Goal: Task Accomplishment & Management: Manage account settings

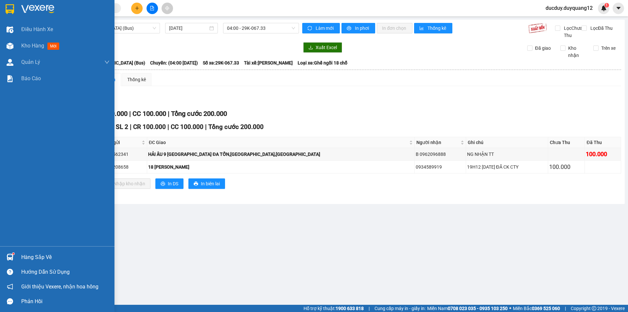
click at [32, 260] on div "Hàng sắp về" at bounding box center [65, 257] width 88 height 10
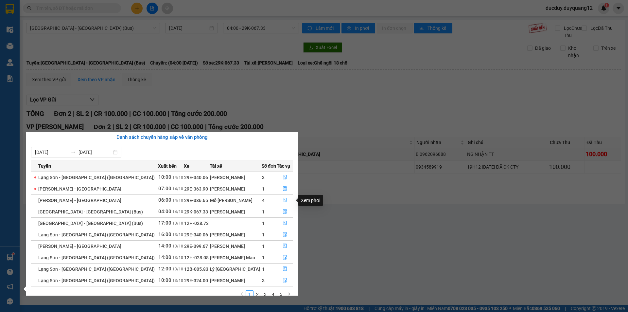
click at [283, 202] on icon "file-done" at bounding box center [285, 200] width 5 height 5
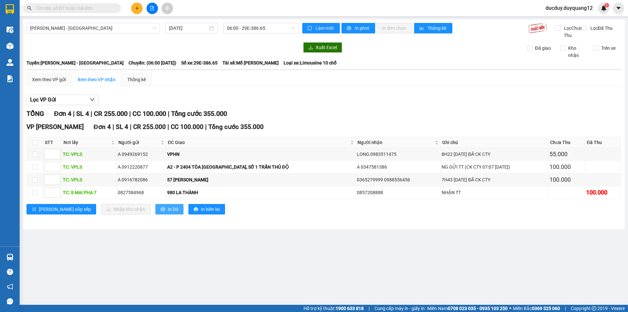
click at [168, 213] on span "In DS" at bounding box center [173, 208] width 10 height 7
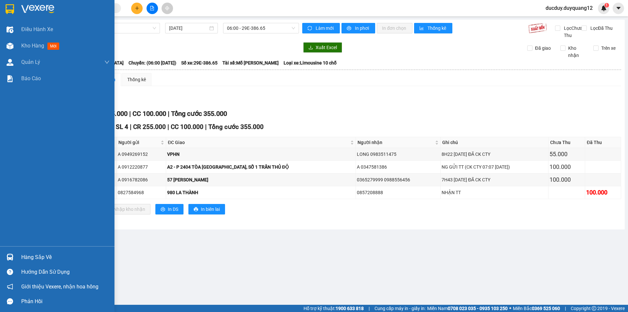
click at [33, 258] on div "Hàng sắp về" at bounding box center [65, 257] width 88 height 10
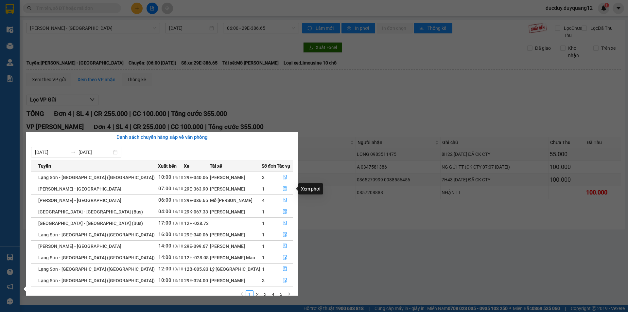
click at [283, 188] on icon "file-done" at bounding box center [285, 188] width 4 height 5
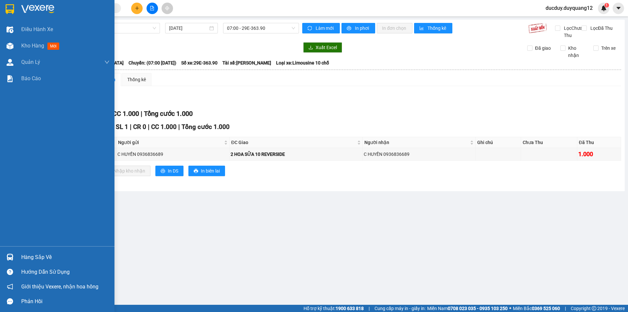
click at [31, 258] on div "Hàng sắp về" at bounding box center [65, 257] width 88 height 10
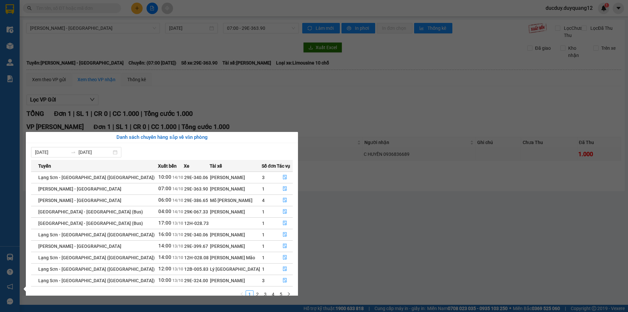
click at [176, 102] on section "Kết quả tìm kiếm ( 0 ) Bộ lọc No Data ducduy.duyquang12 1 Điều hành xe Kho hàng…" at bounding box center [314, 156] width 628 height 312
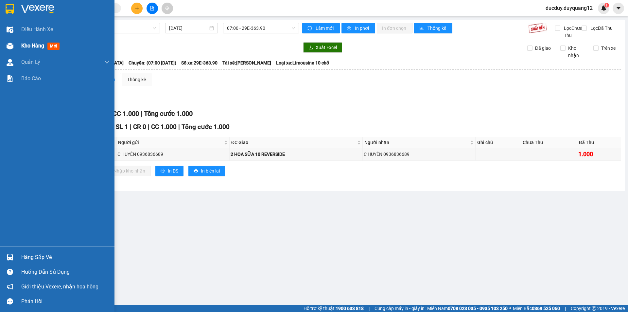
click at [28, 45] on span "Kho hàng" at bounding box center [32, 46] width 23 height 6
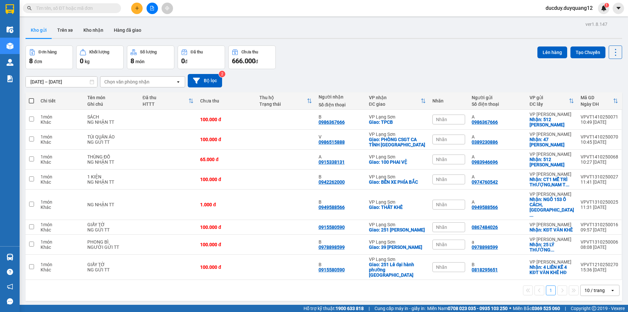
click at [40, 31] on button "Kho gửi" at bounding box center [39, 30] width 26 height 16
click at [568, 202] on icon at bounding box center [570, 204] width 5 height 5
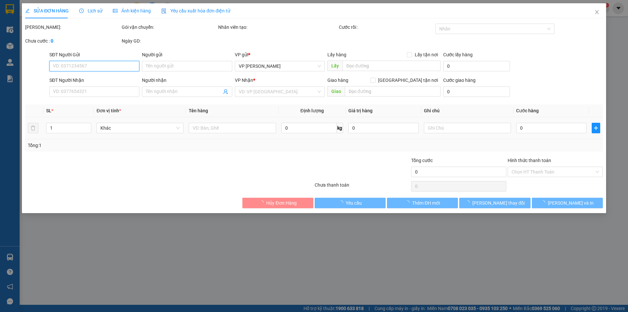
type input "0949588566"
type input "A"
checkbox input "true"
type input "NGÕ 153 Ô CÁCH,[GEOGRAPHIC_DATA],[GEOGRAPHIC_DATA],[GEOGRAPHIC_DATA]"
type input "0949588566"
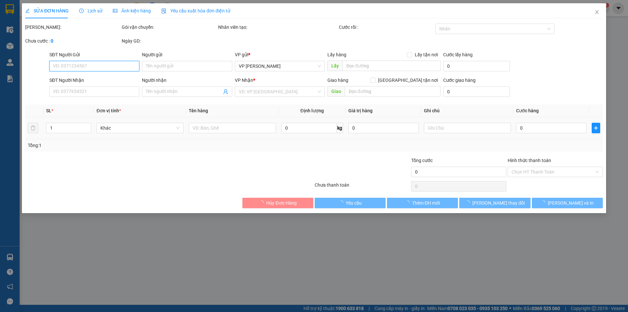
type input "B"
checkbox input "true"
type input "THẤT KHÊ"
type input "1.000"
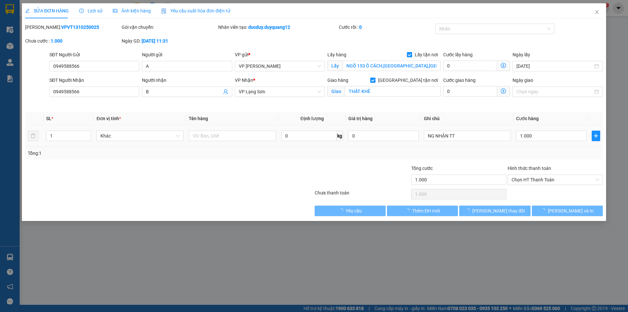
click at [541, 129] on div "1.000" at bounding box center [551, 135] width 70 height 13
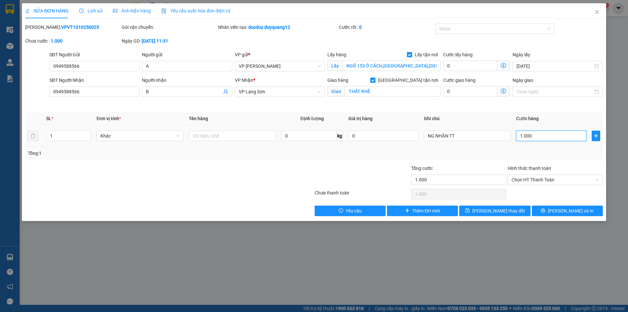
click at [540, 132] on input "1.000" at bounding box center [551, 136] width 70 height 10
type input "3"
type input "35"
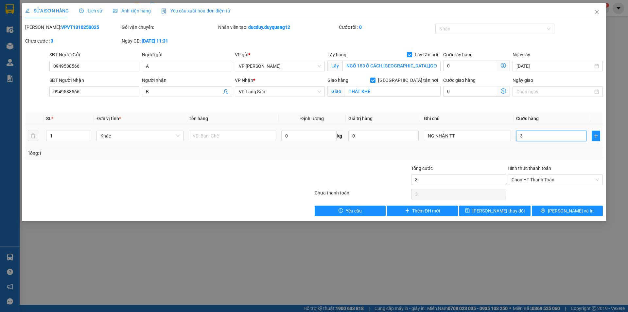
type input "35"
type input "350"
type input "3.500"
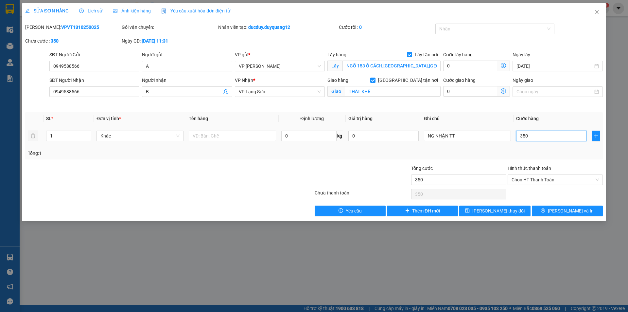
type input "3.500"
type input "3.500.000"
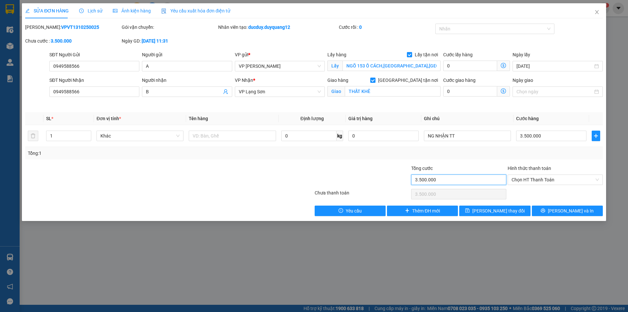
click at [456, 181] on input "3.500.000" at bounding box center [458, 179] width 95 height 10
click at [248, 135] on input "text" at bounding box center [232, 136] width 87 height 10
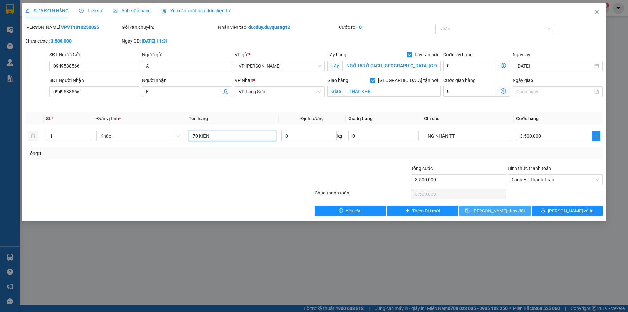
type input "70 KIỆN"
click at [501, 208] on span "[PERSON_NAME] thay đổi" at bounding box center [498, 210] width 52 height 7
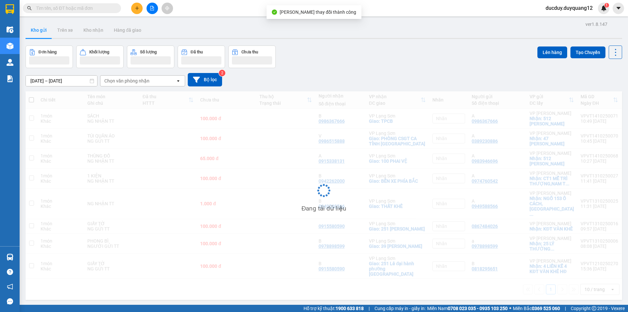
click at [265, 91] on div "Đang tải dữ liệu" at bounding box center [324, 195] width 597 height 208
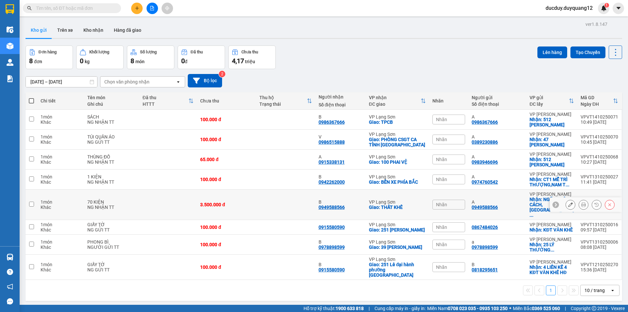
click at [568, 202] on icon at bounding box center [570, 204] width 5 height 5
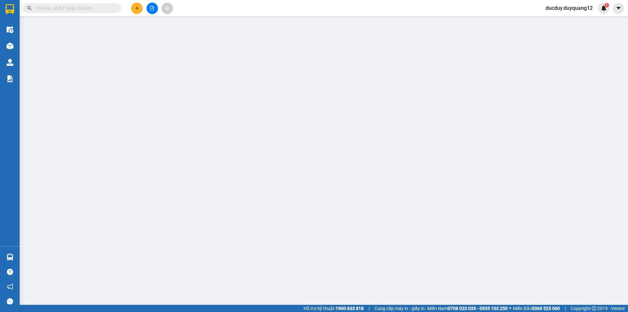
type input "0949588566"
type input "A"
checkbox input "true"
type input "NGÕ 153 Ô CÁCH,[GEOGRAPHIC_DATA],[GEOGRAPHIC_DATA],[GEOGRAPHIC_DATA]"
type input "0949588566"
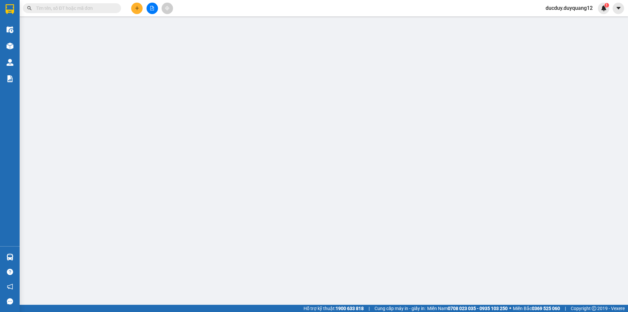
type input "B"
checkbox input "true"
type input "THẤT KHÊ"
type input "3.500.000"
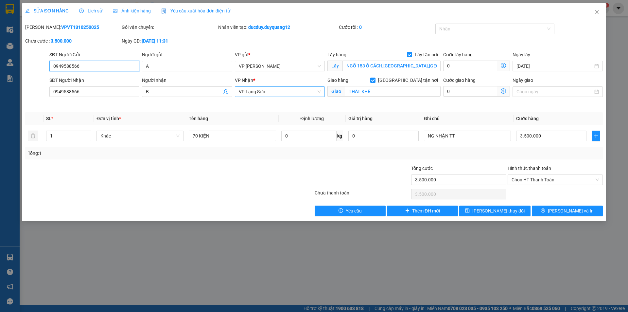
click at [290, 90] on span "VP Lạng Sơn" at bounding box center [280, 92] width 82 height 10
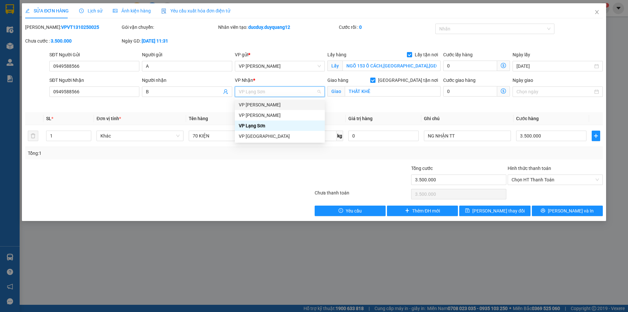
click at [266, 108] on div "VP [PERSON_NAME]" at bounding box center [280, 104] width 82 height 7
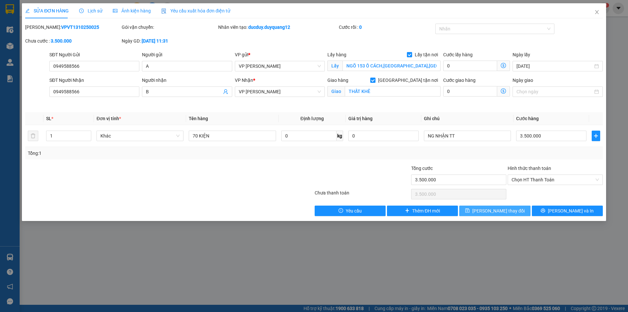
click at [499, 212] on span "[PERSON_NAME] thay đổi" at bounding box center [498, 210] width 52 height 7
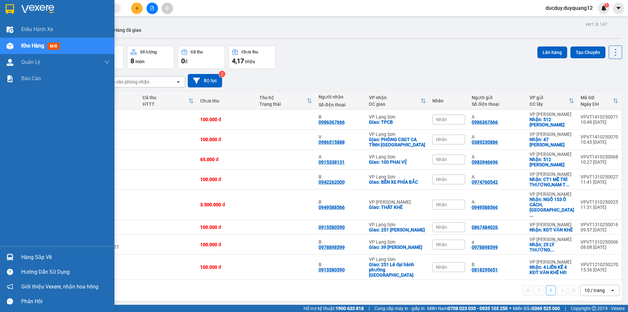
click at [28, 252] on div "Hàng sắp về" at bounding box center [65, 257] width 88 height 10
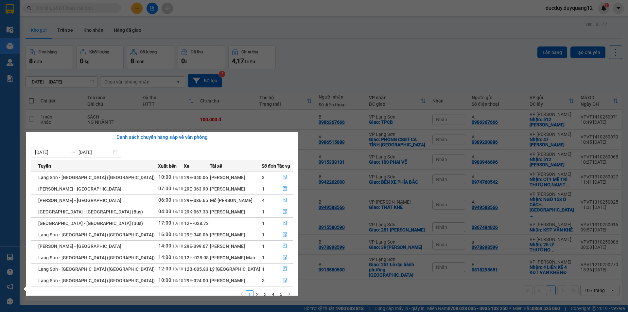
click at [338, 64] on section "Kết quả tìm kiếm ( 0 ) Bộ lọc No Data ducduy.duyquang12 1 Điều hành xe Kho hàng…" at bounding box center [314, 156] width 628 height 312
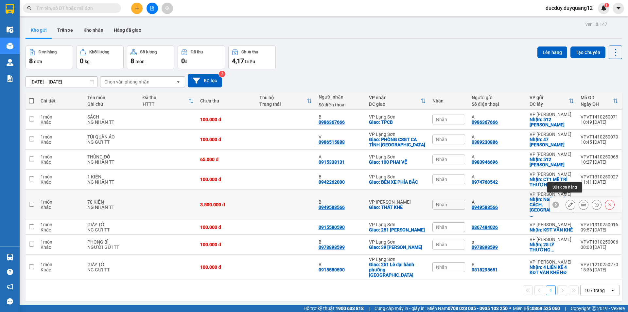
click at [568, 202] on icon at bounding box center [570, 204] width 5 height 5
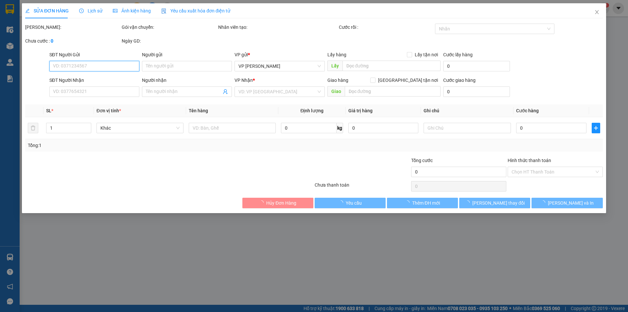
type input "0949588566"
type input "A"
checkbox input "true"
type input "NGÕ 153 Ô CÁCH,[GEOGRAPHIC_DATA],[GEOGRAPHIC_DATA],[GEOGRAPHIC_DATA]"
type input "0949588566"
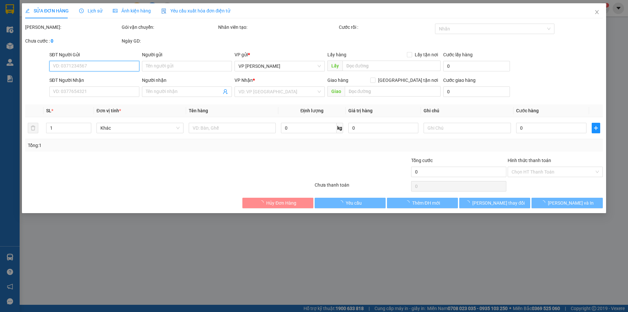
type input "B"
checkbox input "true"
type input "THẤT KHÊ"
type input "3.500.000"
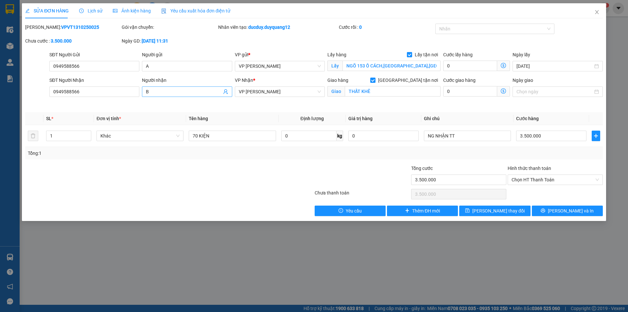
click at [172, 90] on input "B" at bounding box center [184, 91] width 76 height 7
type input "B0965475368"
click at [105, 94] on input "0949588566" at bounding box center [94, 91] width 90 height 10
type input "0"
type input "0327716996"
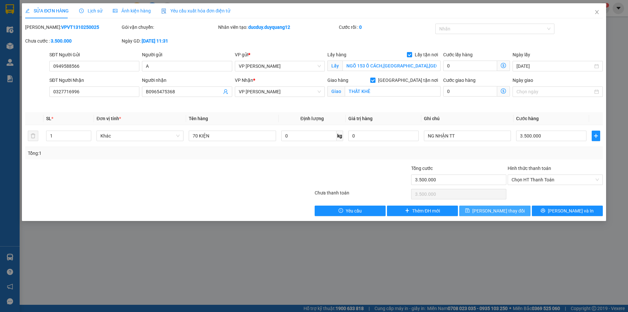
click at [493, 208] on span "[PERSON_NAME] thay đổi" at bounding box center [498, 210] width 52 height 7
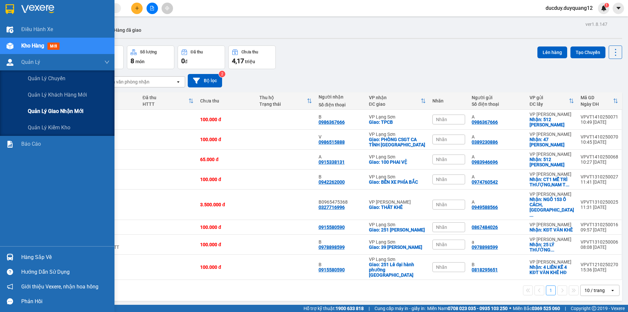
click at [44, 112] on span "Quản lý giao nhận mới" at bounding box center [56, 111] width 56 height 8
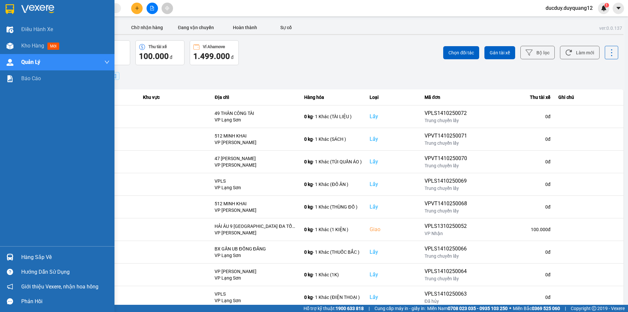
click at [31, 250] on div "Hàng sắp về Hướng dẫn sử dụng Giới thiệu Vexere, nhận hoa hồng Phản hồi" at bounding box center [57, 277] width 115 height 62
click at [44, 257] on div "Hàng sắp về" at bounding box center [65, 257] width 88 height 10
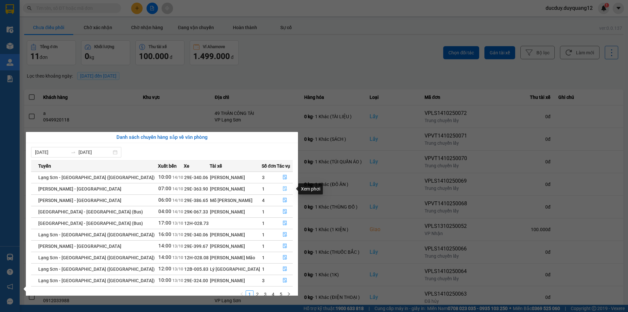
click at [283, 187] on icon "file-done" at bounding box center [285, 188] width 5 height 5
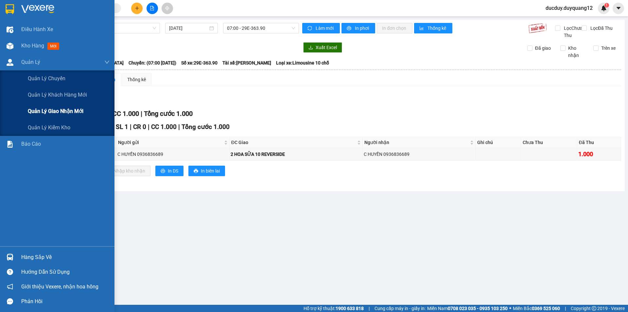
click at [49, 111] on span "Quản lý giao nhận mới" at bounding box center [56, 111] width 56 height 8
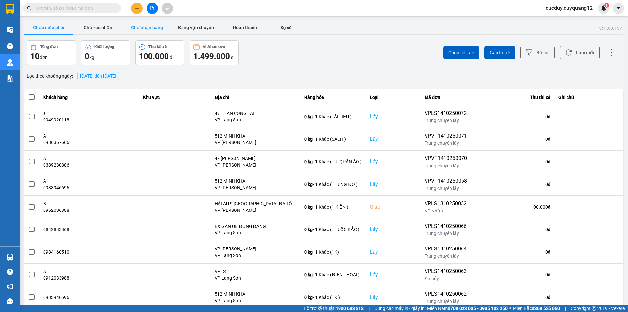
click at [149, 29] on button "Chờ nhận hàng" at bounding box center [146, 27] width 49 height 13
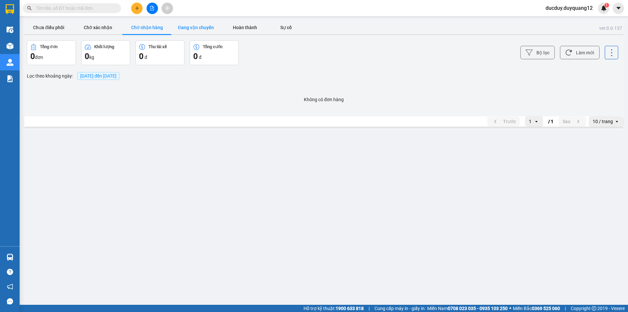
click at [183, 27] on button "Đang vận chuyển" at bounding box center [195, 27] width 49 height 13
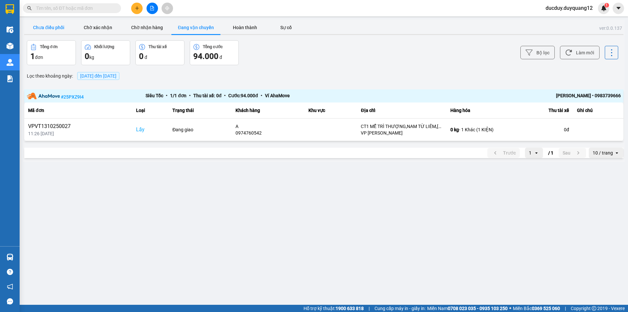
click at [43, 24] on button "Chưa điều phối" at bounding box center [48, 27] width 49 height 13
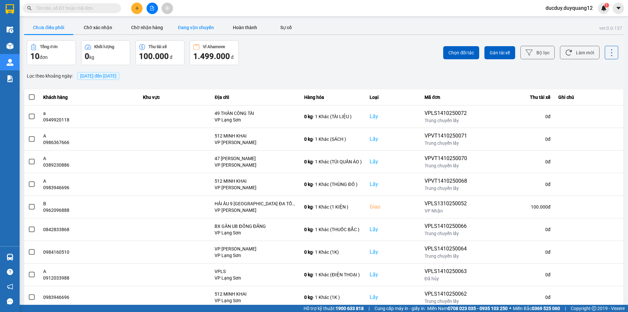
click at [188, 22] on button "Đang vận chuyển" at bounding box center [195, 27] width 49 height 13
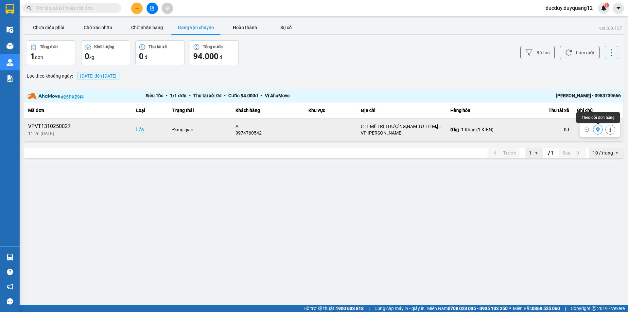
click at [598, 130] on icon at bounding box center [598, 129] width 4 height 5
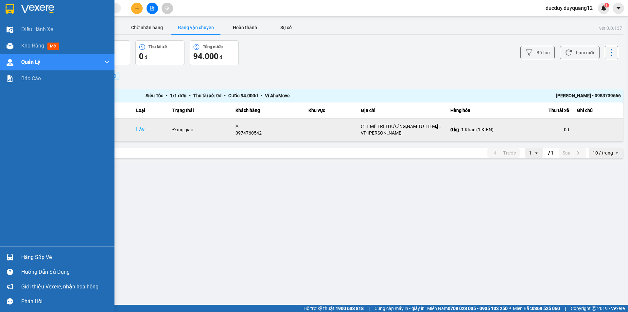
click at [41, 256] on div "Hàng sắp về" at bounding box center [65, 257] width 88 height 10
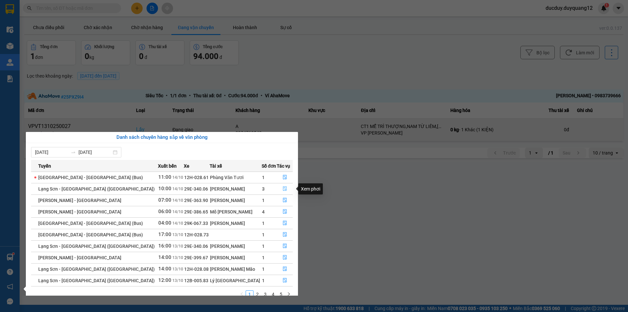
click at [283, 189] on icon "file-done" at bounding box center [285, 188] width 5 height 5
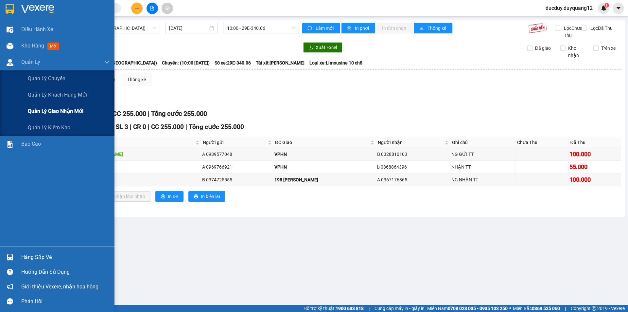
click at [51, 108] on span "Quản lý giao nhận mới" at bounding box center [56, 111] width 56 height 8
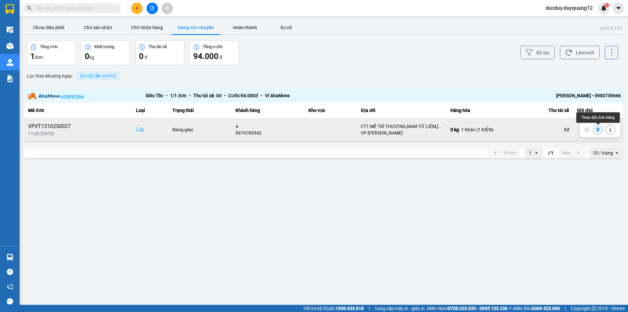
click at [598, 129] on icon at bounding box center [598, 129] width 5 height 5
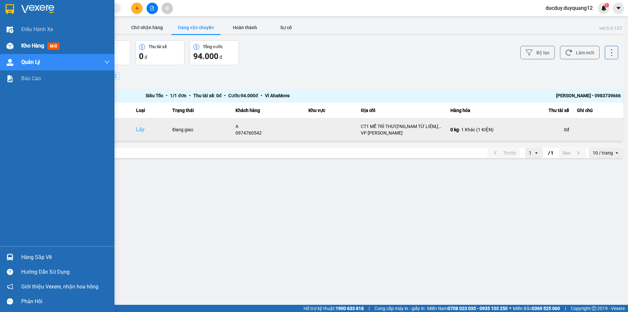
click at [29, 43] on span "Kho hàng" at bounding box center [32, 46] width 23 height 6
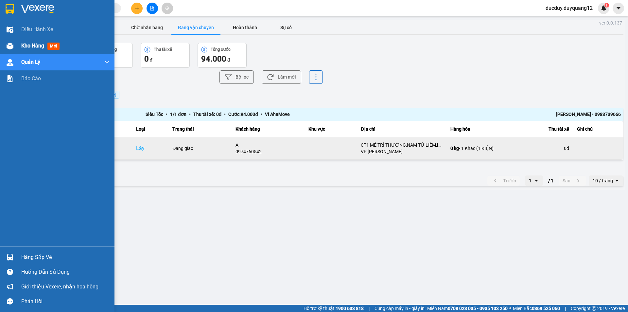
click at [29, 43] on span "Kho hàng" at bounding box center [32, 46] width 23 height 6
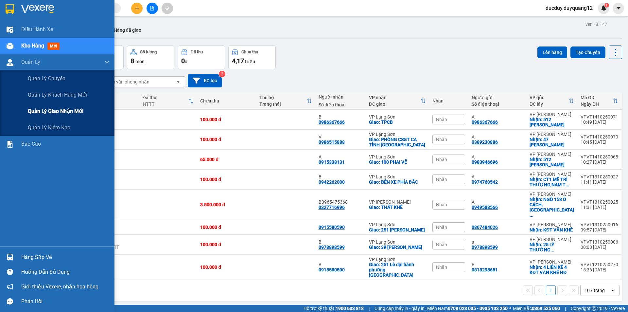
click at [42, 112] on span "Quản lý giao nhận mới" at bounding box center [56, 111] width 56 height 8
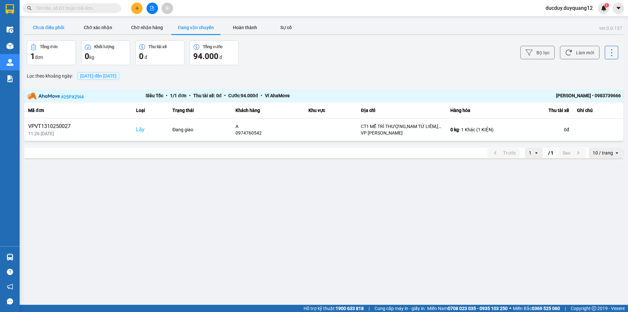
click at [53, 28] on button "Chưa điều phối" at bounding box center [48, 27] width 49 height 13
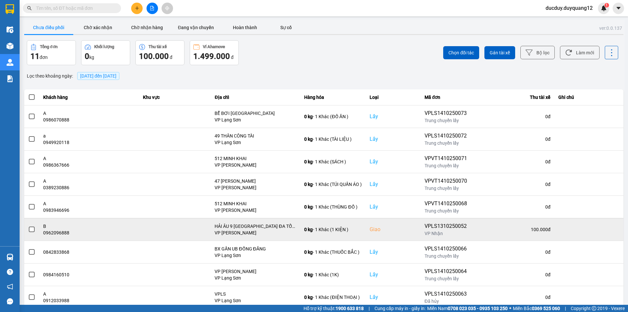
scroll to position [33, 0]
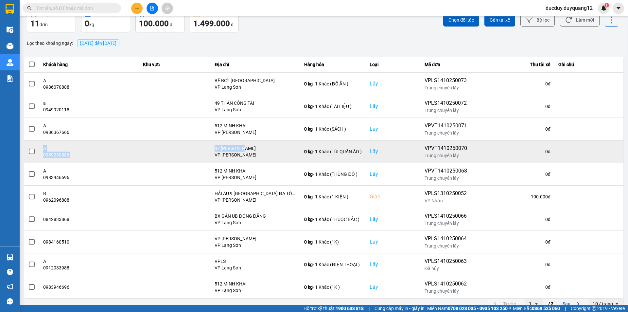
drag, startPoint x: 265, startPoint y: 144, endPoint x: 36, endPoint y: 154, distance: 228.9
click at [36, 154] on tr "A 0389230886 47 PHẠM ĐỒNG VP [PERSON_NAME] 0 kg - 1 Khác (TÚI QUẦN ÁO ) Lấy VPV…" at bounding box center [323, 151] width 599 height 23
copy tr "A 0389230886 47 [PERSON_NAME]"
click at [609, 150] on icon at bounding box center [610, 151] width 2 height 5
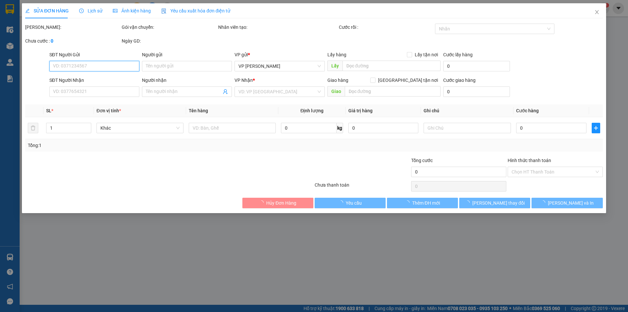
type input "0389230886"
type input "A"
checkbox input "true"
type input "47 [PERSON_NAME]"
type input "0986515888"
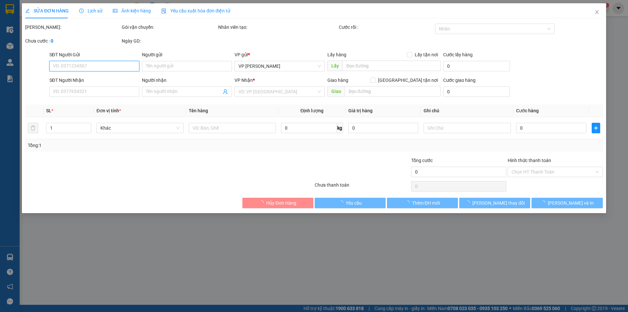
type input "V"
checkbox input "true"
type input "PHÒNG CSGT CA TỈNH [GEOGRAPHIC_DATA]"
type input "100.000"
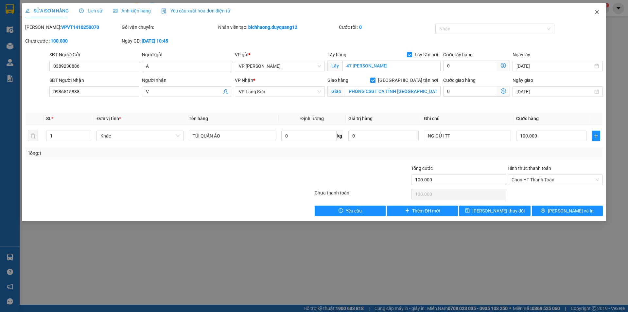
click at [598, 10] on icon "close" at bounding box center [596, 11] width 5 height 5
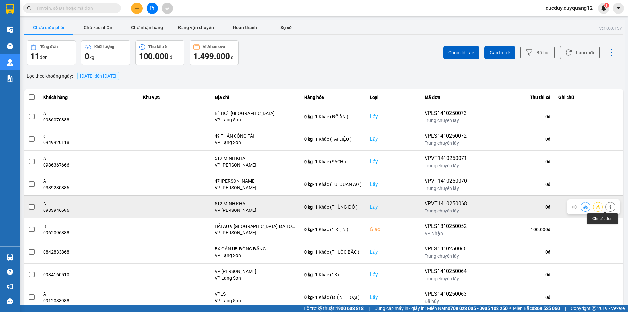
click at [608, 205] on icon at bounding box center [610, 206] width 5 height 5
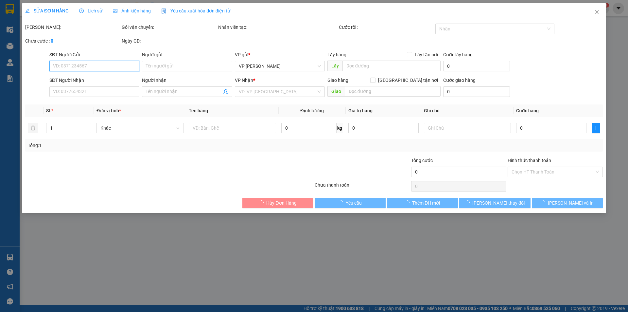
type input "0983946696"
type input "A"
checkbox input "true"
type input "512 MINH KHAI"
type input "0915338131"
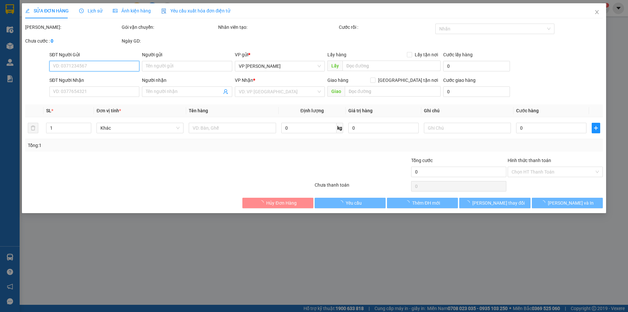
type input "A"
checkbox input "true"
type input "100 PHAI VỆ"
type input "65.000"
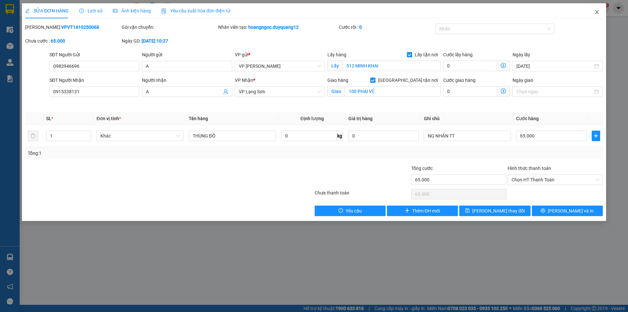
click at [597, 13] on icon "close" at bounding box center [597, 12] width 4 height 4
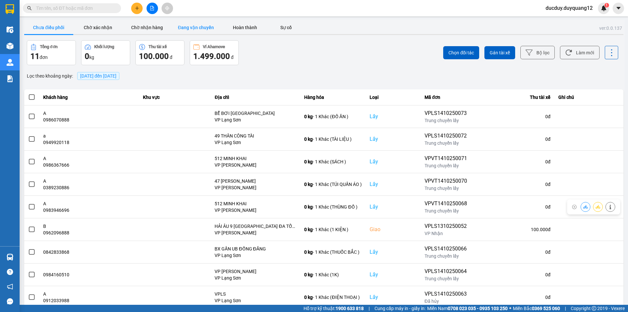
click at [198, 28] on button "Đang vận chuyển" at bounding box center [195, 27] width 49 height 13
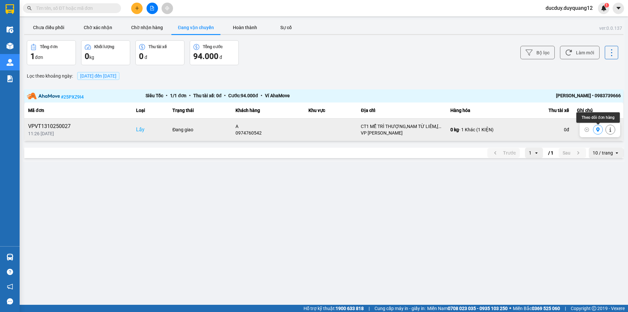
click at [596, 128] on icon at bounding box center [598, 129] width 5 height 5
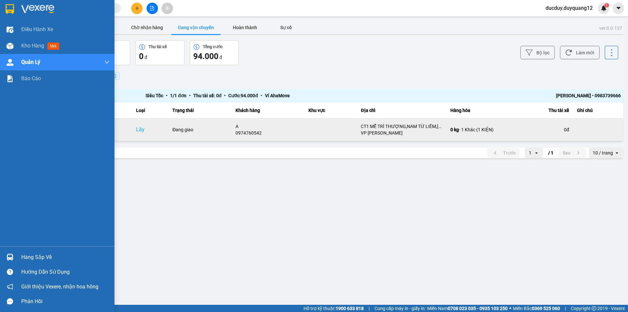
click at [27, 248] on div "Hàng sắp về Hướng dẫn sử dụng Giới thiệu Vexere, nhận hoa hồng Phản hồi" at bounding box center [57, 277] width 115 height 62
click at [26, 254] on div "Hàng sắp về" at bounding box center [65, 257] width 88 height 10
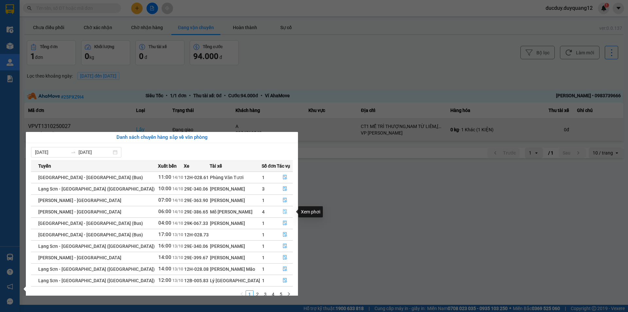
click at [284, 209] on icon "file-done" at bounding box center [285, 211] width 4 height 5
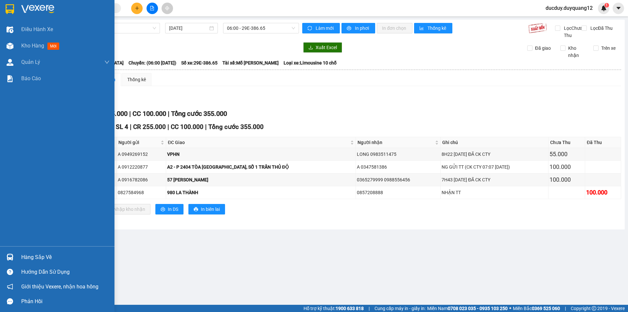
click at [44, 259] on div "Hàng sắp về" at bounding box center [65, 257] width 88 height 10
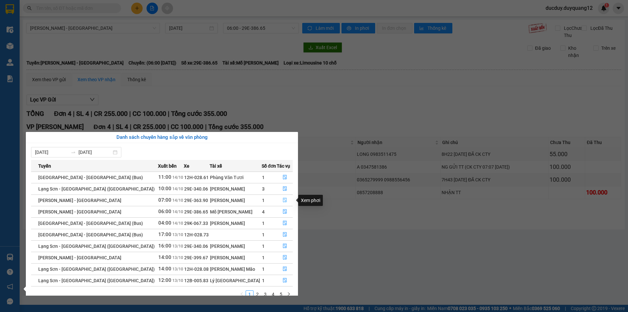
click at [283, 198] on icon "file-done" at bounding box center [285, 200] width 4 height 5
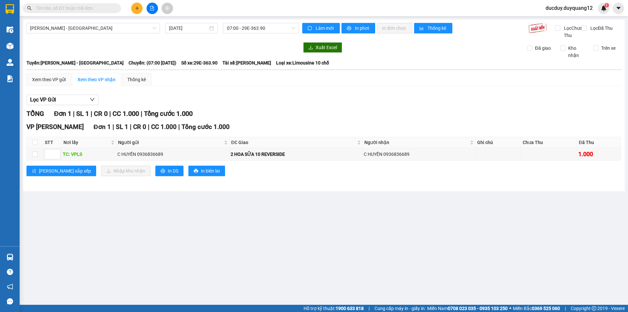
click at [386, 256] on main "[PERSON_NAME] - [GEOGRAPHIC_DATA] [DATE] 07:00 - 29E-363.90 Làm mới In phơi In …" at bounding box center [314, 152] width 628 height 305
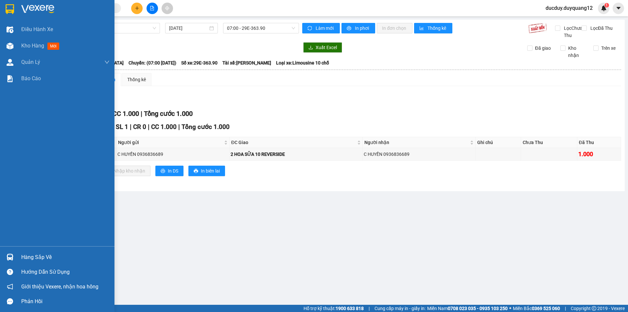
click at [27, 254] on div "Hàng sắp về" at bounding box center [65, 257] width 88 height 10
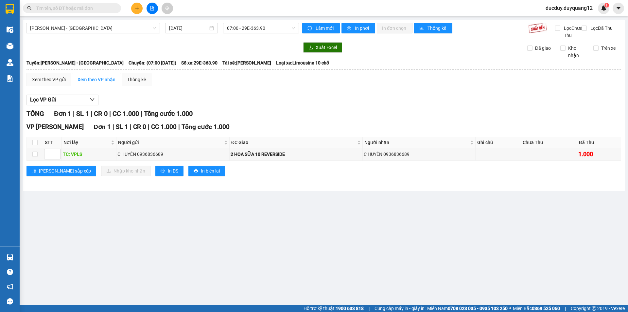
click at [330, 105] on section "Kết quả tìm kiếm ( 0 ) Bộ lọc No Data ducduy.duyquang12 1 Điều hành xe Kho hàng…" at bounding box center [314, 156] width 628 height 312
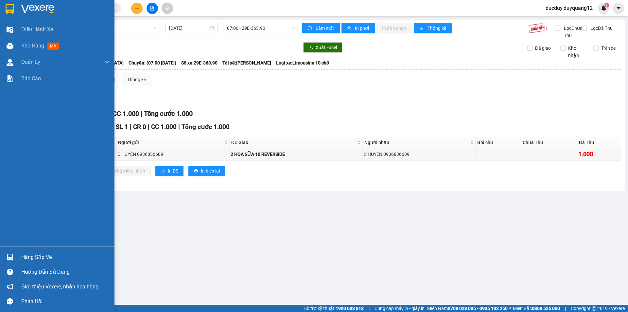
click at [35, 262] on div "Hàng sắp về" at bounding box center [65, 257] width 88 height 10
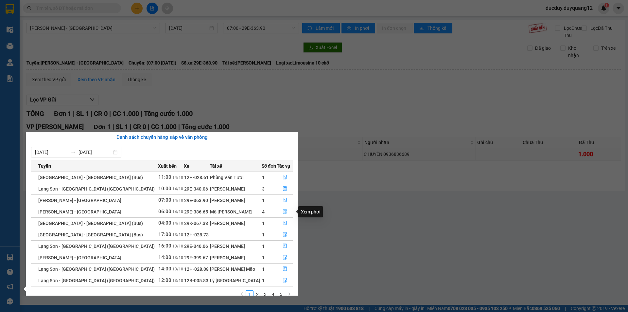
click at [283, 211] on icon "file-done" at bounding box center [285, 211] width 5 height 5
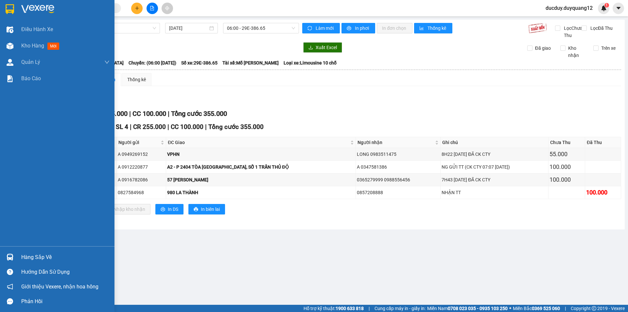
click at [26, 257] on div "Hàng sắp về" at bounding box center [65, 257] width 88 height 10
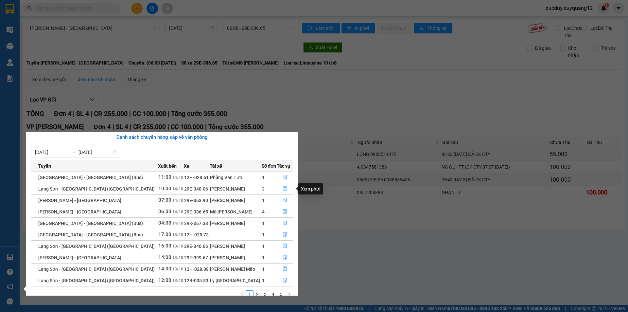
click at [283, 188] on icon "file-done" at bounding box center [285, 188] width 5 height 5
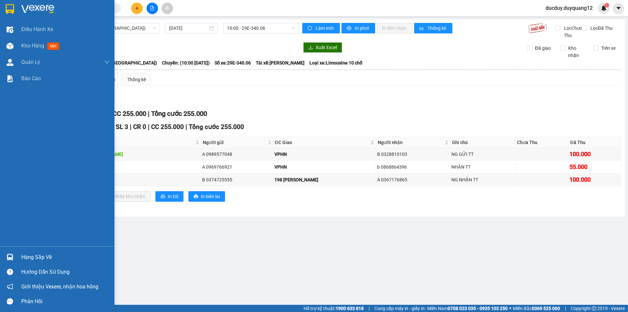
click at [39, 257] on div "Hàng sắp về" at bounding box center [65, 257] width 88 height 10
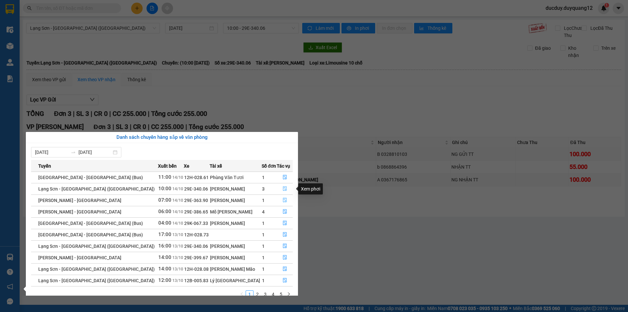
drag, startPoint x: 283, startPoint y: 188, endPoint x: 283, endPoint y: 199, distance: 11.1
click at [283, 199] on tbody "[GEOGRAPHIC_DATA] - [GEOGRAPHIC_DATA] (Bus) 11:00 [DATE] 12H-028.61 Phùng Văn T…" at bounding box center [162, 228] width 262 height 115
click at [283, 200] on icon "file-done" at bounding box center [285, 200] width 5 height 5
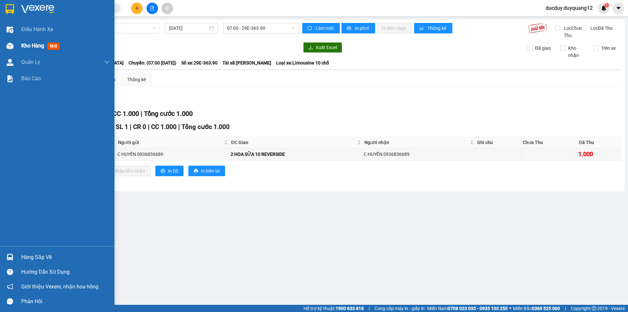
click at [39, 44] on span "Kho hàng" at bounding box center [32, 46] width 23 height 6
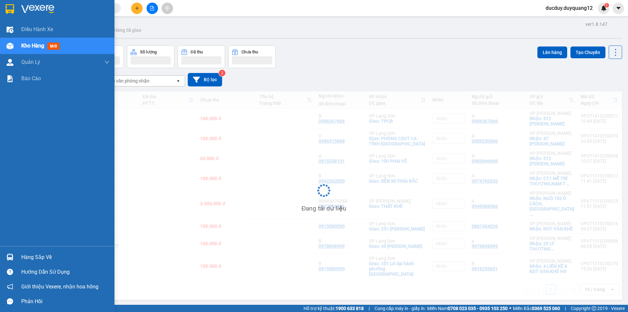
click at [29, 256] on div "Hàng sắp về" at bounding box center [65, 257] width 88 height 10
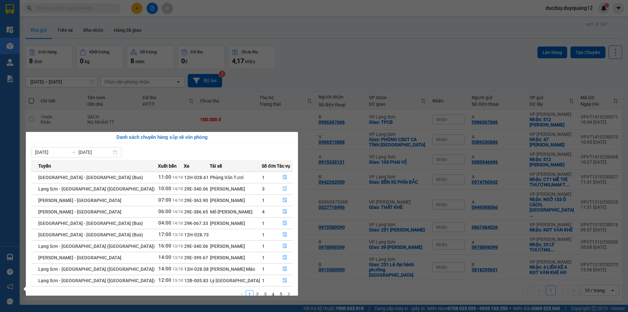
click at [283, 188] on icon "file-done" at bounding box center [285, 188] width 5 height 5
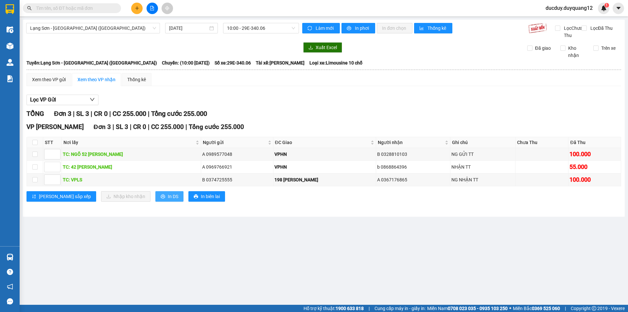
click at [155, 202] on button "In DS" at bounding box center [169, 196] width 28 height 10
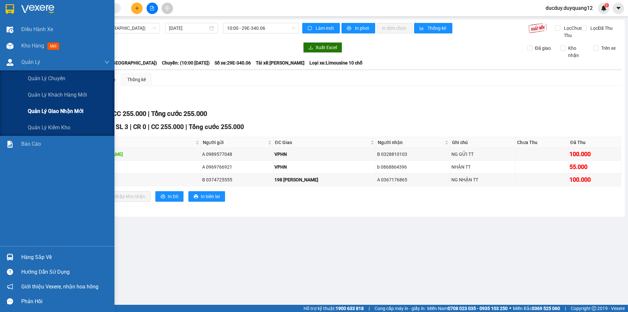
click at [48, 113] on span "Quản lý giao nhận mới" at bounding box center [56, 111] width 56 height 8
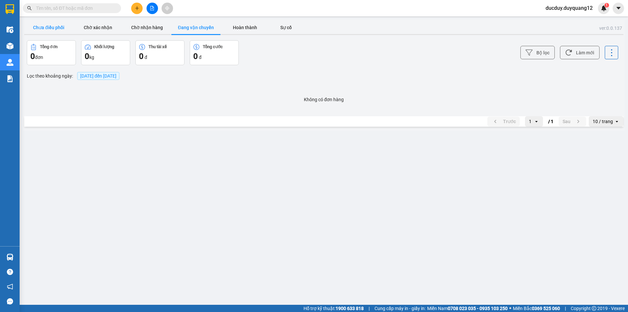
click at [51, 29] on button "Chưa điều phối" at bounding box center [48, 27] width 49 height 13
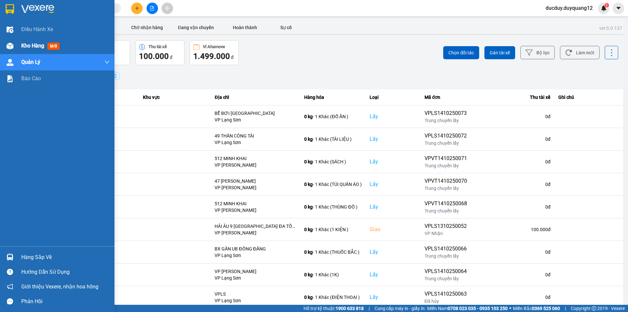
click at [26, 44] on span "Kho hàng" at bounding box center [32, 46] width 23 height 6
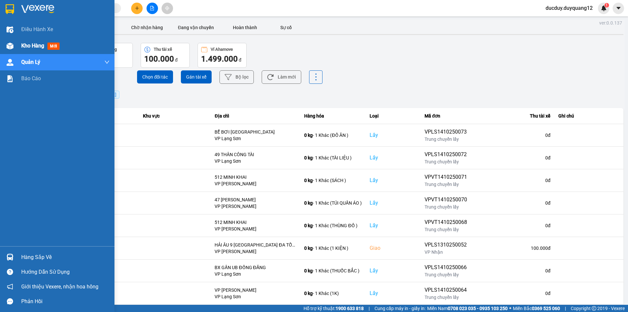
click at [26, 44] on span "Kho hàng" at bounding box center [32, 46] width 23 height 6
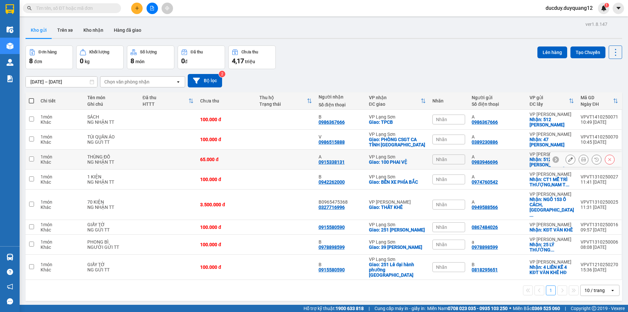
click at [33, 159] on input "checkbox" at bounding box center [31, 158] width 5 height 5
checkbox input "true"
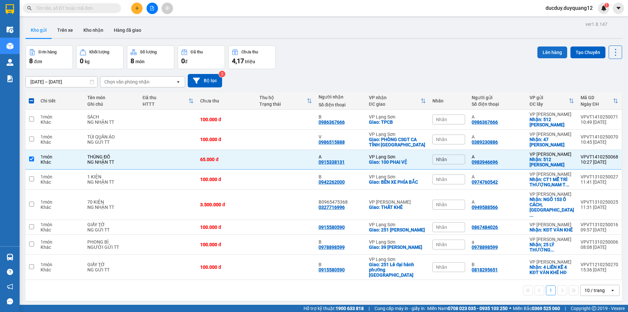
click at [546, 51] on button "Lên hàng" at bounding box center [553, 52] width 30 height 12
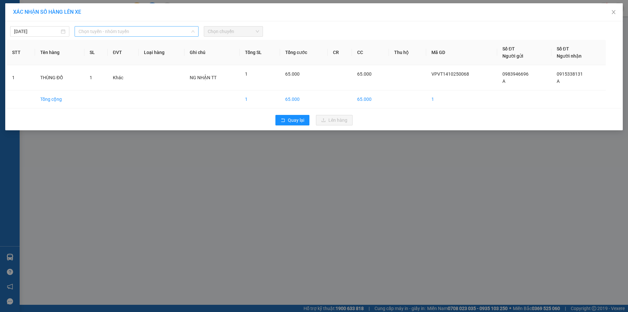
click at [96, 31] on span "Chọn tuyến - nhóm tuyến" at bounding box center [137, 31] width 116 height 10
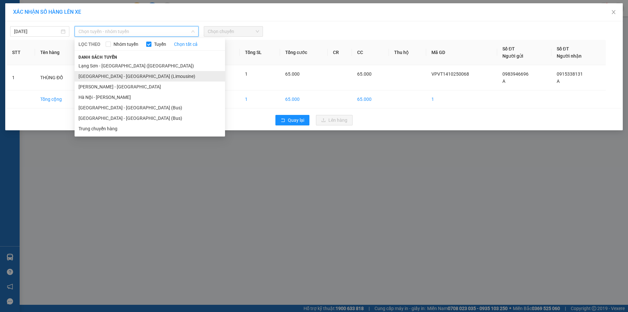
click at [104, 76] on li "[GEOGRAPHIC_DATA] - [GEOGRAPHIC_DATA] (Limousine)" at bounding box center [150, 76] width 150 height 10
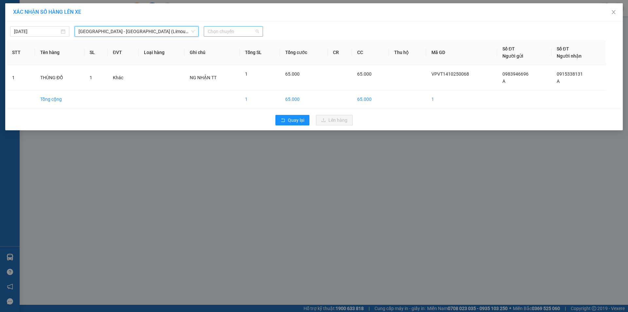
click at [233, 30] on span "Chọn chuyến" at bounding box center [233, 31] width 51 height 10
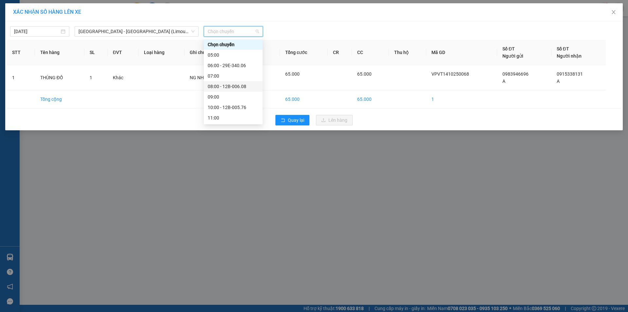
scroll to position [65, 0]
click at [232, 64] on div "12:00 - 12B-005.60" at bounding box center [233, 62] width 51 height 7
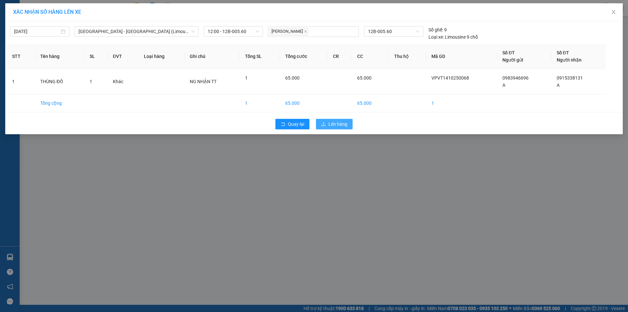
click at [327, 121] on button "Lên hàng" at bounding box center [334, 124] width 37 height 10
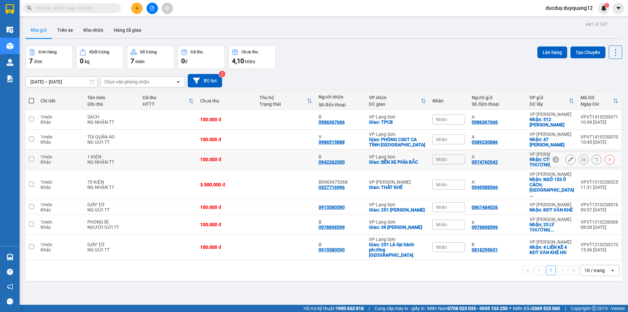
click at [568, 159] on icon at bounding box center [570, 159] width 5 height 5
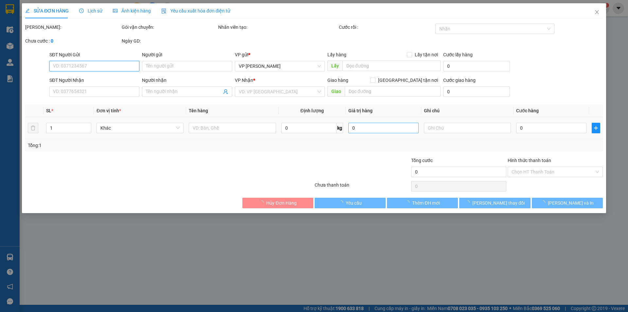
type input "0974760542"
type input "A"
checkbox input "true"
type input "CT1 MỄ TRÌ THƯỢNG,NAM TỪ LIÊM,[GEOGRAPHIC_DATA]"
type input "0942262000"
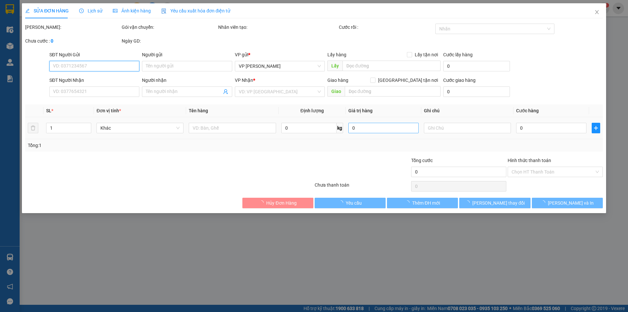
type input "B"
checkbox input "true"
type input "BẾN XE PHÍA BẮC"
type input "100.000"
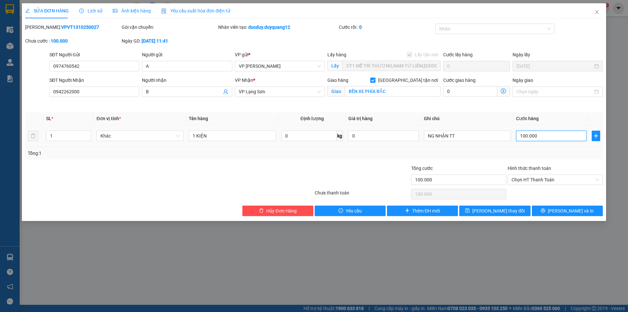
click at [544, 134] on input "100.000" at bounding box center [551, 136] width 70 height 10
type input "1"
type input "12"
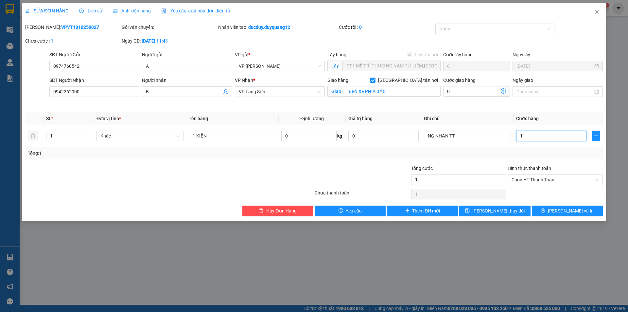
type input "12"
type input "120"
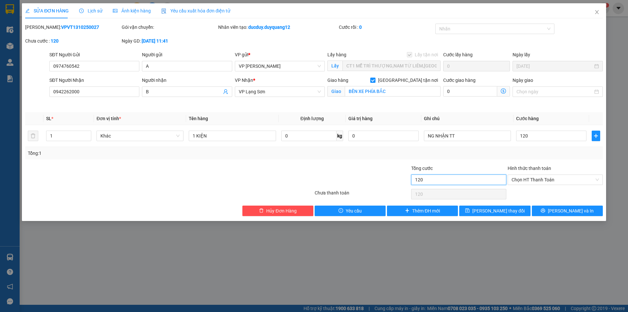
type input "120.000"
click at [449, 181] on input "120.000" at bounding box center [458, 179] width 95 height 10
click at [494, 212] on span "[PERSON_NAME] thay đổi" at bounding box center [498, 210] width 52 height 7
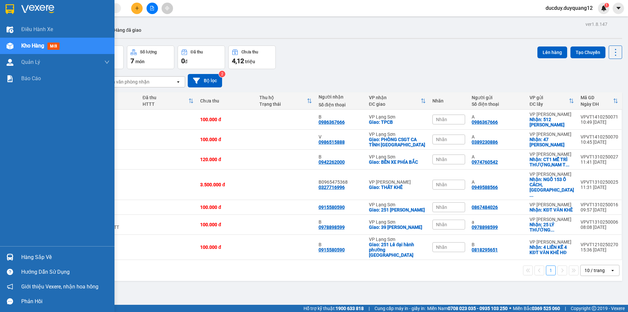
click at [45, 260] on div "Hàng sắp về" at bounding box center [65, 257] width 88 height 10
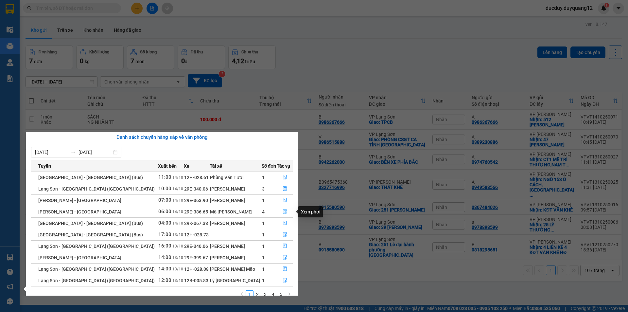
click at [283, 210] on icon "file-done" at bounding box center [285, 211] width 5 height 5
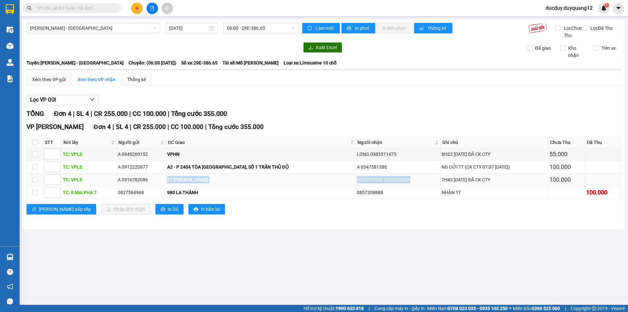
drag, startPoint x: 159, startPoint y: 184, endPoint x: 431, endPoint y: 183, distance: 271.9
click at [431, 183] on tr "TC: VPLS A 0916782086 57 [PERSON_NAME] HÀM 0365279999 0988556456 7H43 [DATE] ĐÃ…" at bounding box center [324, 179] width 594 height 13
copy tr "57 [PERSON_NAME] HÀM 0365279999 0988556456"
click at [329, 254] on main "[GEOGRAPHIC_DATA] - [GEOGRAPHIC_DATA] [DATE] 06:00 - 29E-386.65 Làm mới In phơi…" at bounding box center [314, 152] width 628 height 305
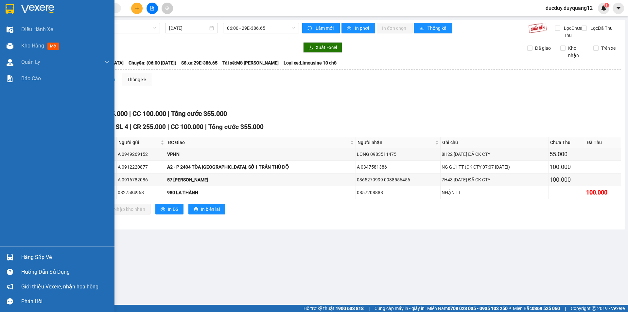
click at [34, 261] on div "Hàng sắp về" at bounding box center [65, 257] width 88 height 10
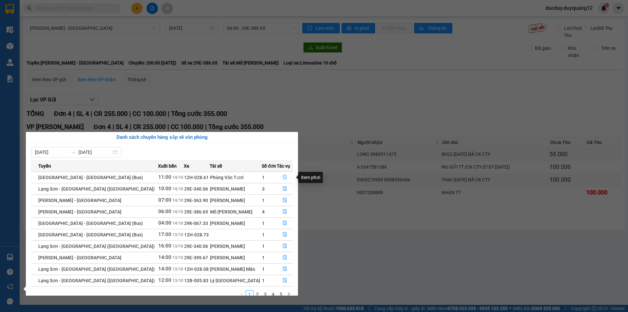
click at [278, 176] on button "button" at bounding box center [284, 177] width 15 height 10
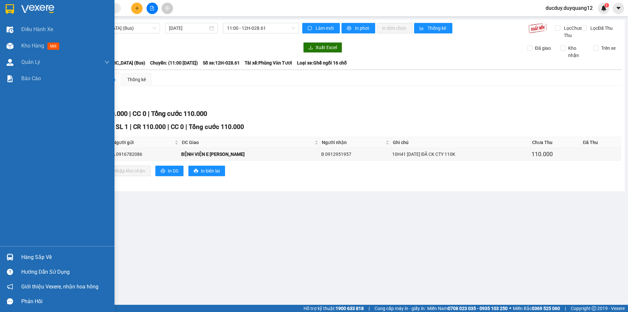
click at [39, 256] on div "Hàng sắp về" at bounding box center [65, 257] width 88 height 10
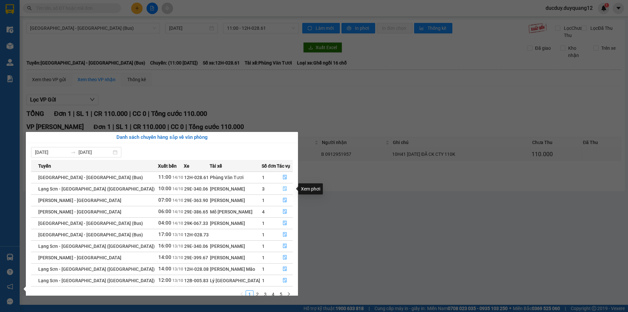
click at [283, 186] on icon "file-done" at bounding box center [285, 188] width 4 height 5
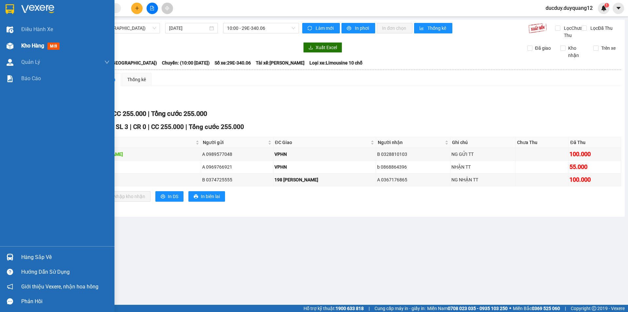
click at [32, 47] on span "Kho hàng" at bounding box center [32, 46] width 23 height 6
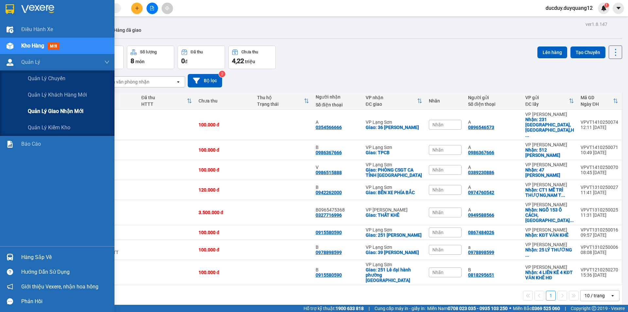
click at [44, 110] on span "Quản lý giao nhận mới" at bounding box center [56, 111] width 56 height 8
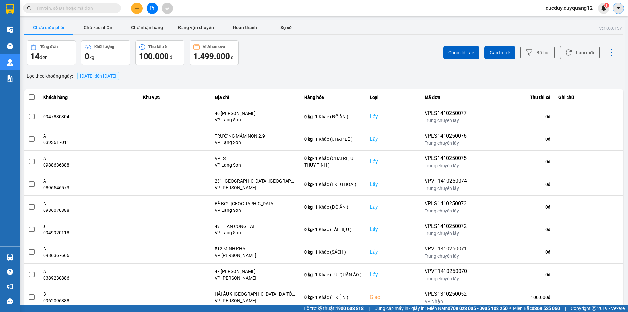
click at [621, 9] on icon "caret-down" at bounding box center [619, 8] width 6 height 6
click at [606, 27] on div "Cấu hình nhà xe" at bounding box center [601, 24] width 33 height 7
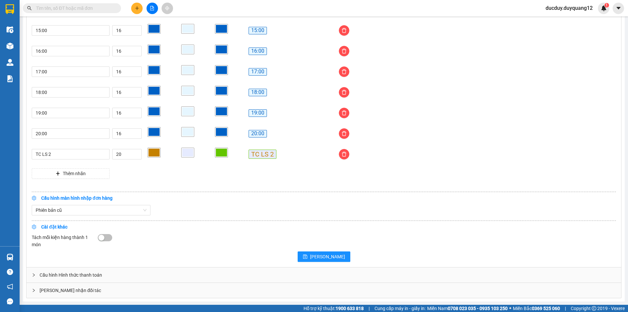
click at [165, 292] on div "[PERSON_NAME] nhận đối tác" at bounding box center [323, 290] width 595 height 15
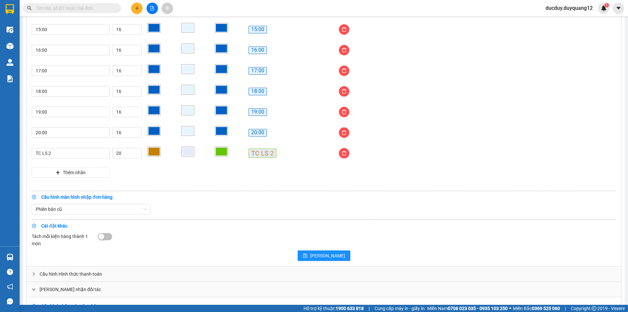
scroll to position [638, 0]
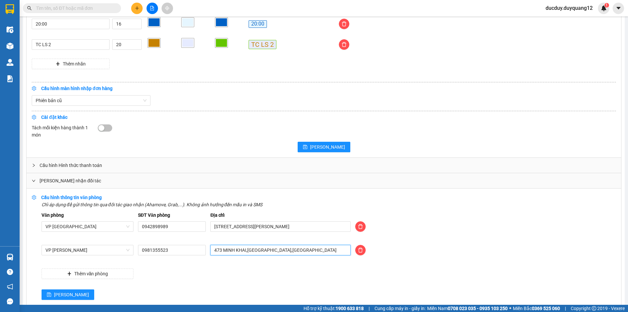
drag, startPoint x: 315, startPoint y: 250, endPoint x: 157, endPoint y: 239, distance: 158.4
click at [159, 238] on div "Văn phòng VP [GEOGRAPHIC_DATA] SĐT Văn phòng 0942898989 Địa chỉ [STREET_ADDRESS…" at bounding box center [329, 244] width 574 height 67
type input "512 minh khai,[GEOGRAPHIC_DATA],[GEOGRAPHIC_DATA]"
click at [63, 291] on button "[PERSON_NAME]" at bounding box center [68, 294] width 53 height 10
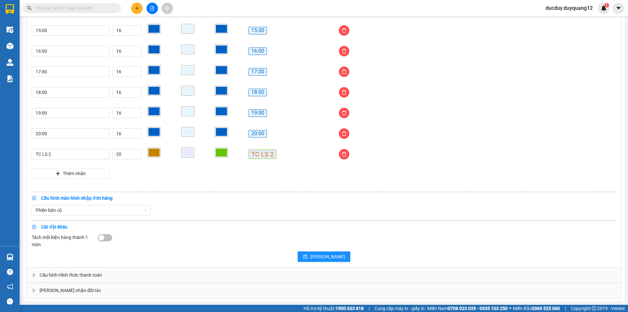
scroll to position [529, 0]
click at [140, 291] on div "[PERSON_NAME] nhận đối tác" at bounding box center [323, 290] width 595 height 15
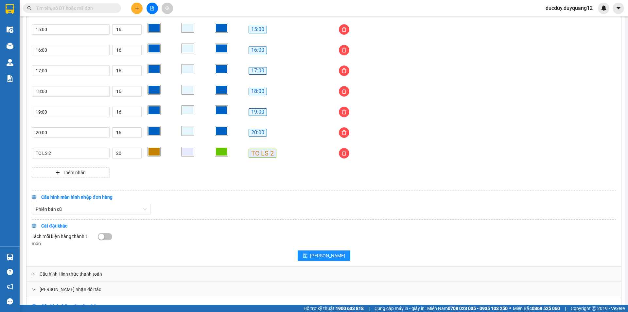
scroll to position [646, 0]
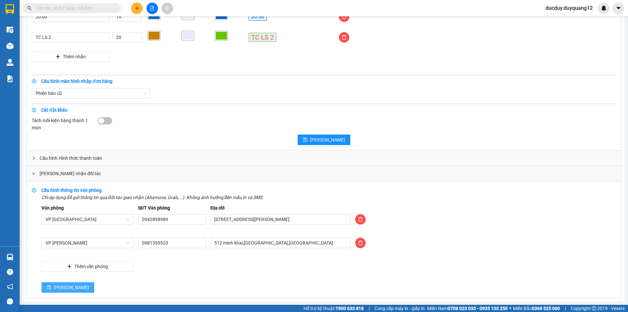
click at [54, 287] on span "[PERSON_NAME]" at bounding box center [71, 287] width 35 height 7
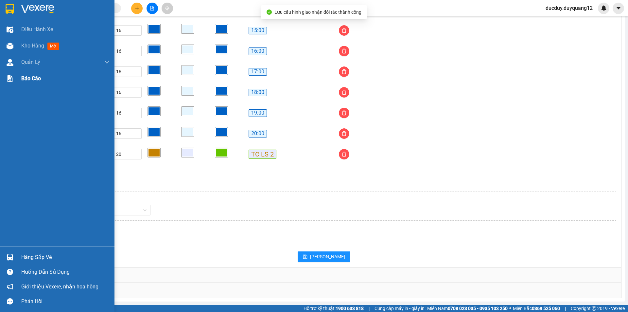
scroll to position [529, 0]
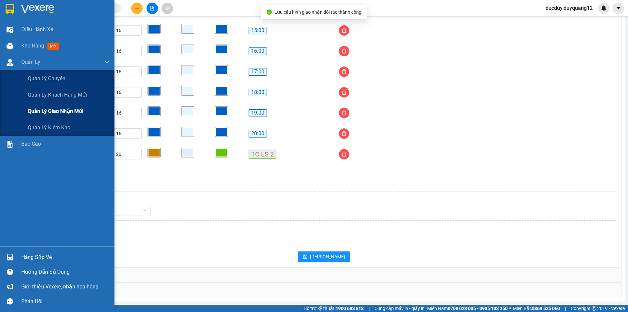
click at [48, 109] on span "Quản lý giao nhận mới" at bounding box center [56, 111] width 56 height 8
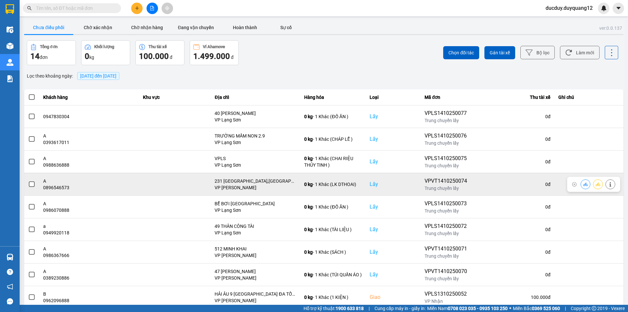
click at [27, 186] on td at bounding box center [31, 184] width 15 height 23
click at [30, 185] on span at bounding box center [32, 184] width 6 height 6
click at [28, 181] on input "checkbox" at bounding box center [28, 181] width 0 height 0
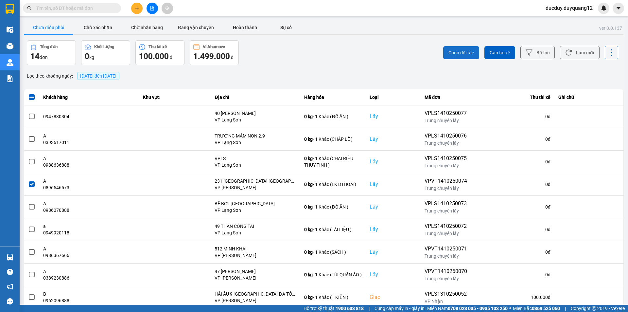
click at [470, 49] on span "Chọn đối tác" at bounding box center [462, 52] width 26 height 7
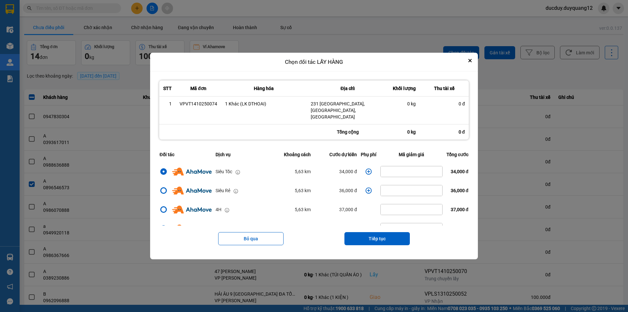
drag, startPoint x: 386, startPoint y: 237, endPoint x: 385, endPoint y: 222, distance: 14.8
click at [386, 235] on button "Tiếp tục" at bounding box center [376, 238] width 65 height 13
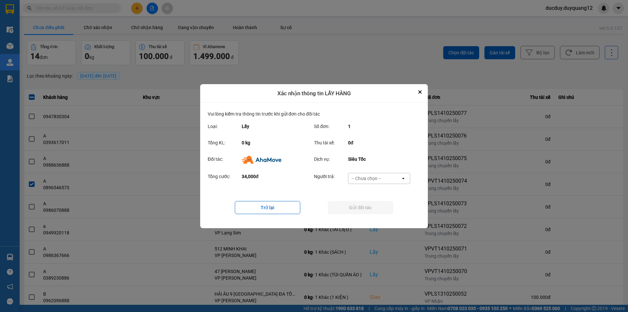
click at [367, 179] on div "-- Chưa chọn --" at bounding box center [366, 178] width 29 height 7
drag, startPoint x: 381, startPoint y: 214, endPoint x: 380, endPoint y: 207, distance: 7.3
click at [381, 210] on div "Ví Ahamove" at bounding box center [379, 216] width 62 height 12
click at [380, 207] on button "Gửi đối tác" at bounding box center [360, 207] width 65 height 13
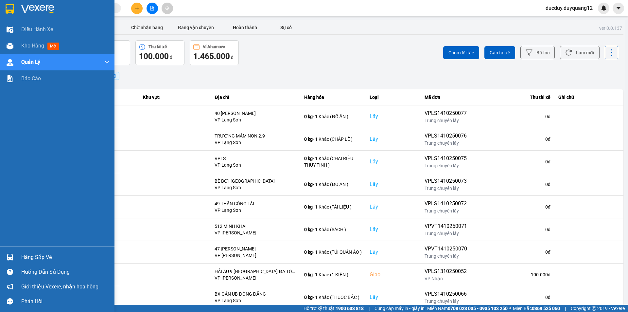
click at [34, 256] on div "Hàng sắp về" at bounding box center [65, 257] width 88 height 10
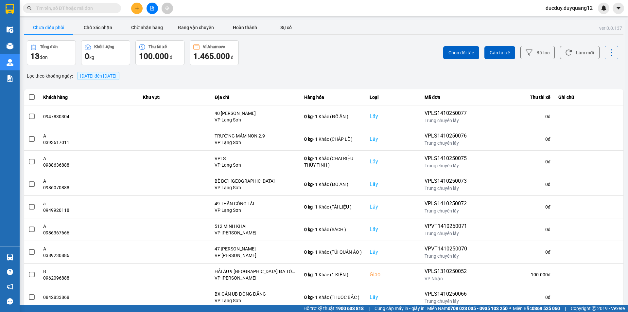
click at [274, 105] on section "Kết quả tìm kiếm ( 0 ) Bộ lọc No Data ducduy.duyquang12 Điều hành xe Kho hàng m…" at bounding box center [314, 156] width 628 height 312
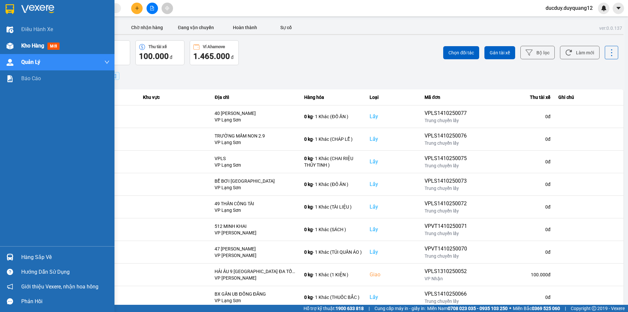
click at [41, 51] on div "Kho hàng mới" at bounding box center [65, 46] width 88 height 16
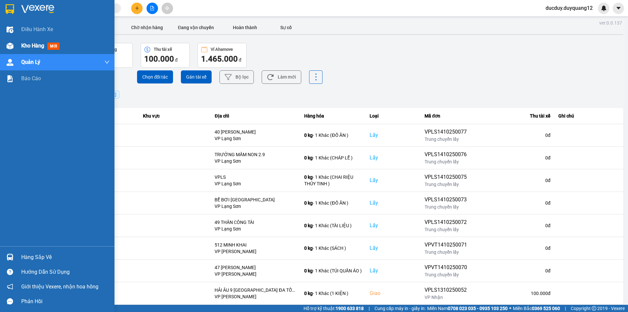
click at [41, 49] on span "Kho hàng" at bounding box center [32, 46] width 23 height 6
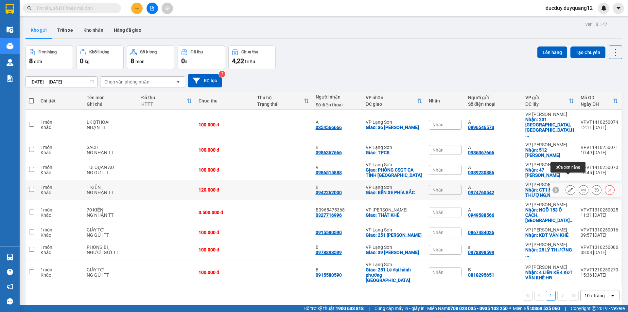
click at [571, 184] on button at bounding box center [570, 189] width 9 height 11
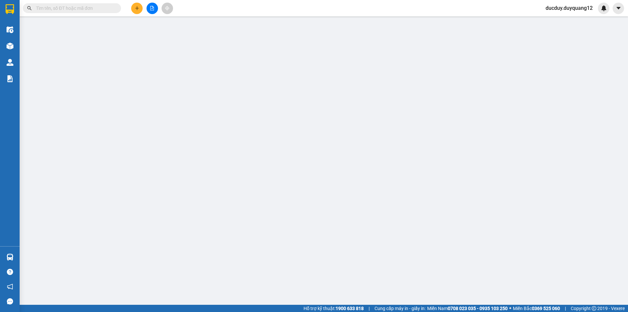
type input "0974760542"
type input "A"
checkbox input "true"
type input "CT1 MỄ TRÌ THƯỢNG,NAM TỪ LIÊM,[GEOGRAPHIC_DATA]"
type input "0942262000"
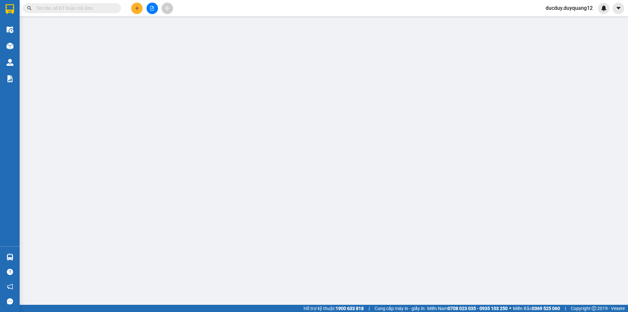
type input "B"
checkbox input "true"
type input "BẾN XE PHÍA BẮC"
type input "120.000"
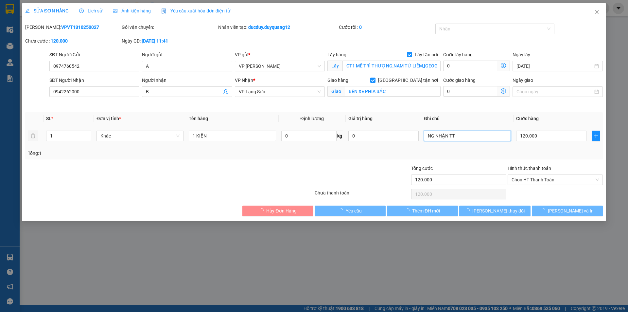
click at [467, 137] on input "NG NHẬN TT" at bounding box center [467, 136] width 87 height 10
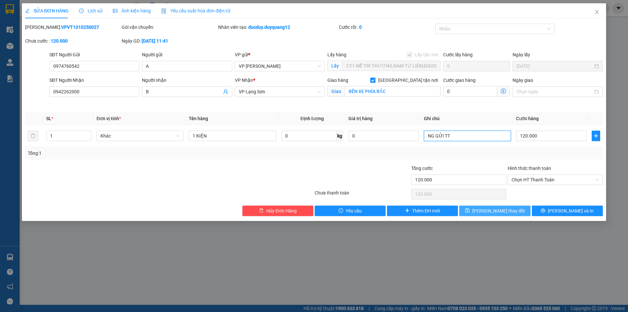
type input "NG GỬI TT"
click at [476, 207] on button "[PERSON_NAME] thay đổi" at bounding box center [494, 210] width 71 height 10
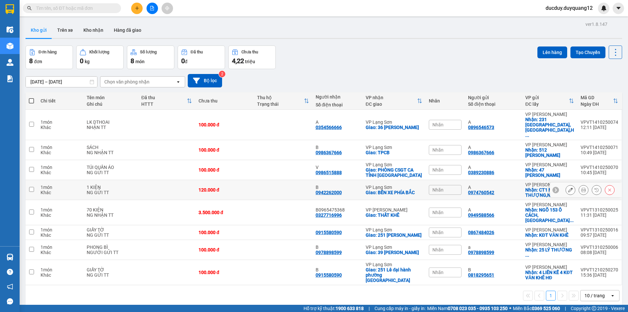
click at [31, 187] on input "checkbox" at bounding box center [31, 189] width 5 height 5
checkbox input "true"
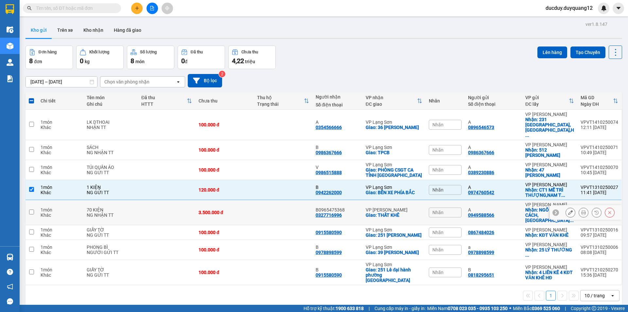
click at [33, 209] on input "checkbox" at bounding box center [31, 211] width 5 height 5
checkbox input "true"
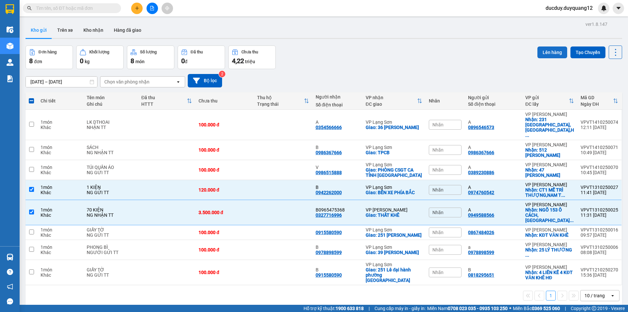
click at [548, 49] on button "Lên hàng" at bounding box center [553, 52] width 30 height 12
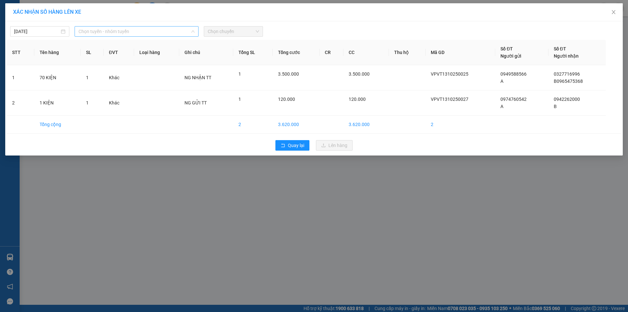
click at [139, 30] on span "Chọn tuyến - nhóm tuyến" at bounding box center [137, 31] width 116 height 10
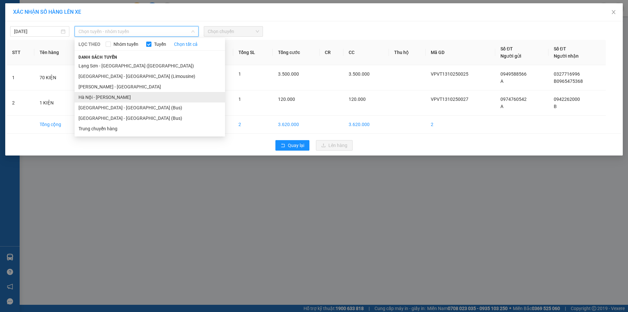
click at [106, 97] on li "Hà Nội - [PERSON_NAME]" at bounding box center [150, 97] width 150 height 10
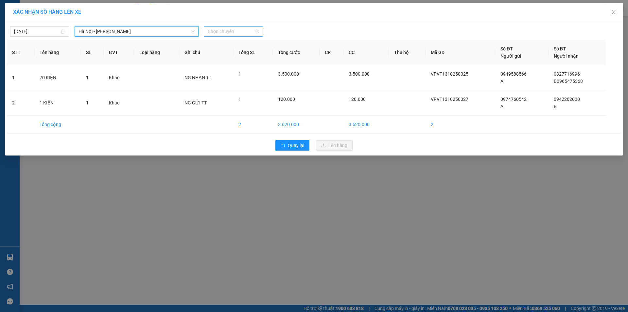
click at [241, 32] on span "Chọn chuyến" at bounding box center [233, 31] width 51 height 10
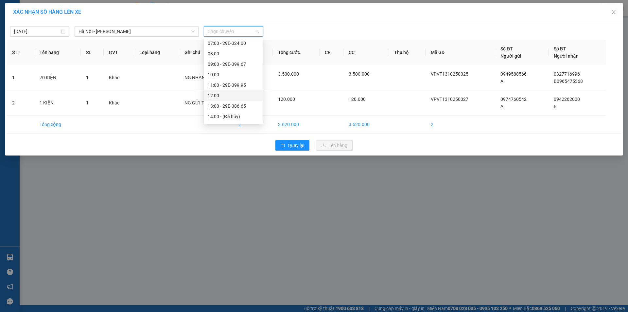
scroll to position [65, 0]
click at [239, 72] on div "13:00 - 29E-386.65" at bounding box center [233, 73] width 51 height 7
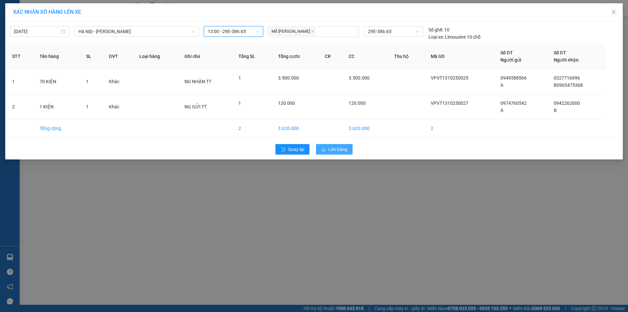
click at [336, 147] on span "Lên hàng" at bounding box center [337, 149] width 19 height 7
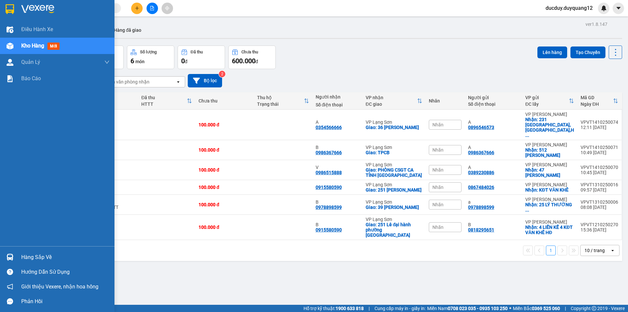
click at [34, 260] on div "Hàng sắp về" at bounding box center [65, 257] width 88 height 10
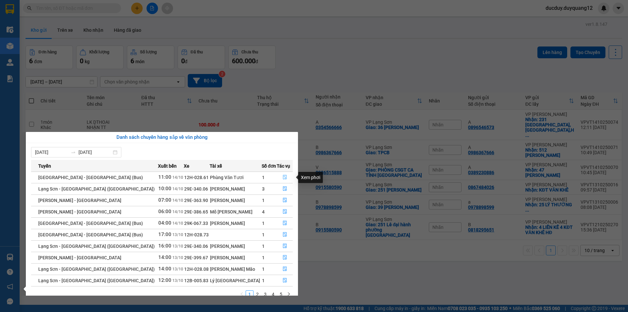
click at [283, 176] on icon "file-done" at bounding box center [285, 177] width 5 height 5
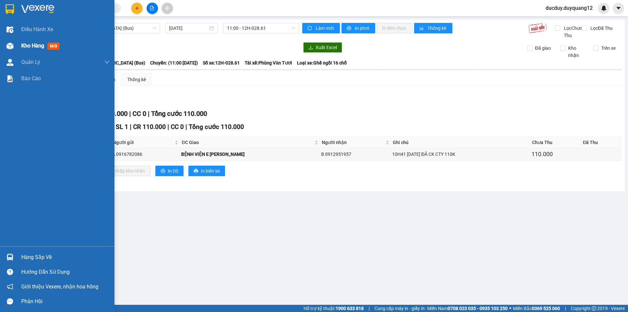
click at [36, 45] on span "Kho hàng" at bounding box center [32, 46] width 23 height 6
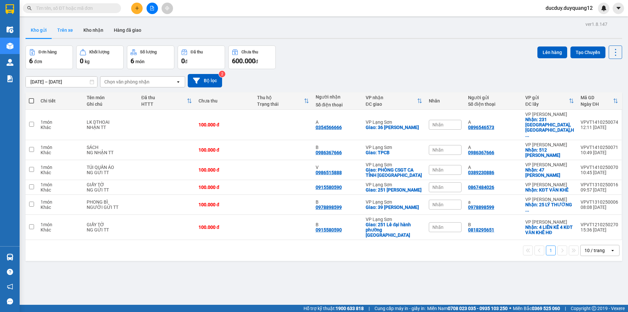
click at [60, 34] on button "Trên xe" at bounding box center [65, 30] width 26 height 16
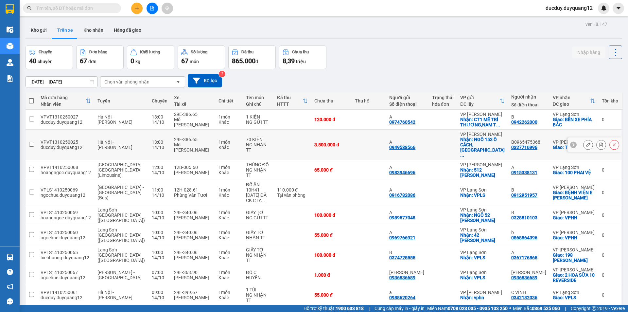
click at [599, 142] on icon at bounding box center [601, 144] width 5 height 5
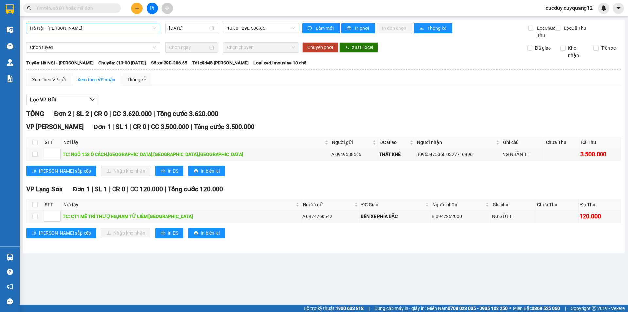
click at [54, 28] on span "Hà Nội - [PERSON_NAME]" at bounding box center [93, 28] width 126 height 10
click at [65, 253] on div "[GEOGRAPHIC_DATA] - [GEOGRAPHIC_DATA] [DATE] 13:00 - 29E-386.65 Làm mới In phơi…" at bounding box center [324, 137] width 602 height 234
click at [49, 83] on div "Xem theo VP gửi" at bounding box center [49, 79] width 34 height 7
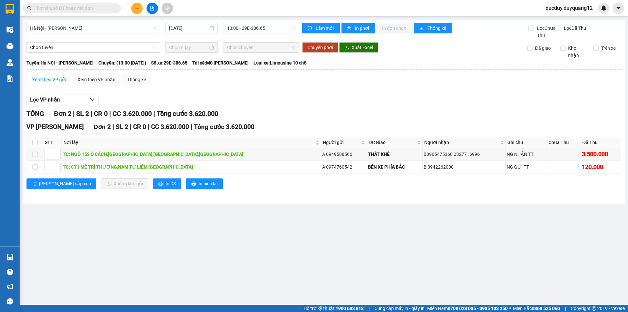
click at [54, 83] on div "Xem theo VP gửi" at bounding box center [49, 79] width 34 height 7
click at [34, 157] on input "checkbox" at bounding box center [34, 153] width 5 height 5
checkbox input "true"
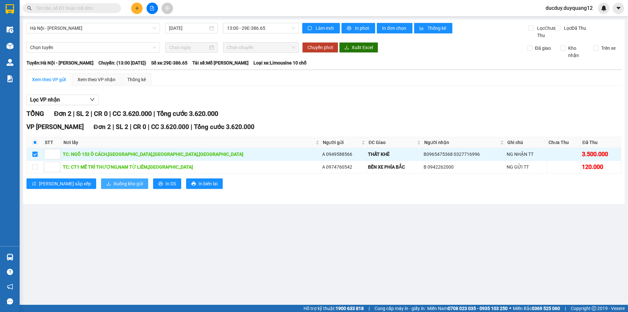
click at [114, 187] on span "Xuống kho gửi" at bounding box center [128, 183] width 29 height 7
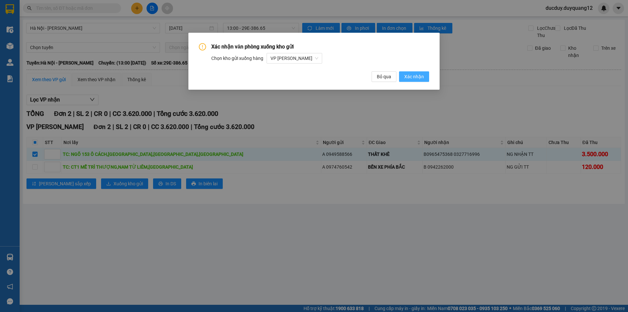
click at [420, 75] on span "Xác nhận" at bounding box center [414, 76] width 20 height 7
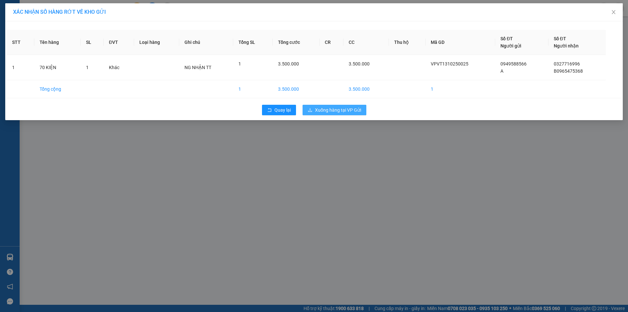
click at [348, 108] on span "Xuống hàng tại VP Gửi" at bounding box center [338, 109] width 46 height 7
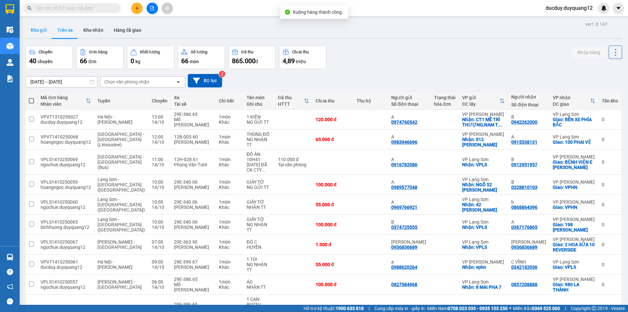
click at [36, 30] on button "Kho gửi" at bounding box center [39, 30] width 26 height 16
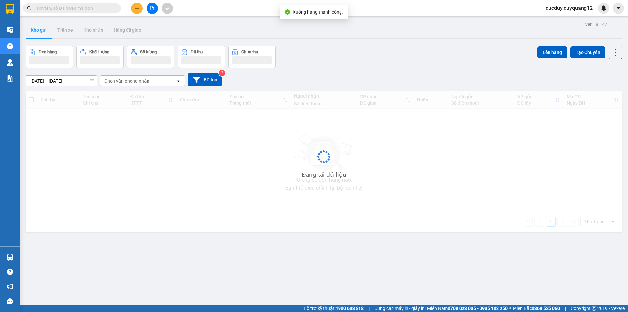
click at [36, 30] on button "Kho gửi" at bounding box center [39, 30] width 26 height 16
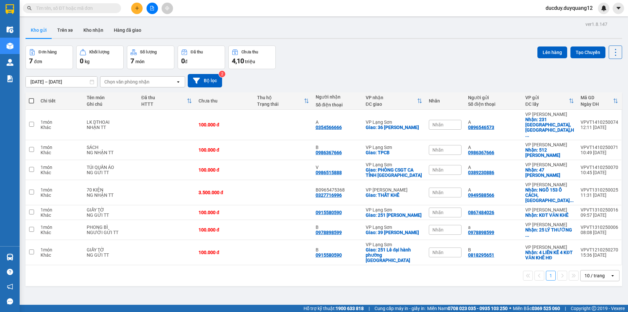
click at [43, 30] on button "Kho gửi" at bounding box center [39, 30] width 26 height 16
click at [568, 190] on icon at bounding box center [570, 192] width 5 height 5
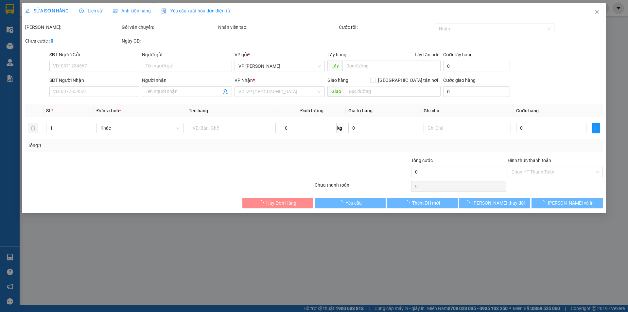
type input "0949588566"
type input "A"
checkbox input "true"
type input "NGÕ 153 Ô CÁCH,[GEOGRAPHIC_DATA],[GEOGRAPHIC_DATA],[GEOGRAPHIC_DATA]"
type input "0327716996"
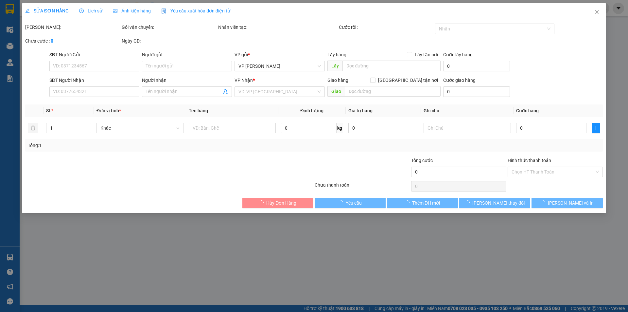
type input "B0965475368"
checkbox input "true"
type input "THẤT KHÊ"
type input "3.500.000"
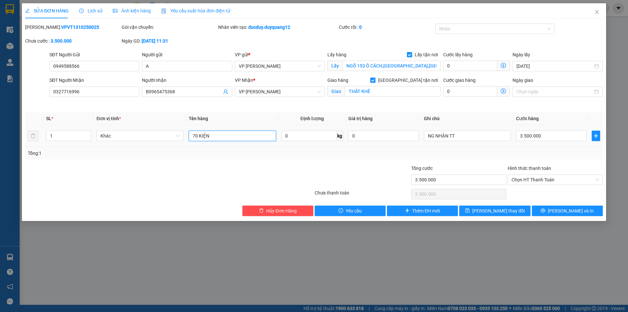
click at [226, 136] on input "70 KIỆN" at bounding box center [232, 136] width 87 height 10
click at [232, 135] on input "70 KIỆN" at bounding box center [232, 136] width 87 height 10
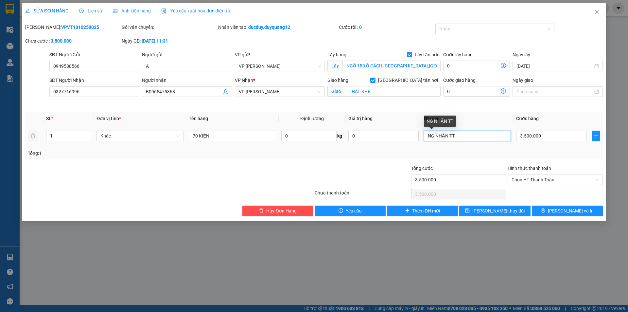
click at [468, 136] on input "NG NHẬN TT" at bounding box center [467, 136] width 87 height 10
type input "NG NHẬN TT GIAO TRC 40 THÙNG"
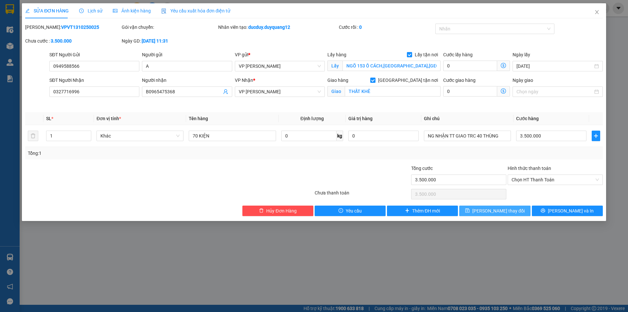
click at [494, 211] on span "[PERSON_NAME] thay đổi" at bounding box center [498, 210] width 52 height 7
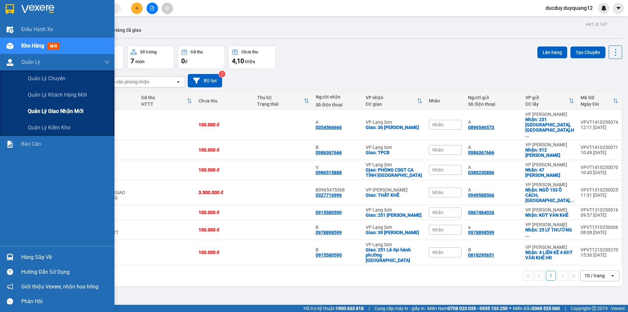
click at [46, 112] on span "Quản lý giao nhận mới" at bounding box center [56, 111] width 56 height 8
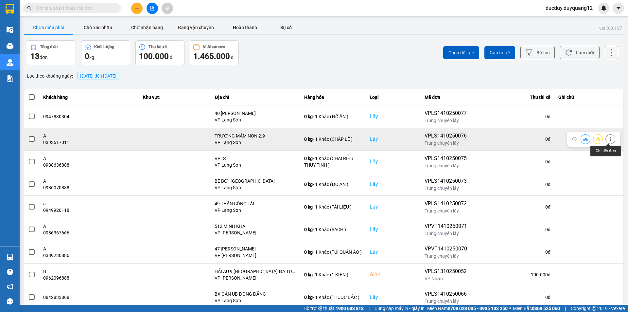
click at [608, 138] on icon at bounding box center [610, 139] width 5 height 5
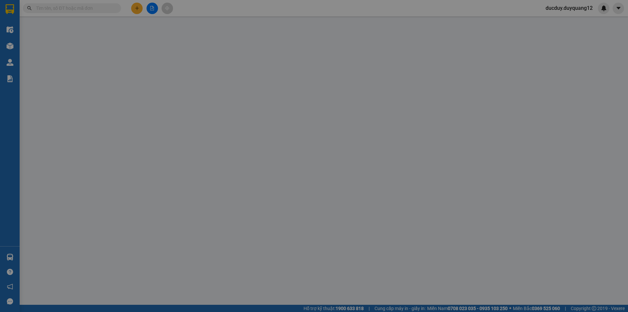
type input "0393617011"
type input "A"
checkbox input "true"
type input "TRƯỜNG MẦM NON 2.9"
type input "0964252028"
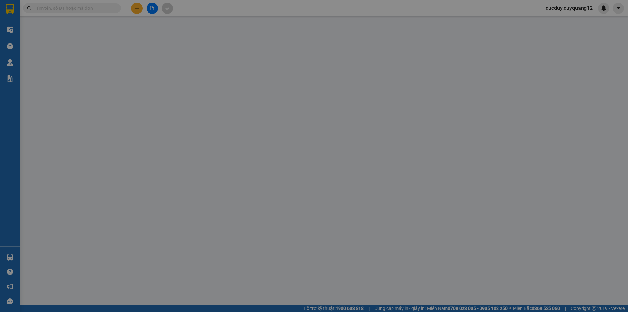
type input "0377385989"
checkbox input "true"
type input "26 PHỐ [GEOGRAPHIC_DATA]"
type input "100.000"
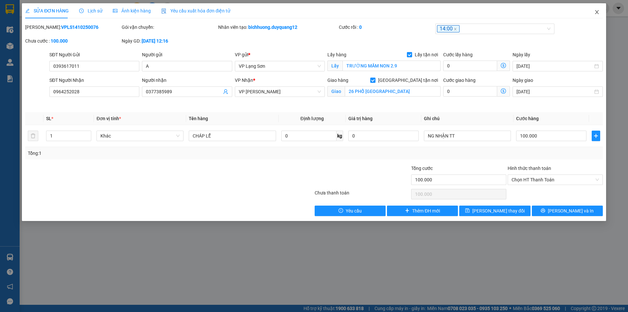
click at [596, 10] on icon "close" at bounding box center [596, 11] width 5 height 5
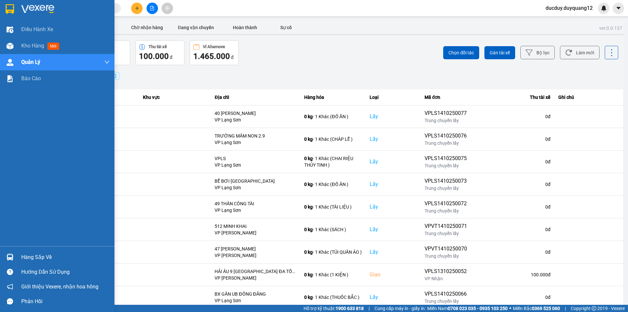
click at [31, 257] on div "Hàng sắp về" at bounding box center [65, 257] width 88 height 10
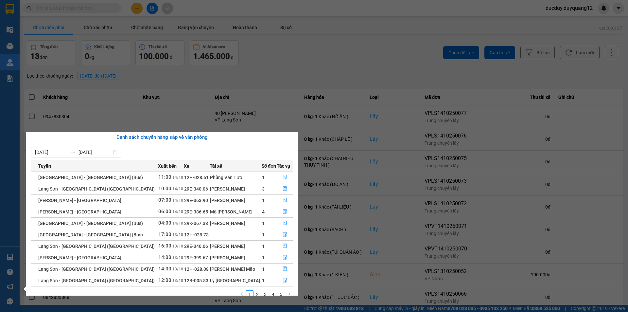
click at [284, 174] on button "button" at bounding box center [284, 177] width 15 height 10
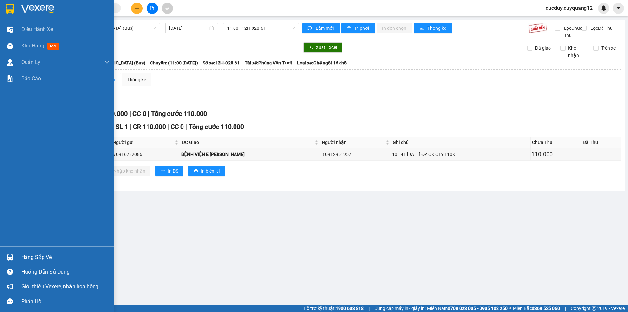
click at [36, 256] on div "Hàng sắp về" at bounding box center [65, 257] width 88 height 10
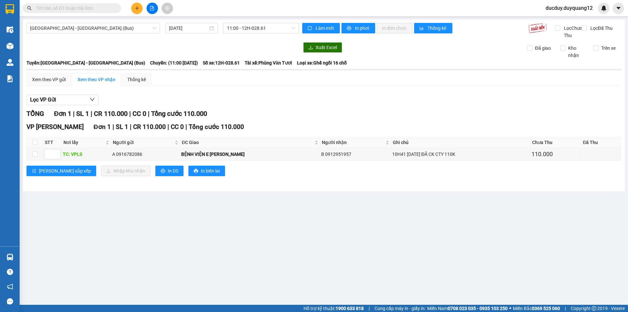
click at [248, 92] on section "Kết quả tìm kiếm ( 0 ) Bộ lọc No Data ducduy.duyquang12 Điều hành xe Kho hàng m…" at bounding box center [314, 156] width 628 height 312
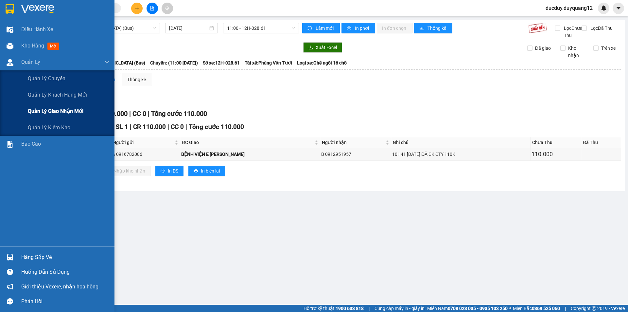
click at [50, 110] on span "Quản lý giao nhận mới" at bounding box center [56, 111] width 56 height 8
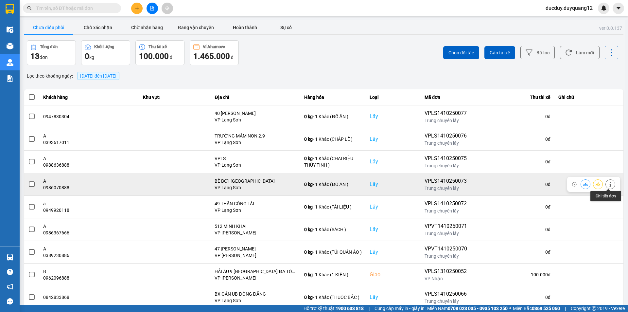
click at [607, 181] on button at bounding box center [610, 183] width 9 height 11
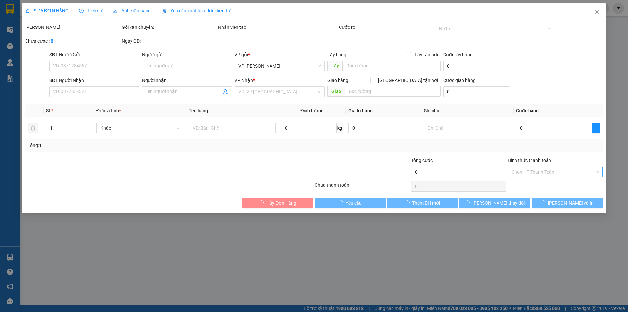
type input "0986070888"
type input "A"
checkbox input "true"
type input "BỂ BƠI [GEOGRAPHIC_DATA]"
type input "0964336933"
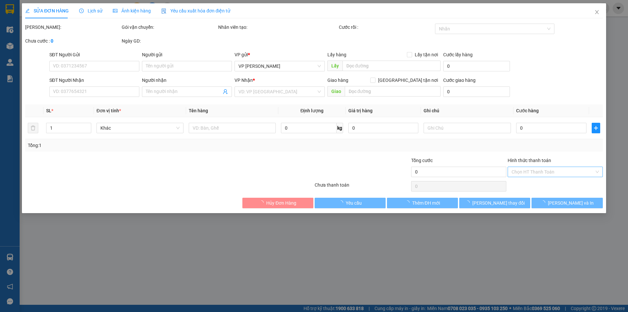
type input "A"
checkbox input "true"
type input "NGÕ 147 TÂN MAI"
type input "100.000"
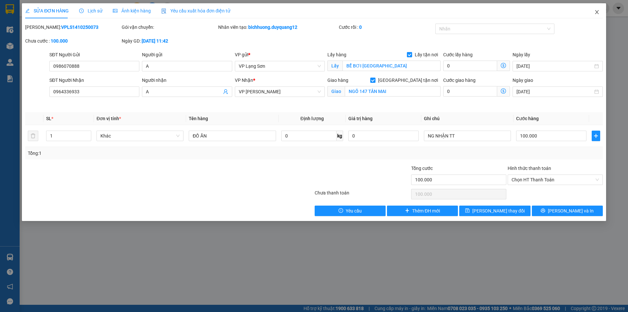
click at [598, 13] on icon "close" at bounding box center [597, 12] width 4 height 4
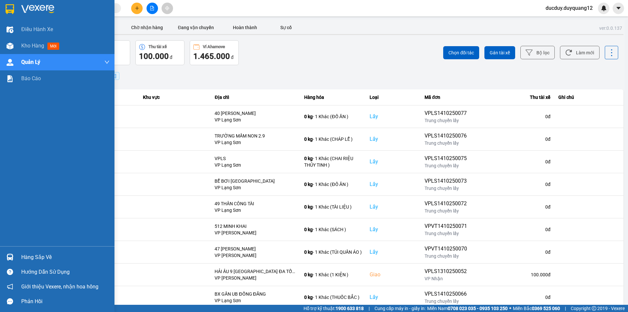
click at [42, 263] on div "Hàng sắp về" at bounding box center [57, 257] width 115 height 15
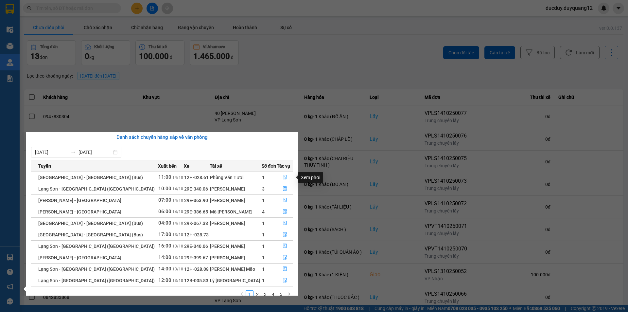
click at [283, 176] on icon "file-done" at bounding box center [285, 177] width 4 height 5
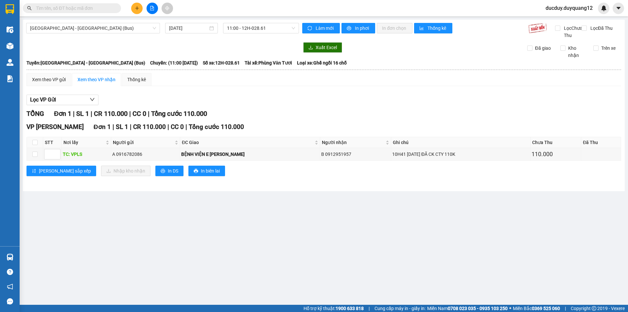
click at [385, 235] on main "[GEOGRAPHIC_DATA] - [GEOGRAPHIC_DATA] (Bus) [DATE] 11:00 - 12H-028.61 Làm mới I…" at bounding box center [314, 152] width 628 height 305
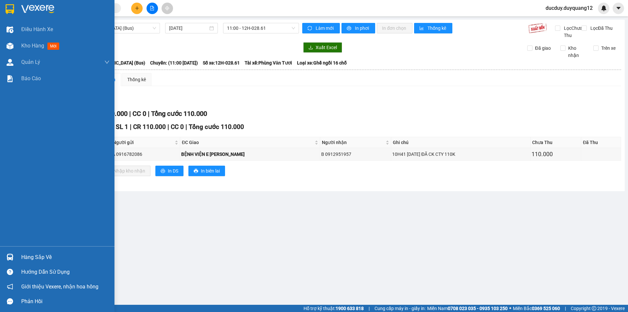
click at [29, 252] on div "Hàng sắp về" at bounding box center [65, 257] width 88 height 10
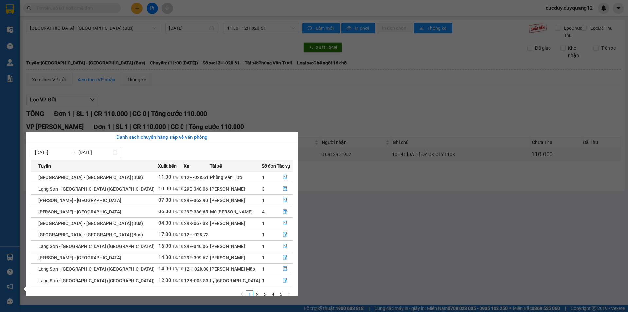
click at [317, 110] on section "Kết quả tìm kiếm ( 0 ) Bộ lọc No Data ducduy.duyquang12 Điều hành xe Kho hàng m…" at bounding box center [314, 156] width 628 height 312
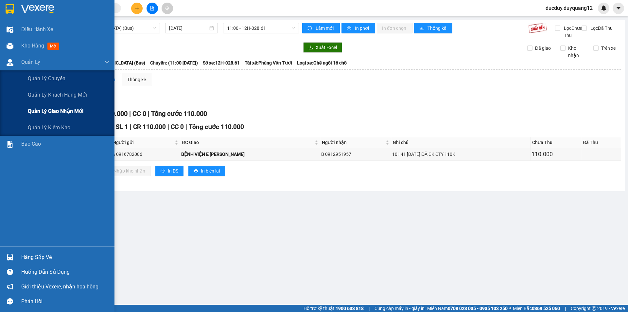
click at [57, 106] on div "Quản lý giao nhận mới" at bounding box center [69, 111] width 82 height 16
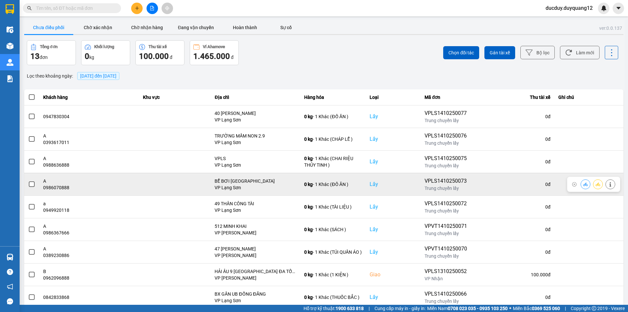
scroll to position [33, 0]
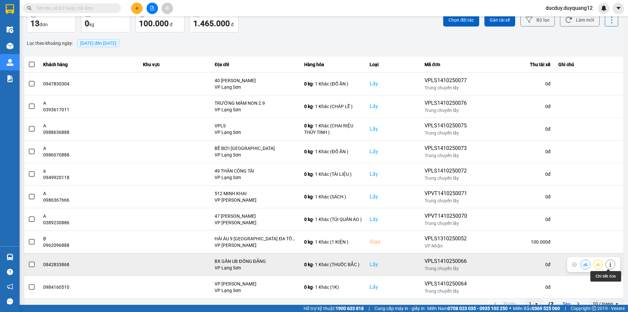
click at [606, 264] on button at bounding box center [610, 263] width 9 height 11
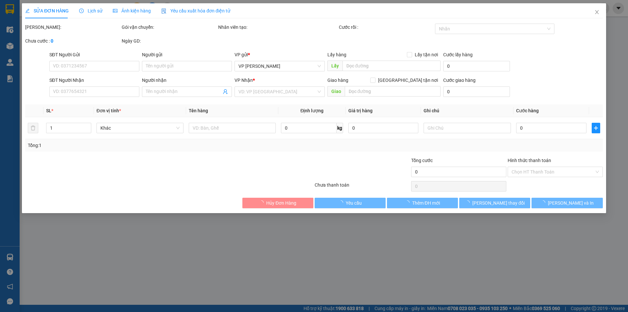
type input "0842833868"
checkbox input "true"
type input "BX GẦN UB ĐỒNG ĐĂNG"
type input "0973967358"
checkbox input "true"
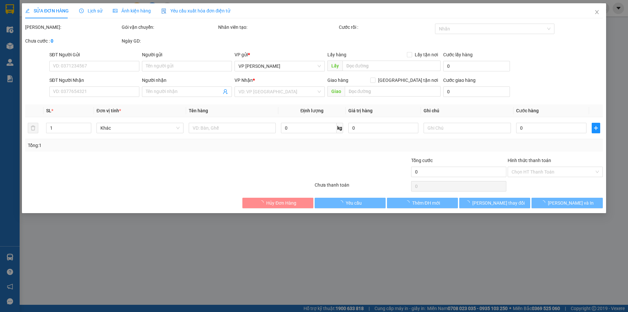
type input "VPHN"
type input "100.000"
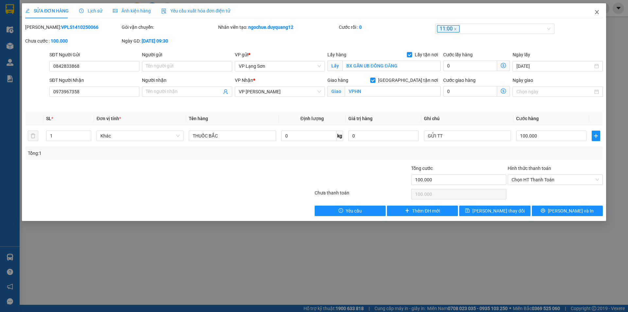
click at [597, 12] on icon "close" at bounding box center [597, 12] width 4 height 4
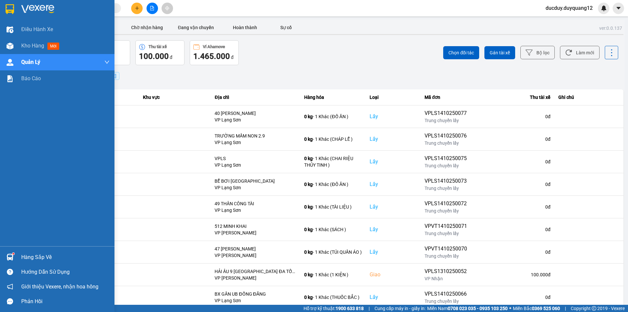
click at [36, 254] on div "Hàng sắp về" at bounding box center [65, 257] width 88 height 10
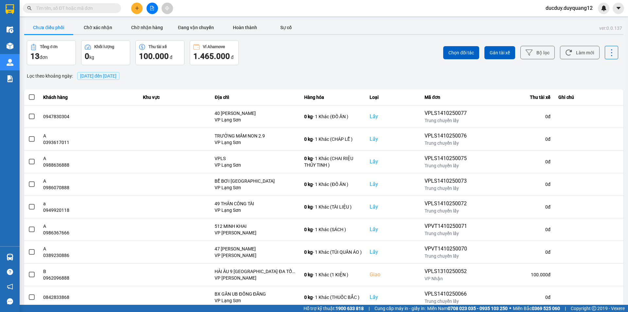
click at [311, 108] on section "Kết quả tìm kiếm ( 0 ) Bộ lọc No Data ducduy.duyquang12 Điều hành xe Kho hàng m…" at bounding box center [314, 156] width 628 height 312
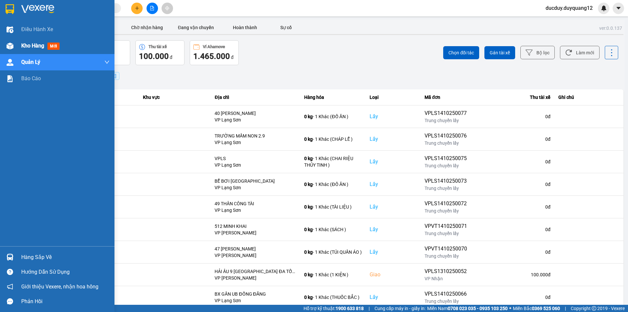
click at [39, 44] on span "Kho hàng" at bounding box center [32, 46] width 23 height 6
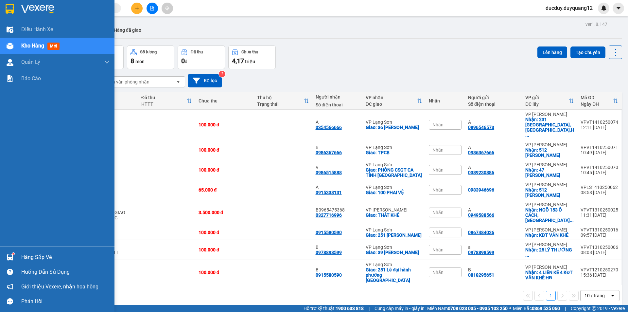
click at [26, 256] on div "Hàng sắp về" at bounding box center [65, 257] width 88 height 10
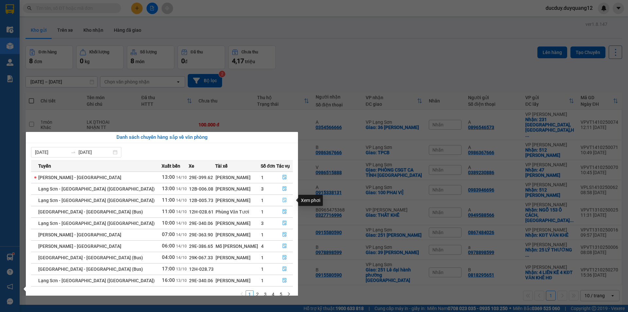
click at [282, 199] on icon "file-done" at bounding box center [284, 200] width 5 height 5
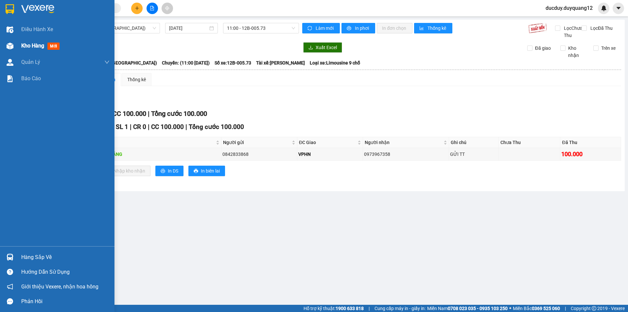
click at [36, 42] on div "Kho hàng mới" at bounding box center [41, 46] width 41 height 8
click at [35, 43] on span "Kho hàng" at bounding box center [32, 46] width 23 height 6
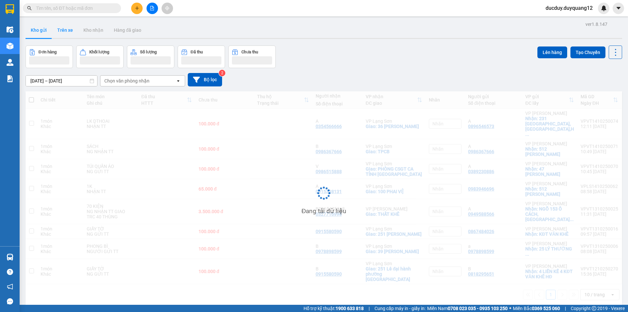
click at [65, 34] on button "Trên xe" at bounding box center [65, 30] width 26 height 16
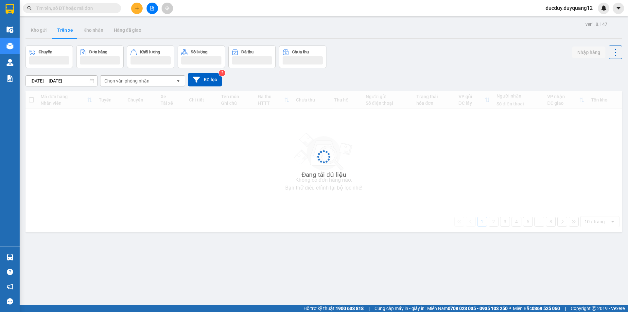
click at [65, 34] on button "Trên xe" at bounding box center [65, 30] width 26 height 16
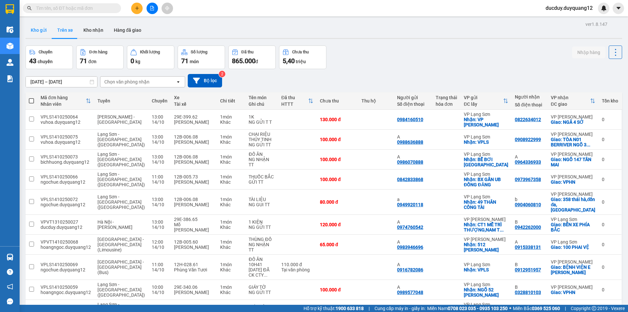
click at [38, 30] on button "Kho gửi" at bounding box center [39, 30] width 26 height 16
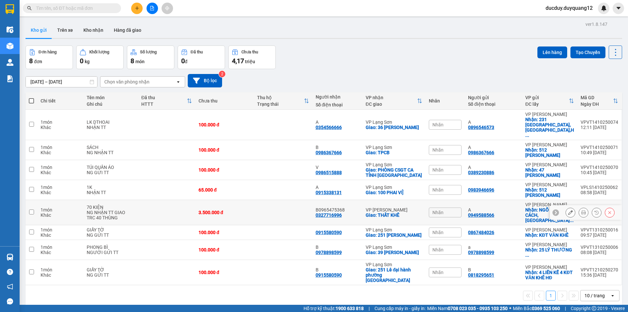
click at [569, 210] on icon at bounding box center [570, 212] width 5 height 5
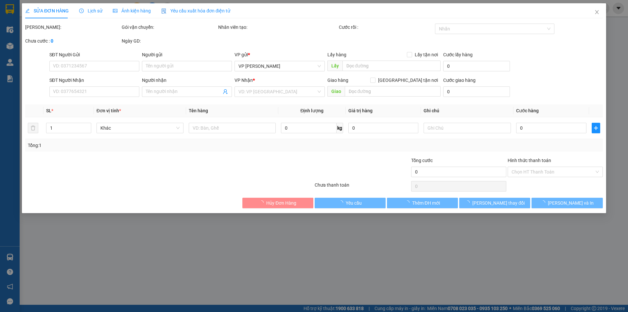
type input "0949588566"
type input "A"
checkbox input "true"
type input "NGÕ 153 Ô CÁCH,[GEOGRAPHIC_DATA],[GEOGRAPHIC_DATA],[GEOGRAPHIC_DATA]"
type input "0327716996"
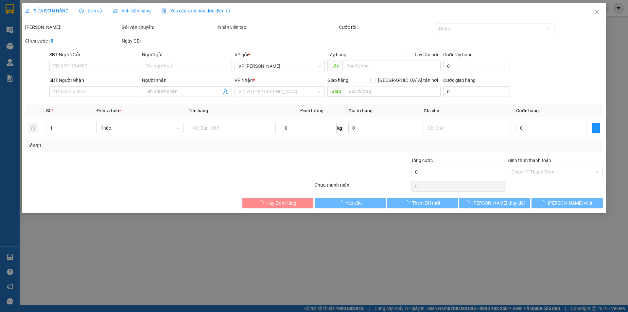
type input "B0965475368"
checkbox input "true"
type input "THẤT KHÊ"
type input "3.500.000"
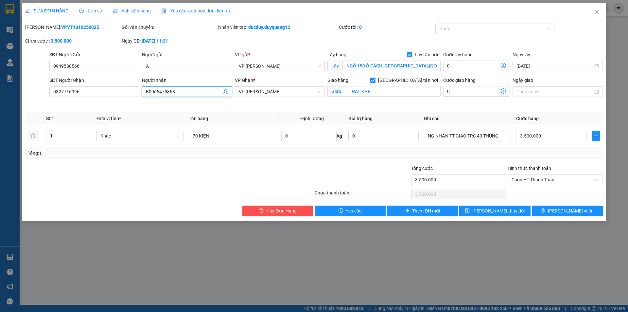
drag, startPoint x: 179, startPoint y: 91, endPoint x: 148, endPoint y: 94, distance: 31.2
click at [148, 94] on input "B0965475368" at bounding box center [184, 91] width 76 height 7
drag, startPoint x: 86, startPoint y: 92, endPoint x: 52, endPoint y: 94, distance: 34.4
click at [52, 94] on input "0327716996" at bounding box center [94, 91] width 90 height 10
click at [189, 92] on input "B0965475368" at bounding box center [184, 91] width 76 height 7
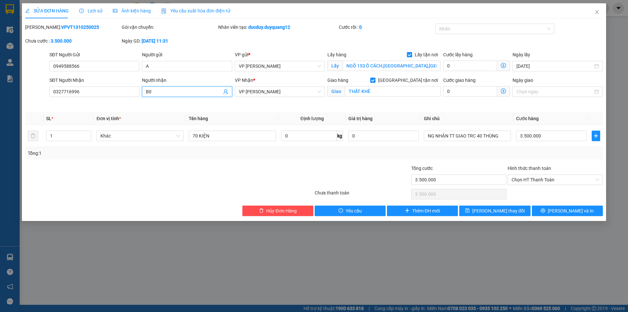
type input "B"
click at [97, 94] on input "0327716996" at bounding box center [94, 91] width 90 height 10
click at [161, 90] on input "Người nhận" at bounding box center [184, 91] width 76 height 7
paste input "0327716996"
type input "0327716996"
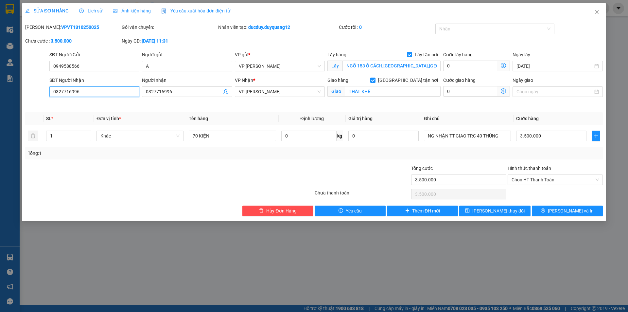
drag, startPoint x: 90, startPoint y: 91, endPoint x: 50, endPoint y: 94, distance: 40.3
click at [50, 94] on input "0327716996" at bounding box center [94, 91] width 90 height 10
click at [61, 91] on input "SĐT Người Nhận" at bounding box center [94, 91] width 90 height 10
drag, startPoint x: 61, startPoint y: 91, endPoint x: 55, endPoint y: 91, distance: 5.6
click at [55, 91] on input "SĐT Người Nhận" at bounding box center [94, 91] width 90 height 10
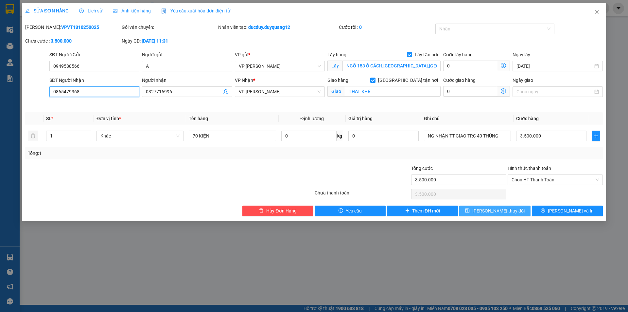
type input "0865479368"
click at [486, 210] on span "[PERSON_NAME] thay đổi" at bounding box center [498, 210] width 52 height 7
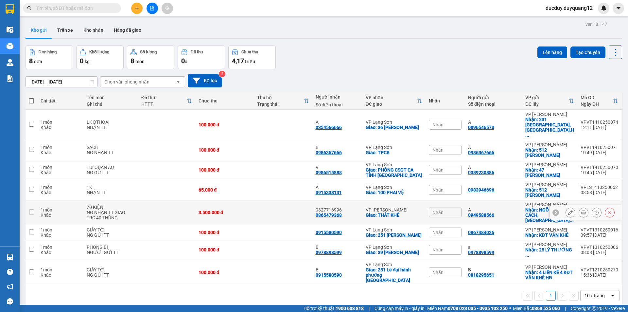
click at [28, 200] on td at bounding box center [32, 212] width 12 height 25
checkbox input "true"
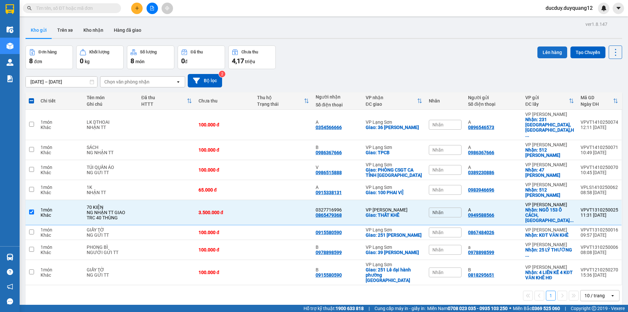
click at [550, 50] on button "Lên hàng" at bounding box center [553, 52] width 30 height 12
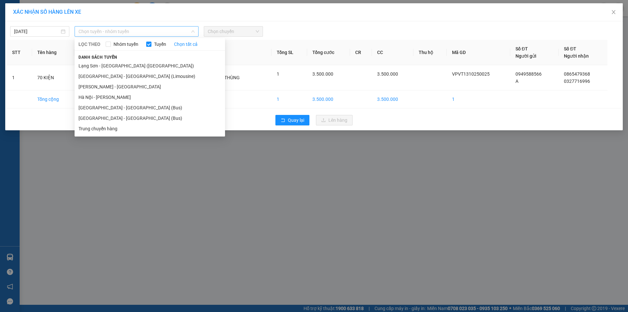
drag, startPoint x: 113, startPoint y: 34, endPoint x: 116, endPoint y: 32, distance: 4.0
click at [116, 32] on span "Chọn tuyến - nhóm tuyến" at bounding box center [137, 31] width 116 height 10
drag, startPoint x: 100, startPoint y: 74, endPoint x: 99, endPoint y: 97, distance: 23.2
click at [99, 97] on ul "Lạng Sơn - Hà Nội (Limousine) Hà Nội - Lạng Sơn (Limousine) Cao Bằng - Hà Nội H…" at bounding box center [150, 97] width 150 height 73
click at [99, 97] on li "Hà Nội - [PERSON_NAME]" at bounding box center [150, 97] width 150 height 10
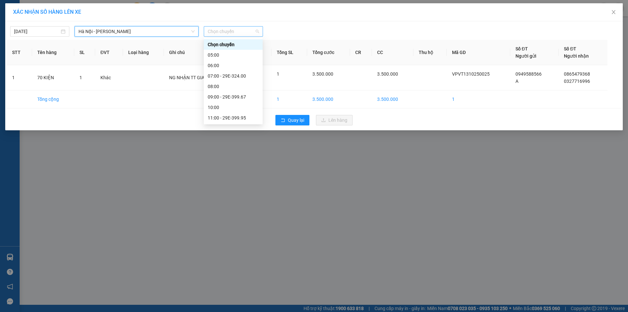
click at [236, 32] on span "Chọn chuyến" at bounding box center [233, 31] width 51 height 10
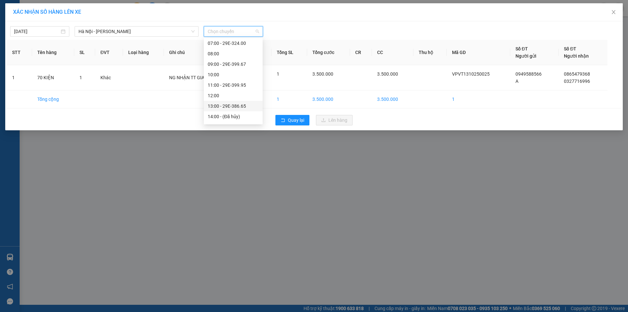
click at [230, 105] on div "13:00 - 29E-386.65" at bounding box center [233, 105] width 51 height 7
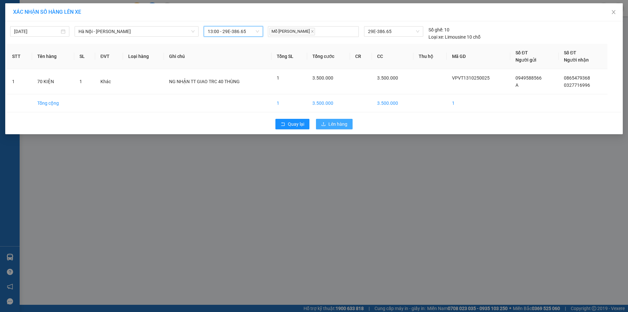
click at [329, 126] on span "Lên hàng" at bounding box center [337, 123] width 19 height 7
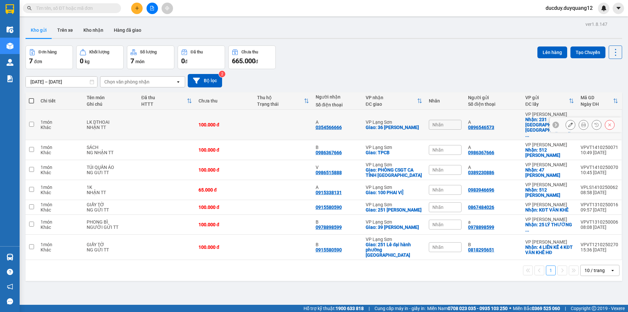
click at [29, 122] on input "checkbox" at bounding box center [31, 124] width 5 height 5
checkbox input "true"
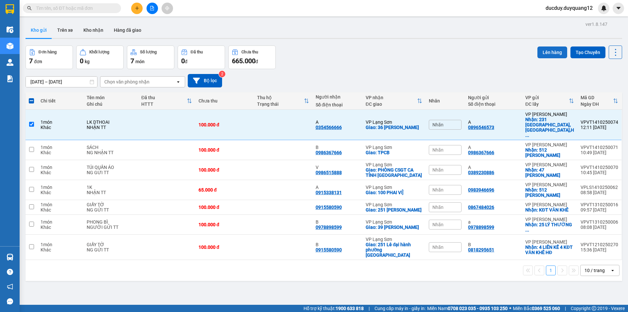
click at [551, 53] on button "Lên hàng" at bounding box center [553, 52] width 30 height 12
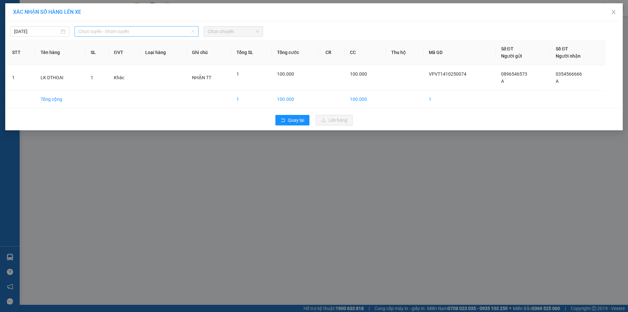
click at [149, 32] on span "Chọn tuyến - nhóm tuyến" at bounding box center [137, 31] width 116 height 10
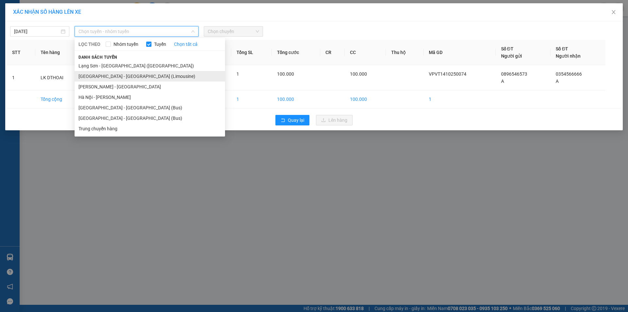
click at [137, 75] on li "[GEOGRAPHIC_DATA] - [GEOGRAPHIC_DATA] (Limousine)" at bounding box center [150, 76] width 150 height 10
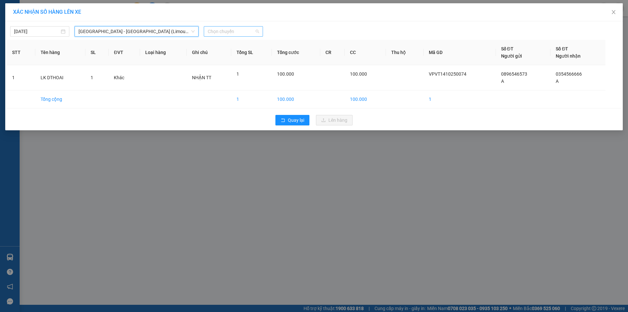
click at [236, 30] on span "Chọn chuyến" at bounding box center [233, 31] width 51 height 10
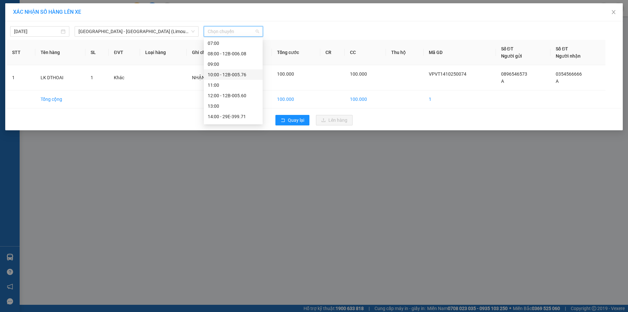
scroll to position [65, 0]
click at [239, 76] on div "13:00" at bounding box center [233, 73] width 51 height 7
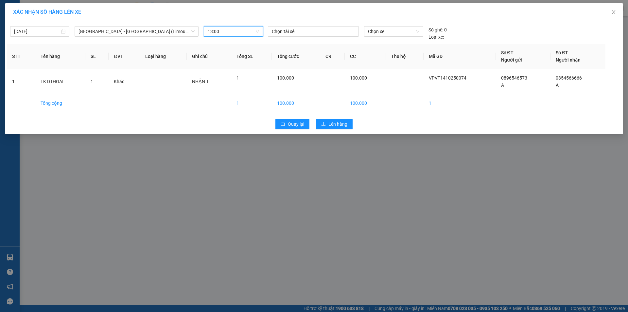
click at [232, 33] on span "13:00" at bounding box center [233, 31] width 51 height 10
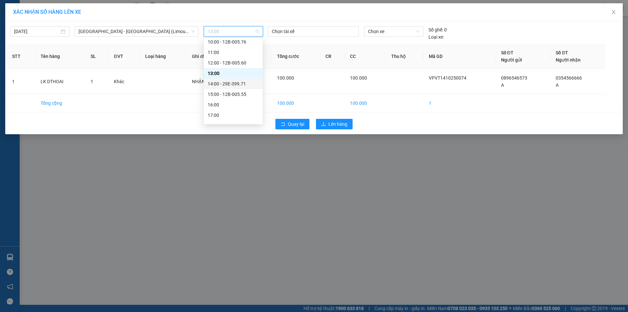
click at [230, 82] on div "14:00 - 29E-399.71" at bounding box center [233, 83] width 51 height 7
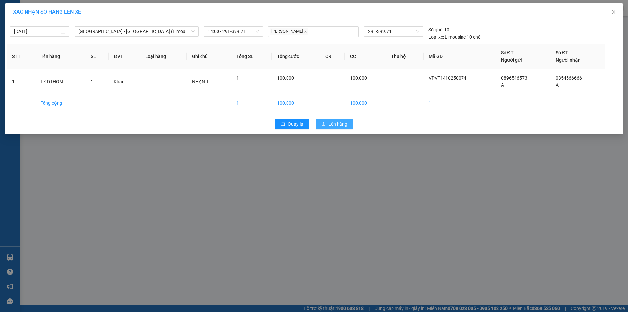
click at [334, 124] on span "Lên hàng" at bounding box center [337, 123] width 19 height 7
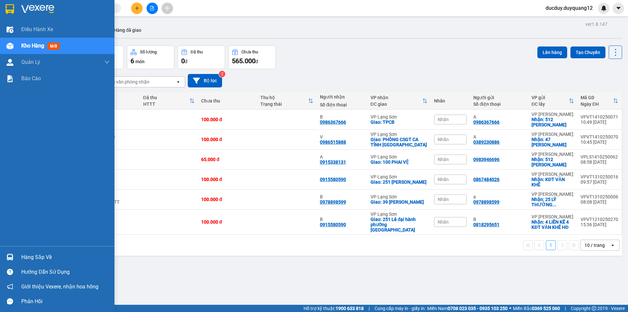
click at [37, 256] on div "Hàng sắp về" at bounding box center [65, 257] width 88 height 10
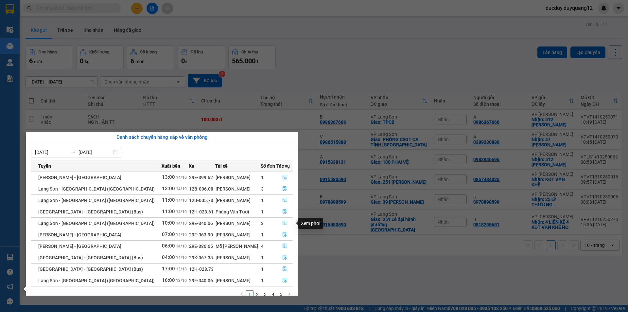
click at [284, 221] on icon "file-done" at bounding box center [284, 222] width 5 height 5
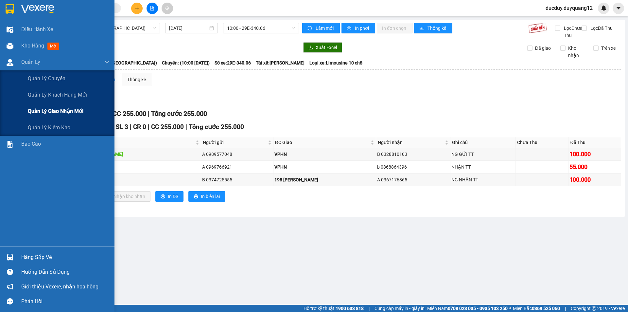
click at [61, 112] on span "Quản lý giao nhận mới" at bounding box center [56, 111] width 56 height 8
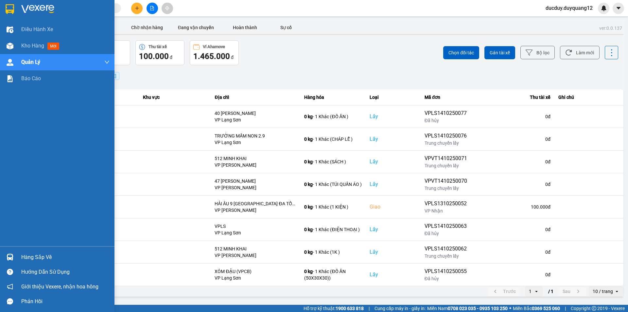
click at [31, 259] on div "Hàng sắp về" at bounding box center [65, 257] width 88 height 10
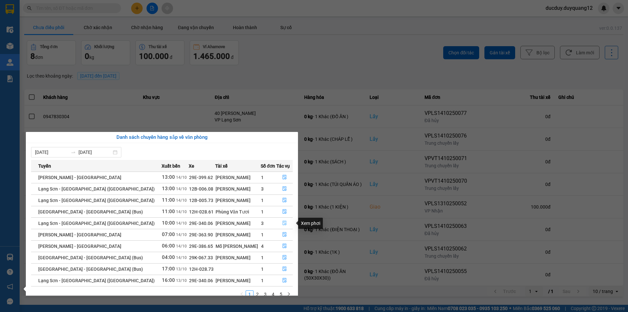
click at [282, 221] on icon "file-done" at bounding box center [284, 222] width 5 height 5
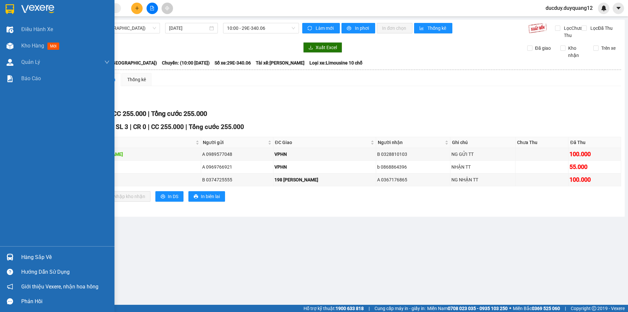
click at [27, 256] on div "Hàng sắp về" at bounding box center [65, 257] width 88 height 10
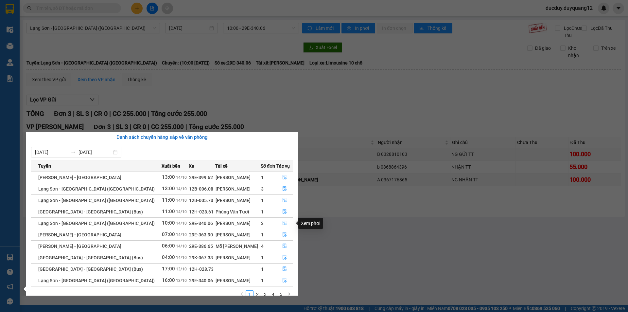
click at [282, 223] on icon "file-done" at bounding box center [284, 222] width 5 height 5
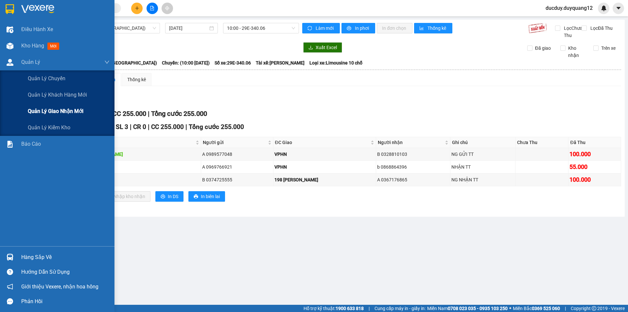
click at [50, 115] on span "Quản lý giao nhận mới" at bounding box center [56, 111] width 56 height 8
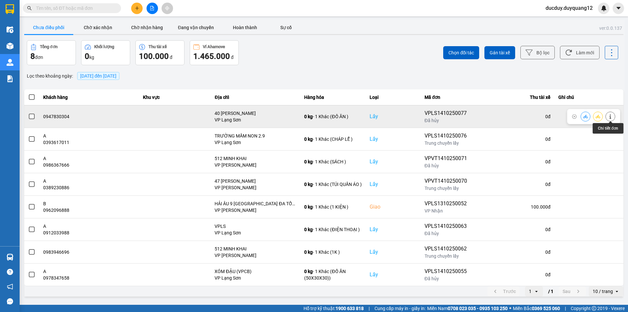
click at [610, 114] on icon at bounding box center [610, 116] width 5 height 5
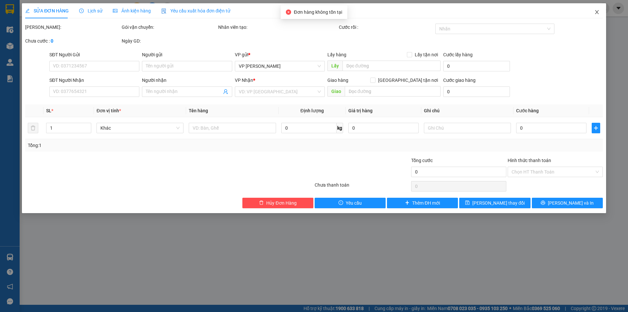
click at [597, 13] on icon "close" at bounding box center [597, 12] width 4 height 4
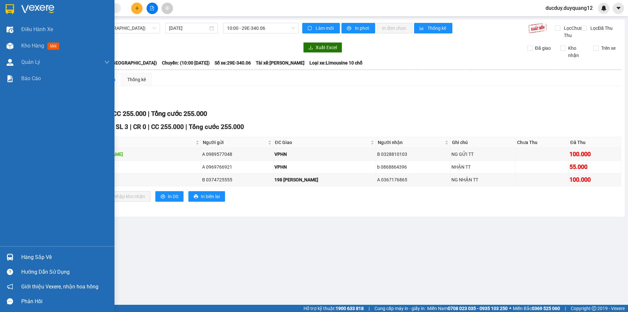
click at [31, 257] on div "Hàng sắp về" at bounding box center [65, 257] width 88 height 10
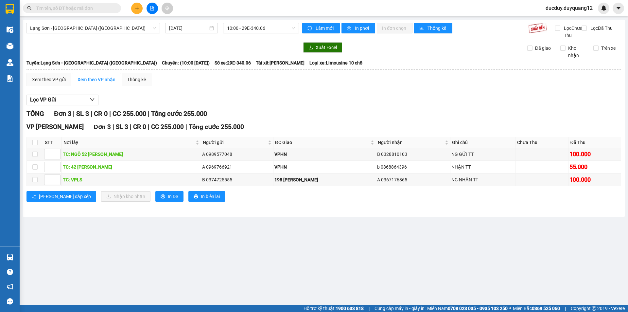
click at [336, 99] on section "Kết quả tìm kiếm ( 0 ) Bộ lọc No Data ducduy.duyquang12 Điều hành xe Kho hàng m…" at bounding box center [314, 156] width 628 height 312
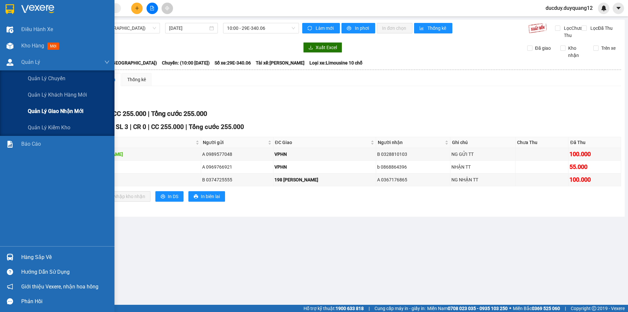
click at [60, 114] on span "Quản lý giao nhận mới" at bounding box center [56, 111] width 56 height 8
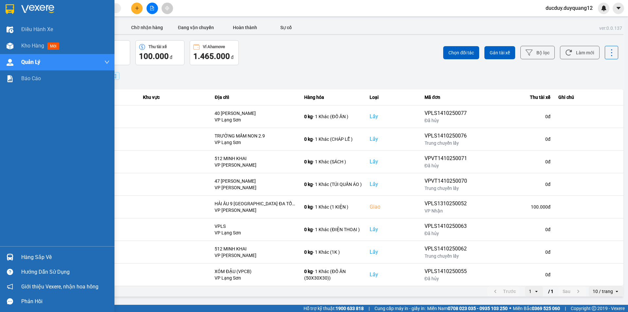
click at [26, 254] on div "Hàng sắp về" at bounding box center [65, 257] width 88 height 10
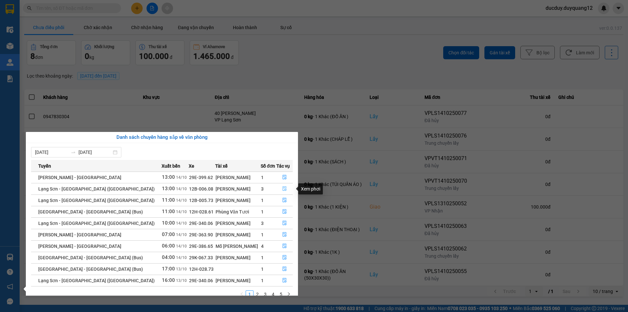
click at [283, 186] on icon "file-done" at bounding box center [285, 188] width 4 height 5
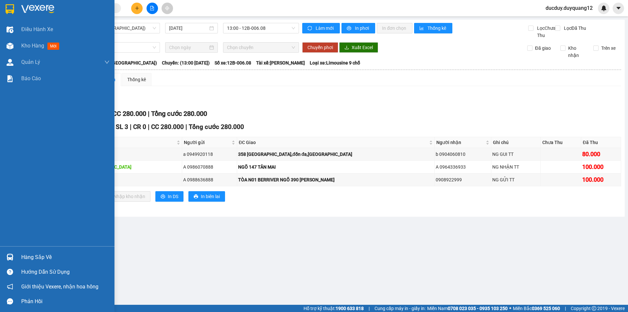
click at [44, 258] on div "Hàng sắp về" at bounding box center [65, 257] width 88 height 10
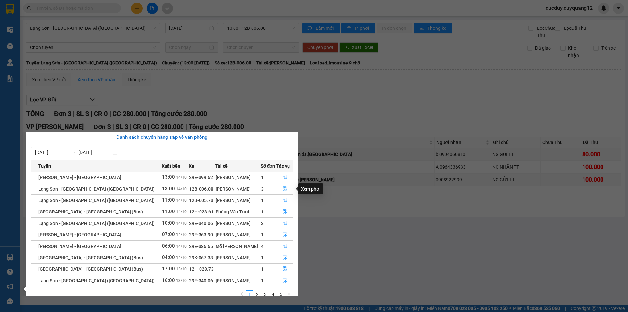
click at [282, 189] on icon "file-done" at bounding box center [284, 188] width 5 height 5
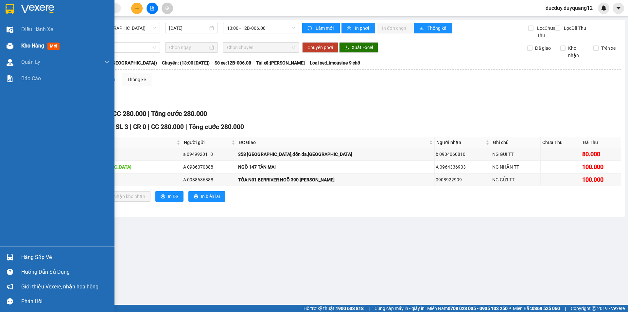
click at [34, 47] on span "Kho hàng" at bounding box center [32, 46] width 23 height 6
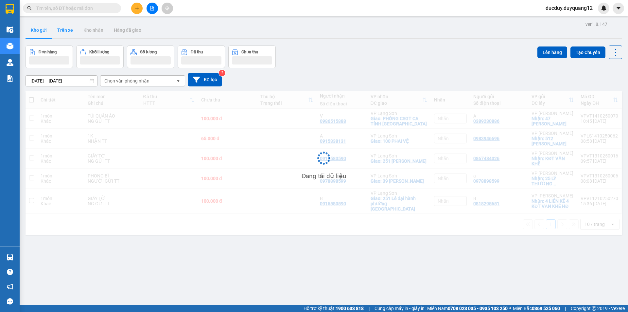
click at [62, 30] on button "Trên xe" at bounding box center [65, 30] width 26 height 16
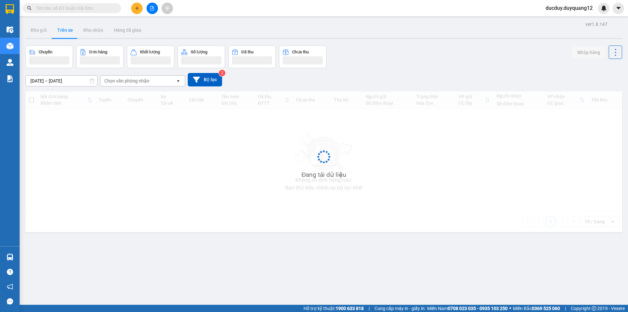
click at [62, 30] on button "Trên xe" at bounding box center [65, 30] width 26 height 16
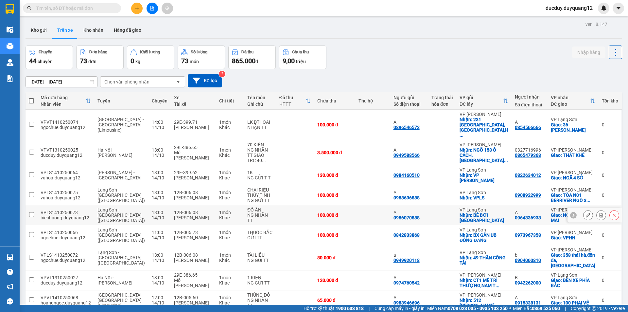
scroll to position [31, 0]
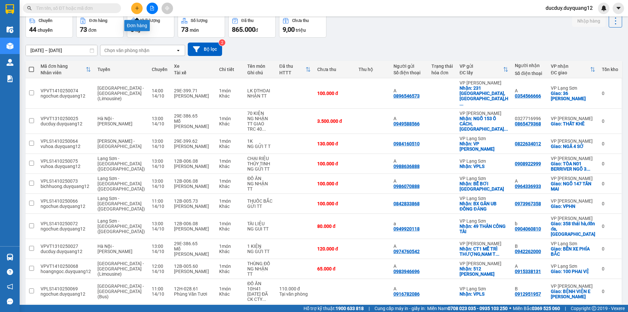
click at [136, 9] on icon "plus" at bounding box center [137, 8] width 5 height 5
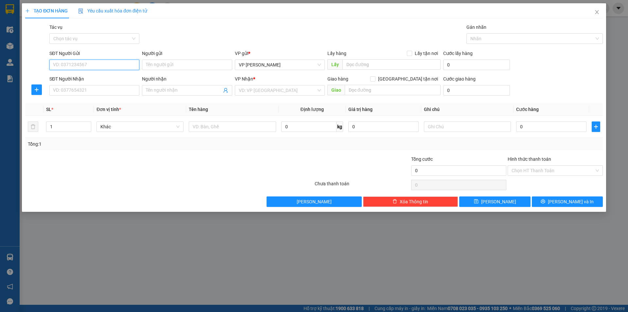
click at [117, 67] on input "SĐT Người Gửi" at bounding box center [94, 65] width 90 height 10
click at [117, 66] on input "SĐT Người Gửi" at bounding box center [94, 65] width 90 height 10
click at [102, 62] on input "SĐT Người Gửi" at bounding box center [94, 65] width 90 height 10
type input "0388008225"
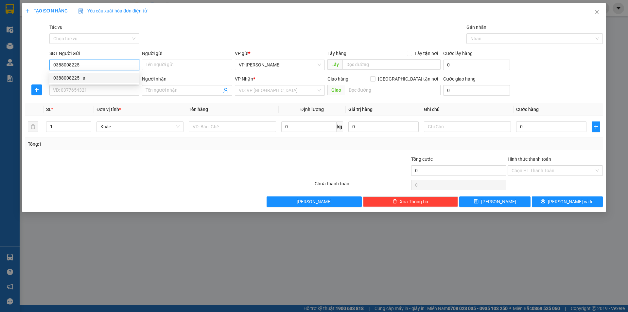
click at [103, 80] on div "0388008225 - a" at bounding box center [94, 77] width 82 height 7
type input "a"
checkbox input "true"
type input "vphn"
type input "0388008225"
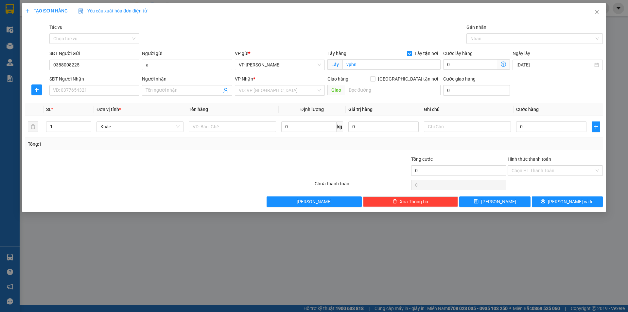
click at [104, 96] on div "SĐT Người Nhận VD: 0377654321" at bounding box center [94, 86] width 90 height 23
click at [104, 92] on input "SĐT Người Nhận" at bounding box center [94, 90] width 90 height 10
click at [99, 92] on input "SĐT Người Nhận" at bounding box center [94, 90] width 90 height 10
type input "0913311380"
click at [258, 90] on input "search" at bounding box center [278, 90] width 78 height 10
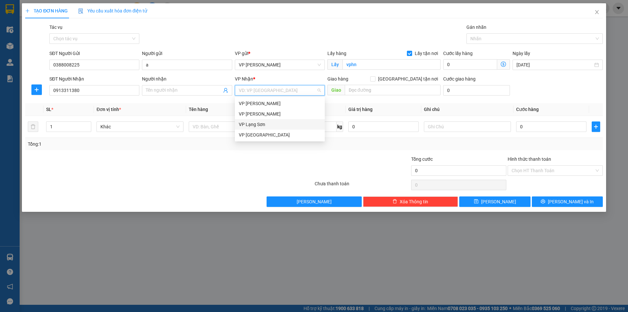
click at [255, 124] on div "VP Lạng Sơn" at bounding box center [280, 124] width 82 height 7
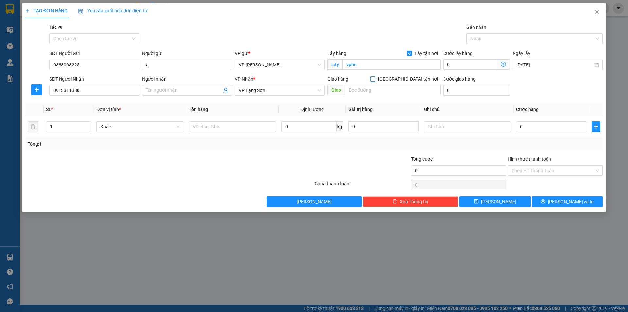
click at [375, 78] on input "[GEOGRAPHIC_DATA] tận nơi" at bounding box center [372, 78] width 5 height 5
checkbox input "true"
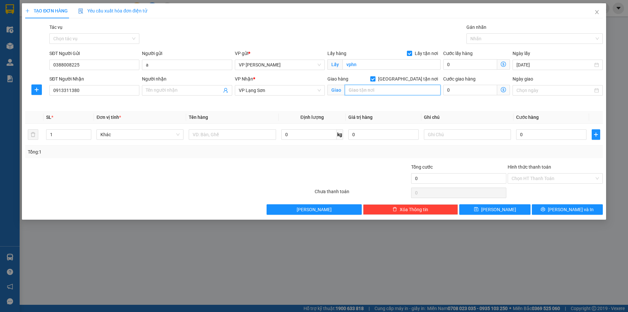
click at [374, 89] on input "text" at bounding box center [393, 90] width 96 height 10
type input "46 PHAN HUY CHÚ"
click at [210, 89] on input "Người nhận" at bounding box center [184, 90] width 76 height 7
click at [210, 90] on input "Người nhận" at bounding box center [184, 90] width 76 height 7
type input "B"
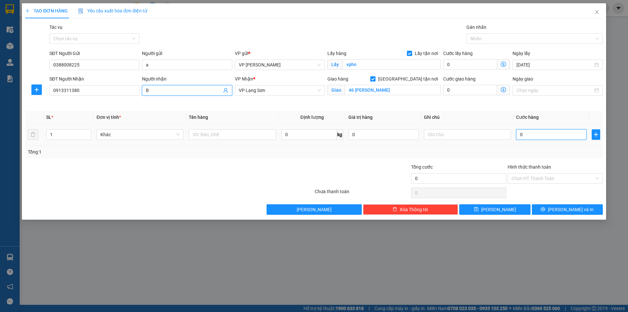
click at [548, 132] on input "0" at bounding box center [551, 134] width 70 height 10
click at [547, 132] on input "0" at bounding box center [551, 134] width 70 height 10
type input "05"
type input "5"
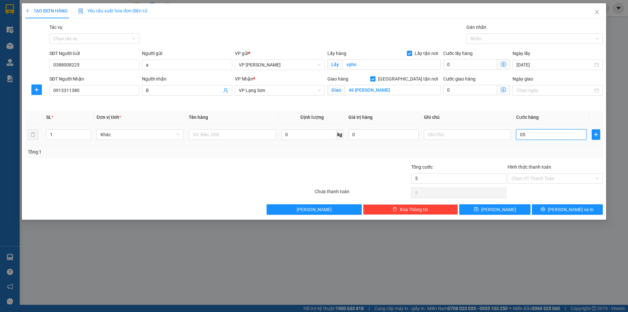
type input "055"
type input "55"
type input "55.000"
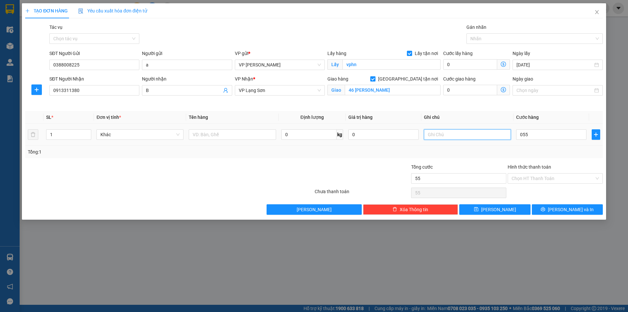
type input "55.000"
click at [467, 137] on input "text" at bounding box center [467, 134] width 87 height 10
type input "NG NHẬN TT"
click at [210, 135] on input "text" at bounding box center [232, 134] width 87 height 10
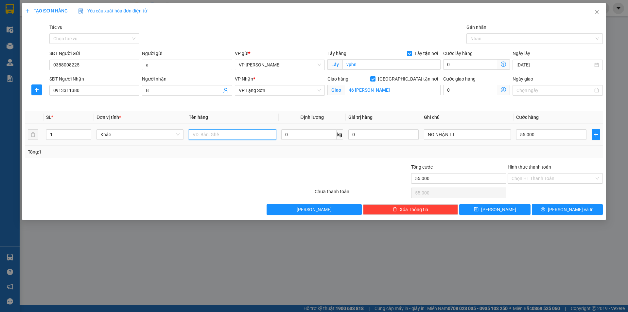
click at [211, 135] on input "text" at bounding box center [232, 134] width 87 height 10
type input "GIẤY TỜ"
click at [501, 208] on span "[PERSON_NAME]" at bounding box center [498, 209] width 35 height 7
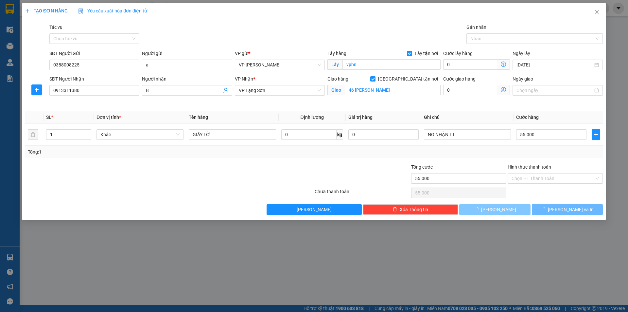
checkbox input "false"
type input "0"
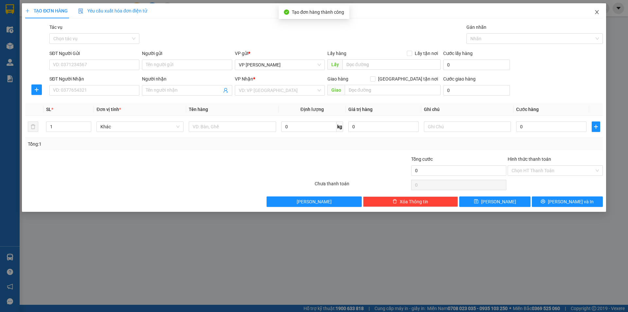
click at [597, 11] on icon "close" at bounding box center [596, 11] width 5 height 5
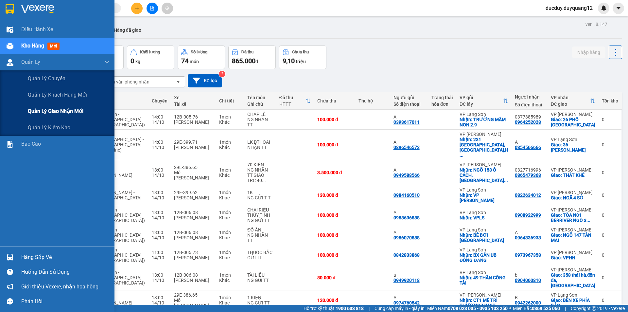
click at [43, 107] on div "Quản lý giao nhận mới" at bounding box center [69, 111] width 82 height 16
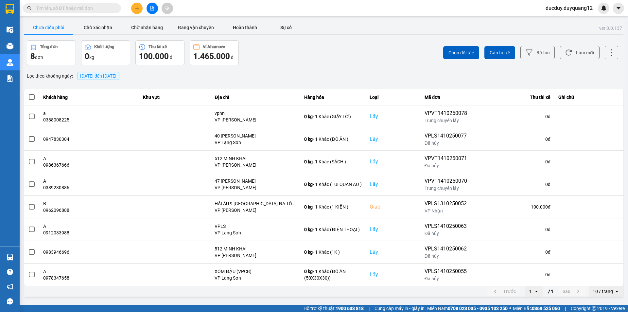
click at [30, 44] on icon at bounding box center [33, 47] width 6 height 6
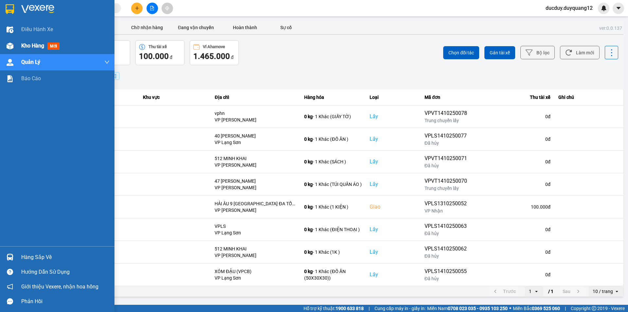
drag, startPoint x: 26, startPoint y: 47, endPoint x: 63, endPoint y: 41, distance: 37.8
click at [26, 47] on span "Kho hàng" at bounding box center [32, 46] width 23 height 6
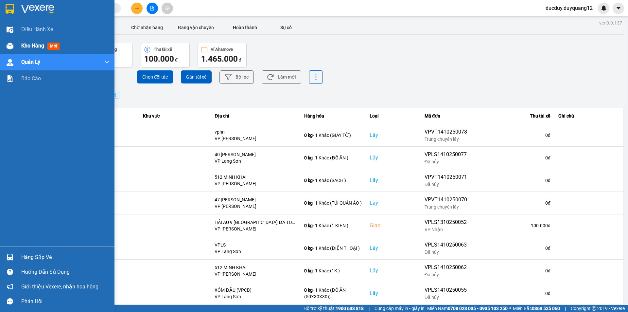
click at [27, 47] on span "Kho hàng" at bounding box center [32, 46] width 23 height 6
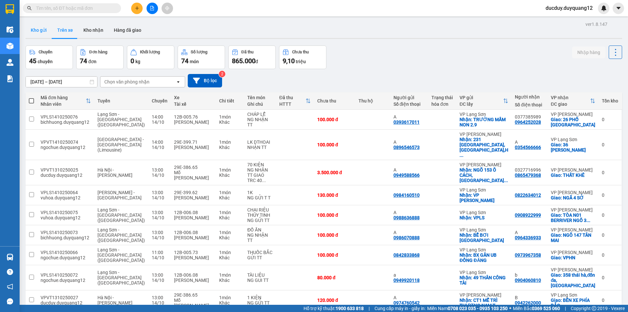
click at [46, 30] on button "Kho gửi" at bounding box center [39, 30] width 26 height 16
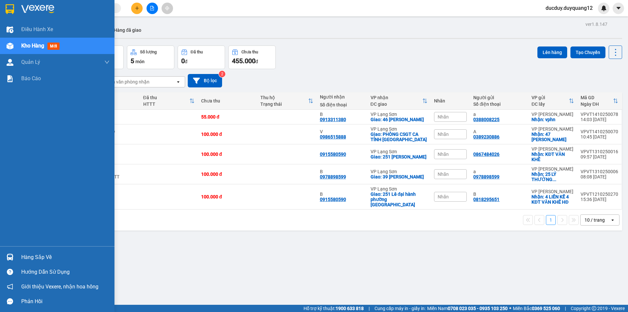
click at [43, 253] on div "Hàng sắp về" at bounding box center [65, 257] width 88 height 10
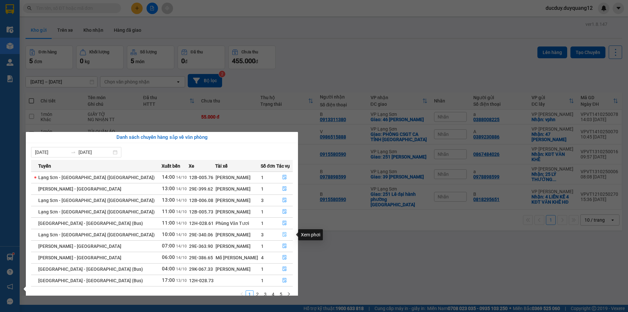
click at [280, 232] on button "button" at bounding box center [285, 234] width 16 height 10
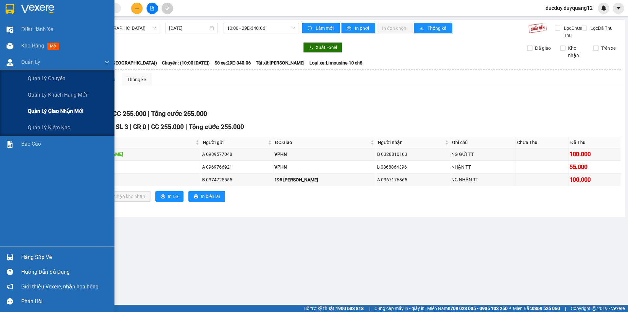
click at [62, 114] on span "Quản lý giao nhận mới" at bounding box center [56, 111] width 56 height 8
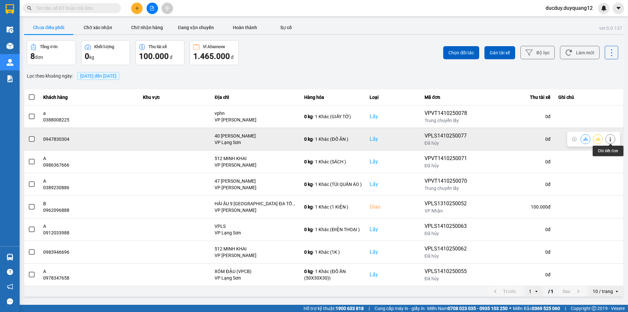
click at [612, 139] on icon at bounding box center [610, 139] width 5 height 5
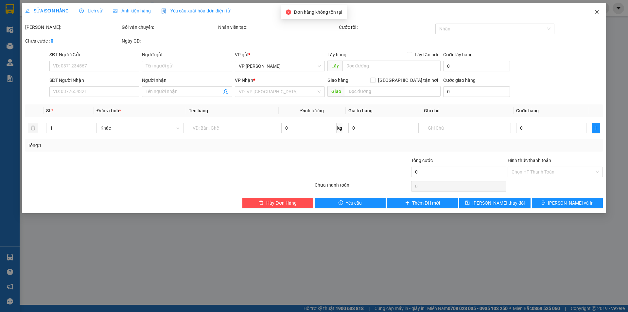
click at [595, 11] on icon "close" at bounding box center [596, 11] width 5 height 5
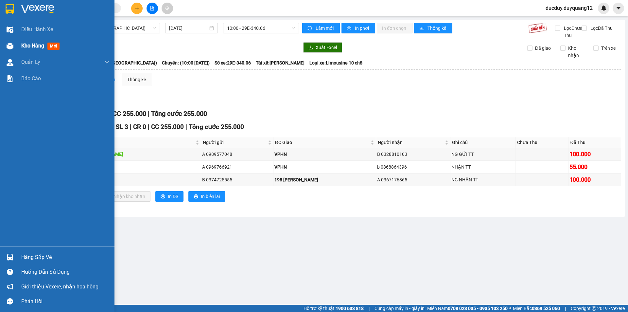
click at [35, 45] on span "Kho hàng" at bounding box center [32, 46] width 23 height 6
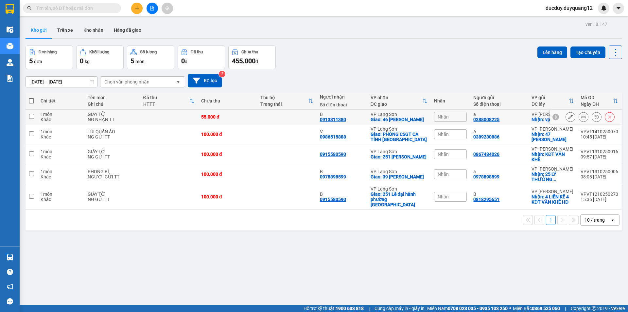
click at [33, 118] on input "checkbox" at bounding box center [31, 116] width 5 height 5
checkbox input "true"
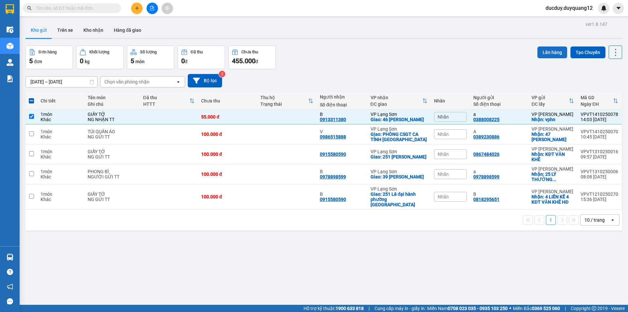
click at [553, 48] on button "Lên hàng" at bounding box center [553, 52] width 30 height 12
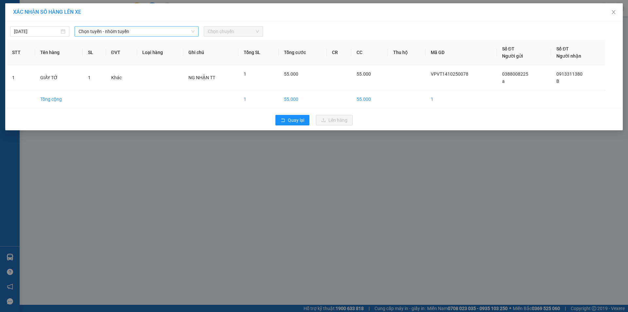
click at [166, 34] on span "Chọn tuyến - nhóm tuyến" at bounding box center [137, 31] width 116 height 10
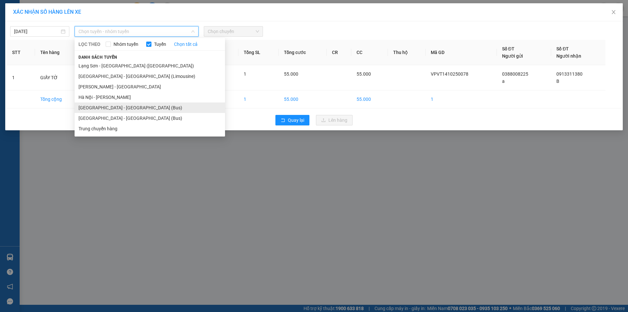
click at [109, 106] on li "[GEOGRAPHIC_DATA] - [GEOGRAPHIC_DATA] (Bus)" at bounding box center [150, 107] width 150 height 10
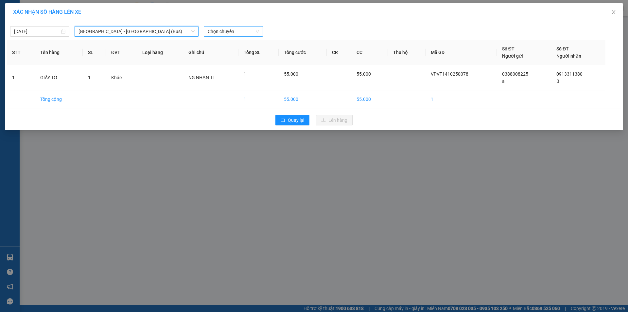
click at [229, 29] on span "Chọn chuyến" at bounding box center [233, 31] width 51 height 10
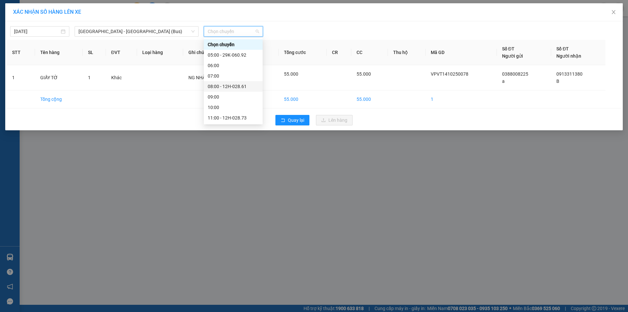
scroll to position [33, 0]
click at [230, 115] on div "14:00 - 12H-028.31" at bounding box center [233, 116] width 51 height 7
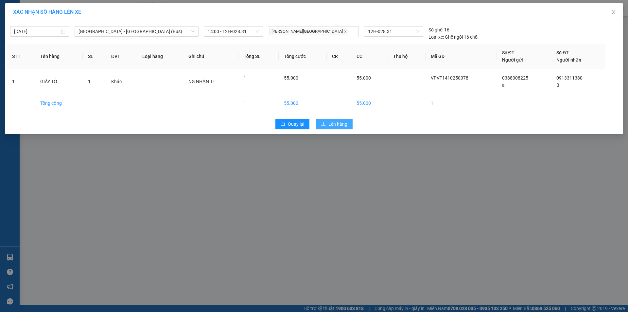
click at [332, 124] on span "Lên hàng" at bounding box center [337, 123] width 19 height 7
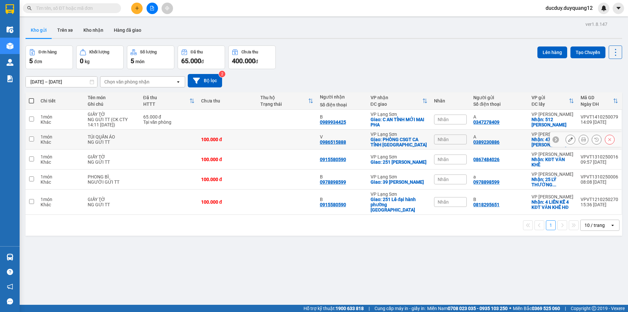
click at [29, 138] on input "checkbox" at bounding box center [31, 138] width 5 height 5
checkbox input "true"
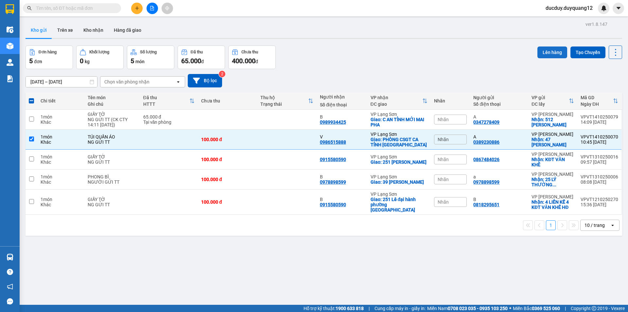
click at [552, 53] on button "Lên hàng" at bounding box center [553, 52] width 30 height 12
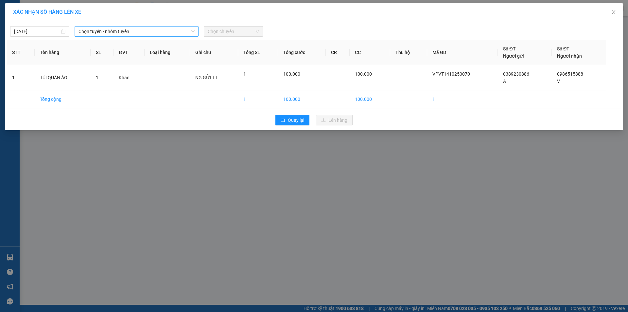
click at [154, 33] on span "Chọn tuyến - nhóm tuyến" at bounding box center [137, 31] width 116 height 10
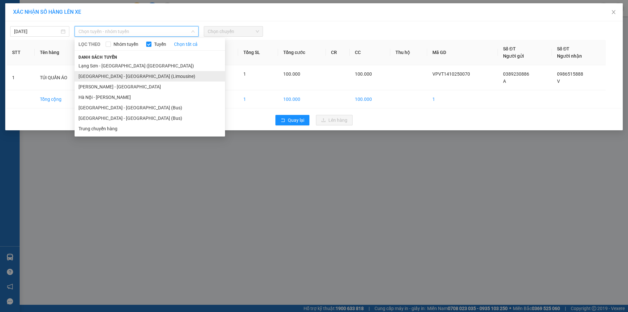
click at [103, 78] on li "[GEOGRAPHIC_DATA] - [GEOGRAPHIC_DATA] (Limousine)" at bounding box center [150, 76] width 150 height 10
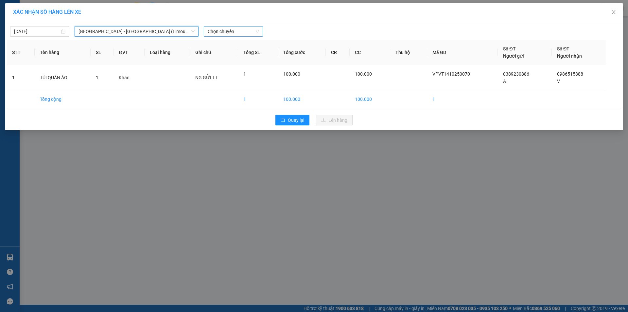
click at [231, 30] on span "Chọn chuyến" at bounding box center [233, 31] width 51 height 10
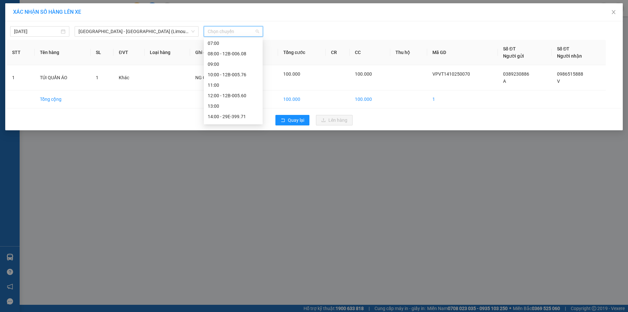
scroll to position [65, 0]
click at [232, 85] on div "14:00 - 29E-399.71" at bounding box center [233, 83] width 51 height 7
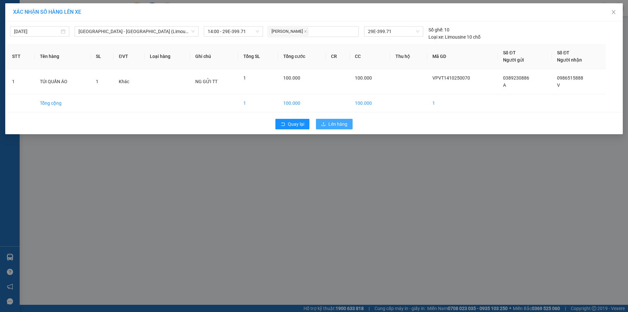
click at [338, 123] on span "Lên hàng" at bounding box center [337, 123] width 19 height 7
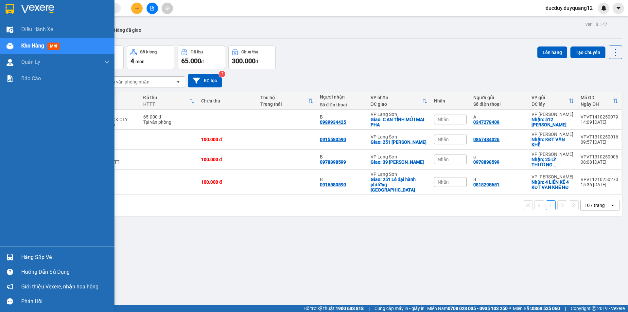
click at [46, 258] on div "Hàng sắp về" at bounding box center [65, 257] width 88 height 10
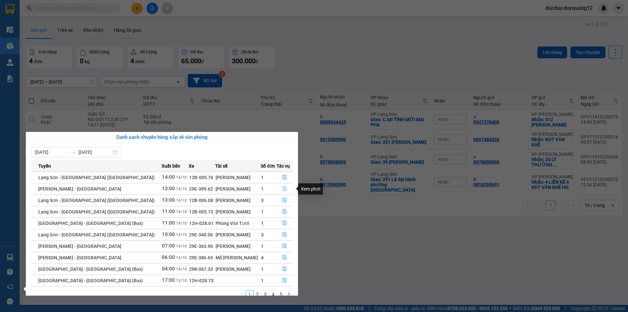
click at [283, 190] on icon "file-done" at bounding box center [285, 188] width 4 height 5
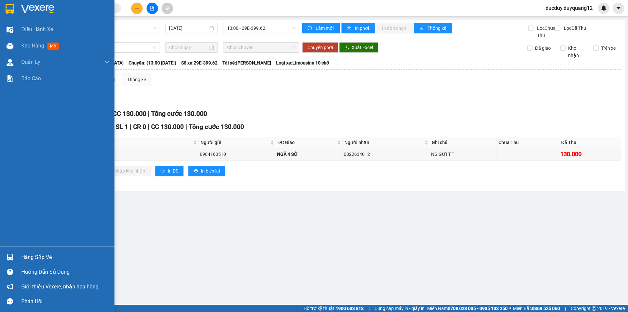
click at [36, 256] on div "Hàng sắp về" at bounding box center [65, 257] width 88 height 10
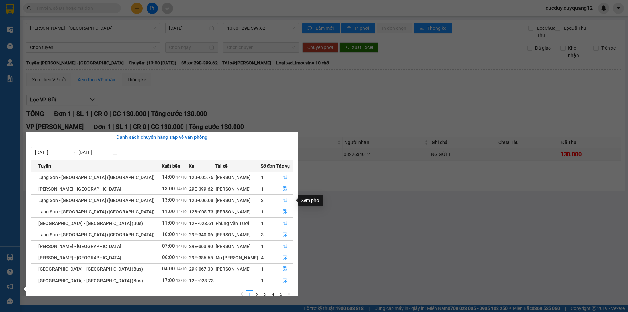
click at [283, 202] on icon "file-done" at bounding box center [285, 200] width 4 height 5
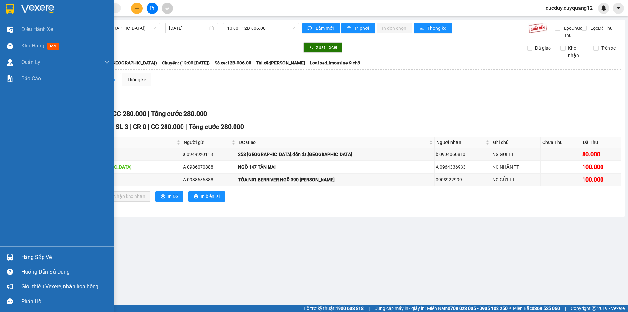
click at [34, 255] on div "Hàng sắp về" at bounding box center [65, 257] width 88 height 10
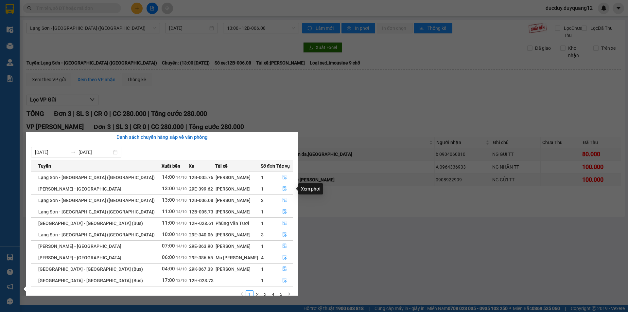
click at [282, 188] on icon "file-done" at bounding box center [284, 188] width 5 height 5
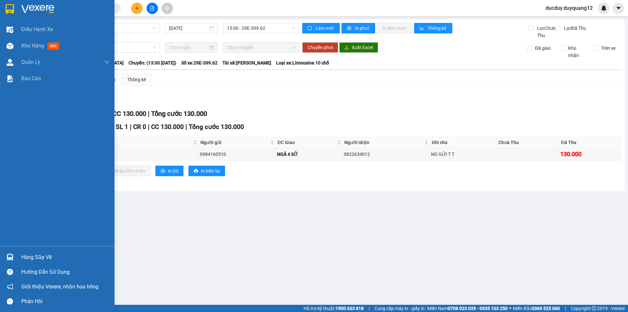
click at [32, 258] on div "Hàng sắp về" at bounding box center [65, 257] width 88 height 10
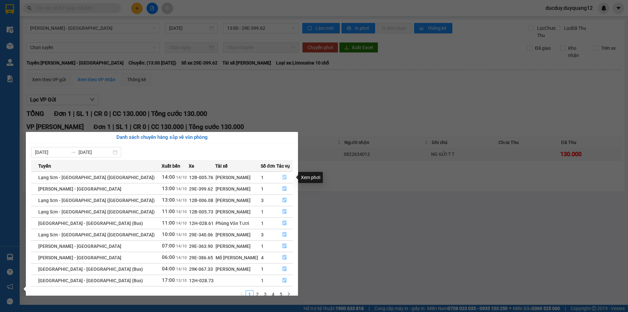
click at [282, 176] on icon "file-done" at bounding box center [284, 177] width 5 height 5
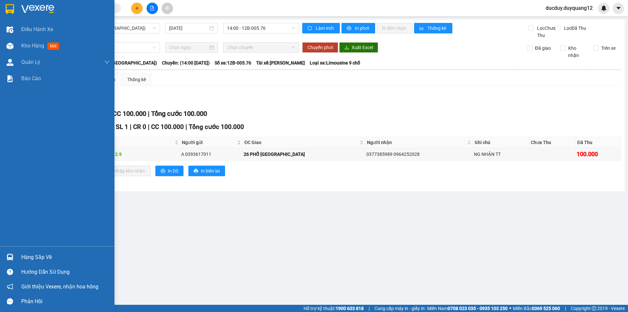
click at [26, 257] on div "Hàng sắp về" at bounding box center [65, 257] width 88 height 10
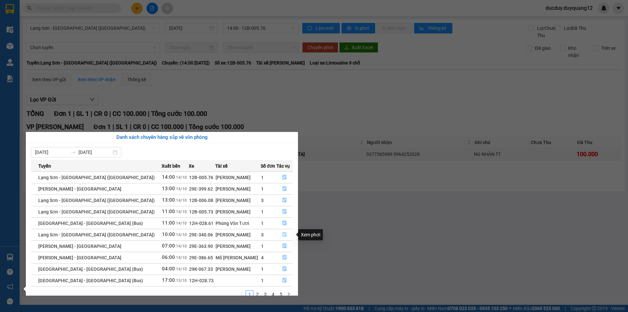
click at [282, 234] on icon "file-done" at bounding box center [284, 234] width 5 height 5
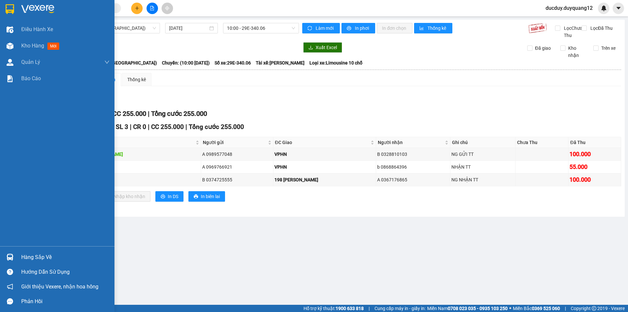
click at [30, 255] on main "Lạng Sơn - Hà Nội (Limousine) 14/10/2025 10:00 - 29E-340.06 Làm mới In phơi In …" at bounding box center [314, 152] width 628 height 305
click at [28, 255] on div "Hàng sắp về" at bounding box center [65, 257] width 88 height 10
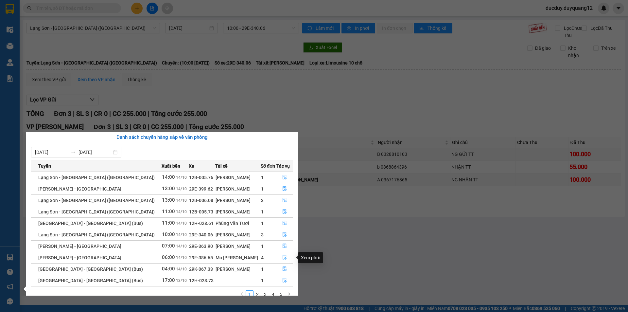
click at [282, 256] on icon "file-done" at bounding box center [284, 257] width 5 height 5
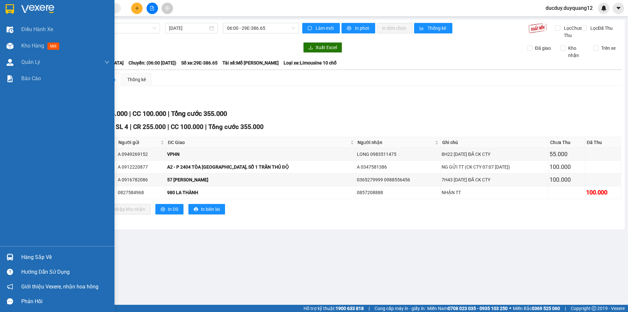
click at [31, 257] on div "Hàng sắp về" at bounding box center [65, 257] width 88 height 10
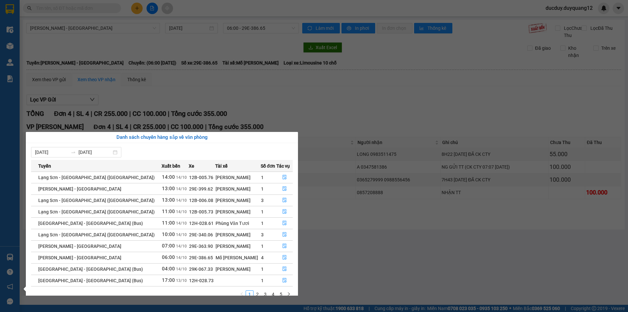
click at [383, 246] on section "Kết quả tìm kiếm ( 0 ) Bộ lọc No Data ducduy.duyquang12 Điều hành xe Kho hàng m…" at bounding box center [314, 156] width 628 height 312
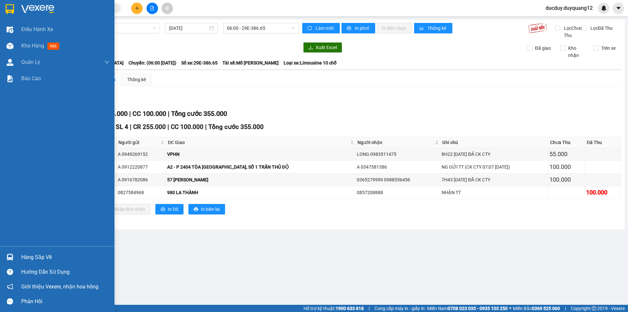
click at [41, 260] on div "Hàng sắp về" at bounding box center [65, 257] width 88 height 10
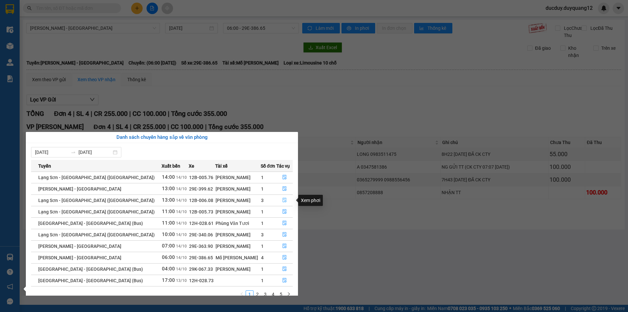
click at [279, 198] on button "button" at bounding box center [285, 200] width 16 height 10
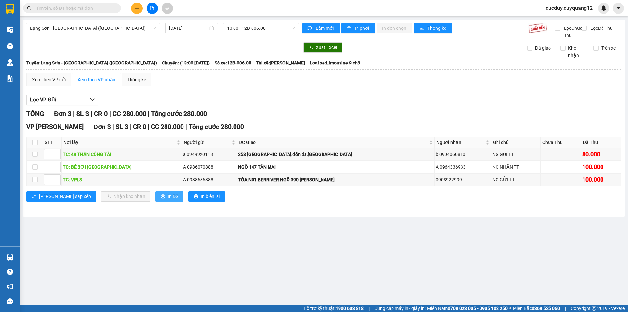
click at [155, 202] on button "In DS" at bounding box center [169, 196] width 28 height 10
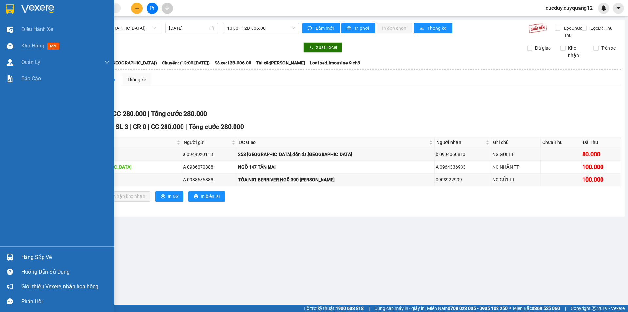
click at [34, 258] on div "Hàng sắp về" at bounding box center [65, 257] width 88 height 10
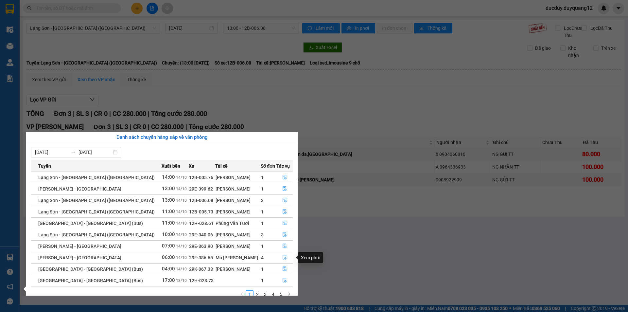
click at [283, 257] on icon "file-done" at bounding box center [285, 257] width 4 height 5
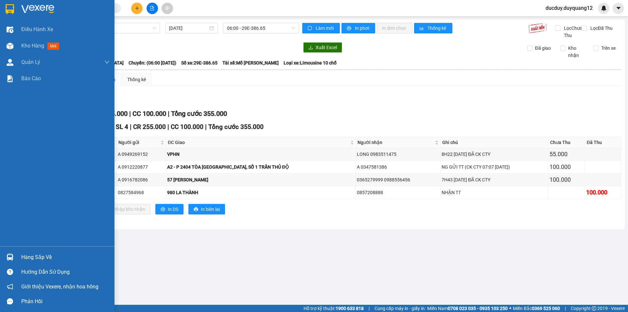
click at [46, 248] on div "Hàng sắp về Hướng dẫn sử dụng Giới thiệu Vexere, nhận hoa hồng Phản hồi" at bounding box center [57, 277] width 115 height 62
click at [48, 256] on div "Hàng sắp về" at bounding box center [65, 257] width 88 height 10
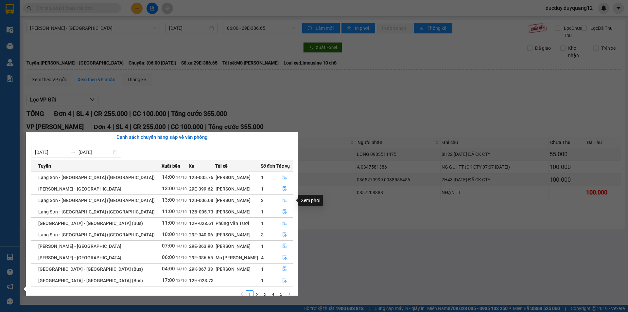
click at [283, 199] on icon "file-done" at bounding box center [285, 200] width 4 height 5
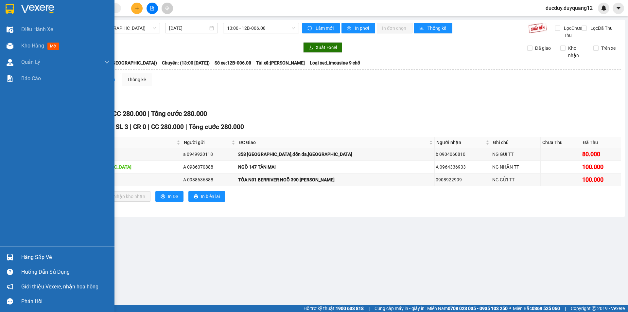
click at [30, 256] on div "Hàng sắp về" at bounding box center [65, 257] width 88 height 10
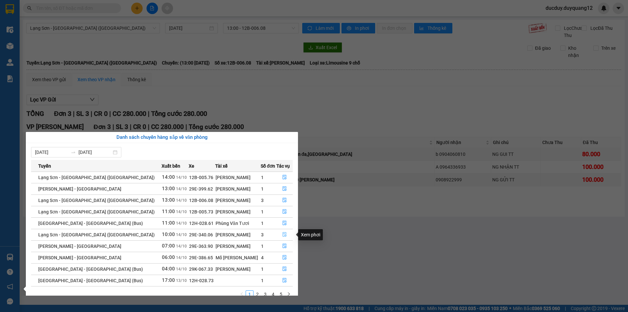
click at [279, 234] on button "button" at bounding box center [285, 234] width 16 height 10
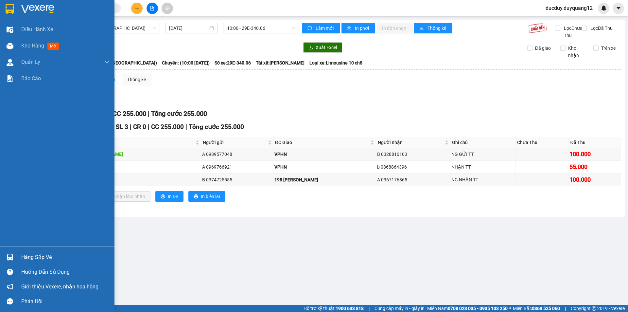
click at [29, 253] on div "Hàng sắp về" at bounding box center [65, 257] width 88 height 10
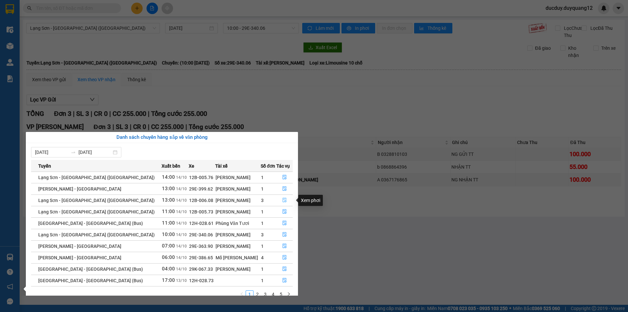
click at [283, 199] on icon "file-done" at bounding box center [285, 200] width 4 height 5
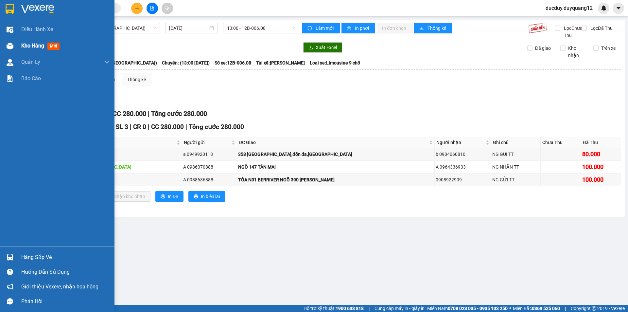
click at [24, 43] on span "Kho hàng" at bounding box center [32, 46] width 23 height 6
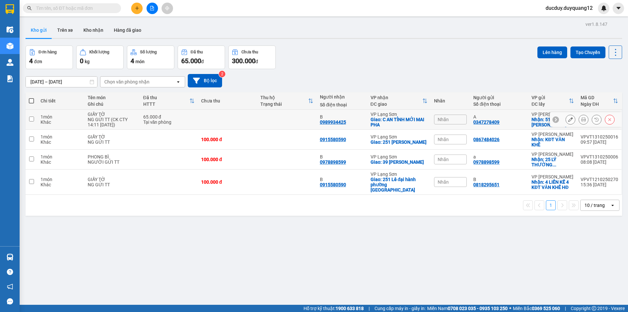
drag, startPoint x: 28, startPoint y: 119, endPoint x: 31, endPoint y: 117, distance: 3.4
click at [29, 119] on td at bounding box center [32, 120] width 12 height 20
checkbox input "true"
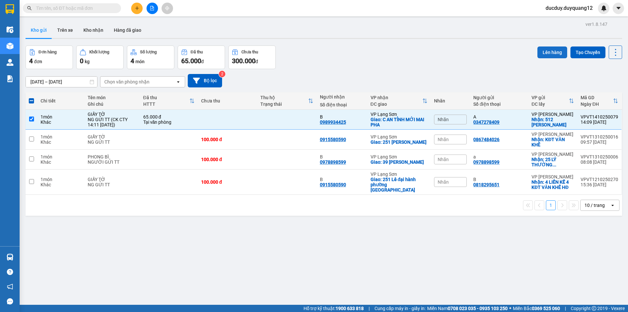
click at [546, 52] on button "Lên hàng" at bounding box center [553, 52] width 30 height 12
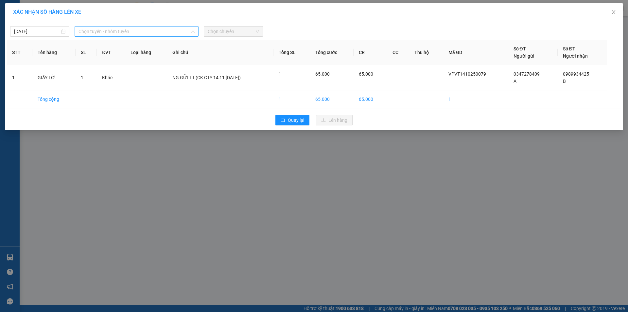
click at [116, 32] on span "Chọn tuyến - nhóm tuyến" at bounding box center [137, 31] width 116 height 10
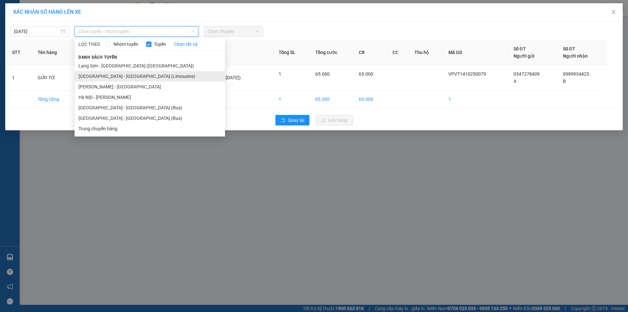
click at [117, 74] on li "[GEOGRAPHIC_DATA] - [GEOGRAPHIC_DATA] (Limousine)" at bounding box center [150, 76] width 150 height 10
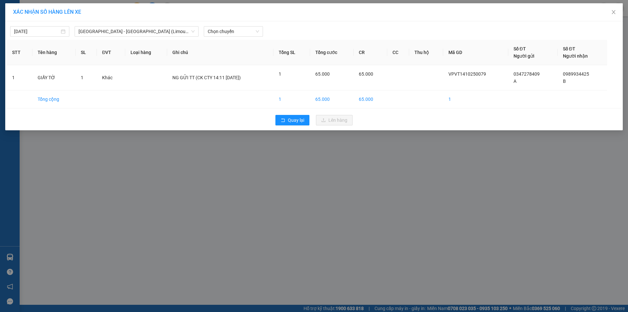
click at [241, 26] on div "14/10/2025 Hà Nội - Lạng Sơn (Limousine) LỌC THEO Nhóm tuyến Tuyến Chọn tất cả …" at bounding box center [314, 30] width 614 height 14
click at [237, 31] on span "Chọn chuyến" at bounding box center [233, 31] width 51 height 10
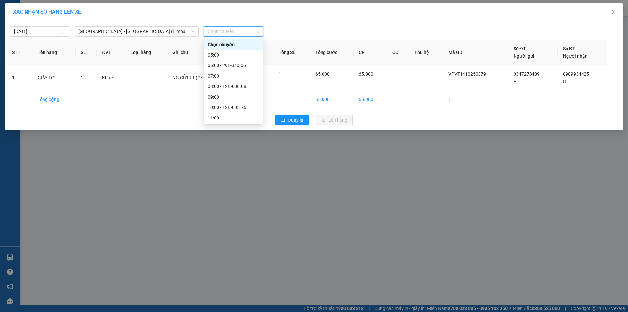
scroll to position [65, 0]
click at [238, 91] on div "15:00 - 12B-005.55" at bounding box center [233, 94] width 51 height 7
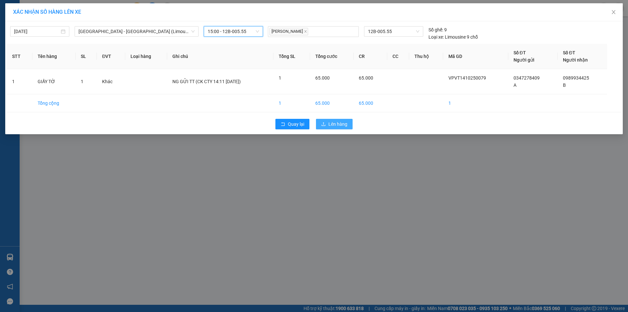
click at [333, 124] on span "Lên hàng" at bounding box center [337, 123] width 19 height 7
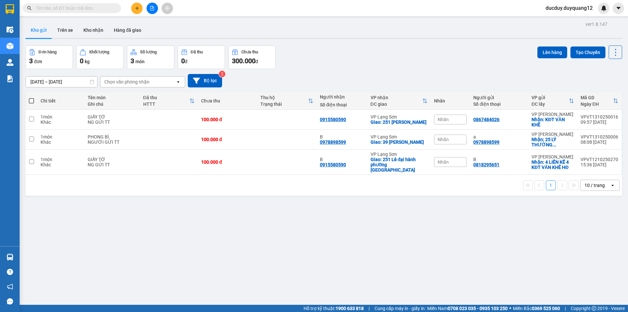
click at [140, 9] on button at bounding box center [136, 8] width 11 height 11
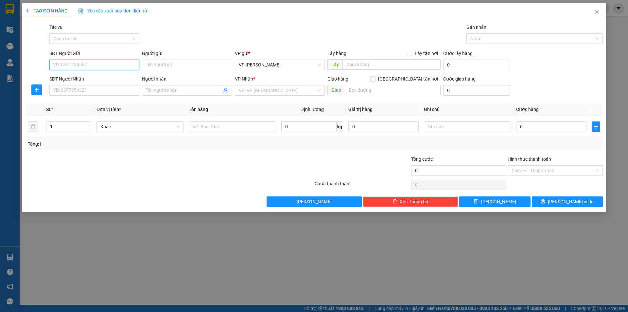
click at [95, 64] on input "SĐT Người Gửi" at bounding box center [94, 65] width 90 height 10
click at [91, 65] on input "SĐT Người Gửi" at bounding box center [94, 65] width 90 height 10
type input "0965123111"
click at [415, 50] on span "Lấy tận nơi" at bounding box center [426, 53] width 28 height 7
click at [412, 51] on input "Lấy tận nơi" at bounding box center [409, 53] width 5 height 5
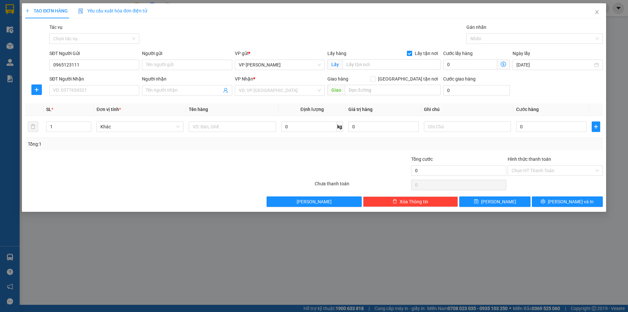
click at [412, 52] on input "Lấy tận nơi" at bounding box center [409, 53] width 5 height 5
click at [408, 51] on input "Lấy tận nơi" at bounding box center [409, 53] width 5 height 5
checkbox input "true"
click at [378, 61] on input "text" at bounding box center [392, 64] width 98 height 10
type input "VPHN"
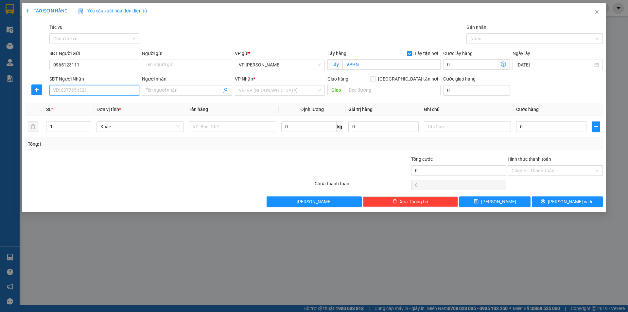
click at [70, 92] on input "SĐT Người Nhận" at bounding box center [94, 90] width 90 height 10
click at [76, 102] on div "0965123111" at bounding box center [94, 103] width 82 height 7
type input "0965123111"
checkbox input "true"
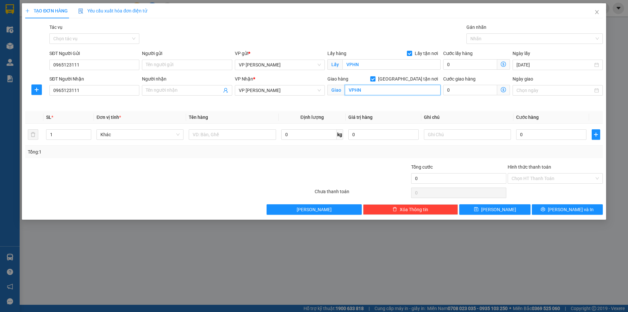
click at [378, 90] on input "VPHN" at bounding box center [393, 90] width 96 height 10
type input "35 LÊ LỢI"
click at [555, 135] on input "0" at bounding box center [551, 134] width 70 height 10
click at [554, 135] on input "0" at bounding box center [551, 134] width 70 height 10
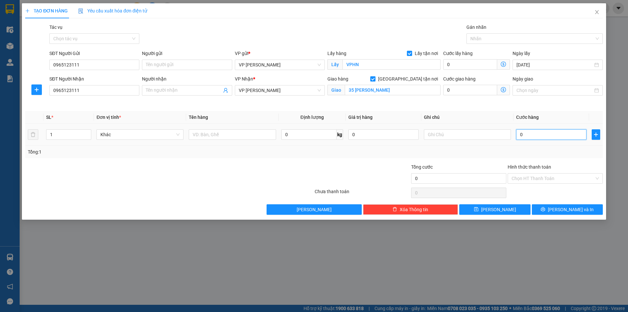
type input "8"
type input "80"
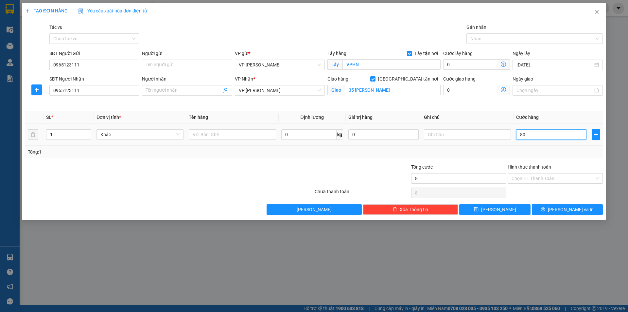
type input "80"
type input "80.000"
click at [467, 134] on input "text" at bounding box center [467, 134] width 87 height 10
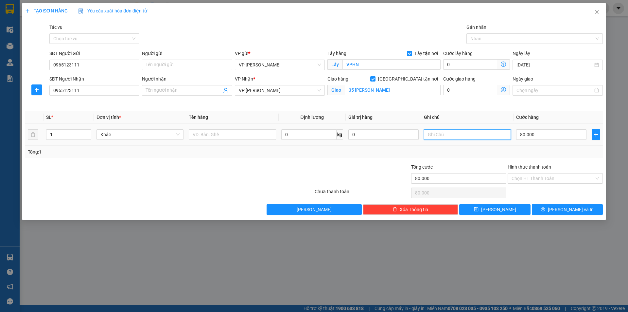
click at [467, 134] on input "text" at bounding box center [467, 134] width 87 height 10
type input "NG NHẬN TT"
click at [243, 134] on input "text" at bounding box center [232, 134] width 87 height 10
type input "1 KIỆN"
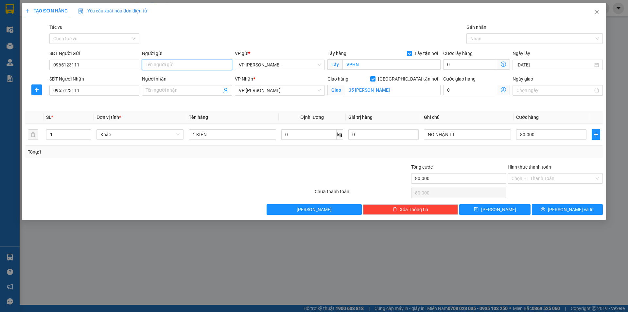
click at [172, 66] on input "Người gửi" at bounding box center [187, 65] width 90 height 10
click at [173, 66] on input "Người gửi" at bounding box center [187, 65] width 90 height 10
type input "A"
click at [161, 87] on input "Người nhận" at bounding box center [184, 90] width 76 height 7
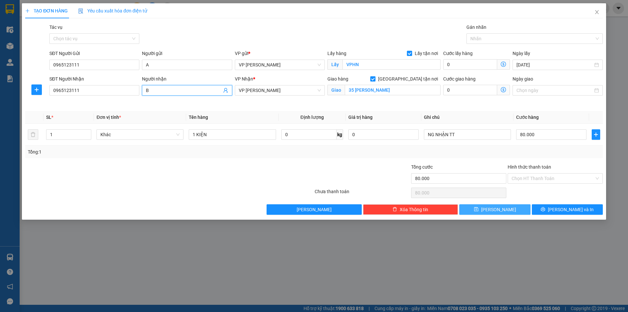
type input "B"
click at [496, 209] on span "[PERSON_NAME]" at bounding box center [498, 209] width 35 height 7
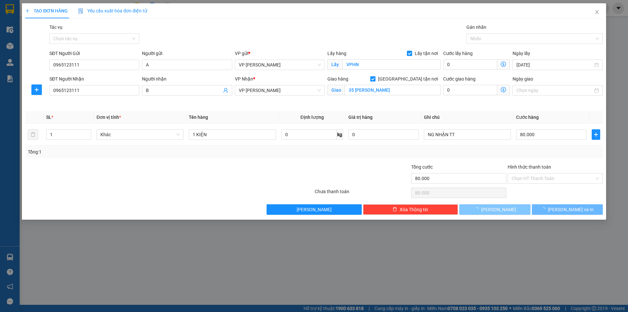
checkbox input "false"
type input "0"
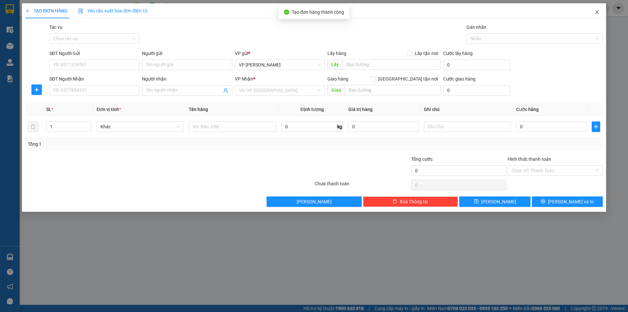
click at [600, 11] on span "Close" at bounding box center [597, 12] width 18 height 18
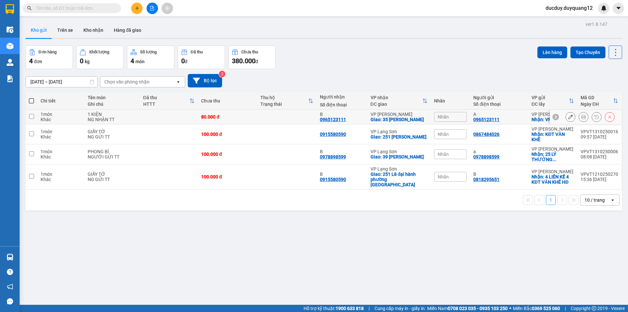
click at [35, 117] on td at bounding box center [32, 117] width 12 height 15
checkbox input "true"
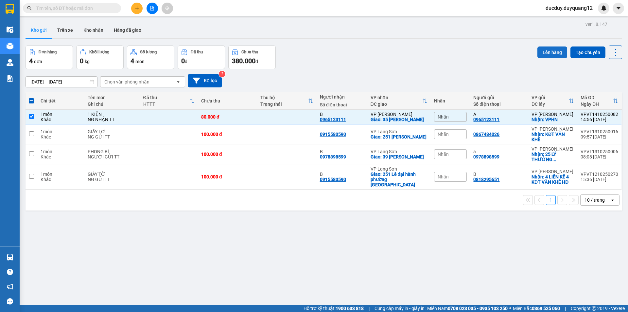
click at [548, 49] on button "Lên hàng" at bounding box center [553, 52] width 30 height 12
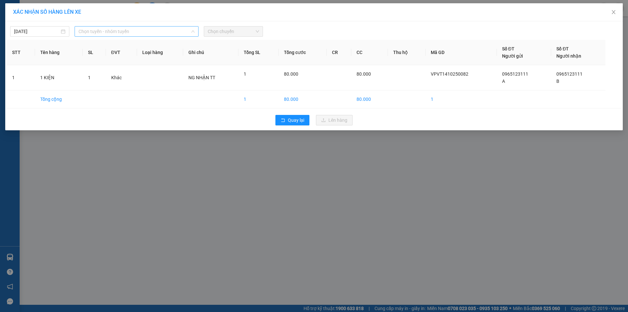
click at [136, 28] on span "Chọn tuyến - nhóm tuyến" at bounding box center [137, 31] width 116 height 10
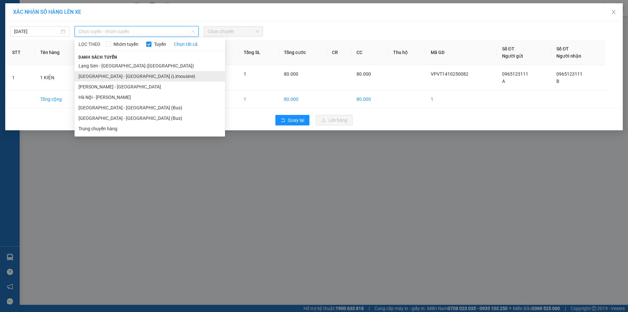
click at [116, 77] on li "[GEOGRAPHIC_DATA] - [GEOGRAPHIC_DATA] (Limousine)" at bounding box center [150, 76] width 150 height 10
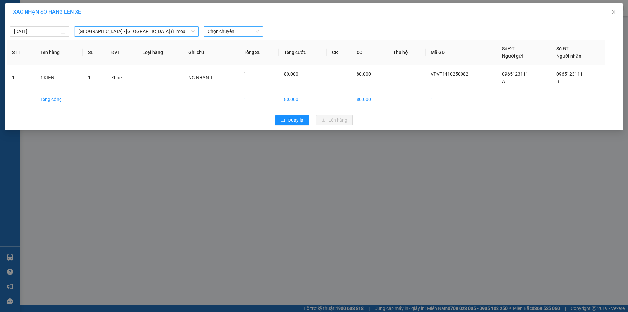
click at [238, 30] on span "Chọn chuyến" at bounding box center [233, 31] width 51 height 10
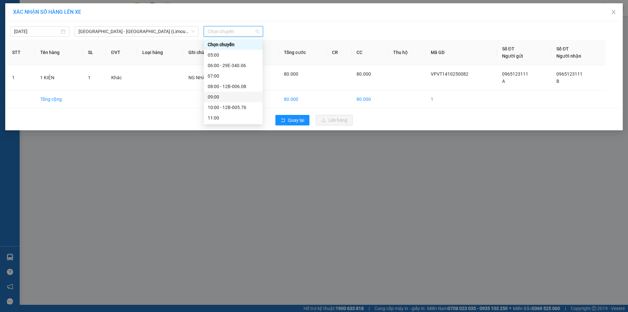
scroll to position [94, 0]
click at [232, 67] on div "15:00 - 12B-005.55" at bounding box center [233, 65] width 51 height 7
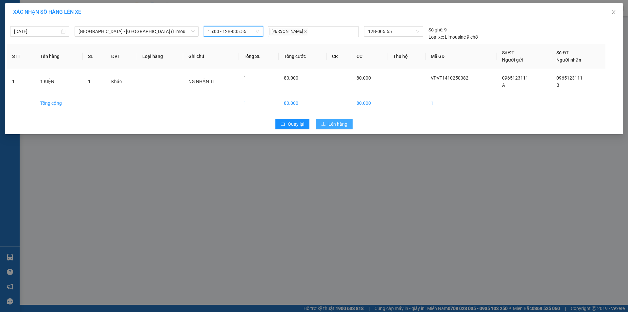
click at [341, 123] on span "Lên hàng" at bounding box center [337, 123] width 19 height 7
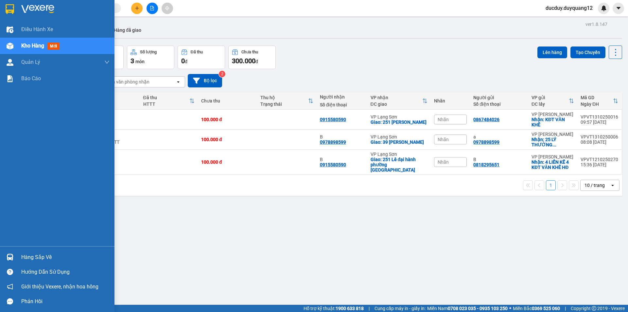
click at [35, 256] on div "Hàng sắp về" at bounding box center [65, 257] width 88 height 10
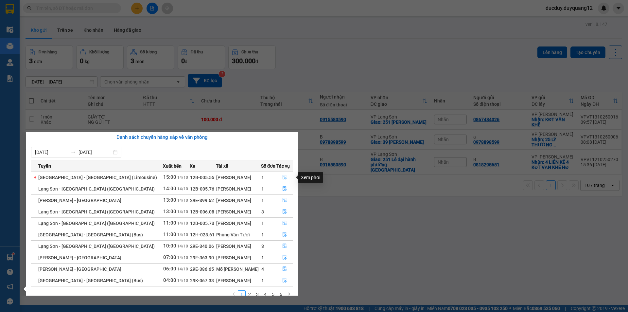
click at [283, 177] on icon "file-done" at bounding box center [284, 177] width 5 height 5
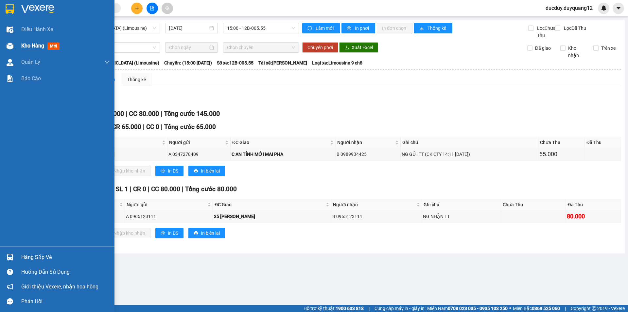
click at [26, 45] on span "Kho hàng" at bounding box center [32, 46] width 23 height 6
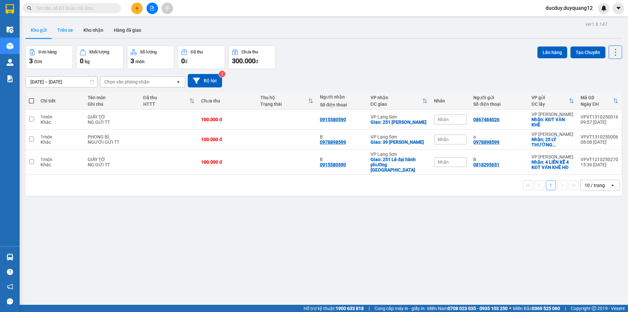
click at [65, 27] on button "Trên xe" at bounding box center [65, 30] width 26 height 16
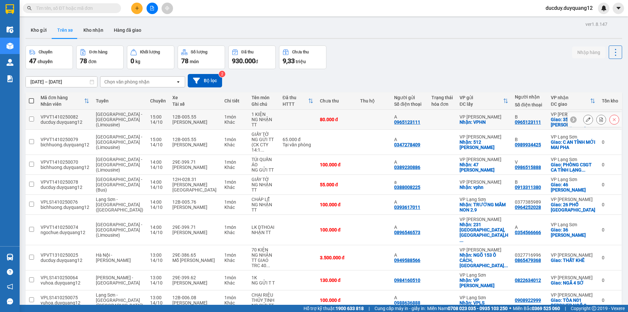
click at [587, 120] on icon at bounding box center [588, 119] width 5 height 5
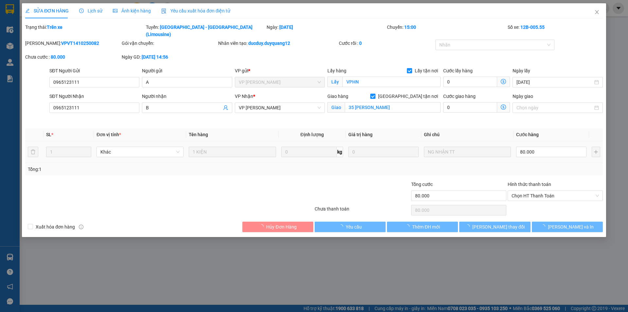
type input "0965123111"
type input "A"
checkbox input "true"
type input "VPHN"
type input "0965123111"
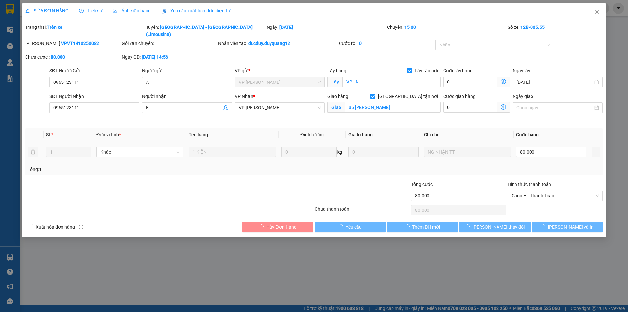
type input "B"
checkbox input "true"
type input "35 LÊ LỢI"
type input "80.000"
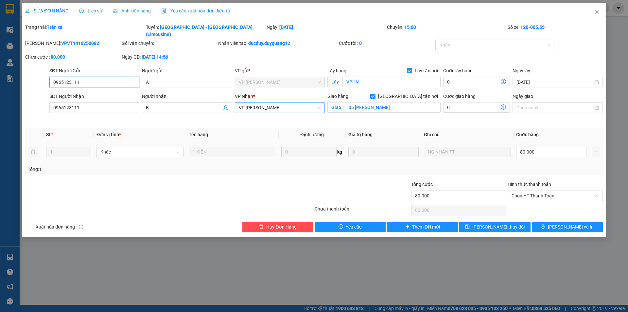
click at [278, 103] on span "VP [PERSON_NAME]" at bounding box center [280, 108] width 82 height 10
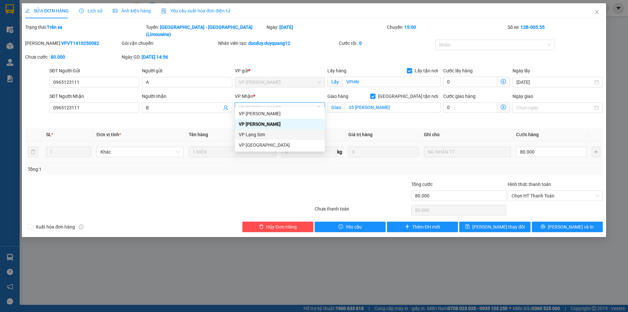
click at [266, 131] on div "VP Lạng Sơn" at bounding box center [280, 134] width 90 height 10
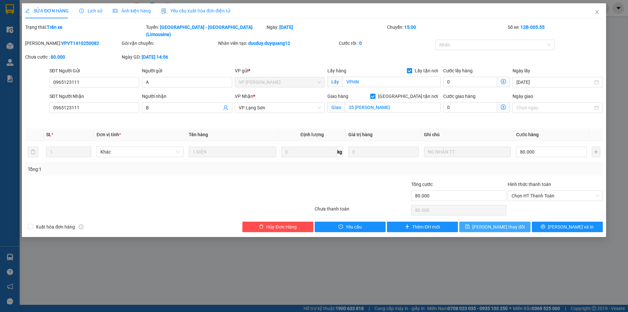
click at [504, 223] on span "[PERSON_NAME] thay đổi" at bounding box center [498, 226] width 52 height 7
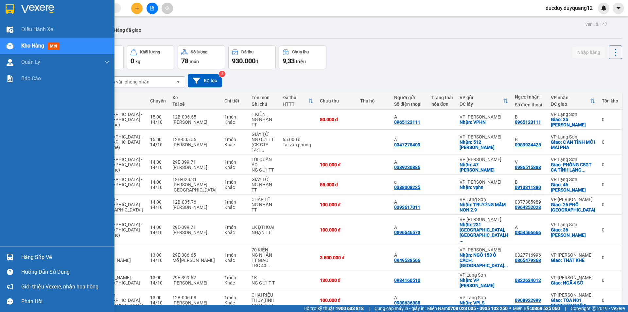
click at [34, 255] on div "Hàng sắp về" at bounding box center [65, 257] width 88 height 10
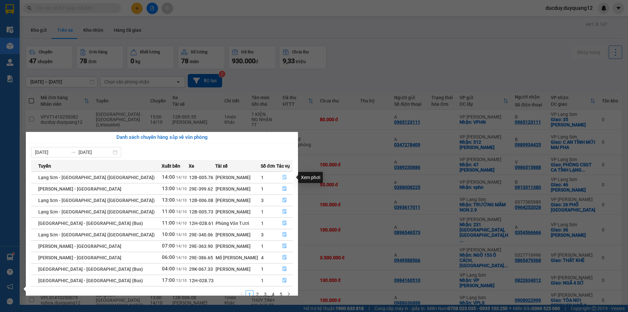
click at [283, 178] on icon "file-done" at bounding box center [284, 177] width 5 height 5
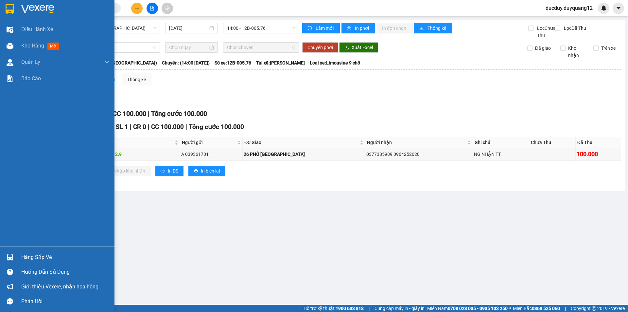
click at [35, 261] on div "Hàng sắp về" at bounding box center [65, 257] width 88 height 10
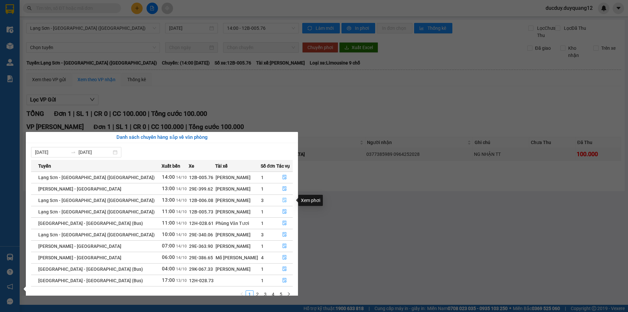
click at [283, 199] on icon "file-done" at bounding box center [285, 200] width 4 height 5
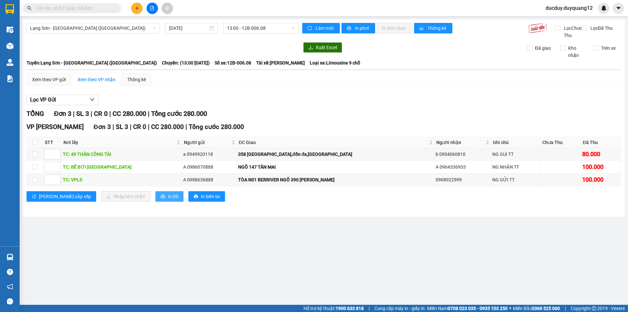
click at [155, 199] on button "In DS" at bounding box center [169, 196] width 28 height 10
click at [139, 8] on icon "plus" at bounding box center [137, 8] width 5 height 5
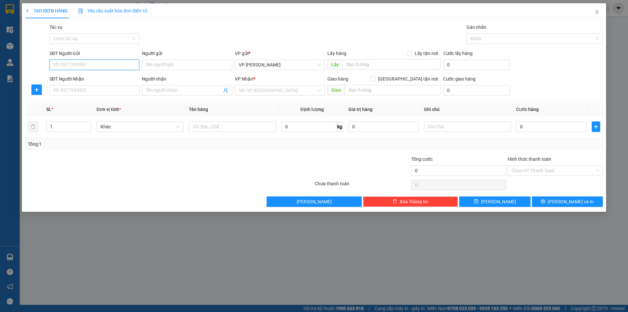
click at [103, 66] on input "SĐT Người Gửi" at bounding box center [94, 65] width 90 height 10
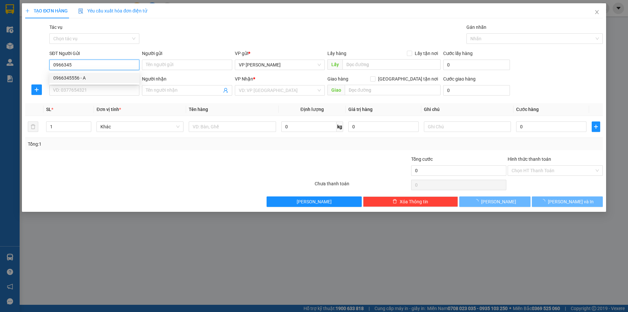
click at [109, 79] on div "0966345556 - A" at bounding box center [94, 77] width 82 height 7
type input "0966345556"
type input "A"
checkbox input "true"
type input "512 minh khai"
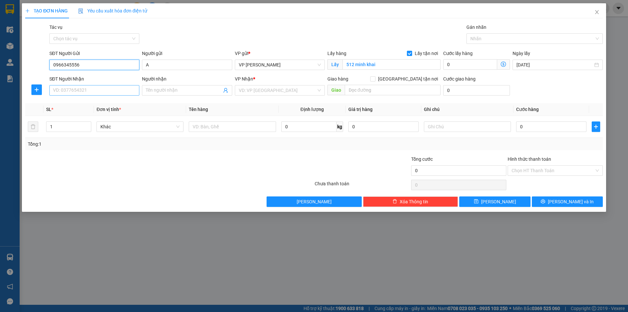
type input "0966345556"
click at [103, 88] on input "SĐT Người Nhận" at bounding box center [94, 90] width 90 height 10
click at [92, 105] on div "0398659997 - B" at bounding box center [94, 103] width 82 height 7
type input "0398659997"
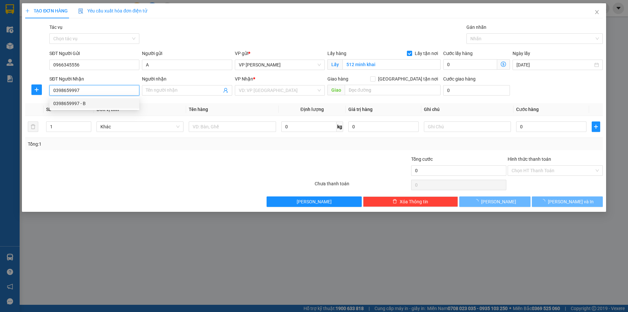
type input "B"
checkbox input "true"
type input "98 TRẦN ĐĂNG NINH"
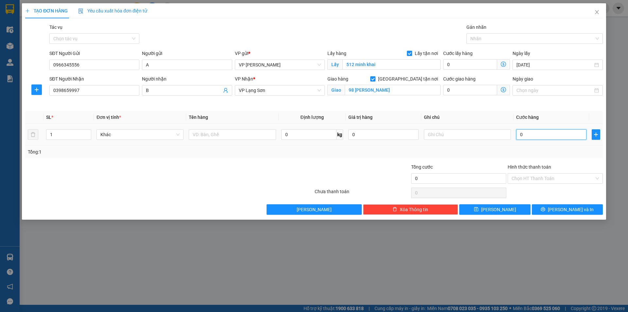
click at [539, 136] on input "0" at bounding box center [551, 134] width 70 height 10
type input "6"
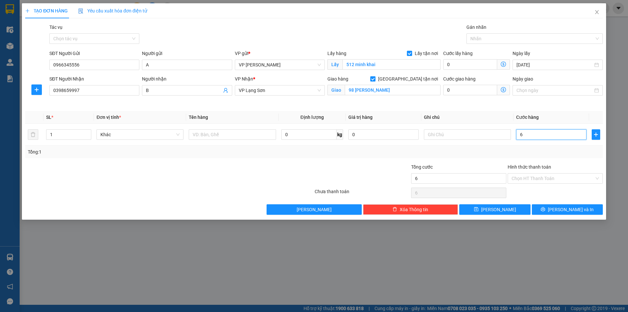
type input "65"
type input "65.000"
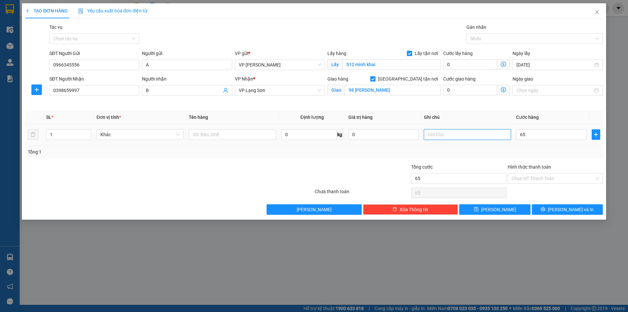
type input "65.000"
click at [441, 131] on input "text" at bounding box center [467, 134] width 87 height 10
click at [440, 132] on input "text" at bounding box center [467, 134] width 87 height 10
type input "NG NHẬN TT"
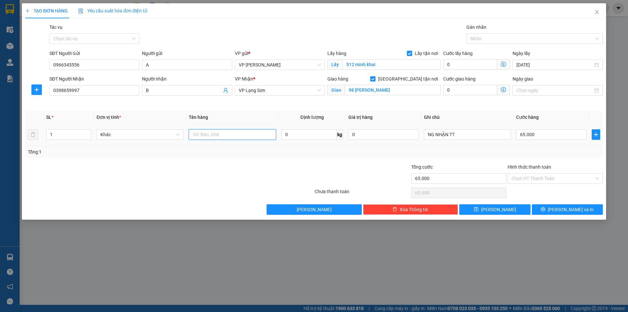
click at [232, 135] on input "text" at bounding box center [232, 134] width 87 height 10
type input "1 HỘP BÉ"
click at [493, 206] on button "[PERSON_NAME]" at bounding box center [494, 209] width 71 height 10
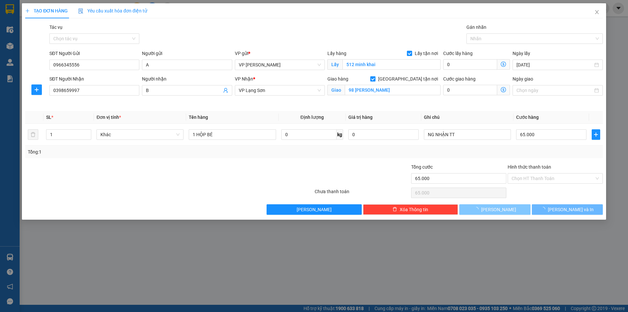
checkbox input "false"
type input "0"
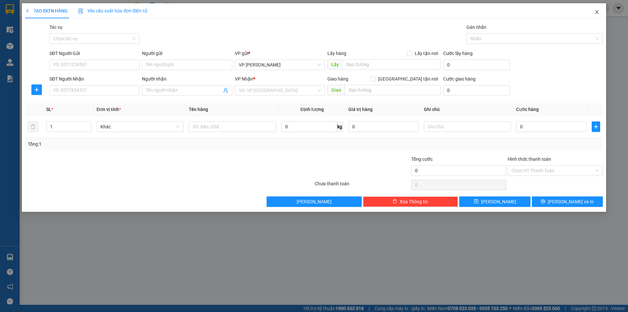
click at [596, 11] on icon "close" at bounding box center [597, 12] width 4 height 4
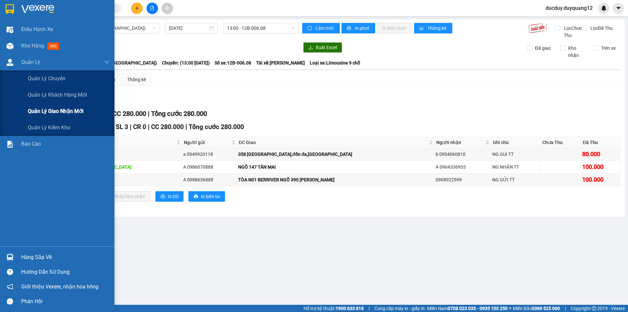
click at [45, 111] on span "Quản lý giao nhận mới" at bounding box center [56, 111] width 56 height 8
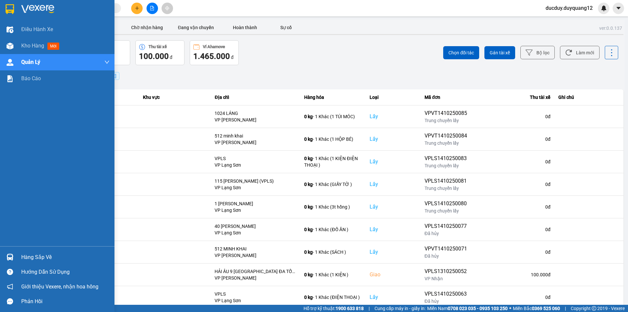
click at [30, 255] on div "Hàng sắp về" at bounding box center [65, 257] width 88 height 10
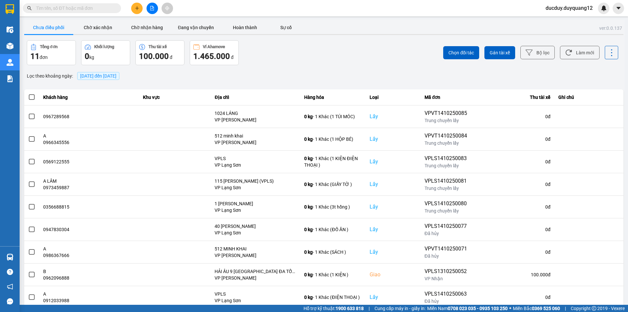
click at [299, 121] on section "Kết quả tìm kiếm ( 0 ) Bộ lọc No Data ducduy.duyquang12 Điều hành xe Kho hàng m…" at bounding box center [314, 156] width 628 height 312
click at [56, 27] on button "Chưa điều phối" at bounding box center [48, 27] width 49 height 13
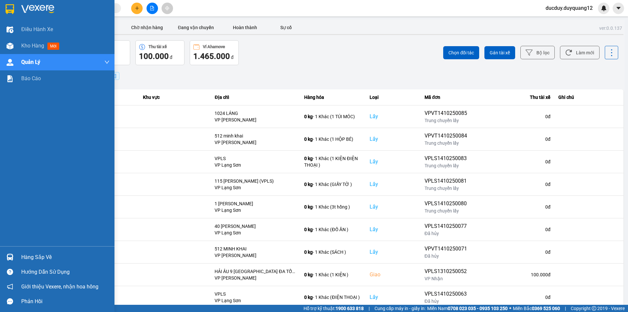
drag, startPoint x: 31, startPoint y: 256, endPoint x: 40, endPoint y: 255, distance: 8.9
click at [32, 256] on div "Hàng sắp về" at bounding box center [65, 257] width 88 height 10
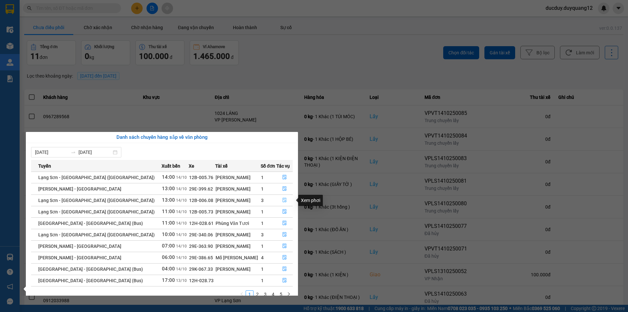
click at [282, 199] on icon "file-done" at bounding box center [284, 200] width 5 height 5
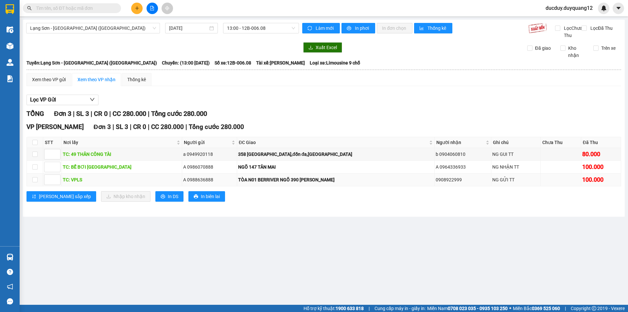
click at [209, 183] on div "A 0988636888" at bounding box center [209, 179] width 53 height 7
drag, startPoint x: 259, startPoint y: 187, endPoint x: 458, endPoint y: 182, distance: 199.3
click at [462, 182] on tr "TC: VPLS A 0988636888 TÒA N01 BERRIVER NGÕ 390 NGUYỄN VĂN CỪ 0908922999 NG GỬI …" at bounding box center [324, 179] width 594 height 13
copy tr "NGÕ 390 NGUYỄN VĂN CỪ 0908922999"
drag, startPoint x: 212, startPoint y: 173, endPoint x: 455, endPoint y: 175, distance: 242.4
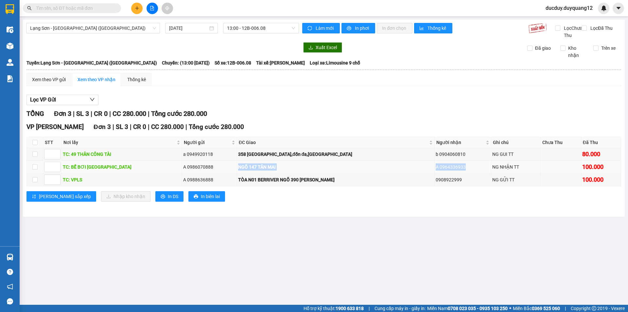
click at [469, 173] on tr "TC: BỂ BƠI SƠN HẢI A 0986070888 NGÕ 147 TÂN MAI A 0964336933 NG NHẬN TT 100.000" at bounding box center [324, 167] width 594 height 13
copy tr "NGÕ 147 TÂN MAI A 0964336933"
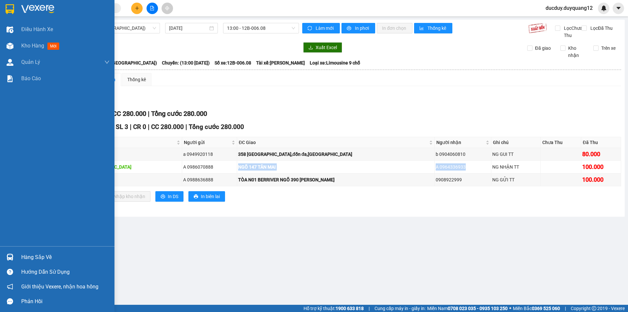
click at [34, 259] on div "Hàng sắp về" at bounding box center [65, 257] width 88 height 10
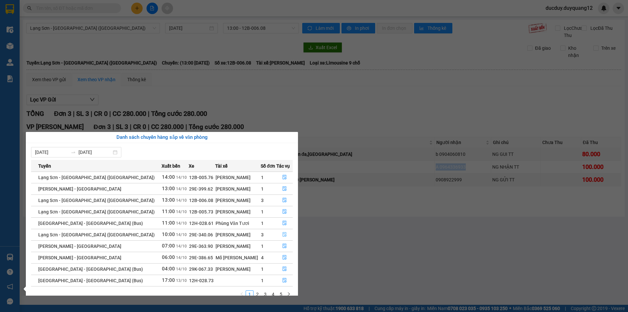
click at [282, 235] on icon "file-done" at bounding box center [284, 234] width 5 height 5
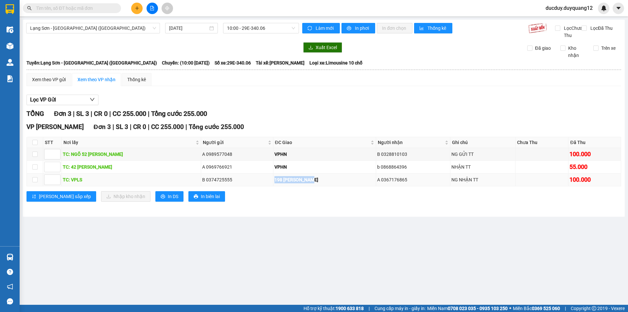
drag, startPoint x: 270, startPoint y: 186, endPoint x: 320, endPoint y: 185, distance: 50.1
click at [320, 185] on tr "TC: VPLS B 0374725555 198 NGUYỄN TUÂN A 0367176865 NG NHẬN TT 100.000" at bounding box center [324, 179] width 594 height 13
click at [35, 182] on input "checkbox" at bounding box center [34, 179] width 5 height 5
checkbox input "true"
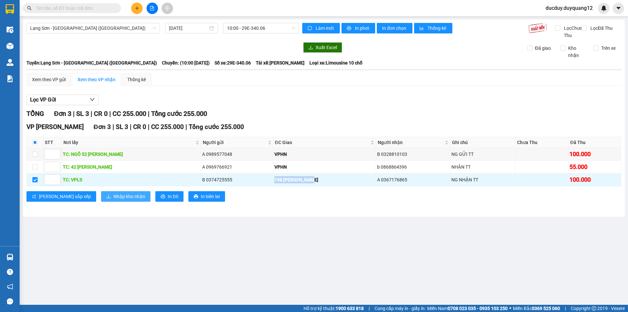
click at [114, 200] on span "Nhập kho nhận" at bounding box center [130, 196] width 32 height 7
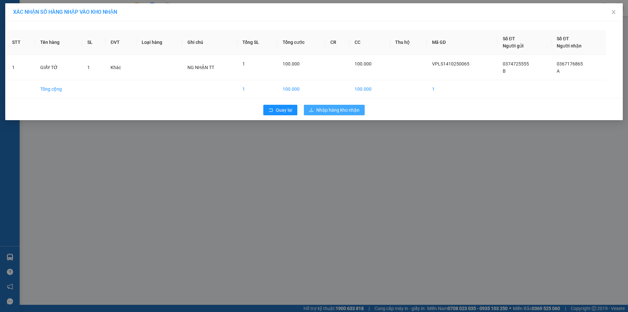
click at [330, 105] on button "Nhập hàng kho nhận" at bounding box center [334, 110] width 61 height 10
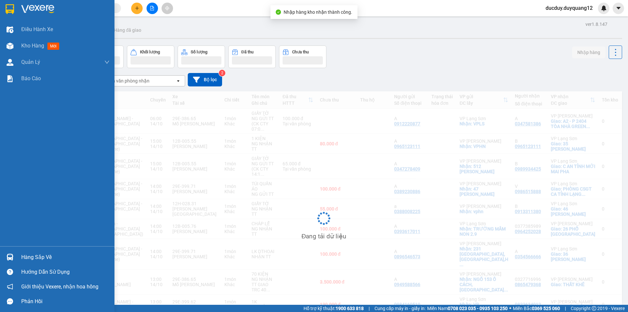
click at [31, 257] on div "Hàng sắp về" at bounding box center [65, 257] width 88 height 10
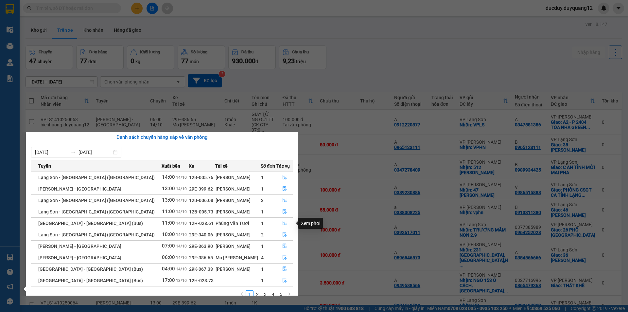
click at [283, 222] on icon "file-done" at bounding box center [285, 223] width 4 height 5
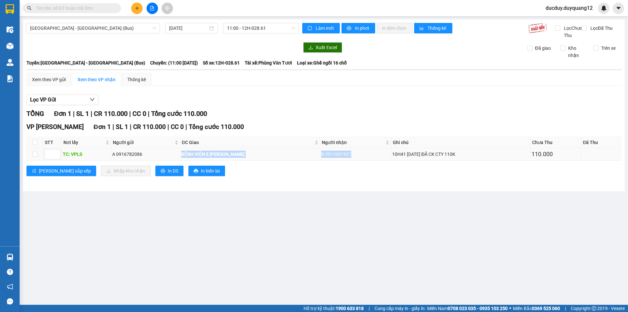
drag, startPoint x: 181, startPoint y: 160, endPoint x: 360, endPoint y: 159, distance: 179.0
click at [360, 159] on tr "TC: VPLS A 0916782086 BỆNH VIỆN E TRẦN CUNG B 0912951957 10H41 14/10 ĐÃ CK CTY …" at bounding box center [324, 154] width 594 height 13
copy tr "BỆNH VIỆN E TRẦN CUNG B 0912951957"
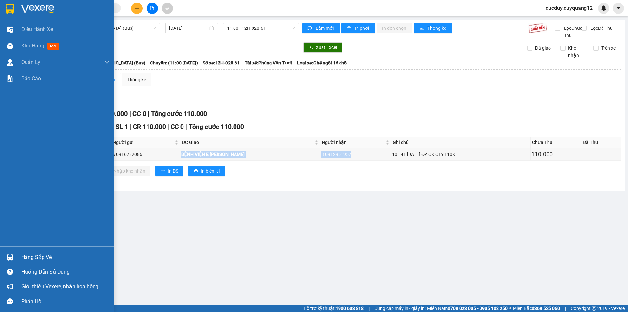
click at [40, 256] on div "Hàng sắp về" at bounding box center [65, 257] width 88 height 10
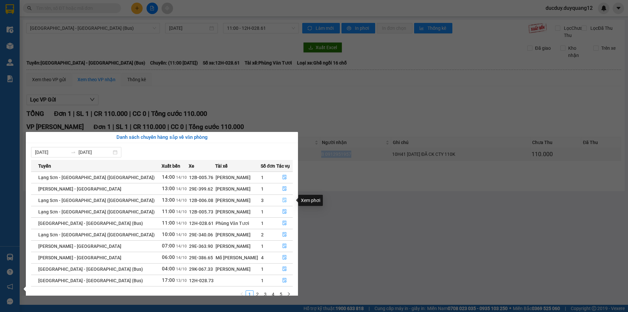
click at [283, 198] on icon "file-done" at bounding box center [285, 200] width 4 height 5
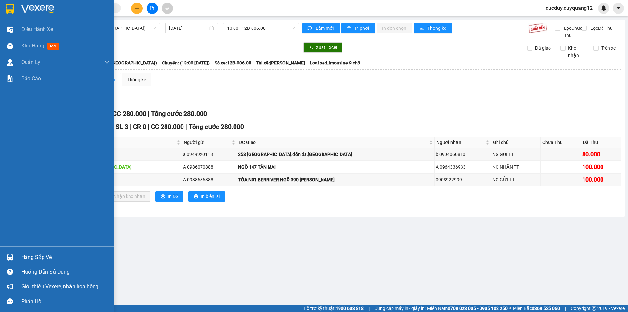
click at [30, 256] on div "Hàng sắp về" at bounding box center [65, 257] width 88 height 10
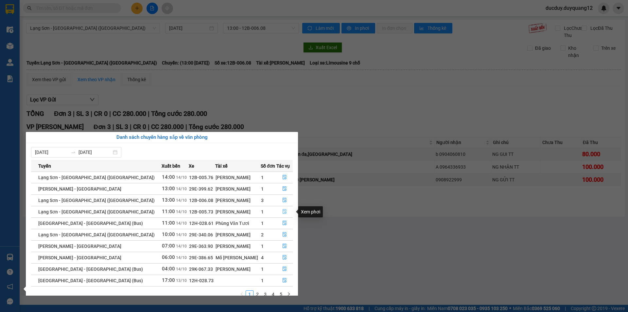
click at [283, 211] on icon "file-done" at bounding box center [284, 211] width 5 height 5
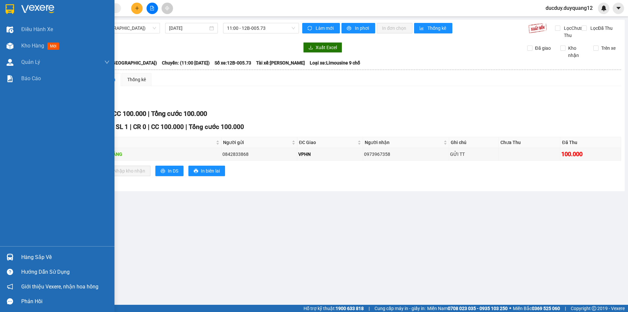
click at [27, 256] on div "Hàng sắp về" at bounding box center [65, 257] width 88 height 10
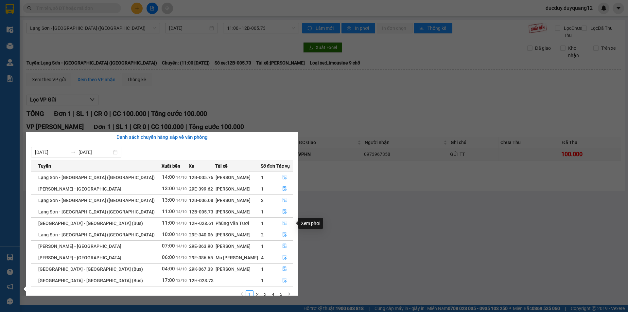
click at [283, 222] on icon "file-done" at bounding box center [285, 223] width 4 height 5
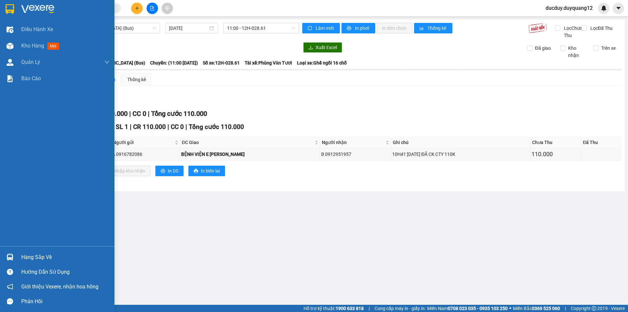
click at [32, 257] on div "Hàng sắp về" at bounding box center [65, 257] width 88 height 10
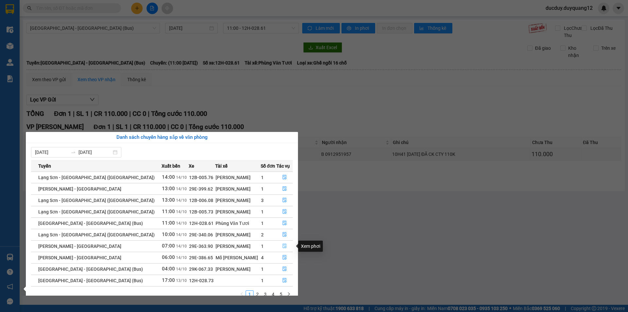
click at [283, 245] on icon "file-done" at bounding box center [285, 246] width 4 height 5
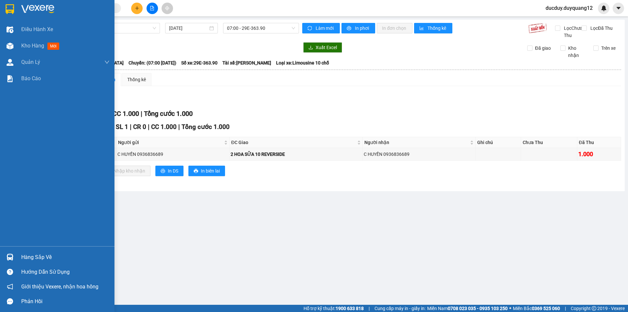
click at [42, 259] on div "Hàng sắp về" at bounding box center [65, 257] width 88 height 10
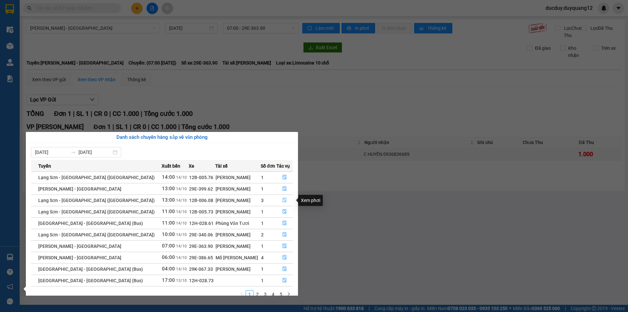
click at [283, 199] on icon "file-done" at bounding box center [285, 200] width 4 height 5
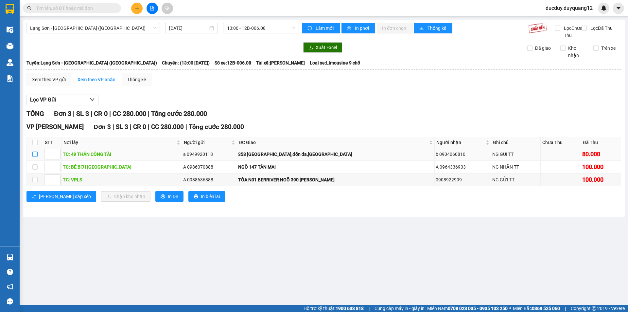
click at [36, 157] on input "checkbox" at bounding box center [34, 153] width 5 height 5
checkbox input "true"
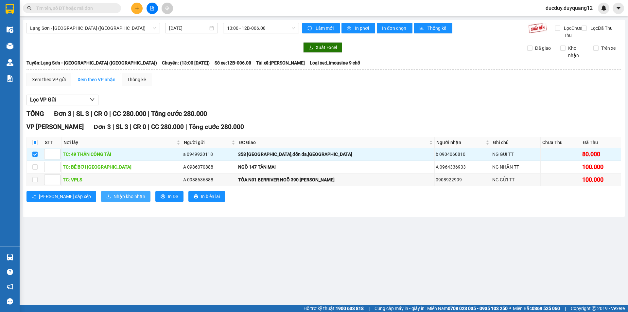
click at [114, 200] on span "Nhập kho nhận" at bounding box center [130, 196] width 32 height 7
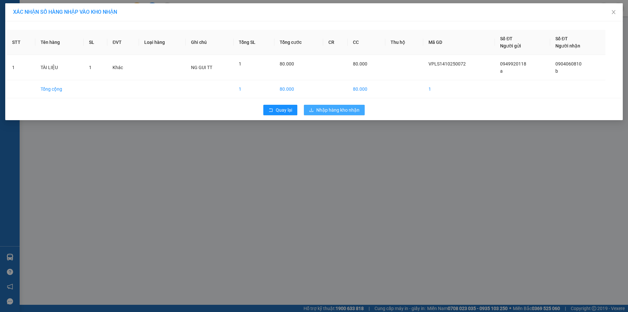
click at [348, 110] on span "Nhập hàng kho nhận" at bounding box center [337, 109] width 43 height 7
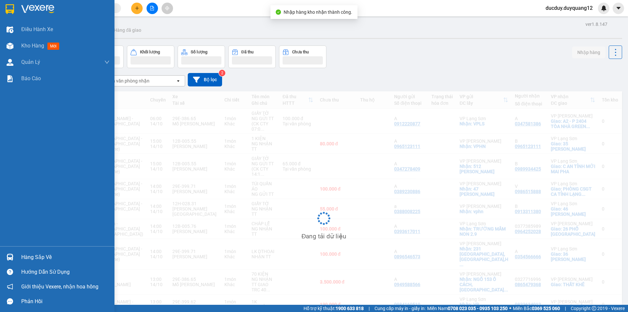
click at [39, 261] on div "Hàng sắp về" at bounding box center [65, 257] width 88 height 10
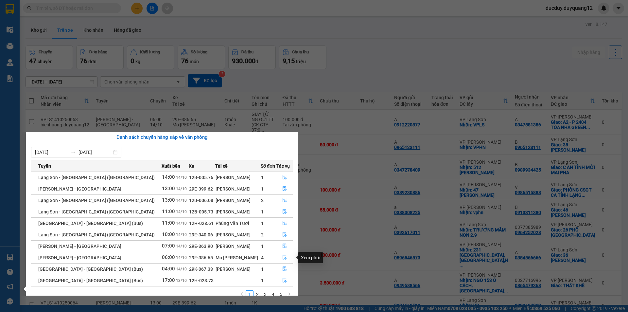
click at [283, 255] on icon "file-done" at bounding box center [285, 257] width 4 height 5
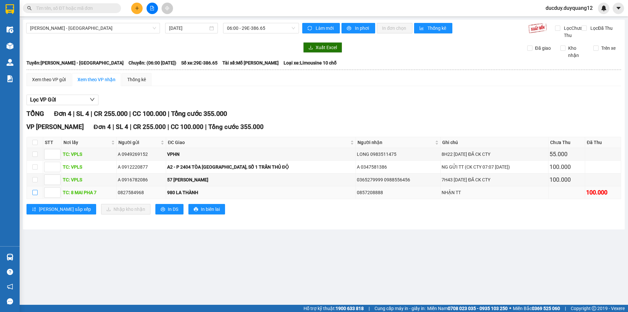
click at [35, 195] on input "checkbox" at bounding box center [34, 192] width 5 height 5
checkbox input "true"
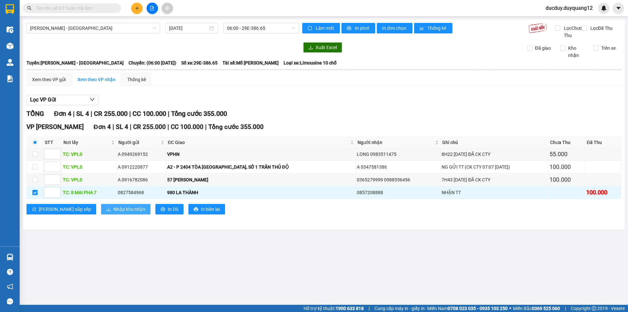
click at [114, 213] on span "Nhập kho nhận" at bounding box center [130, 208] width 32 height 7
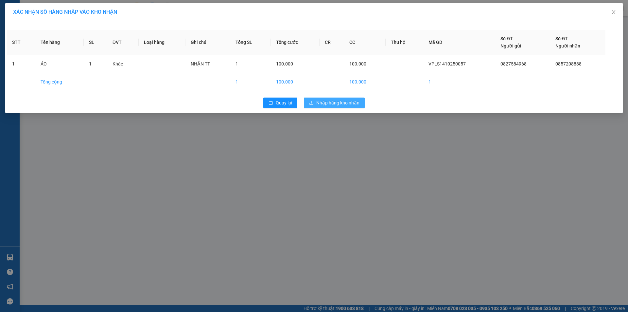
click at [327, 99] on span "Nhập hàng kho nhận" at bounding box center [337, 102] width 43 height 7
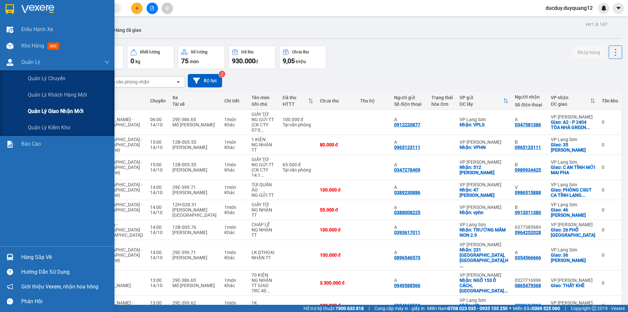
click at [53, 112] on span "Quản lý giao nhận mới" at bounding box center [56, 111] width 56 height 8
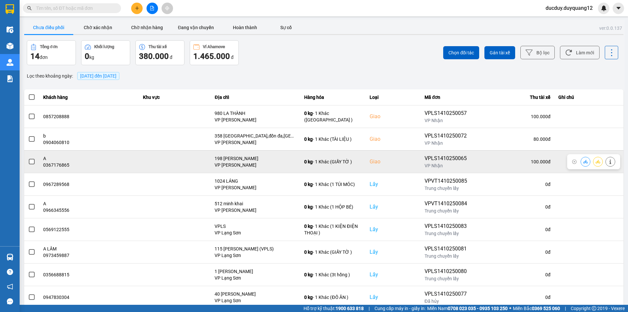
click at [609, 160] on icon at bounding box center [610, 161] width 2 height 5
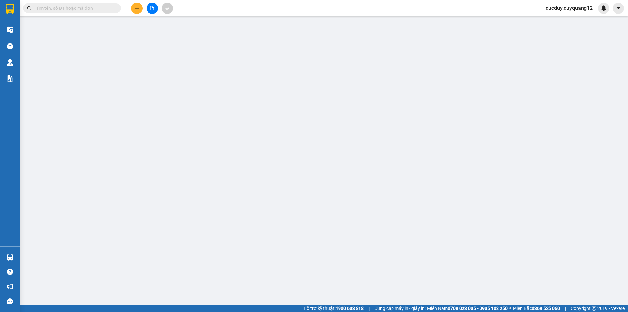
type input "0374725555"
type input "B"
checkbox input "true"
type input "VPLS"
type input "0367176865"
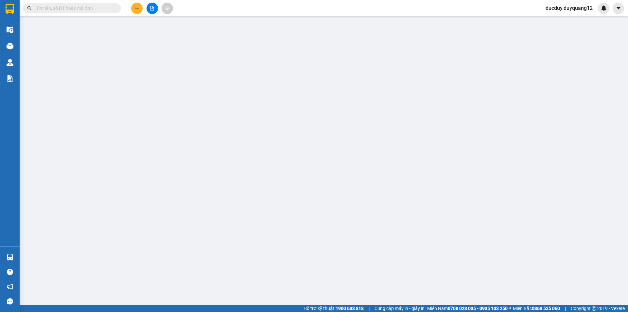
type input "A"
checkbox input "true"
type input "198 [PERSON_NAME]"
type input "100.000"
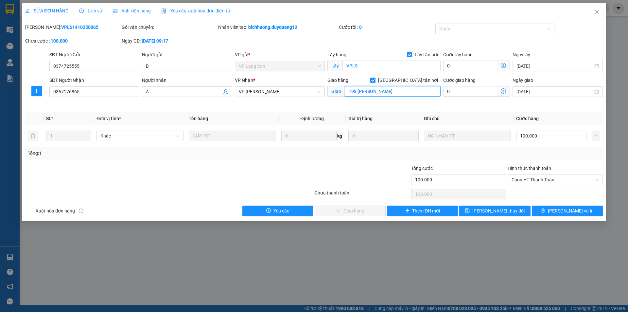
click at [406, 92] on input "198 [PERSON_NAME]" at bounding box center [393, 91] width 96 height 10
click at [423, 93] on input "198 [PERSON_NAME]" at bounding box center [393, 91] width 96 height 10
type input "198 NGUYỄN TUÂN,THANH XUÂN,HÀ NỘI"
click at [492, 209] on span "[PERSON_NAME] thay đổi" at bounding box center [498, 210] width 52 height 7
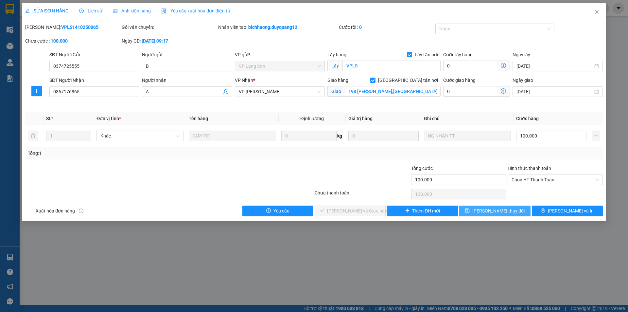
scroll to position [0, 0]
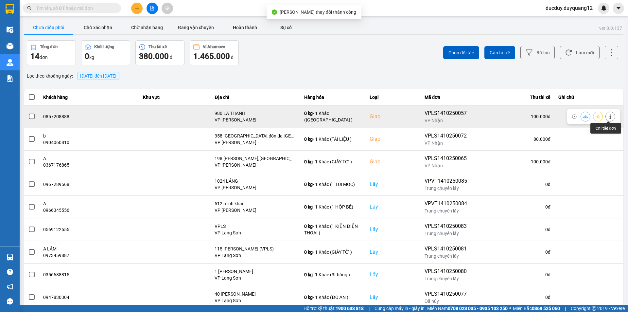
click at [608, 115] on icon at bounding box center [610, 116] width 5 height 5
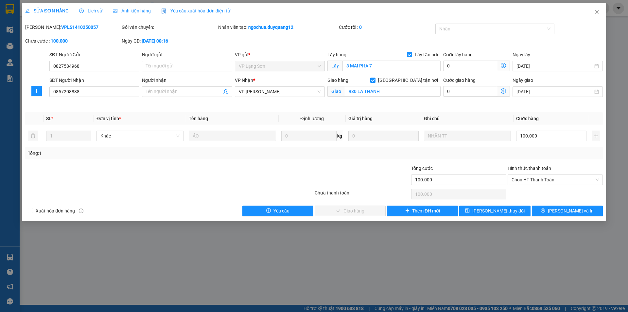
click at [380, 85] on div "Giao hàng Giao tận nơi" at bounding box center [383, 82] width 113 height 10
click at [383, 90] on input "980 LA THÀNH" at bounding box center [393, 91] width 96 height 10
click at [399, 92] on input "980 LA THÀNH" at bounding box center [393, 91] width 96 height 10
type input "980 LA THÀNH,BA ĐÌNH,HÀ NỘI"
click at [189, 65] on input "Người gửi" at bounding box center [187, 66] width 90 height 10
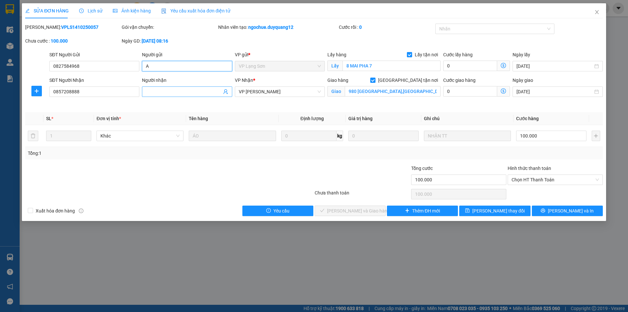
type input "A"
click at [179, 95] on input "Người nhận" at bounding box center [184, 91] width 76 height 7
type input "B"
click at [500, 207] on span "[PERSON_NAME] thay đổi" at bounding box center [498, 210] width 52 height 7
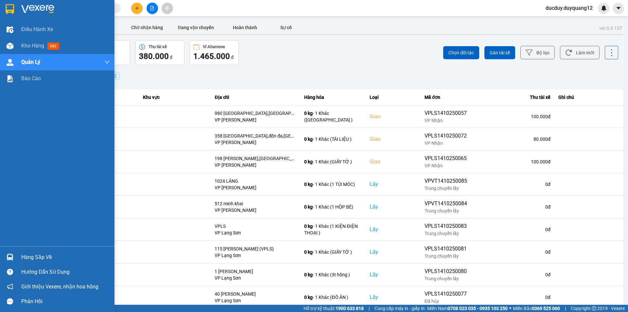
click at [35, 257] on div "Hàng sắp về" at bounding box center [65, 257] width 88 height 10
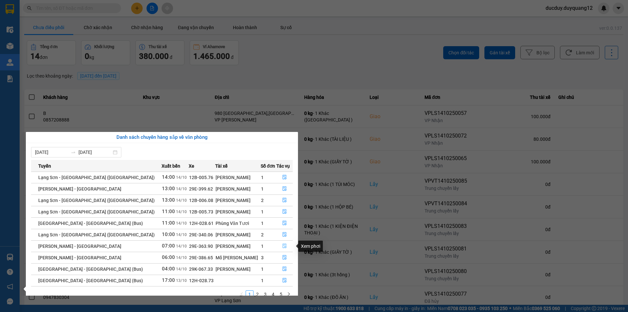
click at [282, 245] on icon "file-done" at bounding box center [284, 245] width 5 height 5
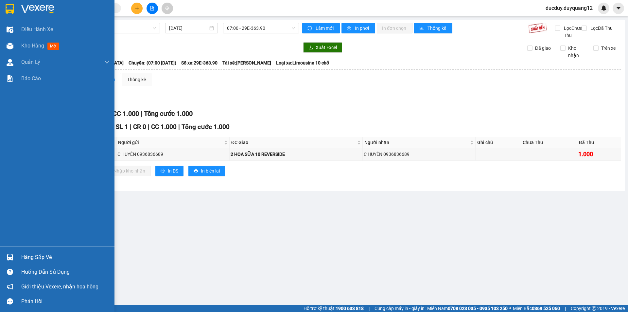
click at [30, 258] on div "Hàng sắp về" at bounding box center [65, 257] width 88 height 10
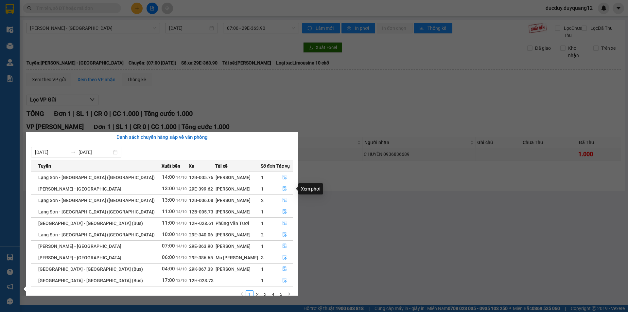
click at [282, 187] on icon "file-done" at bounding box center [284, 188] width 5 height 5
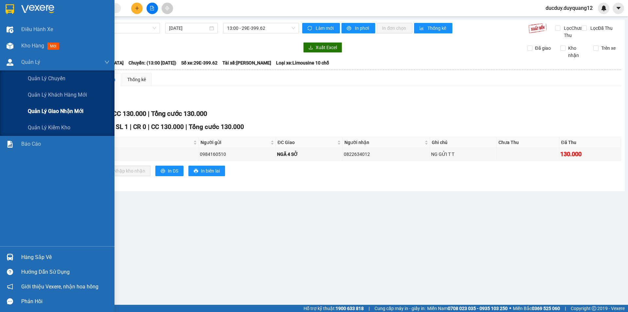
click at [40, 106] on div "Quản lý giao nhận mới" at bounding box center [69, 111] width 82 height 16
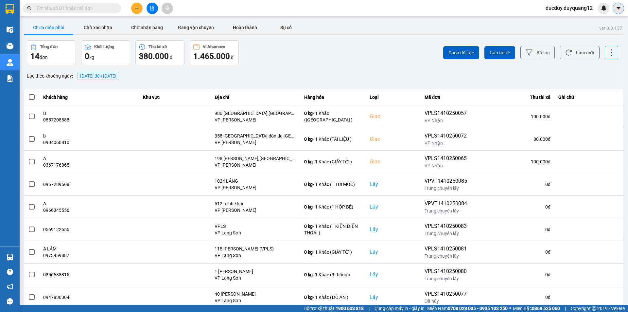
click at [614, 6] on button at bounding box center [618, 8] width 11 height 11
click at [601, 27] on div "Cấu hình nhà xe" at bounding box center [601, 24] width 33 height 7
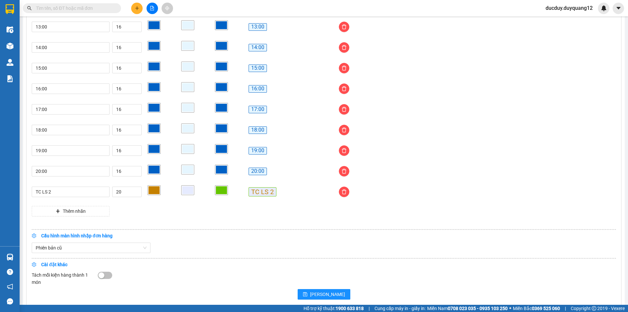
scroll to position [529, 0]
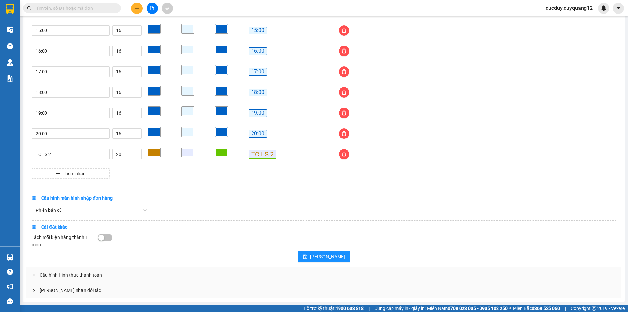
click at [126, 291] on div "[PERSON_NAME] nhận đối tác" at bounding box center [323, 290] width 595 height 15
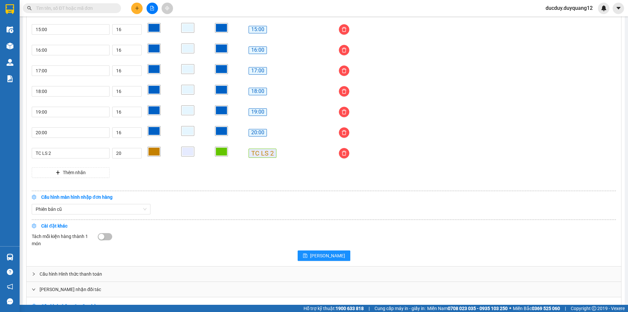
scroll to position [646, 0]
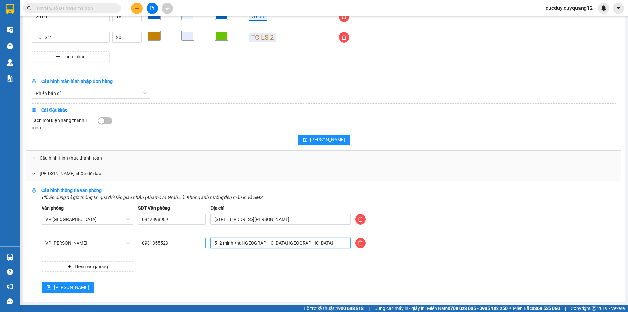
drag, startPoint x: 293, startPoint y: 245, endPoint x: 191, endPoint y: 239, distance: 102.5
click at [191, 239] on div "VP Minh Khai 0981355523 512 minh khai,hai bà trưng,hà nội" at bounding box center [328, 247] width 579 height 18
type input "473 MINH KHAI,[GEOGRAPHIC_DATA],[GEOGRAPHIC_DATA]"
click at [63, 289] on button "[PERSON_NAME]" at bounding box center [68, 287] width 53 height 10
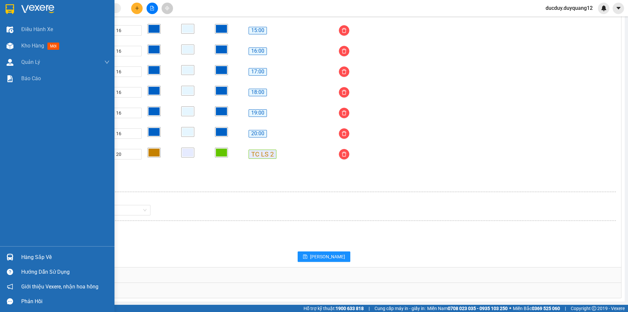
scroll to position [529, 0]
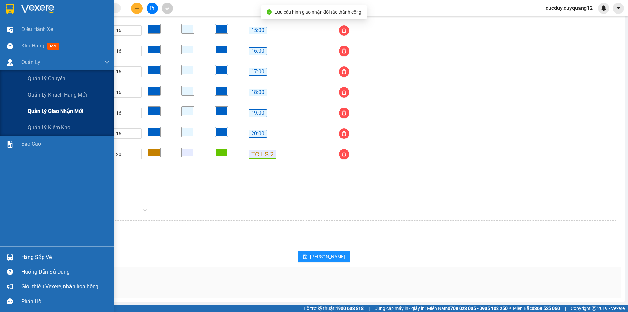
click at [59, 113] on span "Quản lý giao nhận mới" at bounding box center [56, 111] width 56 height 8
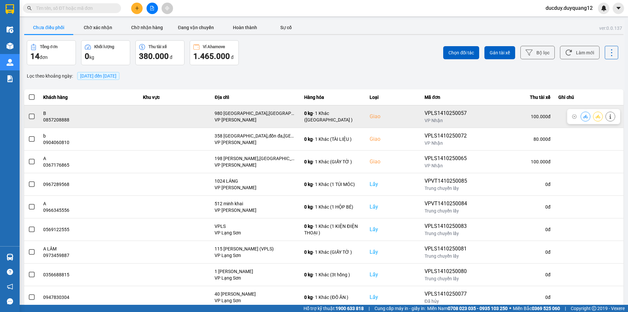
click at [32, 116] on span at bounding box center [32, 117] width 6 height 6
click at [28, 113] on input "checkbox" at bounding box center [28, 113] width 0 height 0
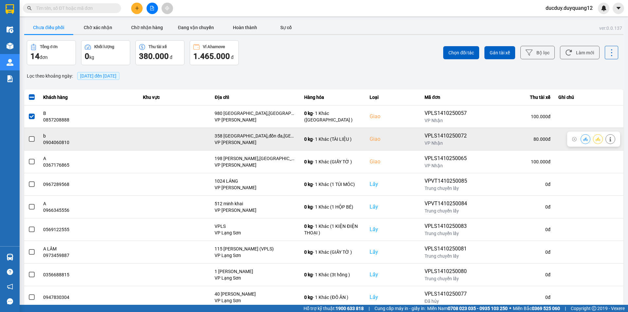
click at [33, 139] on span at bounding box center [32, 139] width 6 height 6
click at [28, 135] on input "checkbox" at bounding box center [28, 135] width 0 height 0
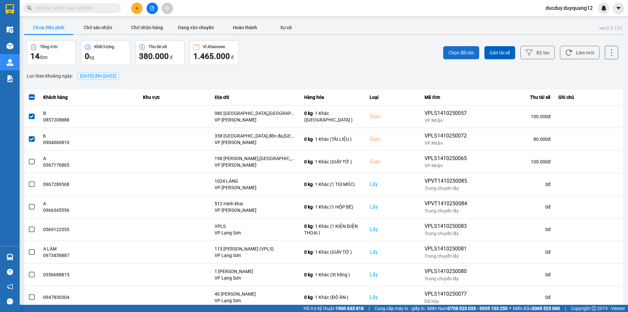
click at [463, 51] on span "Chọn đối tác" at bounding box center [462, 52] width 26 height 7
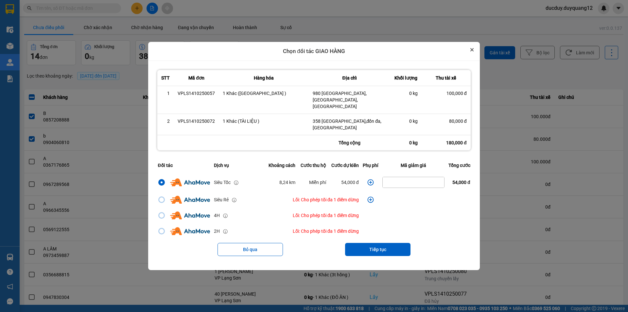
click at [473, 51] on icon "Close" at bounding box center [472, 49] width 3 height 3
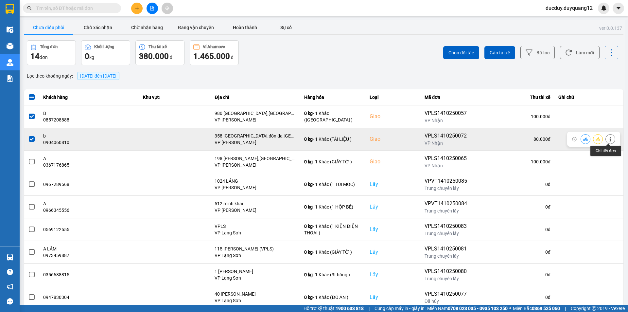
click at [609, 139] on icon at bounding box center [610, 139] width 5 height 5
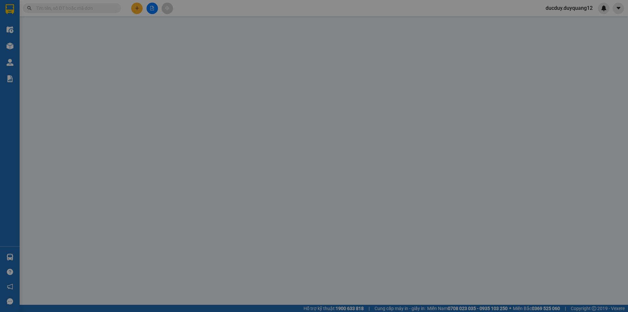
type input "0949920118"
type input "a"
checkbox input "true"
type input "49 THÂN CÔNG TÀI"
type input "0904060810"
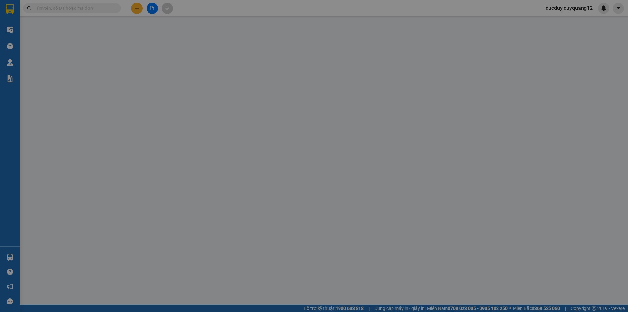
type input "b"
checkbox input "true"
type input "358 thái hà,đốn đa,hà nội"
type input "80.000"
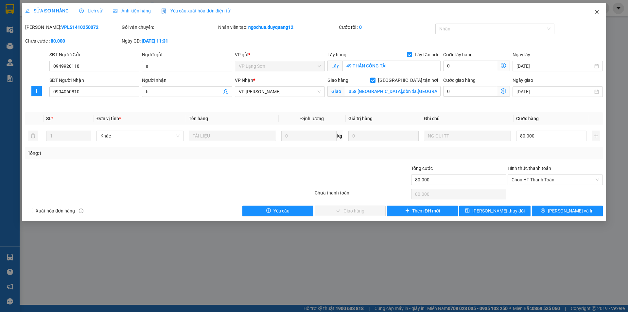
click at [595, 11] on icon "close" at bounding box center [596, 11] width 5 height 5
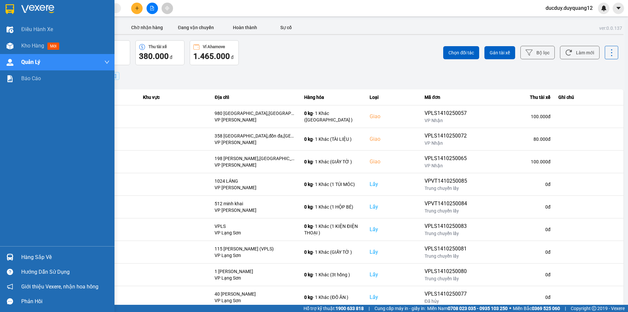
click at [25, 257] on div "Hàng sắp về" at bounding box center [65, 257] width 88 height 10
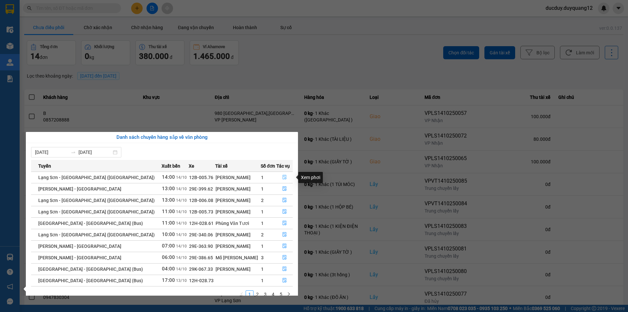
click at [282, 178] on icon "file-done" at bounding box center [284, 177] width 5 height 5
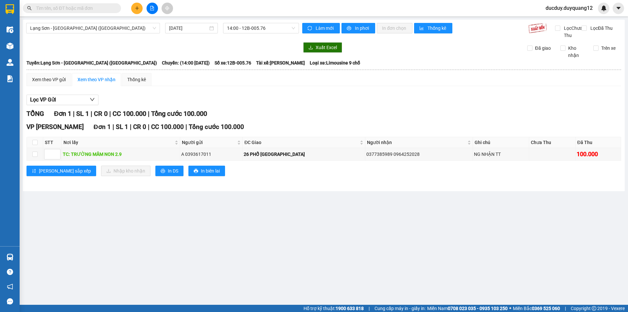
click at [37, 256] on main "Lạng Sơn - Hà Nội (Limousine) 14/10/2025 14:00 - 12B-005.76 Làm mới In phơi In …" at bounding box center [314, 152] width 628 height 305
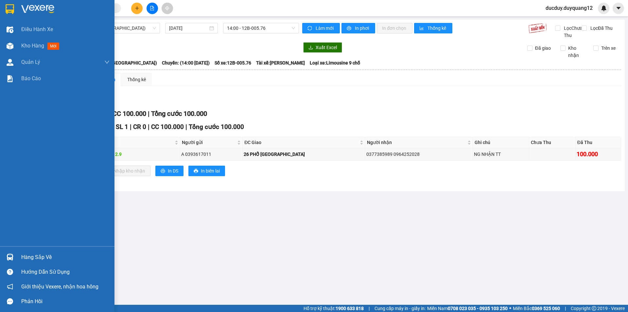
click at [37, 258] on div "Hàng sắp về" at bounding box center [65, 257] width 88 height 10
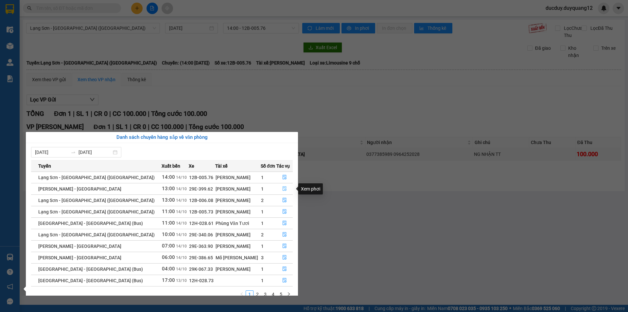
click at [279, 187] on button "button" at bounding box center [285, 189] width 16 height 10
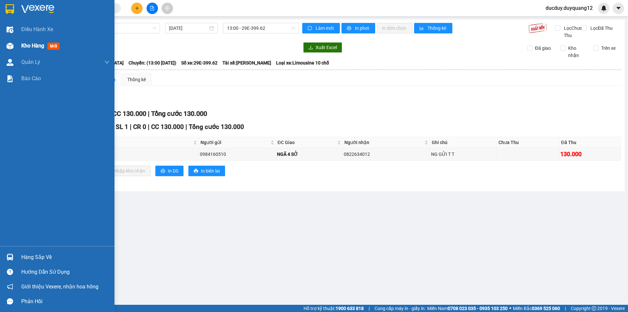
click at [34, 47] on span "Kho hàng" at bounding box center [32, 46] width 23 height 6
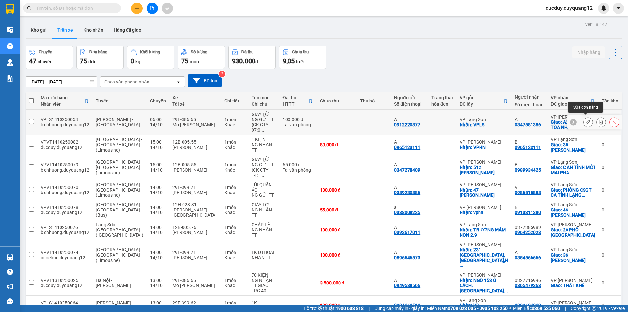
click at [587, 120] on icon at bounding box center [588, 122] width 5 height 5
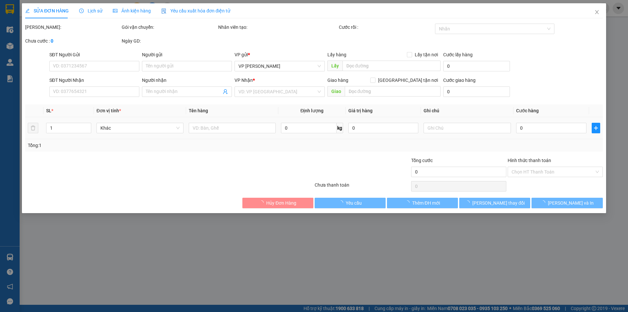
type input "0912220877"
type input "A"
checkbox input "true"
type input "VPLS"
type input "0347581386"
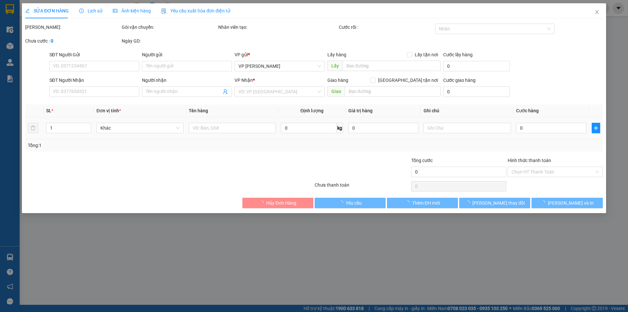
type input "A"
checkbox input "true"
type input "A2 - P 2404 TÒA [GEOGRAPHIC_DATA], SỐ 1 TRẦN THỦ ĐỘ"
type input "100.000"
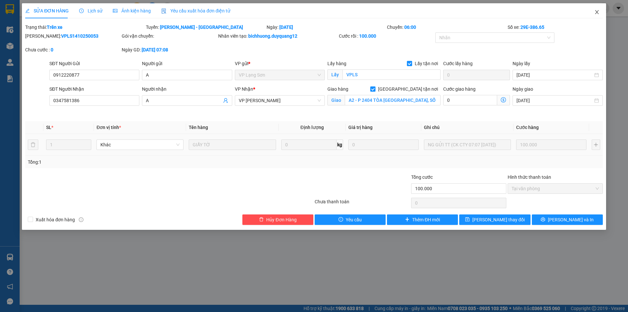
click at [596, 13] on icon "close" at bounding box center [596, 11] width 5 height 5
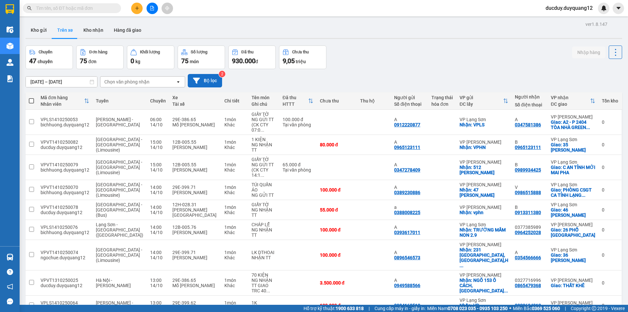
click at [208, 77] on button "Bộ lọc" at bounding box center [205, 80] width 34 height 13
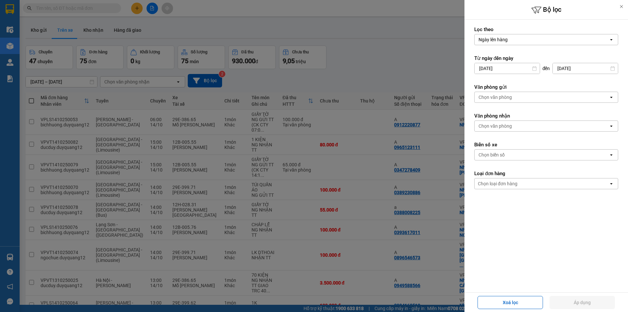
click at [491, 39] on div "Ngày lên hàng" at bounding box center [493, 39] width 29 height 7
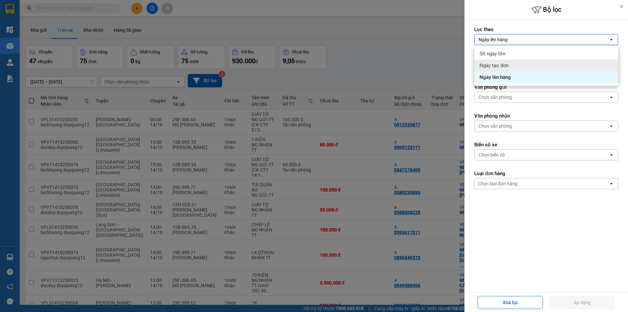
click at [500, 67] on span "Ngày tạo đơn" at bounding box center [494, 65] width 29 height 7
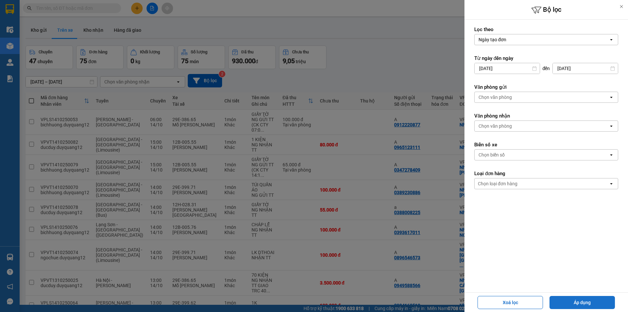
click at [600, 302] on button "Áp dụng" at bounding box center [582, 302] width 65 height 13
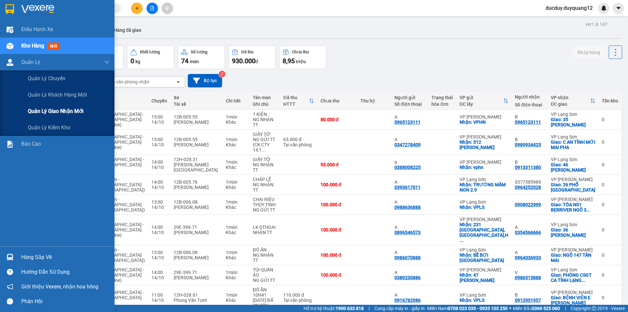
click at [53, 114] on span "Quản lý giao nhận mới" at bounding box center [56, 111] width 56 height 8
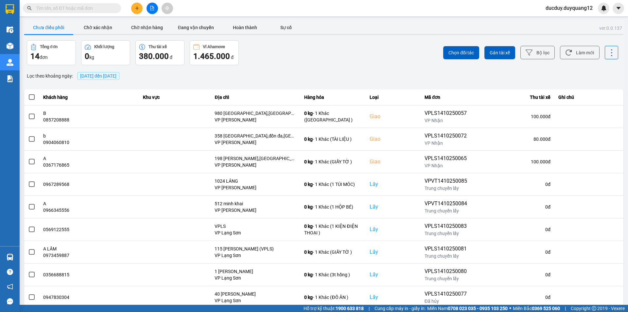
click at [44, 24] on button "Chưa điều phối" at bounding box center [48, 27] width 49 height 13
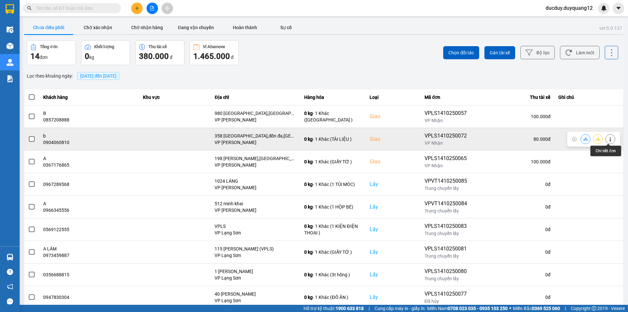
click at [609, 139] on icon at bounding box center [610, 139] width 5 height 5
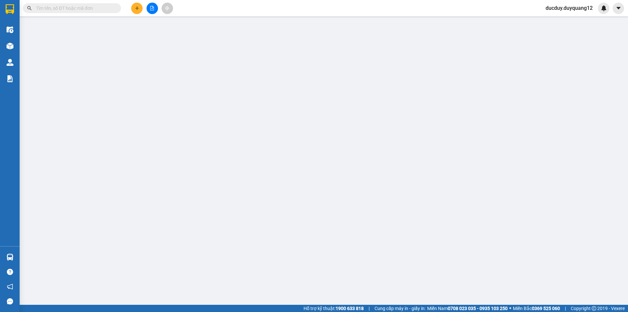
type input "0949920118"
type input "a"
checkbox input "true"
type input "49 THÂN CÔNG TÀI"
type input "0904060810"
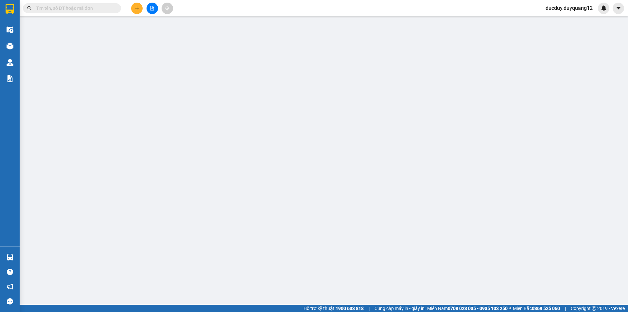
type input "b"
checkbox input "true"
type input "358 thái hà,đốn đa,hà nội"
type input "80.000"
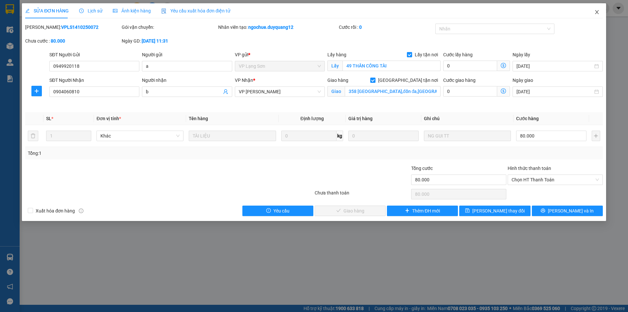
click at [597, 13] on icon "close" at bounding box center [597, 12] width 4 height 4
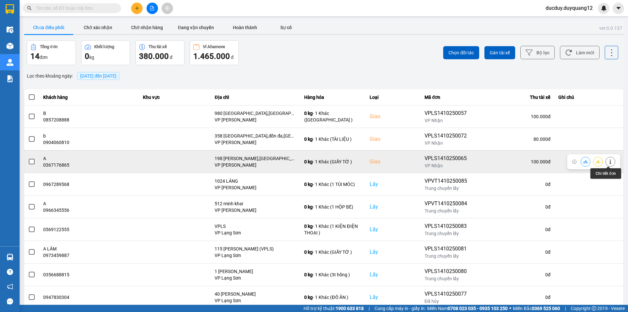
click at [608, 159] on icon at bounding box center [610, 161] width 5 height 5
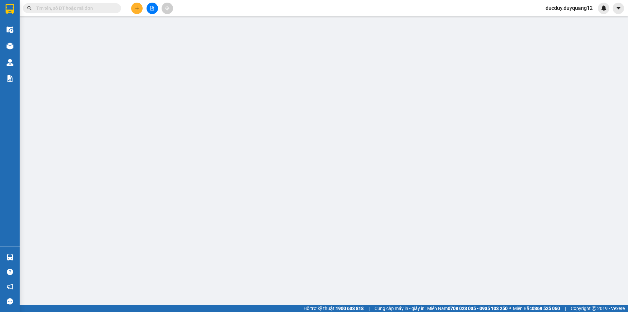
type input "0374725555"
type input "B"
checkbox input "true"
type input "VPLS"
type input "0367176865"
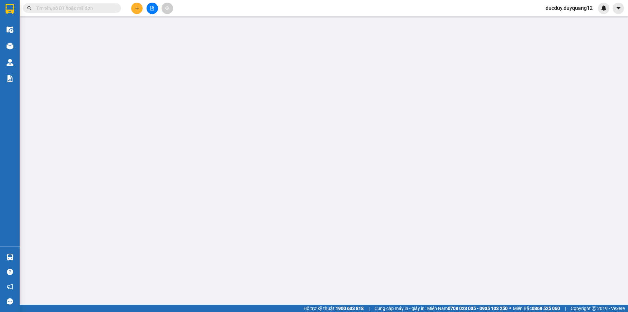
type input "A"
checkbox input "true"
type input "198 NGUYỄN TUÂN,THANH XUÂN,HÀ NỘI"
type input "100.000"
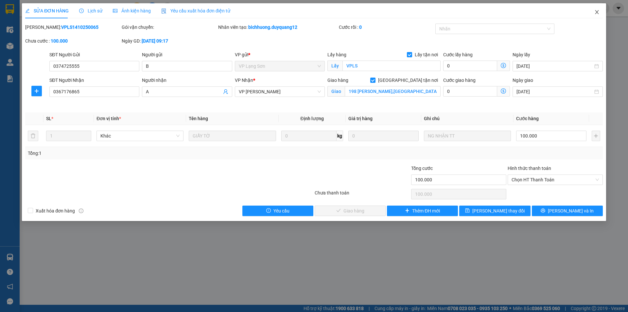
click at [598, 16] on span "Close" at bounding box center [597, 12] width 18 height 18
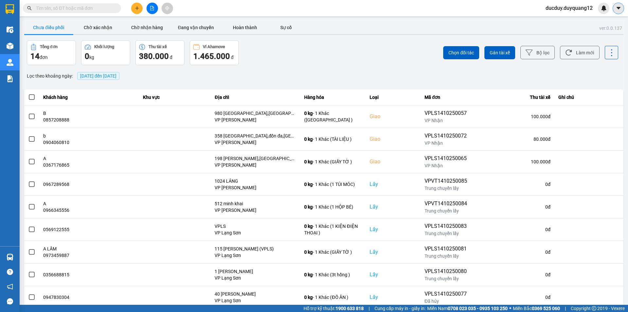
drag, startPoint x: 622, startPoint y: 6, endPoint x: 615, endPoint y: 11, distance: 8.4
click at [621, 6] on button at bounding box center [618, 8] width 11 height 11
click at [600, 30] on div "Cấu hình nhà xe" at bounding box center [595, 24] width 49 height 12
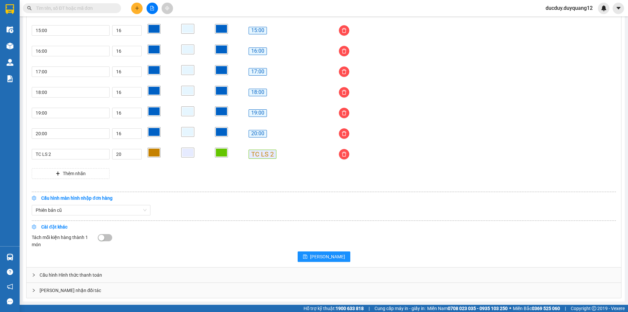
click at [103, 289] on div "[PERSON_NAME] nhận đối tác" at bounding box center [323, 290] width 595 height 15
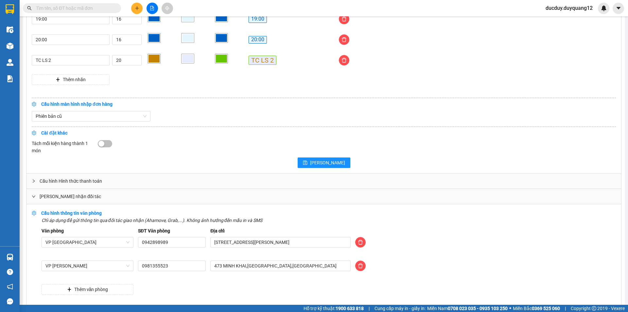
scroll to position [646, 0]
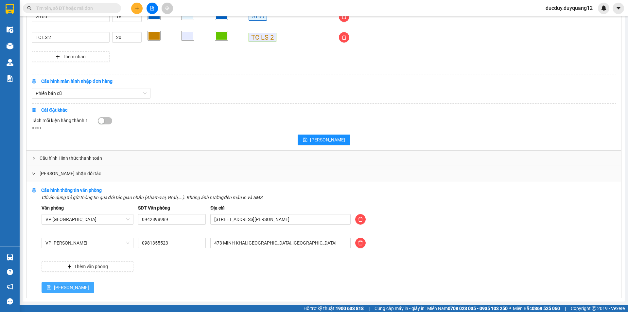
click at [58, 286] on span "[PERSON_NAME]" at bounding box center [71, 287] width 35 height 7
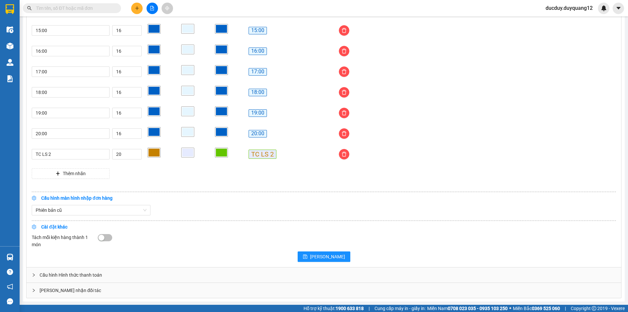
scroll to position [529, 0]
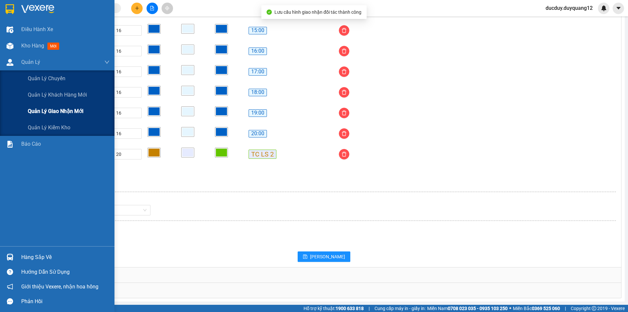
click at [50, 110] on span "Quản lý giao nhận mới" at bounding box center [56, 111] width 56 height 8
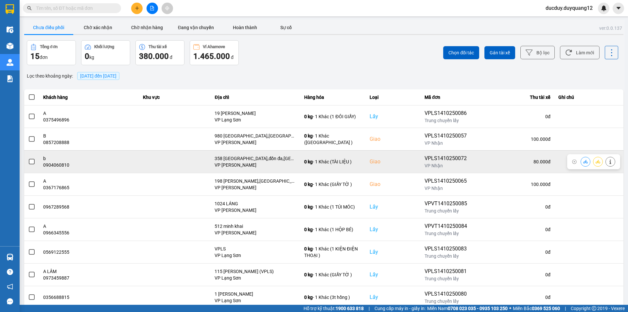
click at [32, 161] on span at bounding box center [32, 162] width 6 height 6
click at [28, 158] on input "checkbox" at bounding box center [28, 158] width 0 height 0
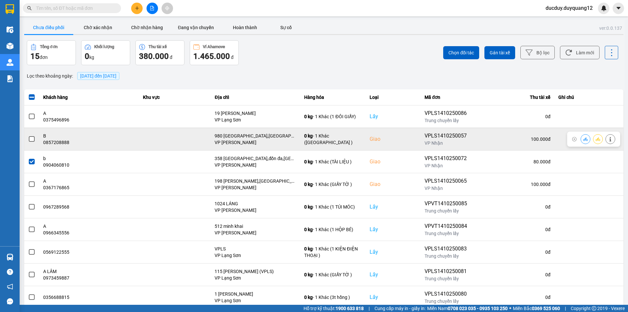
click at [33, 139] on span at bounding box center [32, 139] width 6 height 6
click at [28, 135] on input "checkbox" at bounding box center [28, 135] width 0 height 0
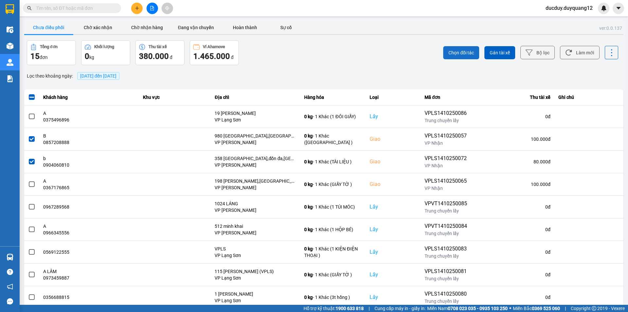
click at [463, 50] on span "Chọn đối tác" at bounding box center [462, 52] width 26 height 7
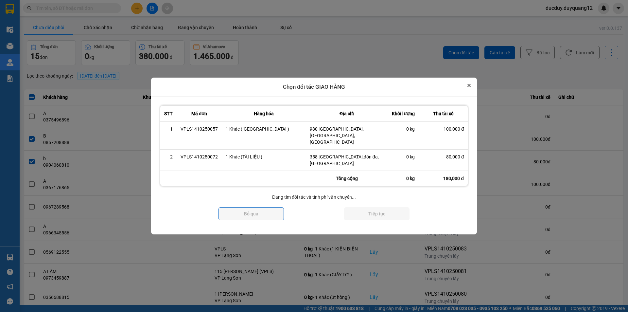
click at [469, 87] on icon "Close" at bounding box center [469, 85] width 3 height 3
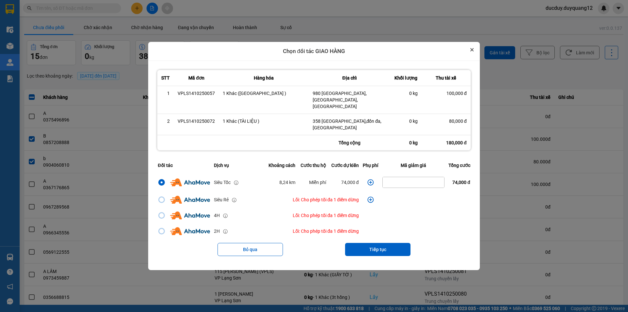
click at [474, 51] on icon "Close" at bounding box center [471, 49] width 3 height 3
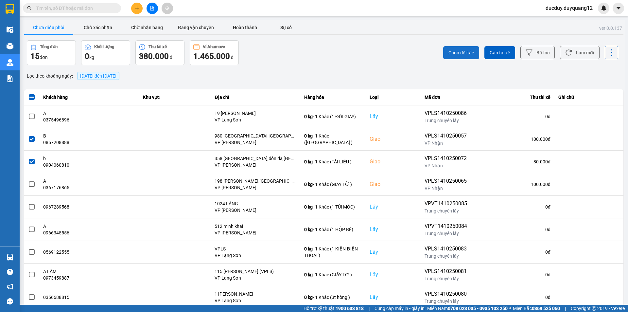
click at [465, 54] on span "Chọn đối tác" at bounding box center [462, 52] width 26 height 7
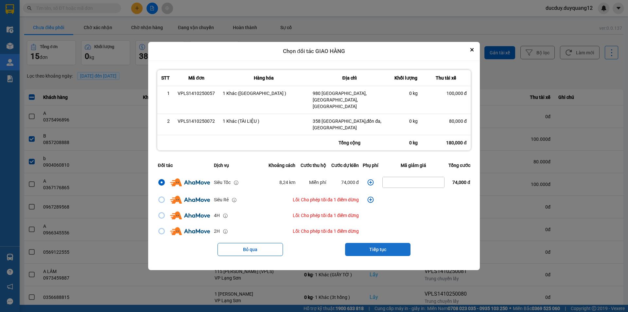
click at [375, 243] on button "Tiếp tục" at bounding box center [377, 249] width 65 height 13
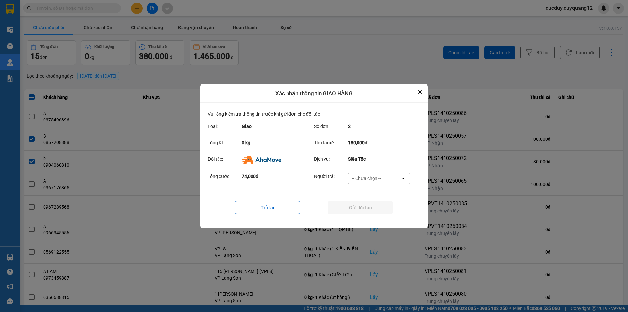
click at [370, 179] on div "-- Chưa chọn --" at bounding box center [366, 178] width 29 height 7
click at [365, 206] on span "Ví Ahamove" at bounding box center [366, 204] width 26 height 7
click at [366, 205] on button "Gửi đối tác" at bounding box center [360, 207] width 65 height 13
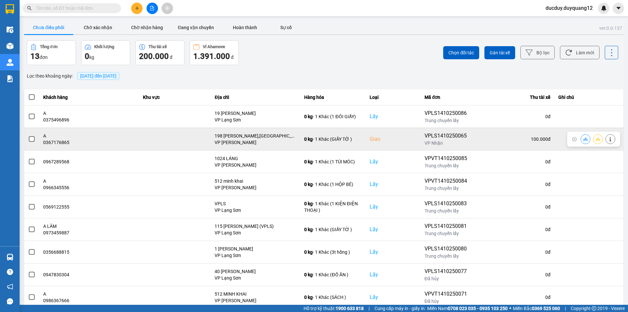
click at [31, 139] on span at bounding box center [32, 139] width 6 height 6
click at [28, 135] on input "checkbox" at bounding box center [28, 135] width 0 height 0
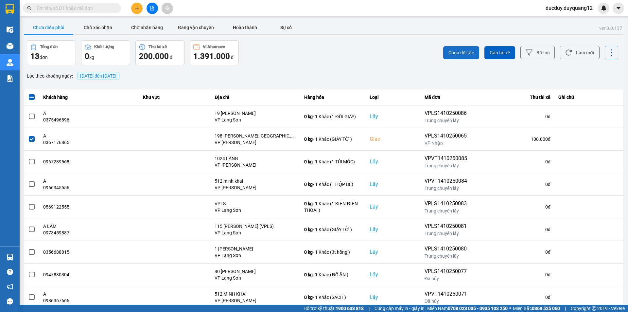
click at [461, 52] on span "Chọn đối tác" at bounding box center [462, 52] width 26 height 7
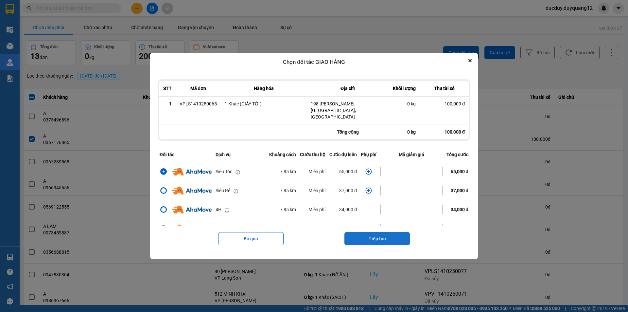
drag, startPoint x: 381, startPoint y: 235, endPoint x: 381, endPoint y: 224, distance: 11.1
click at [381, 235] on button "Tiếp tục" at bounding box center [376, 238] width 65 height 13
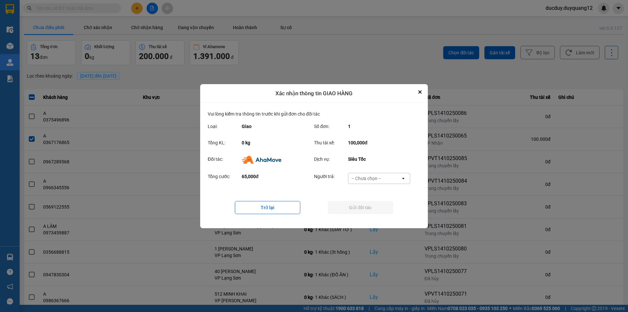
click at [371, 169] on div "Đối tác: Dịch vụ: Siêu Tốc" at bounding box center [314, 161] width 213 height 17
click at [373, 177] on div "-- Chưa chọn --" at bounding box center [366, 178] width 29 height 7
click at [365, 214] on span "Ví Ahamove" at bounding box center [366, 215] width 26 height 7
click at [367, 207] on button "Gửi đối tác" at bounding box center [360, 207] width 65 height 13
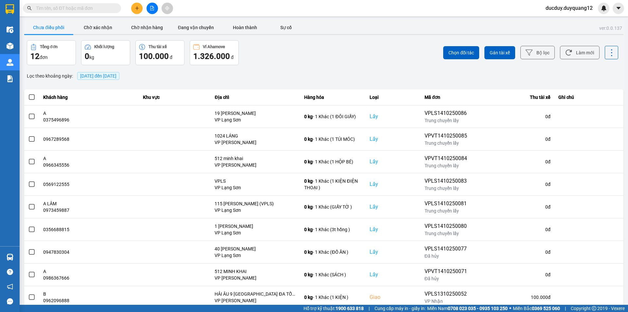
click at [54, 27] on button "Chưa điều phối" at bounding box center [48, 27] width 49 height 13
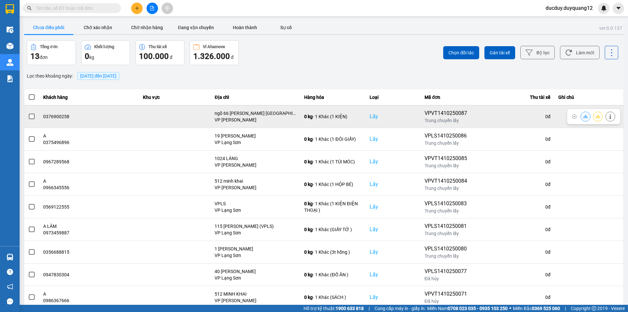
click at [610, 114] on icon at bounding box center [610, 116] width 5 height 5
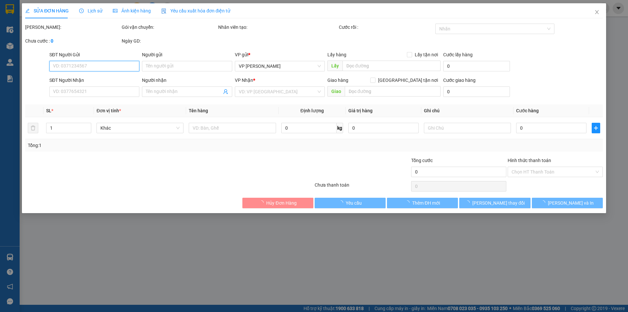
type input "0376900258"
checkbox input "true"
type input "ngõ 66 ngọc thuỵ long biên"
type input "0986997833"
type input "B"
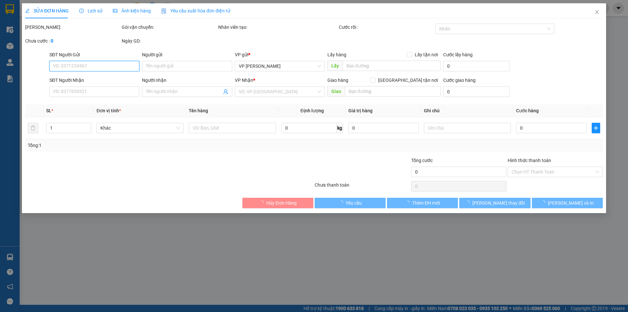
checkbox input "true"
type input "8 ĐINH CÔNG TRÁNG"
type input "100.000"
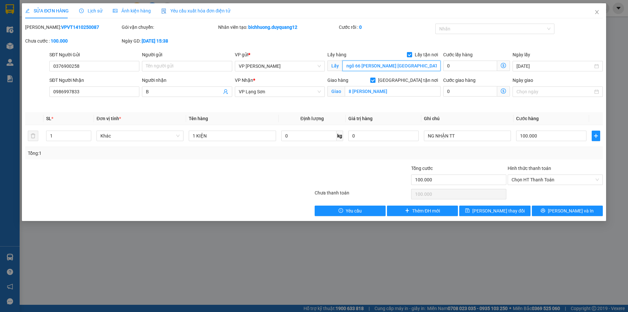
click at [399, 70] on input "ngõ 66 ngọc thuỵ long biên" at bounding box center [392, 66] width 98 height 10
click at [385, 66] on input "ngõ 66 ngọc thuỵ long biên" at bounding box center [392, 66] width 98 height 10
click at [384, 66] on input "ngõ 66 ngọc thuỵ long biên" at bounding box center [392, 66] width 98 height 10
type input "ngõ 66 ngọc thuỵ,long biên,HÀ NỘI"
click at [186, 64] on input "Người gửi" at bounding box center [187, 66] width 90 height 10
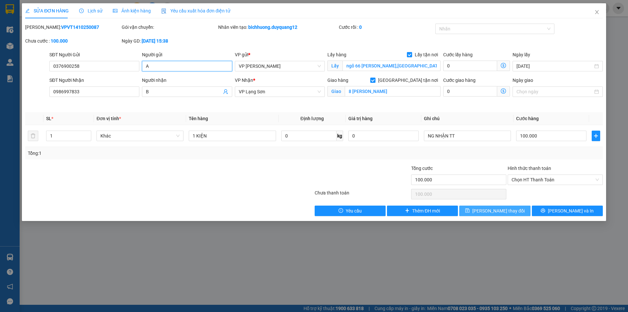
type input "A"
click at [497, 209] on span "[PERSON_NAME] thay đổi" at bounding box center [498, 210] width 52 height 7
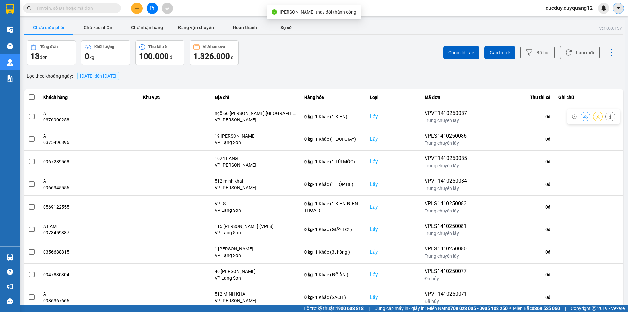
click at [620, 6] on icon "caret-down" at bounding box center [619, 8] width 6 height 6
click at [601, 26] on div "Cấu hình nhà xe" at bounding box center [601, 24] width 33 height 7
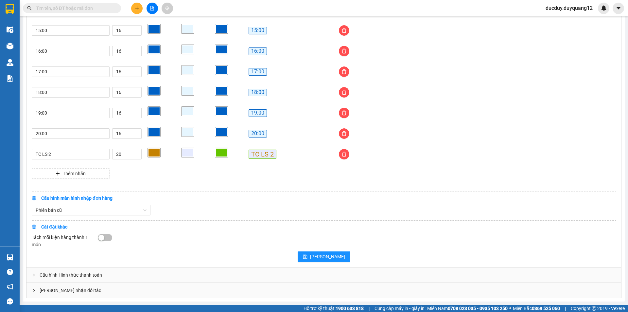
click at [101, 290] on div "[PERSON_NAME] nhận đối tác" at bounding box center [323, 290] width 595 height 15
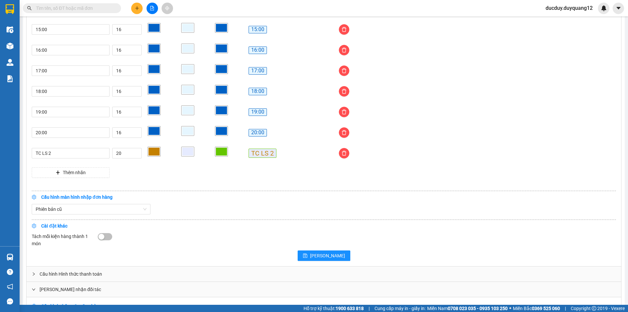
scroll to position [646, 0]
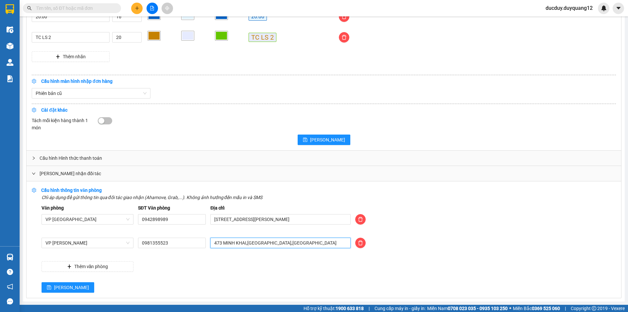
drag, startPoint x: 309, startPoint y: 243, endPoint x: 176, endPoint y: 252, distance: 133.8
click at [176, 252] on div "VP Minh Khai 0981355523 473 MINH KHAI,HAI BÀ TRƯNG,HÀ NỘI" at bounding box center [328, 247] width 579 height 18
type input "duy quang limousine sài đồng,long biên,hà nội"
click at [60, 288] on span "[PERSON_NAME]" at bounding box center [71, 287] width 35 height 7
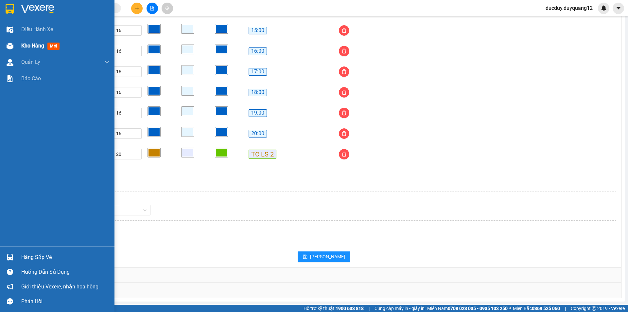
scroll to position [529, 0]
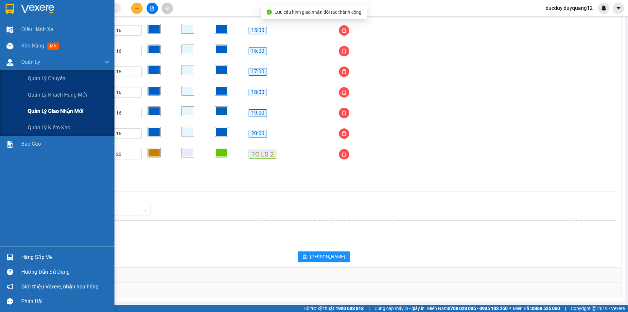
click at [50, 111] on span "Quản lý giao nhận mới" at bounding box center [56, 111] width 56 height 8
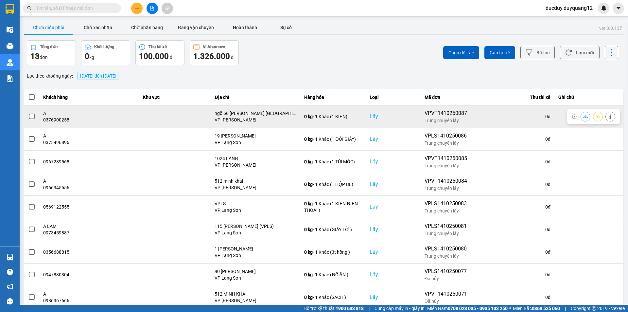
click at [33, 114] on span at bounding box center [32, 117] width 6 height 6
click at [28, 113] on input "checkbox" at bounding box center [28, 113] width 0 height 0
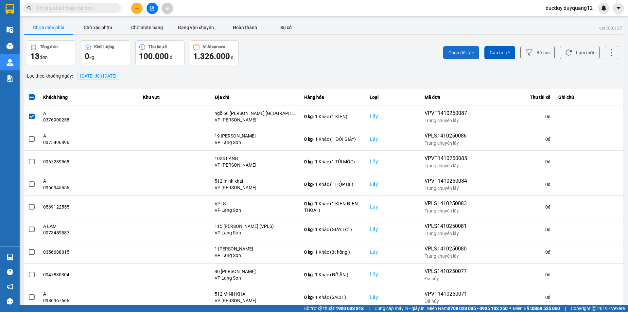
click at [460, 51] on span "Chọn đối tác" at bounding box center [462, 52] width 26 height 7
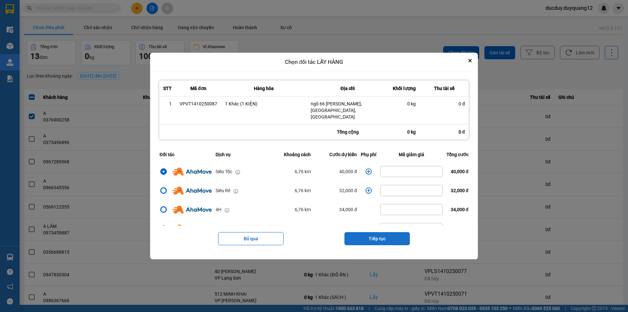
drag, startPoint x: 372, startPoint y: 233, endPoint x: 372, endPoint y: 228, distance: 4.6
click at [372, 233] on button "Tiếp tục" at bounding box center [376, 238] width 65 height 13
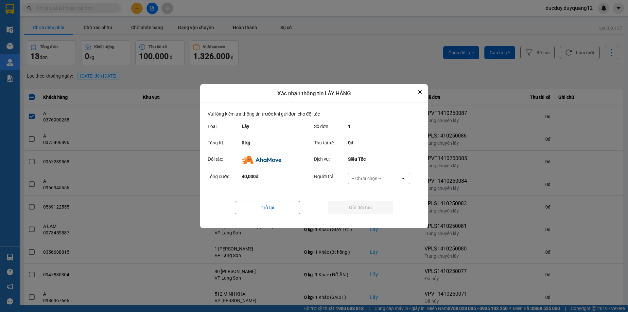
click at [368, 177] on div "-- Chưa chọn --" at bounding box center [366, 178] width 29 height 7
click at [365, 217] on span "Ví Ahamove" at bounding box center [366, 215] width 26 height 7
click at [366, 208] on button "Gửi đối tác" at bounding box center [360, 207] width 65 height 13
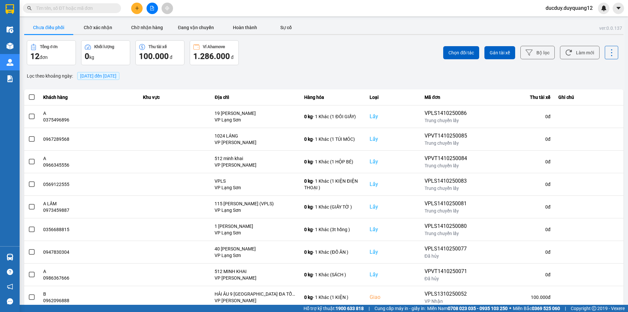
click at [45, 23] on button "Chưa điều phối" at bounding box center [48, 27] width 49 height 13
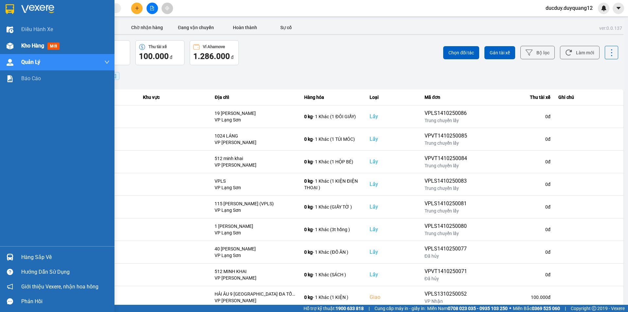
click at [29, 43] on span "Kho hàng" at bounding box center [32, 46] width 23 height 6
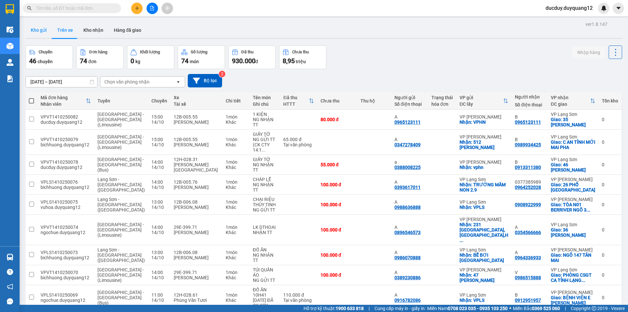
click at [46, 32] on button "Kho gửi" at bounding box center [39, 30] width 26 height 16
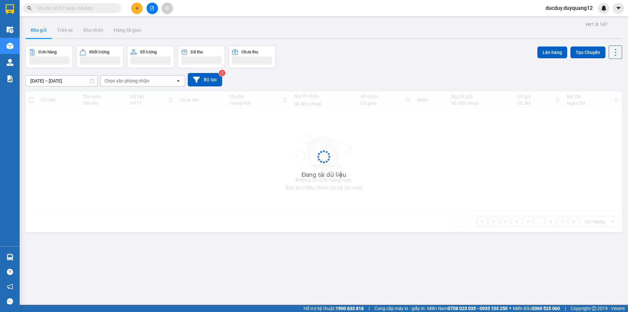
click at [44, 32] on button "Kho gửi" at bounding box center [39, 30] width 26 height 16
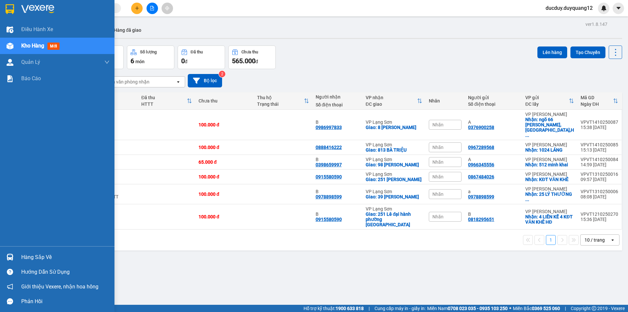
click at [47, 254] on div "Hàng sắp về" at bounding box center [65, 257] width 88 height 10
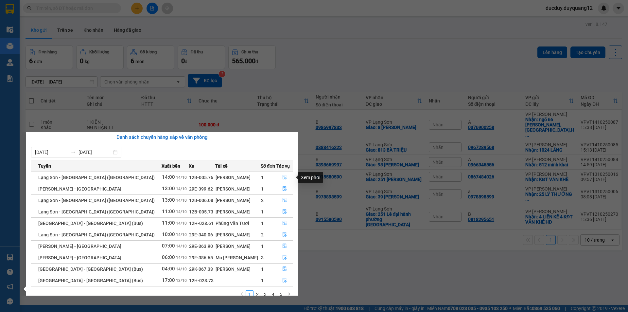
click at [282, 177] on icon "file-done" at bounding box center [284, 177] width 5 height 5
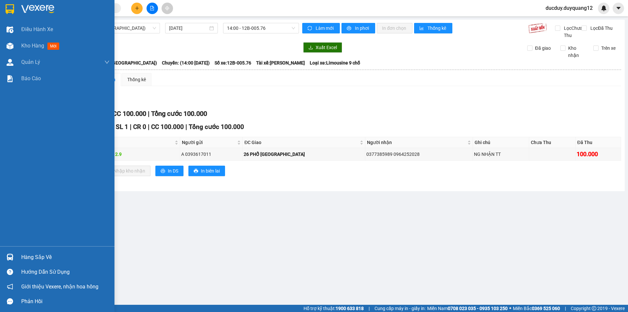
click at [40, 256] on div "Hàng sắp về" at bounding box center [65, 257] width 88 height 10
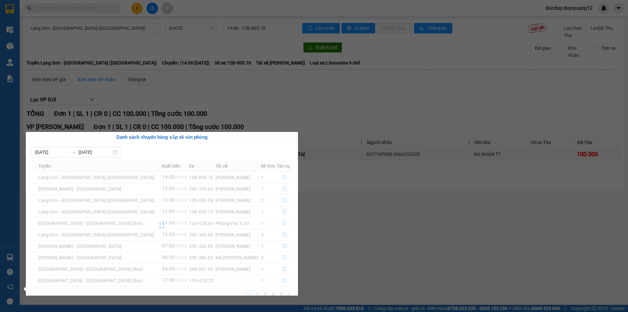
click at [355, 196] on section "Kết quả tìm kiếm ( 0 ) Bộ lọc No Data ducduy.duyquang12 Điều hành xe Kho hàng m…" at bounding box center [314, 156] width 628 height 312
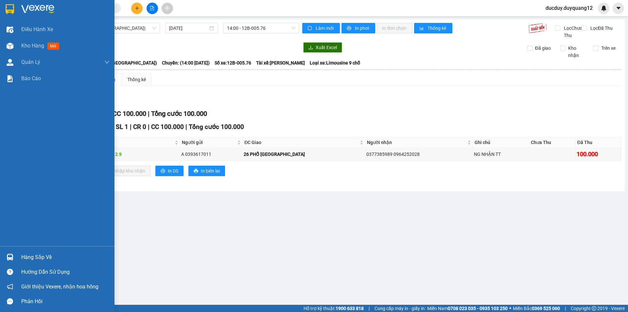
click at [44, 258] on div "Hàng sắp về" at bounding box center [65, 257] width 88 height 10
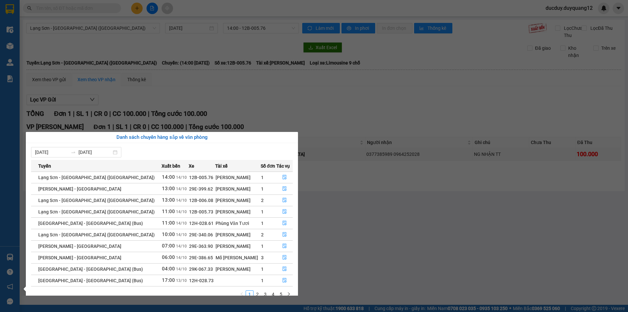
click at [247, 104] on section "Kết quả tìm kiếm ( 0 ) Bộ lọc No Data ducduy.duyquang12 Điều hành xe Kho hàng m…" at bounding box center [314, 156] width 628 height 312
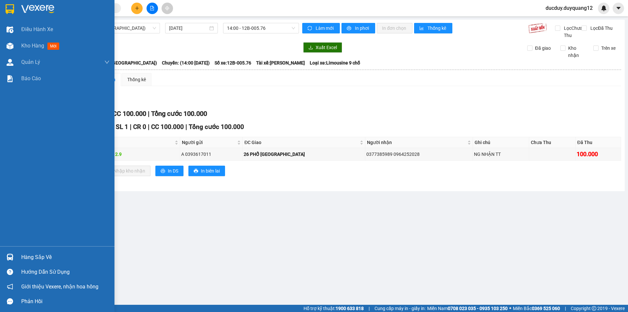
click at [34, 256] on div "Hàng sắp về" at bounding box center [65, 257] width 88 height 10
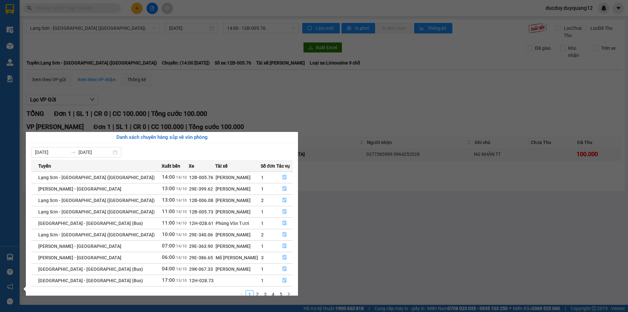
click at [320, 106] on section "Kết quả tìm kiếm ( 0 ) Bộ lọc No Data ducduy.duyquang12 Điều hành xe Kho hàng m…" at bounding box center [314, 156] width 628 height 312
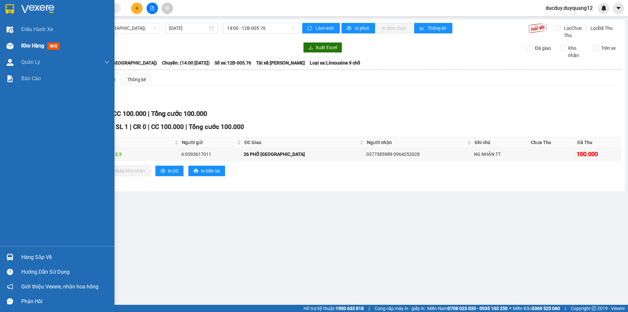
click at [33, 46] on span "Kho hàng" at bounding box center [32, 46] width 23 height 6
click at [34, 46] on span "Kho hàng" at bounding box center [32, 46] width 23 height 6
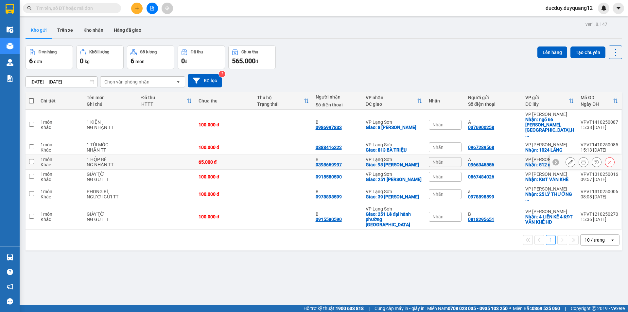
click at [32, 159] on input "checkbox" at bounding box center [31, 161] width 5 height 5
checkbox input "true"
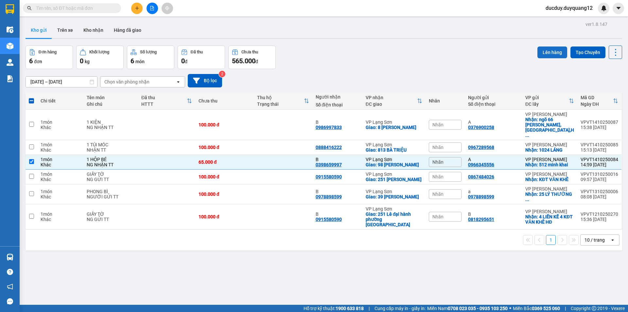
click at [551, 48] on button "Lên hàng" at bounding box center [553, 52] width 30 height 12
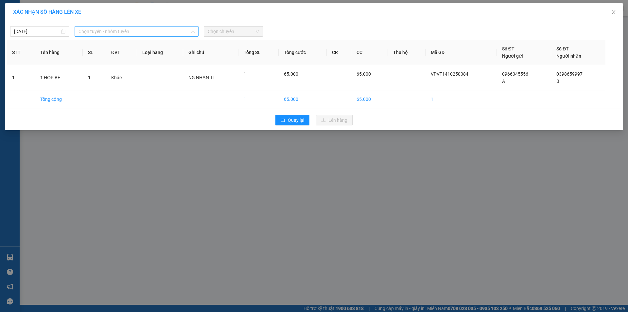
click at [115, 29] on span "Chọn tuyến - nhóm tuyến" at bounding box center [137, 31] width 116 height 10
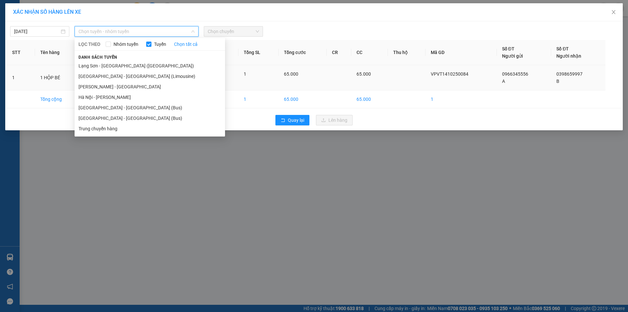
click at [113, 74] on li "[GEOGRAPHIC_DATA] - [GEOGRAPHIC_DATA] (Limousine)" at bounding box center [150, 76] width 150 height 10
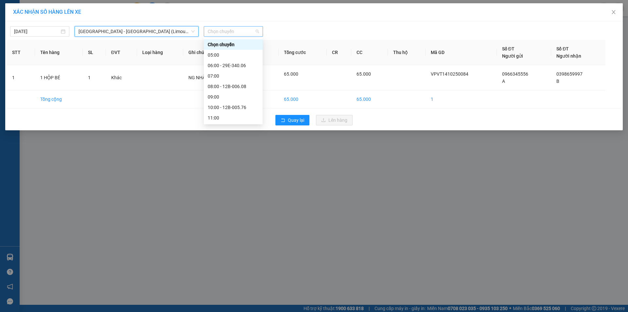
click at [228, 26] on div "Chọn chuyến" at bounding box center [233, 31] width 59 height 10
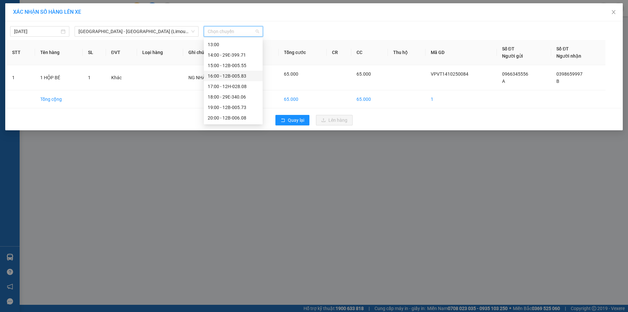
click at [233, 76] on div "16:00 - 12B-005.83" at bounding box center [233, 75] width 51 height 7
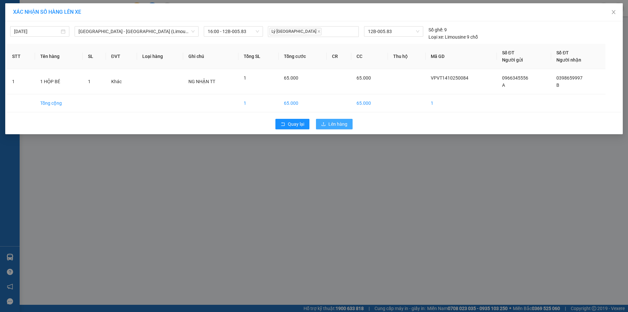
click at [345, 123] on span "Lên hàng" at bounding box center [337, 123] width 19 height 7
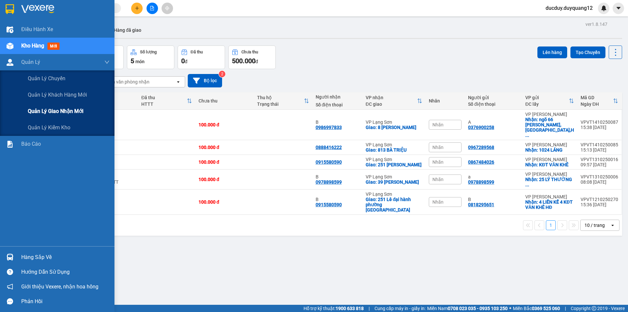
click at [59, 113] on span "Quản lý giao nhận mới" at bounding box center [56, 111] width 56 height 8
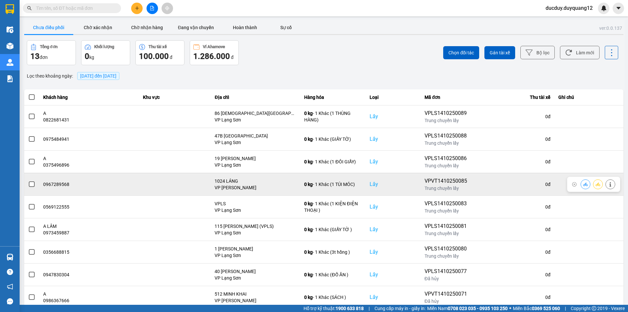
click at [32, 185] on span at bounding box center [32, 184] width 6 height 6
click at [28, 181] on input "checkbox" at bounding box center [28, 181] width 0 height 0
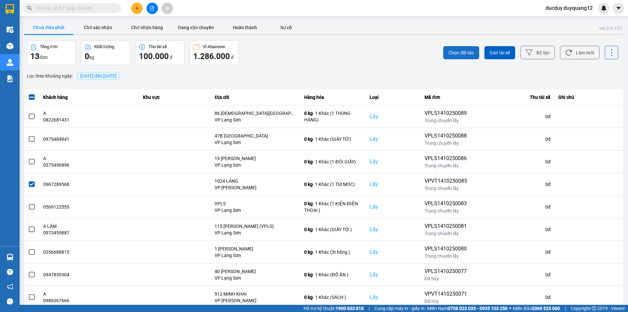
click at [463, 55] on span "Chọn đối tác" at bounding box center [462, 52] width 26 height 7
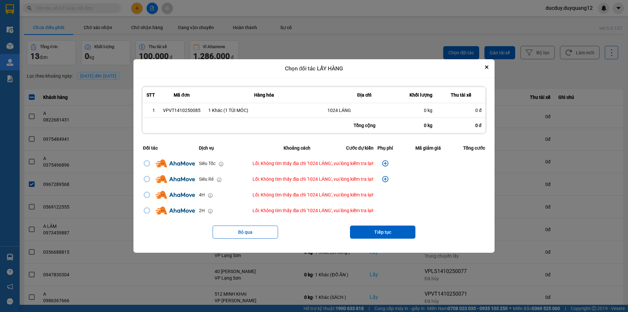
click at [485, 67] on div "Chọn đối tác LẤY HÀNG" at bounding box center [313, 68] width 361 height 19
click at [488, 68] on icon "Close" at bounding box center [486, 66] width 3 height 3
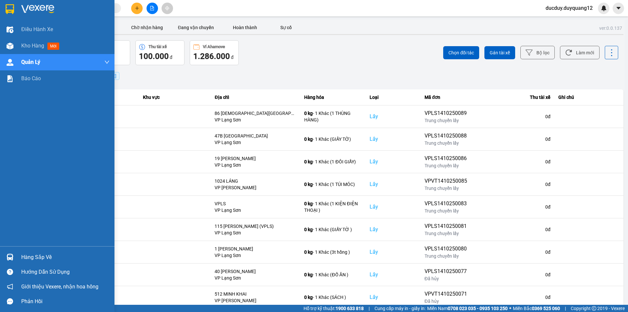
click at [40, 256] on div "Hàng sắp về" at bounding box center [65, 257] width 88 height 10
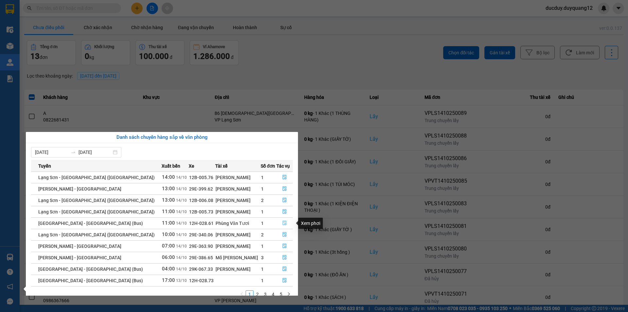
click at [283, 221] on icon "file-done" at bounding box center [285, 223] width 4 height 5
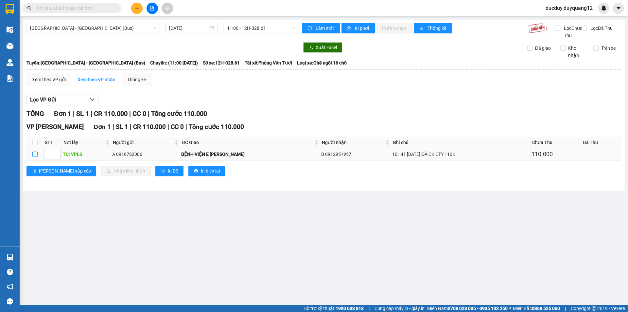
click at [35, 157] on input "checkbox" at bounding box center [34, 153] width 5 height 5
checkbox input "true"
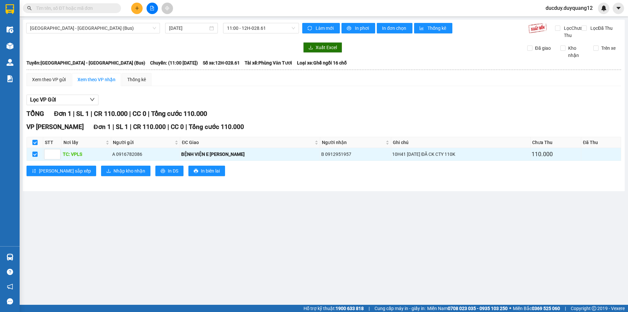
click at [89, 170] on div "VP Minh Khai Đơn 1 | SL 1 | CR 110.000 | CC 0 | Tổng cước 110.000 STT Nơi lấy N…" at bounding box center [323, 151] width 595 height 59
click at [114, 174] on span "Nhập kho nhận" at bounding box center [130, 170] width 32 height 7
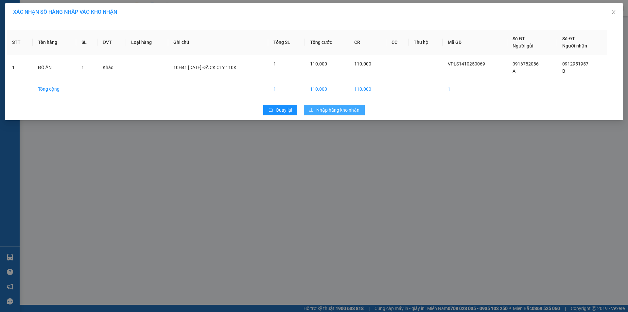
click at [331, 106] on button "Nhập hàng kho nhận" at bounding box center [334, 110] width 61 height 10
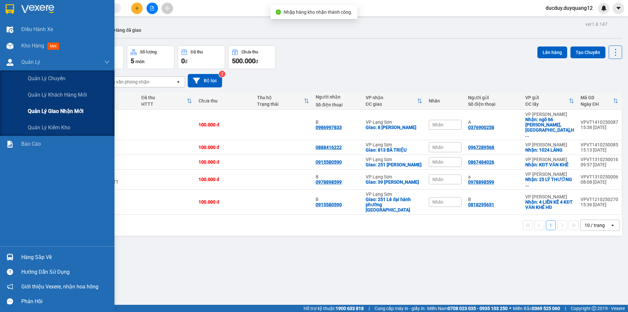
click at [47, 110] on span "Quản lý giao nhận mới" at bounding box center [56, 111] width 56 height 8
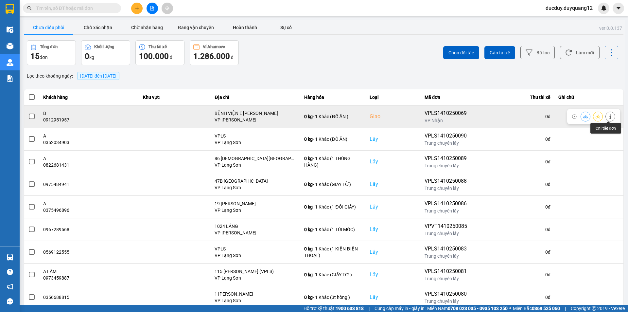
click at [608, 116] on icon at bounding box center [610, 116] width 5 height 5
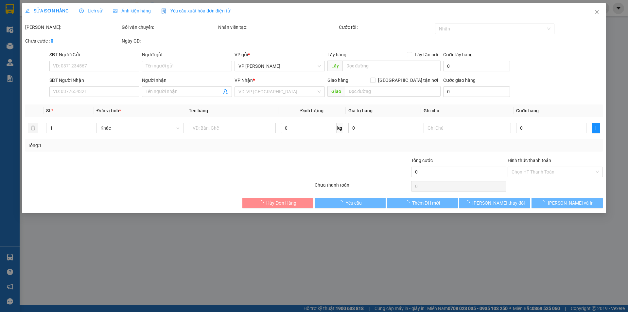
type input "0916782086"
type input "A"
checkbox input "true"
type input "VPLS"
type input "0912951957"
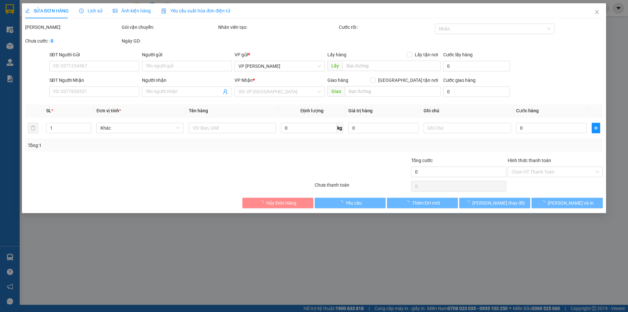
type input "B"
checkbox input "true"
type input "BỆNH VIỆN E [PERSON_NAME]"
type input "110.000"
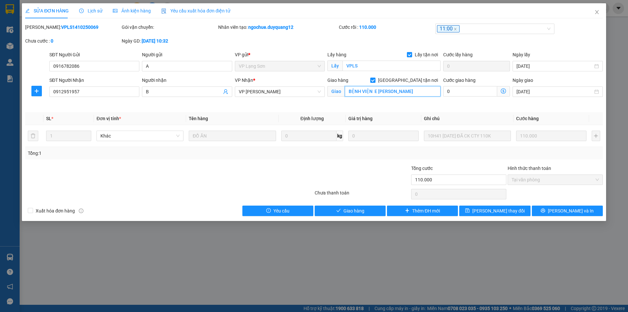
drag, startPoint x: 403, startPoint y: 88, endPoint x: 408, endPoint y: 90, distance: 5.0
click at [404, 89] on input "BỆNH VIỆN E [PERSON_NAME]" at bounding box center [393, 91] width 96 height 10
click at [409, 90] on input "BỆNH VIỆN E [PERSON_NAME]" at bounding box center [393, 91] width 96 height 10
type input "BỆNH VIỆN E TRẦN CUNG,BẮC TỪ LIÊM,HÀ NỘI"
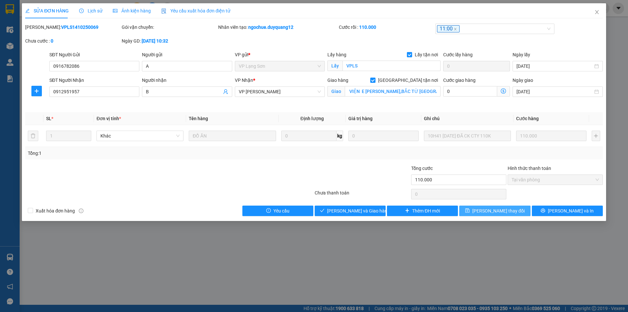
scroll to position [0, 0]
click at [485, 210] on button "[PERSON_NAME] thay đổi" at bounding box center [494, 210] width 71 height 10
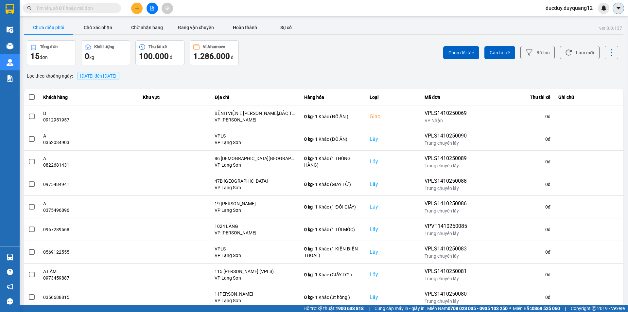
click at [623, 9] on button at bounding box center [618, 8] width 11 height 11
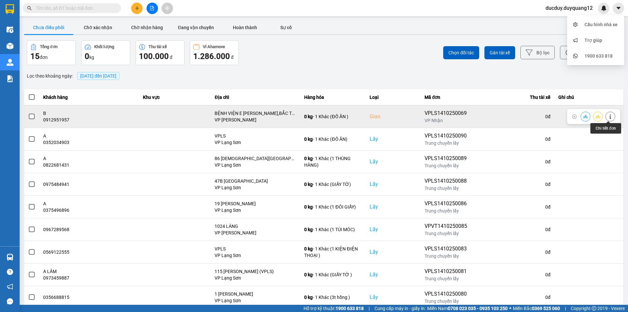
click at [611, 117] on button at bounding box center [610, 116] width 9 height 11
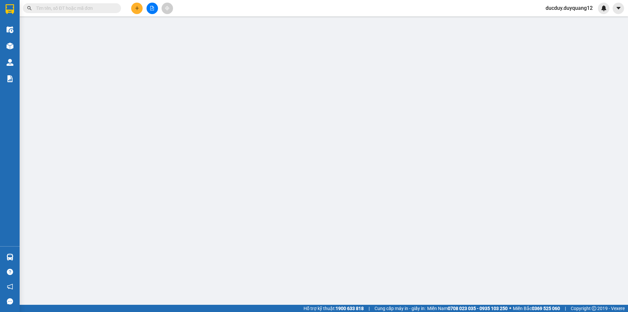
type input "0916782086"
type input "A"
checkbox input "true"
type input "VPLS"
type input "0912951957"
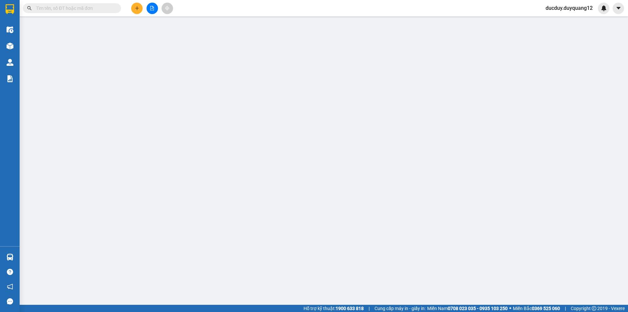
type input "B"
checkbox input "true"
type input "BỆNH VIỆN E TRẦN CUNG,BẮC TỪ LIÊM,HÀ NỘI"
type input "110.000"
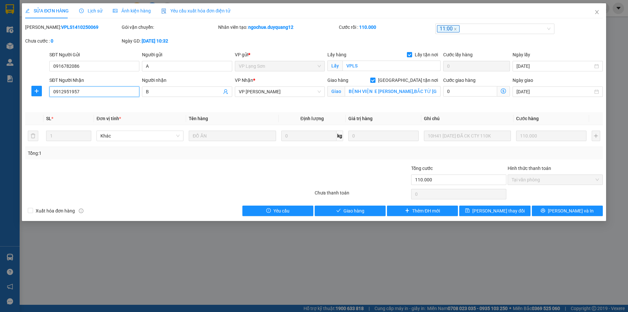
drag, startPoint x: 114, startPoint y: 95, endPoint x: 44, endPoint y: 100, distance: 70.6
click at [41, 100] on div "SĐT Người Nhận 0912951957 0912951957 Người nhận B VP Nhận * VP Minh Khai Giao h…" at bounding box center [314, 92] width 579 height 31
click at [56, 93] on input "SĐT Người Nhận" at bounding box center [94, 91] width 90 height 10
paste input "091 2957129"
click at [491, 210] on span "[PERSON_NAME] thay đổi" at bounding box center [498, 210] width 52 height 7
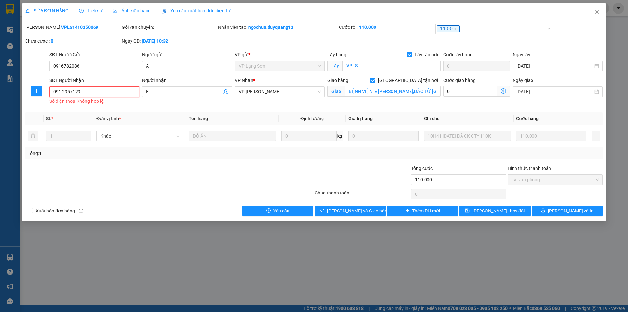
click at [62, 92] on input "091 2957129" at bounding box center [94, 91] width 90 height 10
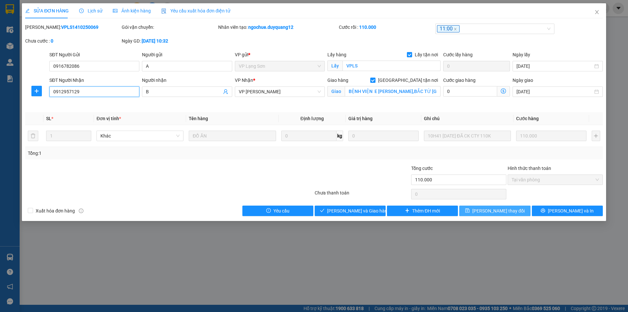
type input "0912957129"
click at [487, 213] on span "[PERSON_NAME] thay đổi" at bounding box center [498, 210] width 52 height 7
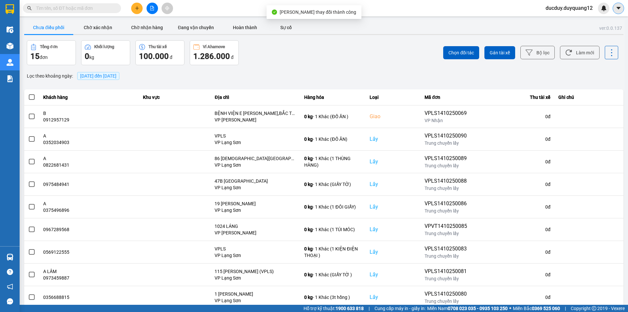
click at [618, 7] on icon "caret-down" at bounding box center [619, 8] width 6 height 6
click at [599, 23] on div "Cấu hình nhà xe" at bounding box center [601, 24] width 33 height 7
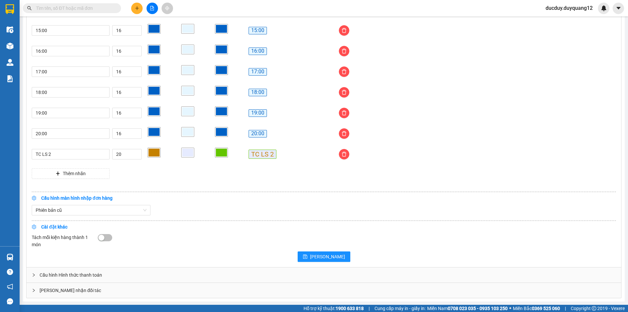
click at [91, 291] on div "[PERSON_NAME] nhận đối tác" at bounding box center [323, 290] width 595 height 15
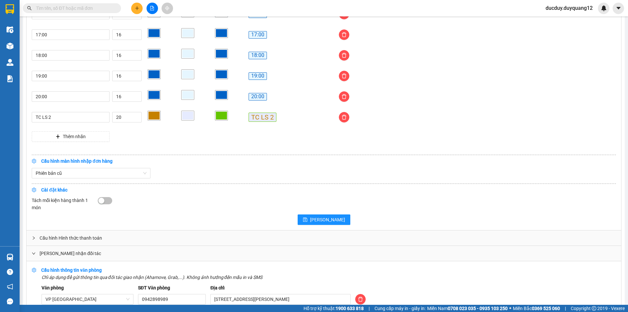
scroll to position [646, 0]
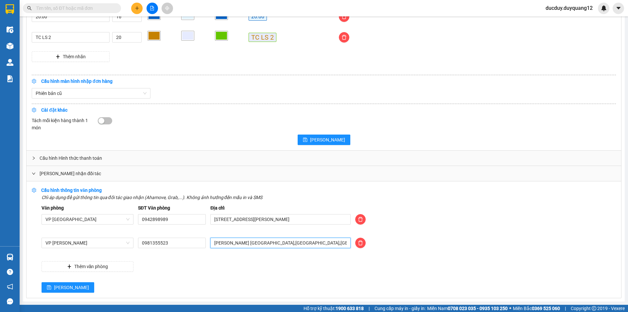
drag, startPoint x: 327, startPoint y: 246, endPoint x: 158, endPoint y: 262, distance: 170.2
click at [158, 262] on div "Văn phòng VP Hà Nội SĐT Văn phòng 0942898989 Địa chỉ 505 Minh Khai, Hai Bà Trưn…" at bounding box center [329, 237] width 574 height 67
type input "198 TRẦN BÌNH,CẦU GIẤY,HÀ NỘI"
drag, startPoint x: 179, startPoint y: 243, endPoint x: 134, endPoint y: 244, distance: 44.8
click at [134, 244] on div "VP Minh Khai 0981355523 198 TRẦN BÌNH,CẦU GIẤY,HÀ NỘI" at bounding box center [328, 247] width 579 height 18
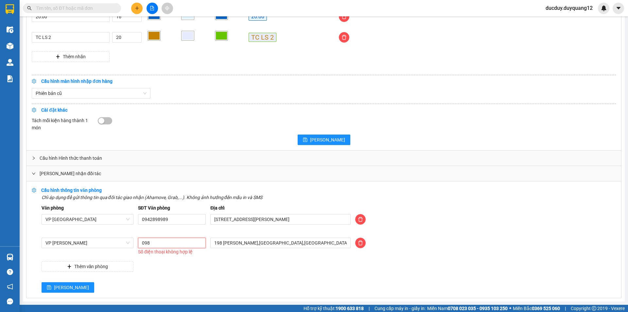
type input "0981"
drag, startPoint x: 174, startPoint y: 240, endPoint x: 136, endPoint y: 242, distance: 37.3
click at [134, 242] on div "VP Minh Khai 0981 Số điện thoại không hợp lệ 198 TRẦN BÌNH,CẦU GIẤY,HÀ NỘI" at bounding box center [328, 247] width 579 height 18
type input "0962900618"
drag, startPoint x: 184, startPoint y: 236, endPoint x: 130, endPoint y: 249, distance: 55.9
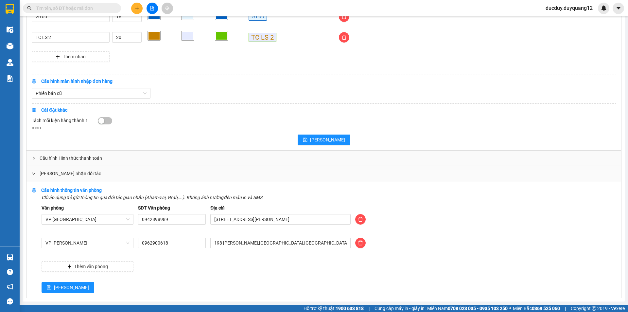
click at [130, 249] on div "Văn phòng VP Hà Nội SĐT Văn phòng 0942898989 Địa chỉ 505 Minh Khai, Hai Bà Trưn…" at bounding box center [329, 237] width 574 height 67
drag, startPoint x: 180, startPoint y: 243, endPoint x: 133, endPoint y: 251, distance: 47.5
click at [133, 251] on div "VP Minh Khai 0962900618 198 TRẦN BÌNH,CẦU GIẤY,HÀ NỘI" at bounding box center [328, 247] width 579 height 18
type input "0862200563"
click at [58, 287] on span "[PERSON_NAME]" at bounding box center [71, 287] width 35 height 7
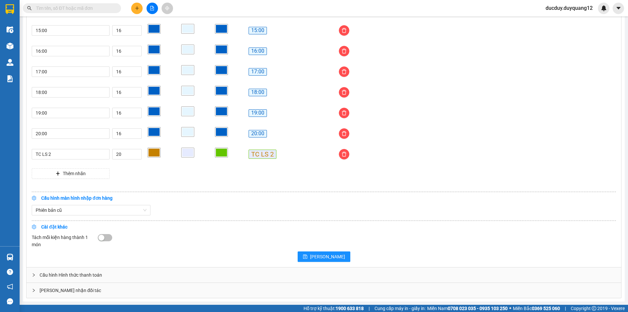
scroll to position [529, 0]
click at [107, 292] on div "[PERSON_NAME] nhận đối tác" at bounding box center [323, 290] width 595 height 15
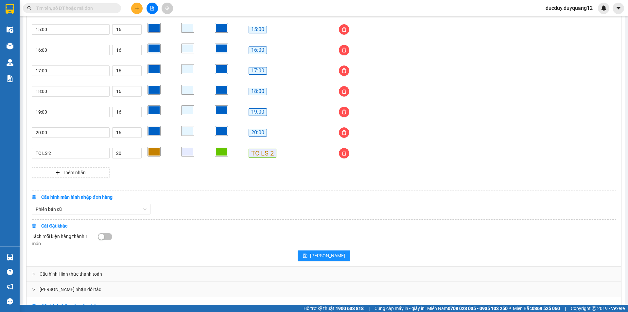
scroll to position [627, 0]
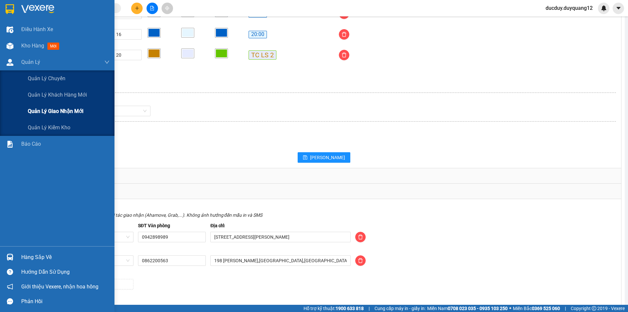
click at [54, 115] on span "Quản lý giao nhận mới" at bounding box center [56, 111] width 56 height 8
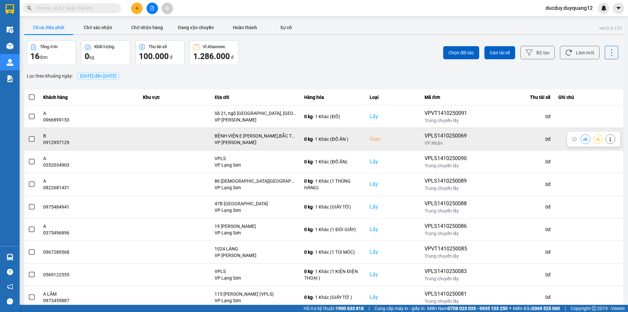
click at [31, 139] on span at bounding box center [32, 139] width 6 height 6
click at [28, 135] on input "checkbox" at bounding box center [28, 135] width 0 height 0
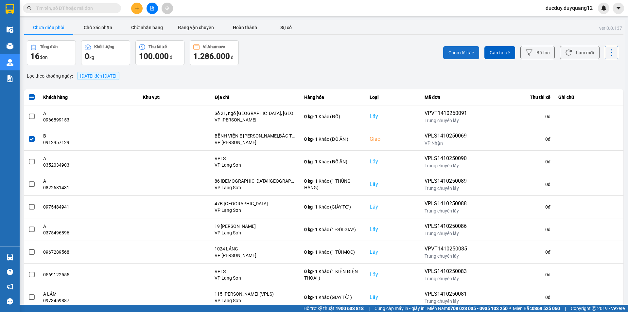
click at [458, 49] on button "Chọn đối tác" at bounding box center [461, 52] width 36 height 13
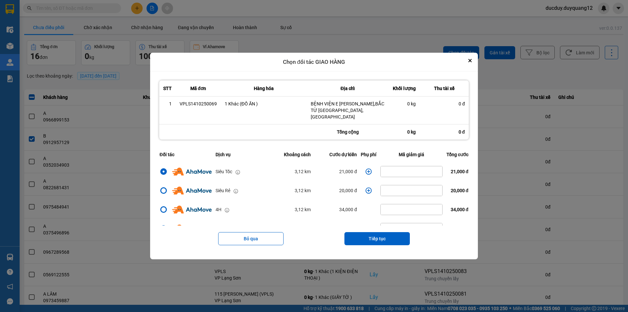
click at [369, 168] on icon "dialog" at bounding box center [369, 171] width 6 height 6
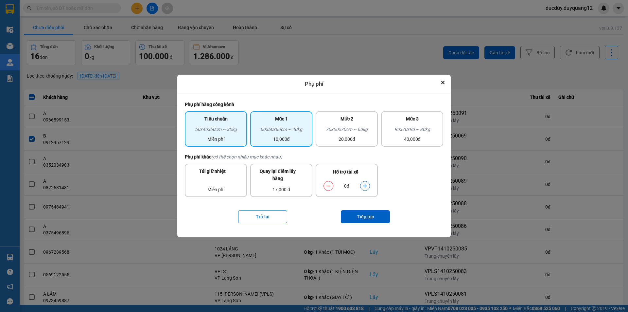
click at [280, 133] on div "60x50x60cm ~ 40kg" at bounding box center [281, 131] width 54 height 10
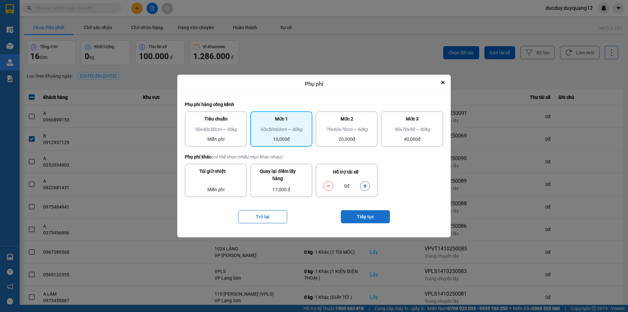
click at [379, 214] on button "Tiếp tục" at bounding box center [365, 216] width 49 height 13
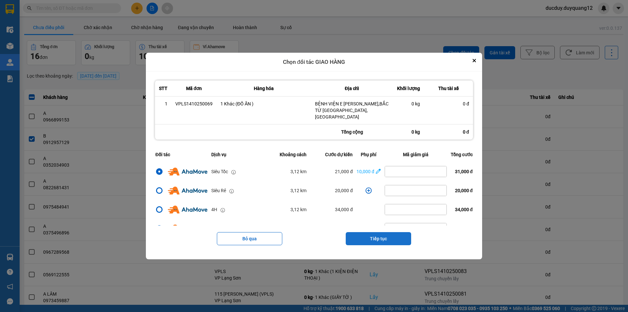
click at [389, 240] on button "Tiếp tục" at bounding box center [378, 238] width 65 height 13
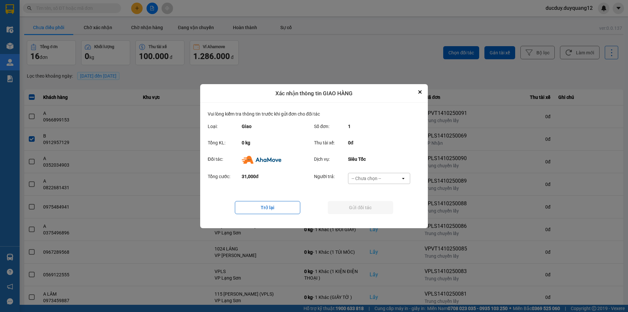
click at [374, 177] on div "-- Chưa chọn --" at bounding box center [366, 178] width 29 height 7
drag, startPoint x: 373, startPoint y: 219, endPoint x: 373, endPoint y: 212, distance: 6.2
click at [373, 217] on span "Ví Ahamove" at bounding box center [366, 215] width 26 height 7
click at [373, 208] on button "Gửi đối tác" at bounding box center [360, 207] width 65 height 13
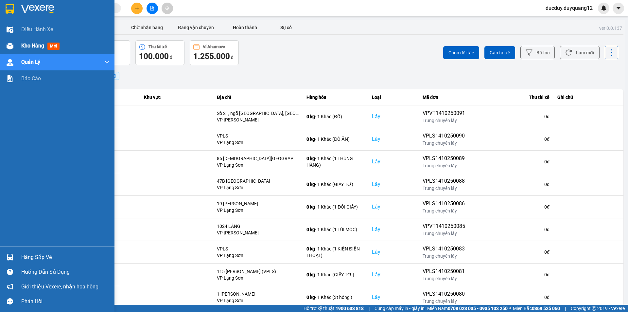
click at [33, 43] on span "Kho hàng" at bounding box center [32, 46] width 23 height 6
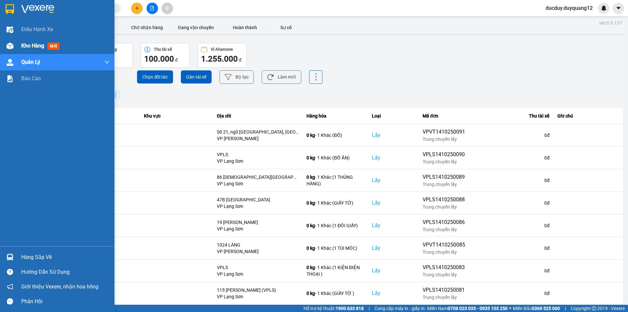
click at [33, 43] on span "Kho hàng" at bounding box center [32, 46] width 23 height 6
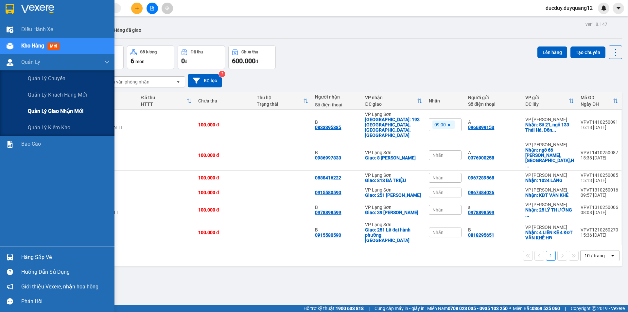
click at [51, 113] on span "Quản lý giao nhận mới" at bounding box center [56, 111] width 56 height 8
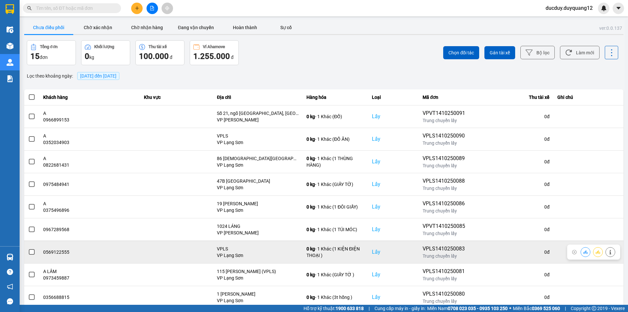
click at [25, 253] on td at bounding box center [31, 251] width 15 height 23
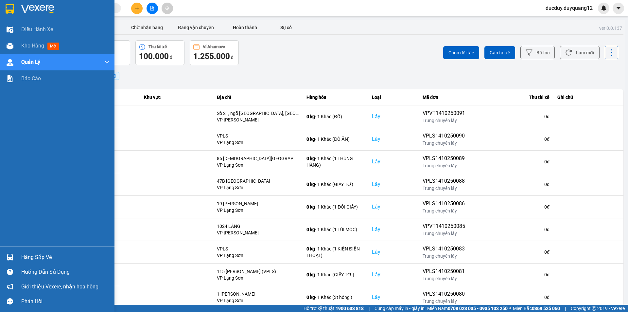
click at [27, 252] on div "Hàng sắp về" at bounding box center [57, 257] width 115 height 15
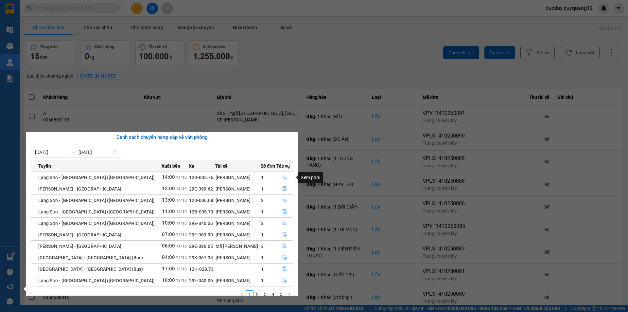
click at [282, 176] on icon "file-done" at bounding box center [284, 177] width 5 height 5
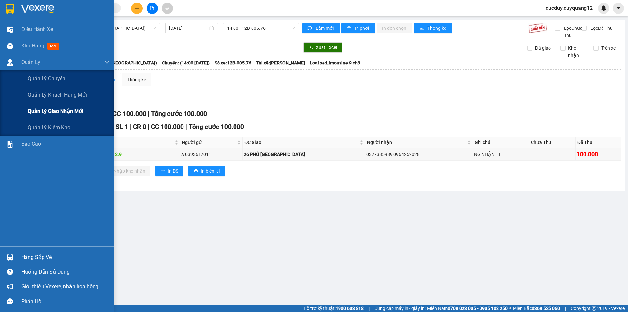
click at [54, 105] on div "Quản lý giao nhận mới" at bounding box center [69, 111] width 82 height 16
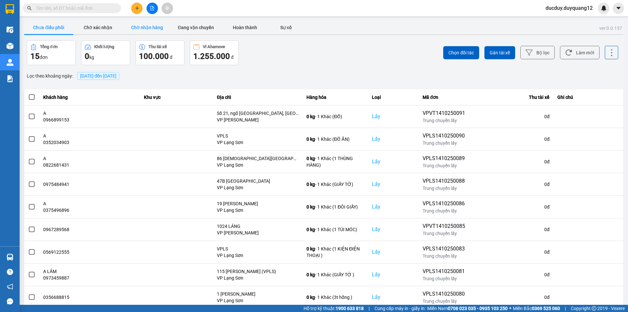
click at [146, 32] on button "Chờ nhận hàng" at bounding box center [146, 27] width 49 height 13
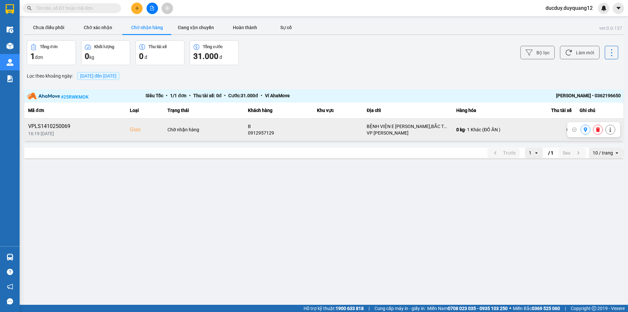
click at [598, 130] on icon at bounding box center [598, 129] width 4 height 5
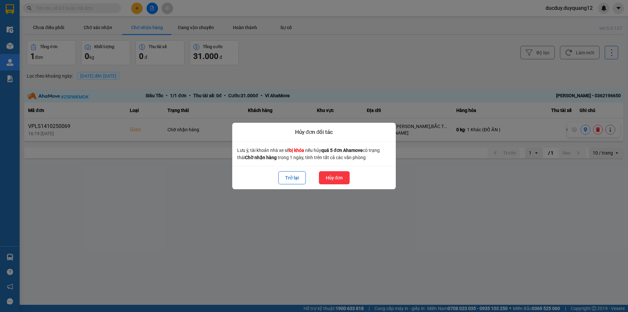
click at [326, 177] on button "Hủy đơn" at bounding box center [334, 177] width 31 height 13
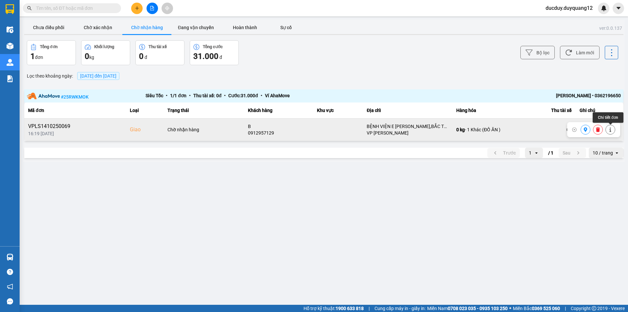
click at [610, 128] on icon at bounding box center [610, 129] width 5 height 5
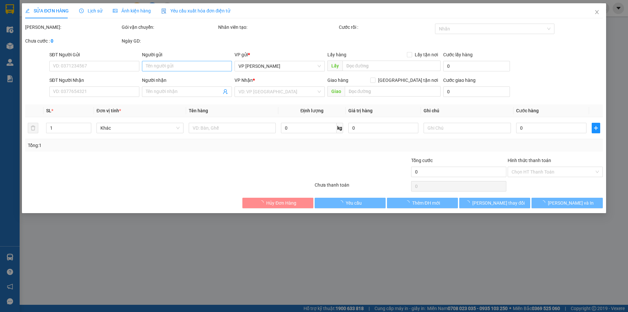
type input "0916782086"
type input "A"
checkbox input "true"
type input "VPLS"
type input "0912957129"
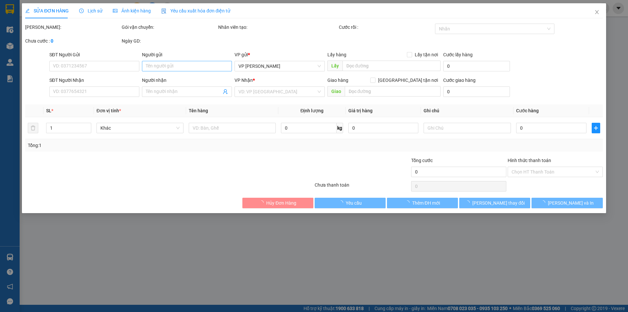
type input "B"
checkbox input "true"
type input "BỆNH VIỆN E TRẦN CUNG,BẮC TỪ LIÊM,HÀ NỘI"
type input "110.000"
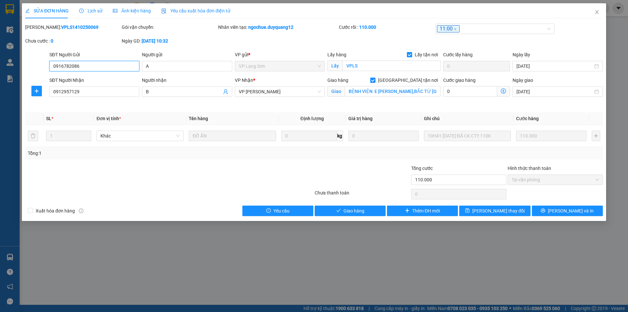
drag, startPoint x: 106, startPoint y: 66, endPoint x: 37, endPoint y: 69, distance: 68.7
click at [38, 69] on div "SĐT Người Gửi 0916782086 0916782086 Người gửi A VP gửi * VP Lạng Sơn Lấy hàng L…" at bounding box center [314, 62] width 579 height 23
click at [104, 79] on div "SĐT Người Nhận" at bounding box center [94, 80] width 90 height 7
click at [104, 86] on input "0912957129" at bounding box center [94, 91] width 90 height 10
drag, startPoint x: 90, startPoint y: 95, endPoint x: 38, endPoint y: 96, distance: 52.0
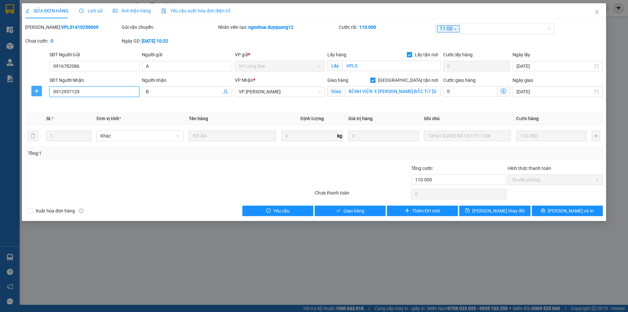
click at [38, 96] on div "SĐT Người Nhận 0912957129 0912957129 Người nhận B VP Nhận * VP Minh Khai Giao h…" at bounding box center [314, 92] width 579 height 31
click at [56, 93] on input "SĐT Người Nhận" at bounding box center [94, 91] width 90 height 10
paste input "0961595336"
type input "0961595336"
click at [497, 208] on span "[PERSON_NAME] thay đổi" at bounding box center [498, 210] width 52 height 7
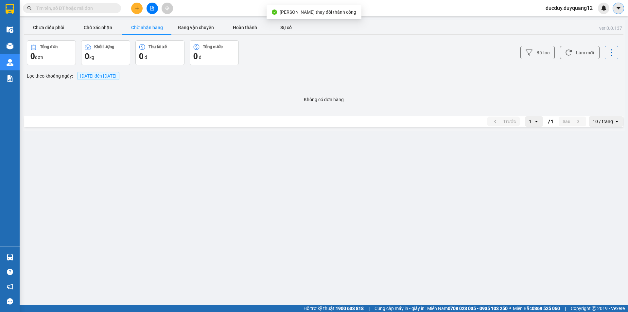
click at [620, 8] on icon "caret-down" at bounding box center [618, 8] width 4 height 2
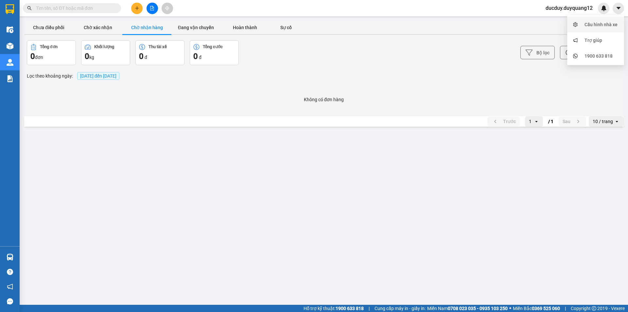
click at [591, 24] on div "Cấu hình nhà xe" at bounding box center [601, 24] width 33 height 7
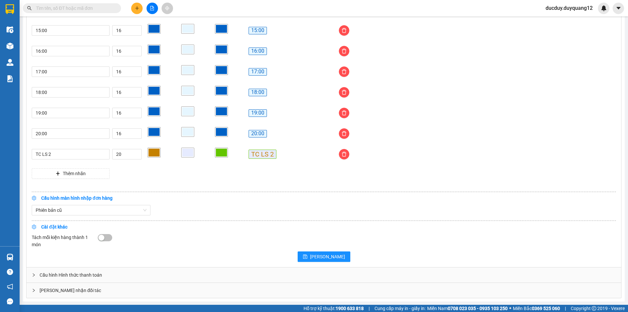
click at [67, 290] on div "[PERSON_NAME] nhận đối tác" at bounding box center [323, 290] width 595 height 15
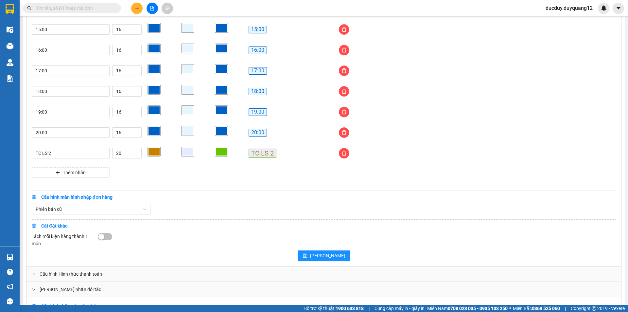
scroll to position [629, 0]
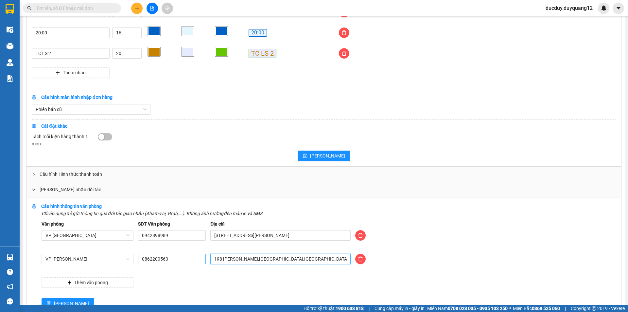
drag, startPoint x: 306, startPoint y: 261, endPoint x: 159, endPoint y: 261, distance: 147.2
click at [159, 261] on div "VP Minh Khai 0862200563 198 TRẦN BÌNH,CẦU GIẤY,HÀ NỘI" at bounding box center [328, 263] width 579 height 18
type input "CÔNG VIÊN HOÀ BÌNH,BẮC TỪ LIÊM,HÀ NỘI"
click at [62, 299] on button "[PERSON_NAME]" at bounding box center [68, 303] width 53 height 10
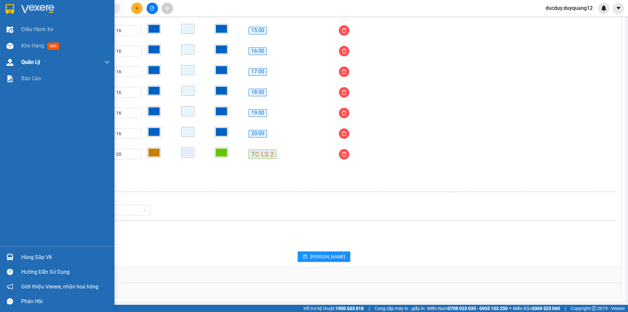
scroll to position [529, 0]
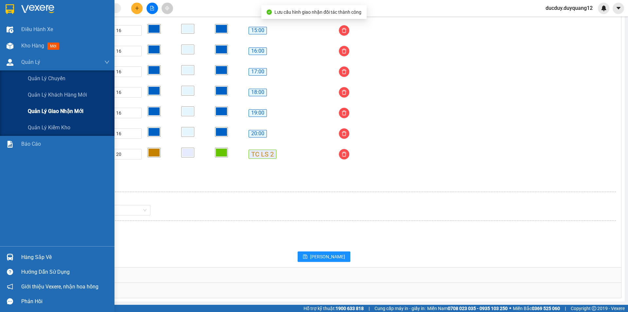
click at [36, 112] on span "Quản lý giao nhận mới" at bounding box center [56, 111] width 56 height 8
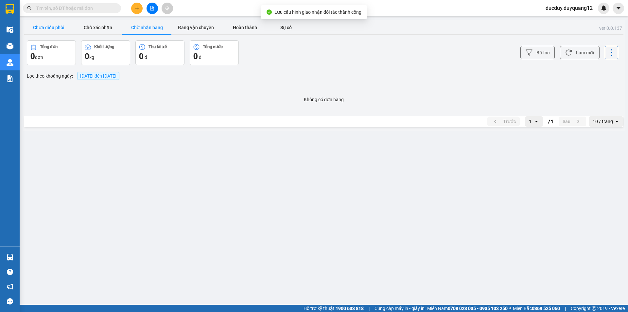
click at [65, 26] on button "Chưa điều phối" at bounding box center [48, 27] width 49 height 13
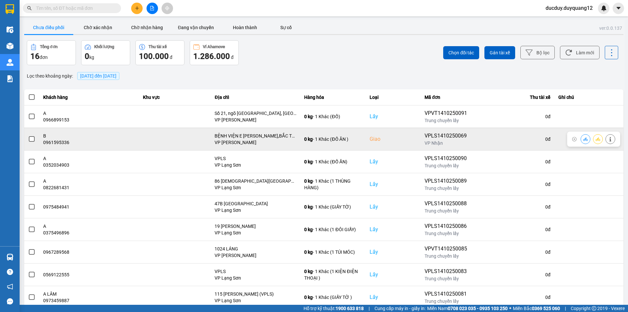
click at [29, 135] on div at bounding box center [31, 139] width 7 height 10
click at [31, 139] on span at bounding box center [32, 139] width 6 height 6
click at [28, 135] on input "checkbox" at bounding box center [28, 135] width 0 height 0
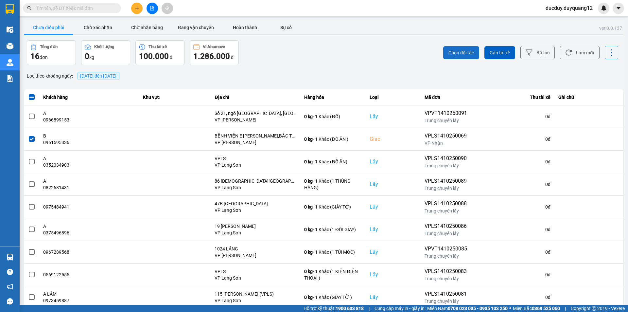
click at [472, 50] on span "Chọn đối tác" at bounding box center [462, 52] width 26 height 7
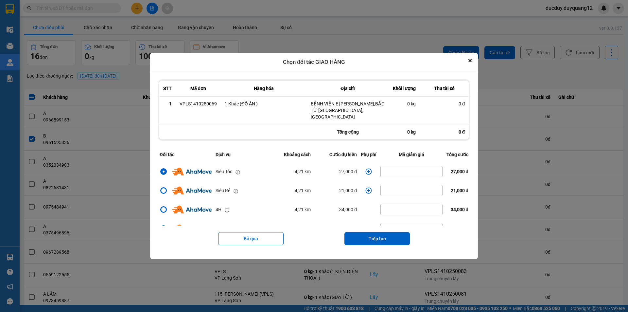
click at [366, 168] on icon "dialog" at bounding box center [369, 171] width 6 height 6
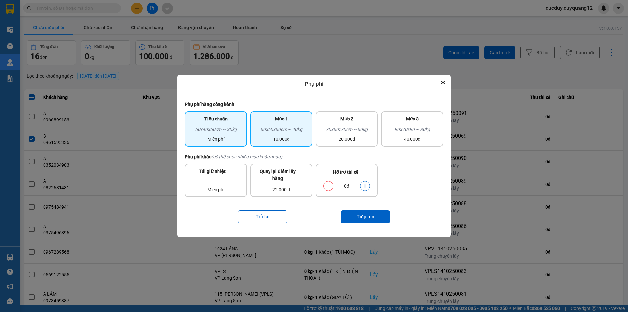
click at [273, 134] on div "60x50x60cm ~ 40kg" at bounding box center [281, 131] width 54 height 10
click at [368, 187] on button "dialog" at bounding box center [365, 185] width 9 height 11
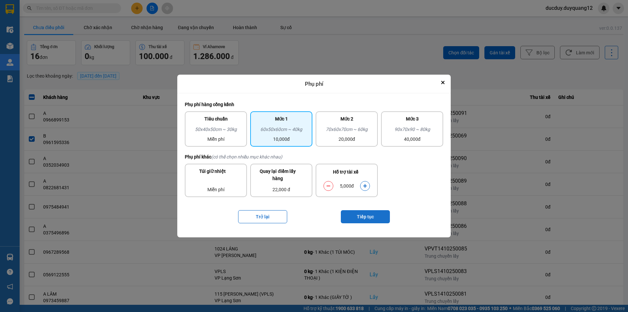
click at [380, 217] on button "Tiếp tục" at bounding box center [365, 216] width 49 height 13
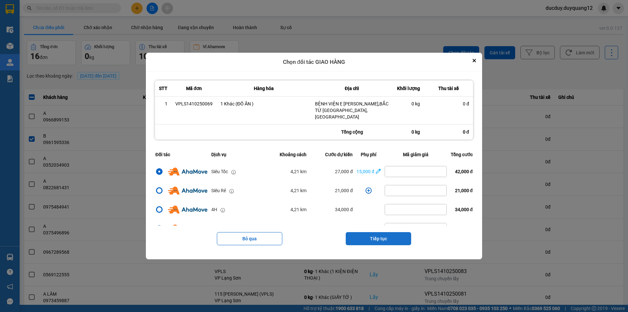
click at [381, 234] on button "Tiếp tục" at bounding box center [378, 238] width 65 height 13
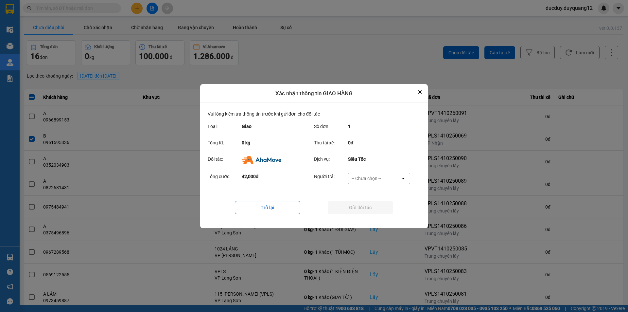
click at [378, 176] on div "-- Chưa chọn --" at bounding box center [366, 178] width 29 height 7
click at [364, 214] on span "Ví Ahamove" at bounding box center [366, 215] width 26 height 7
click at [367, 205] on button "Gửi đối tác" at bounding box center [360, 207] width 65 height 13
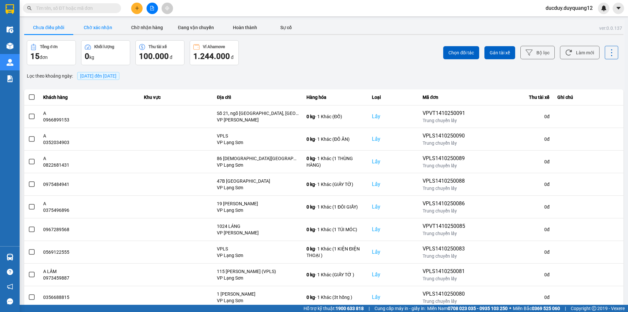
click at [100, 33] on button "Chờ xác nhận" at bounding box center [97, 27] width 49 height 13
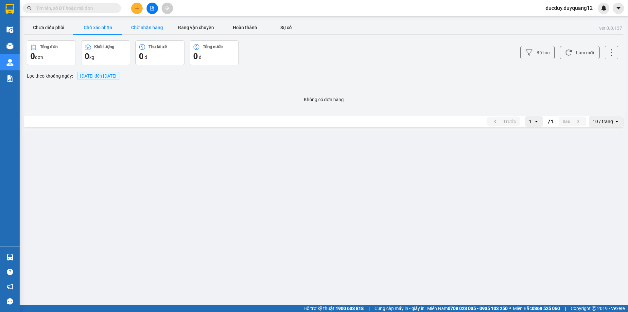
click at [145, 29] on button "Chờ nhận hàng" at bounding box center [146, 27] width 49 height 13
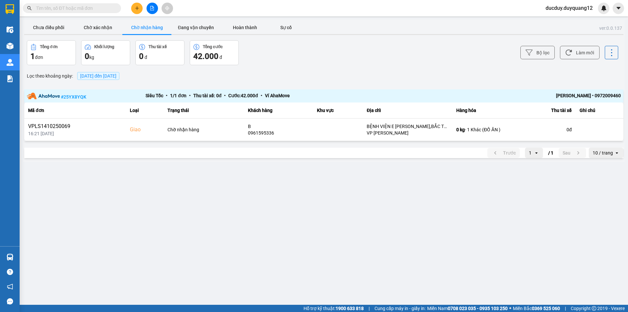
drag, startPoint x: 591, startPoint y: 95, endPoint x: 626, endPoint y: 95, distance: 35.0
click at [627, 95] on main "ver: 0.0.137 Chưa điều phối Chờ xác nhận Chờ nhận hàng Đang vận chuyển Hoàn thà…" at bounding box center [314, 152] width 628 height 305
copy div "• 0972009460"
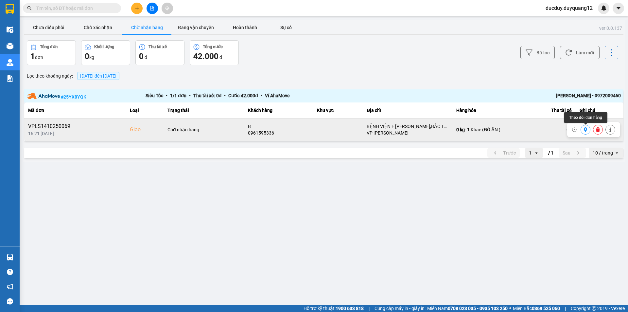
click at [586, 129] on icon at bounding box center [586, 129] width 4 height 5
click at [54, 26] on button "Chưa điều phối" at bounding box center [48, 27] width 49 height 13
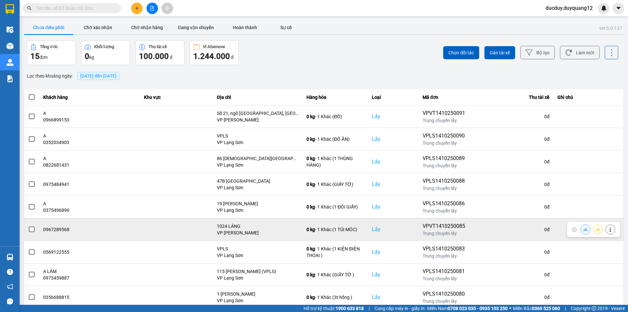
click at [609, 229] on icon at bounding box center [610, 229] width 5 height 5
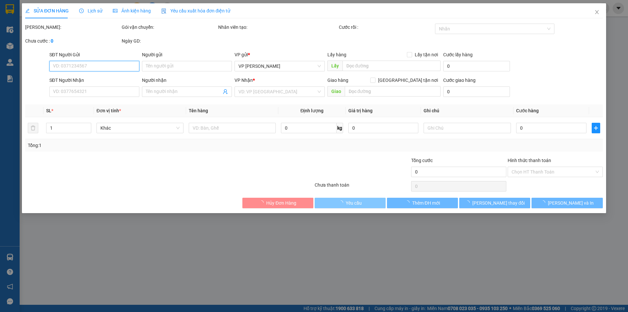
type input "0967289568"
checkbox input "true"
type input "1024 LÁNG"
type input "0888416222"
checkbox input "true"
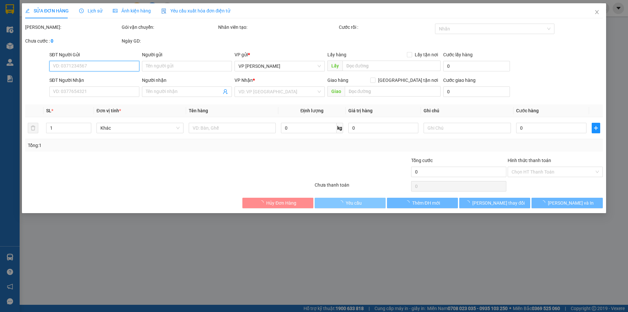
type input "813 BÀ TRIỆU"
type input "100.000"
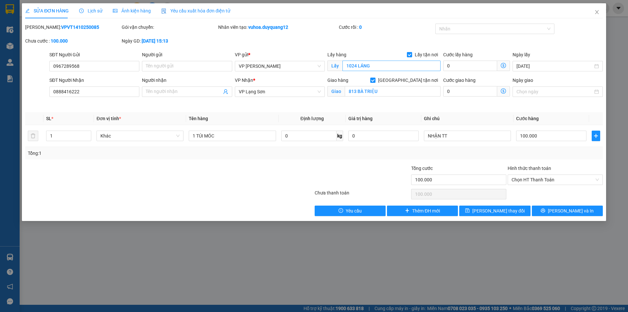
click at [384, 70] on div "Lấy hàng Lấy tận nơi Lấy 1024 LÁNG" at bounding box center [383, 62] width 113 height 23
click at [384, 69] on input "1024 LÁNG" at bounding box center [392, 66] width 98 height 10
click at [385, 66] on input "1024 LÁNG" at bounding box center [392, 66] width 98 height 10
type input "1024 LÁNG,ĐỐNG ĐA,HÀ NỘI"
click at [185, 66] on input "Người gửi" at bounding box center [187, 66] width 90 height 10
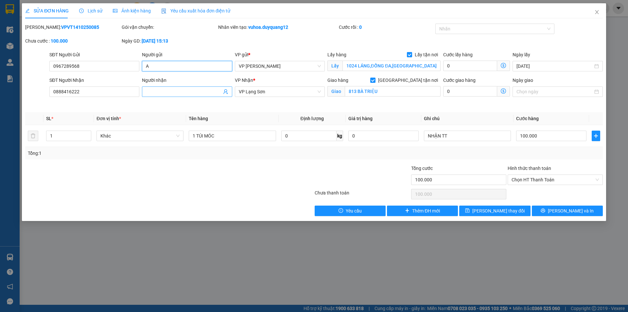
type input "A"
click at [186, 91] on input "Người nhận" at bounding box center [184, 91] width 76 height 7
type input "B"
click at [513, 203] on div "Total Paid Fee 0 Total UnPaid Fee 100.000 Cash Collection Total Fee Mã ĐH: VPVT…" at bounding box center [314, 120] width 578 height 192
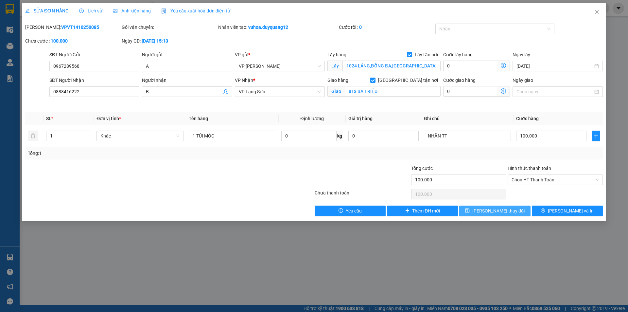
click at [507, 207] on span "[PERSON_NAME] thay đổi" at bounding box center [498, 210] width 52 height 7
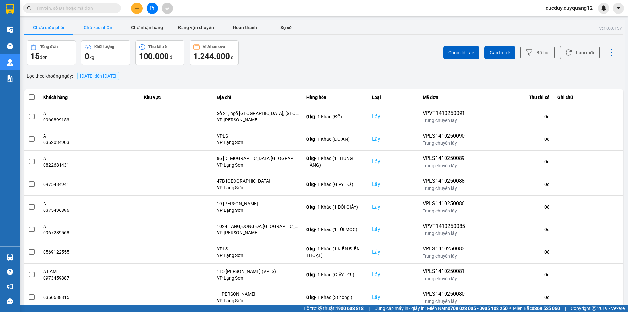
click at [93, 27] on button "Chờ xác nhận" at bounding box center [97, 27] width 49 height 13
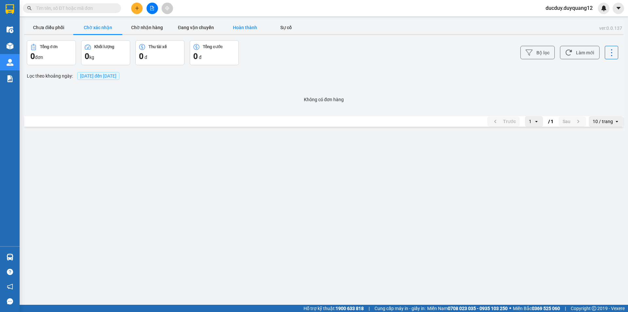
click at [240, 26] on button "Hoàn thành" at bounding box center [244, 27] width 49 height 13
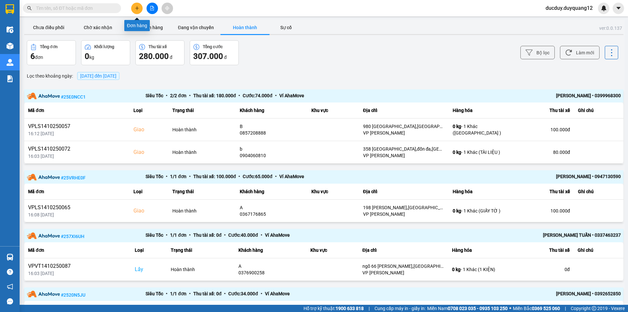
click at [137, 6] on button at bounding box center [136, 8] width 11 height 11
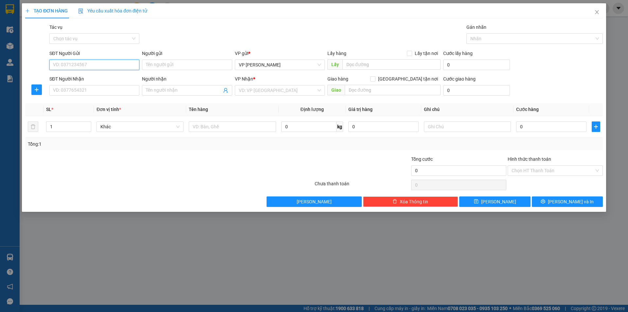
click at [121, 67] on input "SĐT Người Gửi" at bounding box center [94, 65] width 90 height 10
type input "0922911868"
click at [409, 51] on input "Lấy tận nơi" at bounding box center [409, 53] width 5 height 5
checkbox input "true"
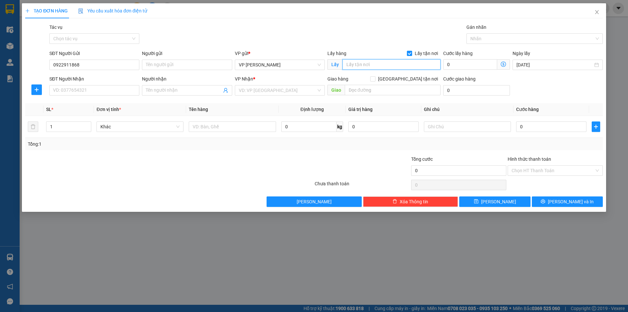
click at [379, 64] on input "text" at bounding box center [392, 64] width 98 height 10
type input "VPHN"
click at [107, 91] on input "SĐT Người Nhận" at bounding box center [94, 90] width 90 height 10
type input "0936879959"
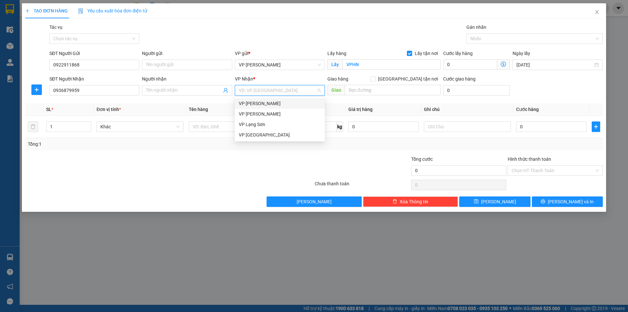
click at [252, 88] on input "search" at bounding box center [278, 90] width 78 height 10
click at [256, 123] on div "VP Lạng Sơn" at bounding box center [280, 124] width 82 height 7
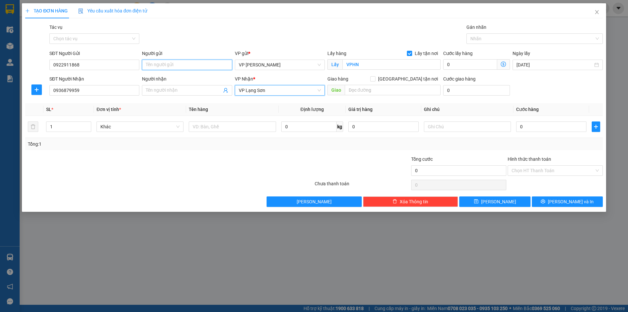
click at [167, 63] on input "Người gửi" at bounding box center [187, 65] width 90 height 10
click at [375, 78] on input "[GEOGRAPHIC_DATA] tận nơi" at bounding box center [372, 78] width 5 height 5
checkbox input "true"
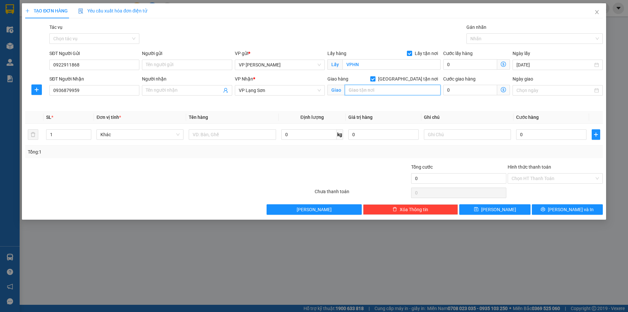
click at [377, 91] on input "text" at bounding box center [393, 90] width 96 height 10
click at [372, 87] on input "text" at bounding box center [393, 90] width 96 height 10
click at [371, 89] on input "text" at bounding box center [393, 90] width 96 height 10
click at [378, 89] on input "text" at bounding box center [393, 90] width 96 height 10
type input "V"
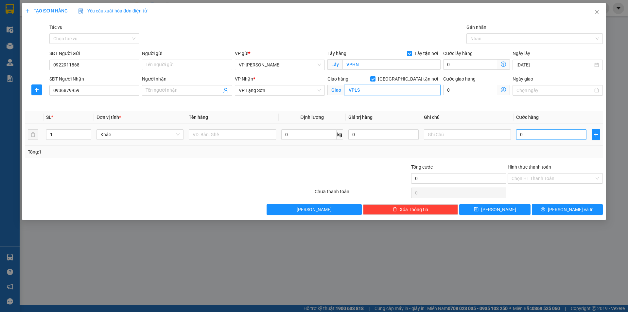
type input "VPLS"
click at [538, 133] on input "0" at bounding box center [551, 134] width 70 height 10
type input "5"
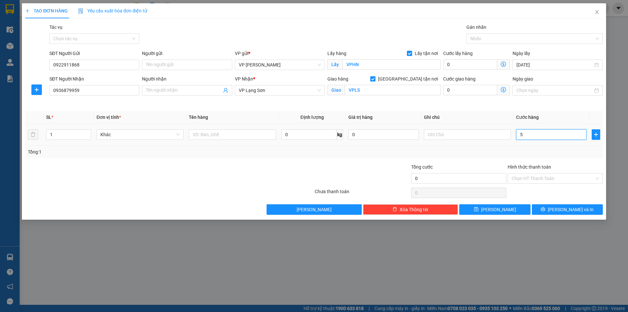
type input "5"
type input "55"
click at [472, 136] on input "text" at bounding box center [467, 134] width 87 height 10
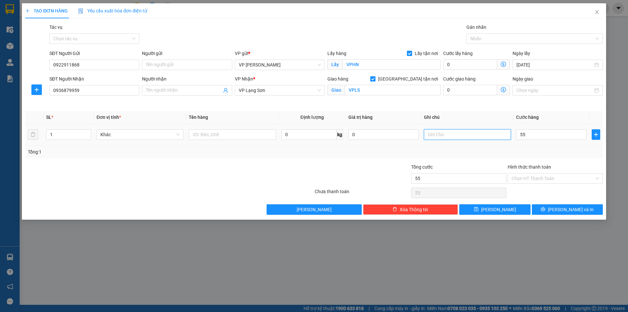
type input "55.000"
click at [472, 136] on input "text" at bounding box center [467, 134] width 87 height 10
type input "NG NHẬN TT"
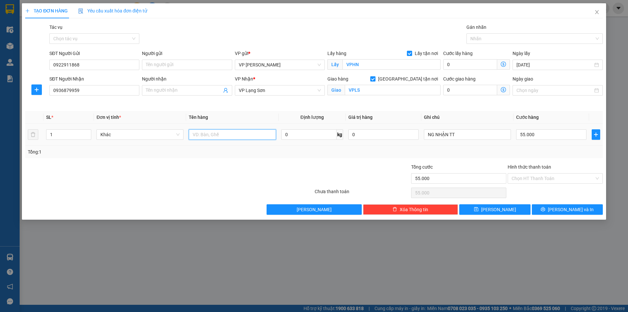
click at [212, 138] on input "text" at bounding box center [232, 134] width 87 height 10
click at [213, 137] on input "text" at bounding box center [232, 134] width 87 height 10
click at [214, 137] on input "text" at bounding box center [232, 134] width 87 height 10
type input "1 KIỆN"
click at [495, 209] on span "[PERSON_NAME]" at bounding box center [498, 209] width 35 height 7
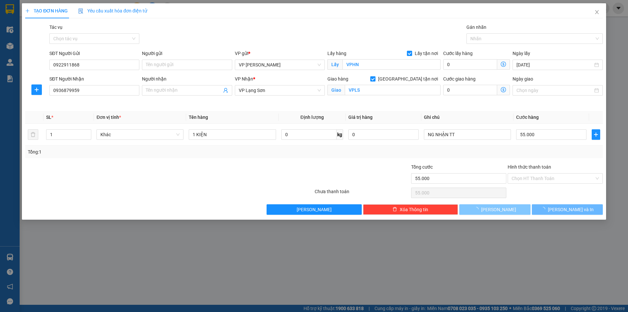
checkbox input "false"
type input "0"
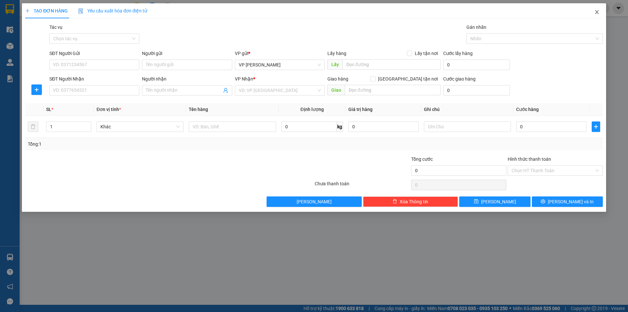
click at [598, 12] on icon "close" at bounding box center [596, 11] width 5 height 5
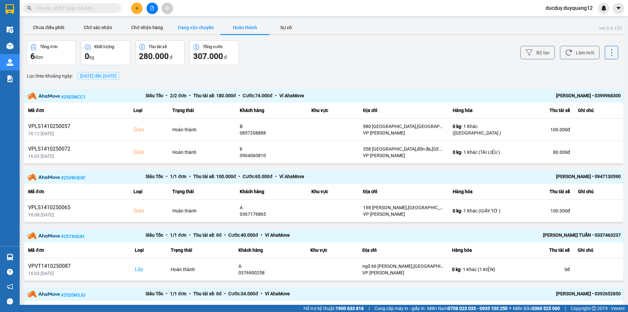
click at [189, 30] on button "Đang vận chuyển" at bounding box center [195, 27] width 49 height 13
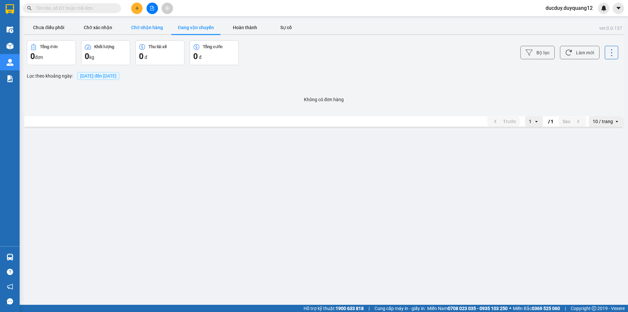
click at [150, 29] on button "Chờ nhận hàng" at bounding box center [146, 27] width 49 height 13
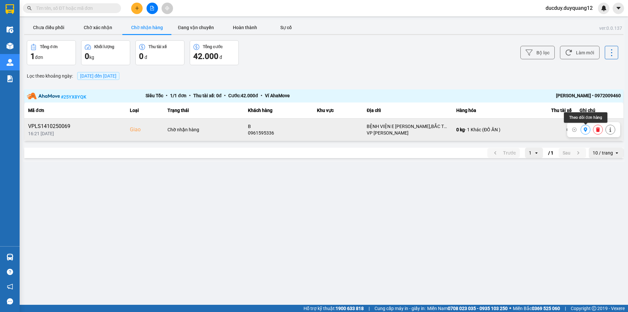
click at [588, 131] on icon at bounding box center [585, 129] width 5 height 5
click at [600, 128] on button at bounding box center [597, 129] width 9 height 11
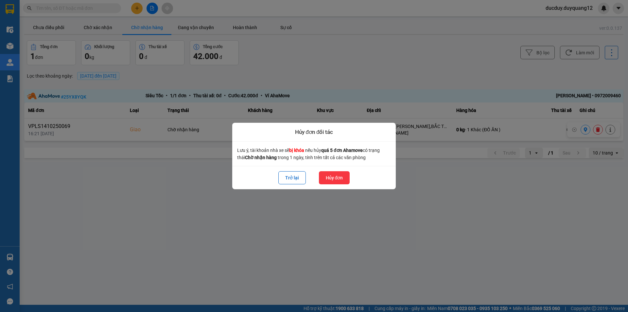
click at [344, 175] on button "Hủy đơn" at bounding box center [334, 177] width 31 height 13
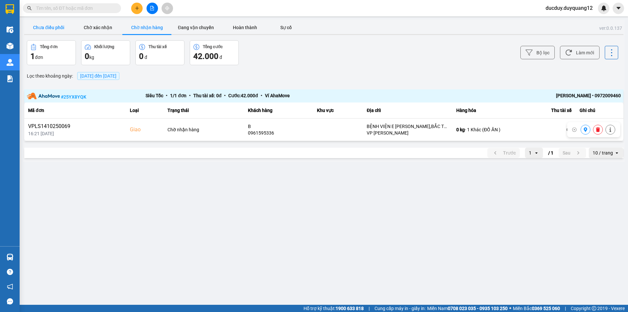
click at [48, 24] on button "Chưa điều phối" at bounding box center [48, 27] width 49 height 13
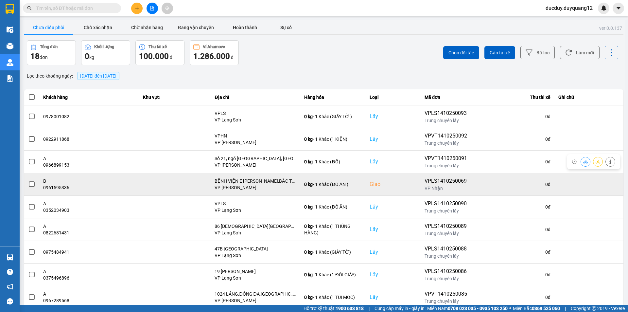
click at [31, 183] on span at bounding box center [32, 184] width 6 height 6
click at [28, 181] on input "checkbox" at bounding box center [28, 181] width 0 height 0
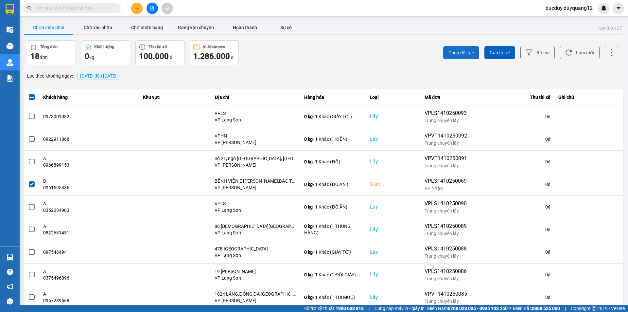
click at [458, 51] on span "Chọn đối tác" at bounding box center [462, 52] width 26 height 7
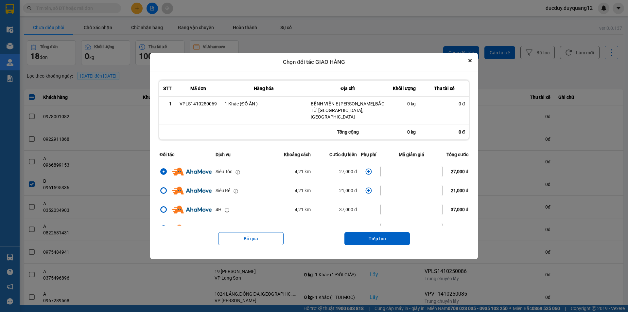
click at [367, 164] on td "dialog" at bounding box center [369, 171] width 20 height 19
click at [369, 168] on icon "dialog" at bounding box center [368, 171] width 7 height 7
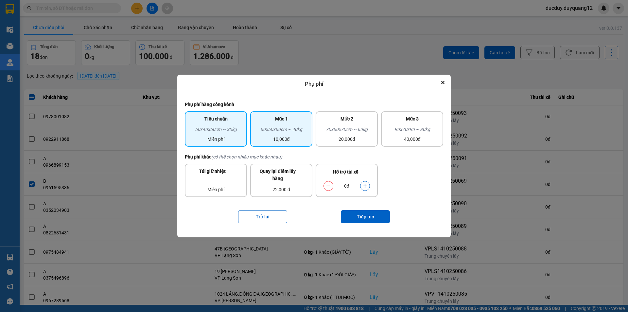
drag, startPoint x: 281, startPoint y: 125, endPoint x: 284, endPoint y: 134, distance: 10.2
click at [282, 125] on div "Mức 1" at bounding box center [281, 120] width 54 height 10
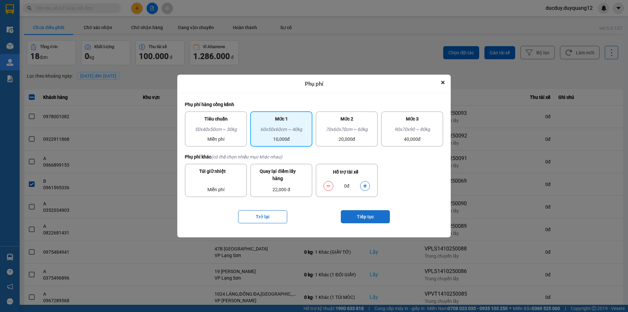
click at [378, 214] on button "Tiếp tục" at bounding box center [365, 216] width 49 height 13
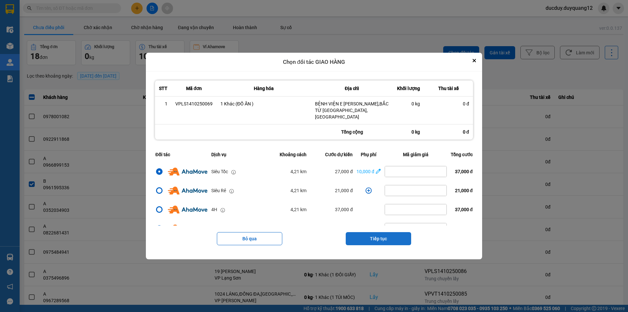
click at [387, 234] on button "Tiếp tục" at bounding box center [378, 238] width 65 height 13
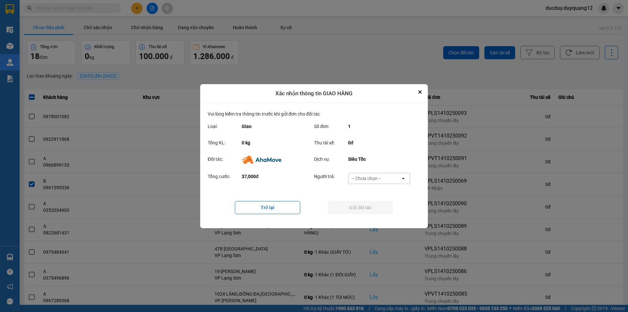
click at [374, 173] on div "-- Chưa chọn --" at bounding box center [374, 178] width 52 height 10
click at [364, 215] on span "Ví Ahamove" at bounding box center [366, 215] width 26 height 7
click at [365, 207] on button "Gửi đối tác" at bounding box center [360, 207] width 65 height 13
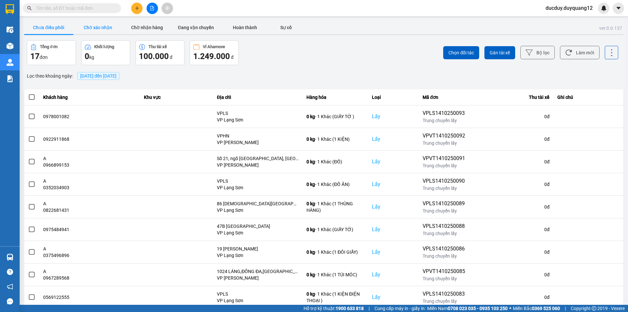
click at [113, 29] on button "Chờ xác nhận" at bounding box center [97, 27] width 49 height 13
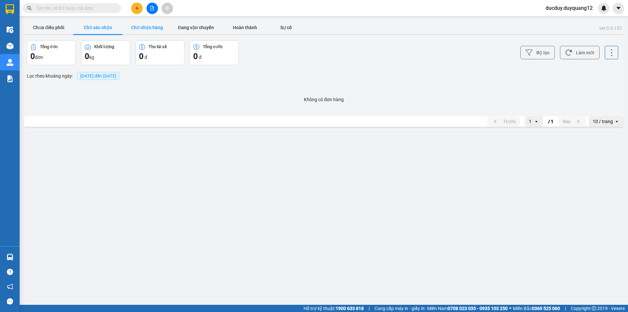
click at [142, 28] on button "Chờ nhận hàng" at bounding box center [146, 27] width 49 height 13
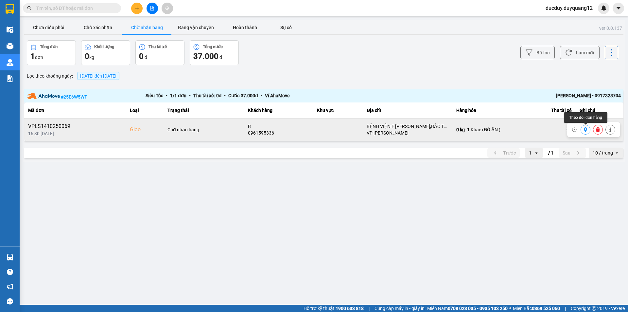
click at [583, 129] on button at bounding box center [585, 129] width 9 height 11
drag, startPoint x: 592, startPoint y: 97, endPoint x: 628, endPoint y: 94, distance: 36.1
click at [628, 94] on main "ver: 0.0.137 Chưa điều phối Chờ xác nhận Chờ nhận hàng Đang vận chuyển Hoàn thà…" at bounding box center [314, 152] width 628 height 305
copy div "• 0917328704"
click at [192, 25] on button "Đang vận chuyển" at bounding box center [195, 27] width 49 height 13
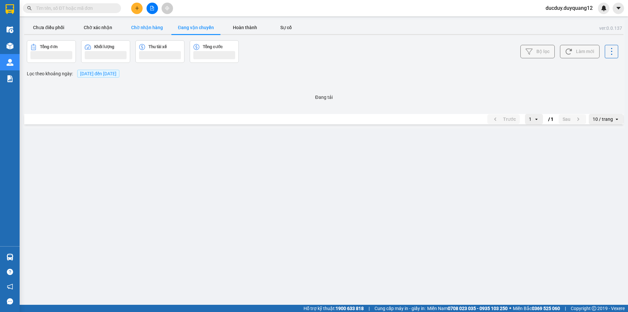
click at [155, 26] on button "Chờ nhận hàng" at bounding box center [146, 27] width 49 height 13
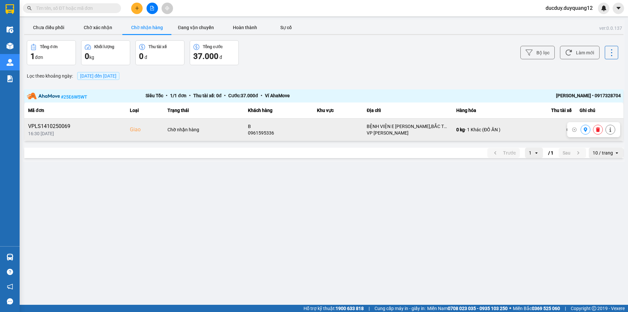
click at [585, 130] on icon at bounding box center [585, 129] width 5 height 5
drag, startPoint x: 160, startPoint y: 24, endPoint x: 191, endPoint y: 25, distance: 31.8
click at [163, 24] on button "Chờ nhận hàng" at bounding box center [146, 27] width 49 height 13
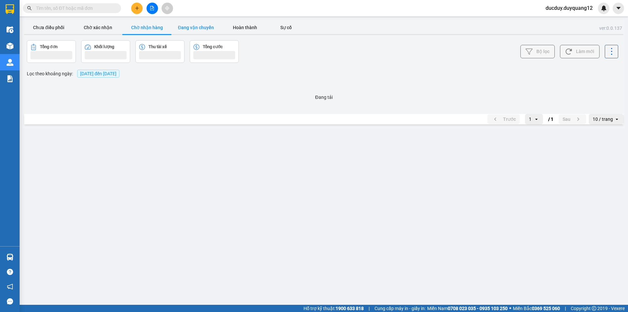
click at [191, 25] on button "Đang vận chuyển" at bounding box center [195, 27] width 49 height 13
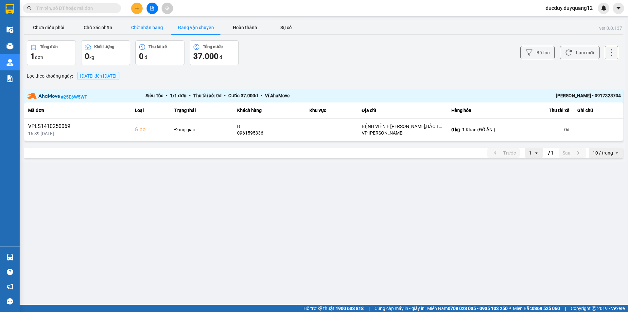
click at [145, 26] on button "Chờ nhận hàng" at bounding box center [146, 27] width 49 height 13
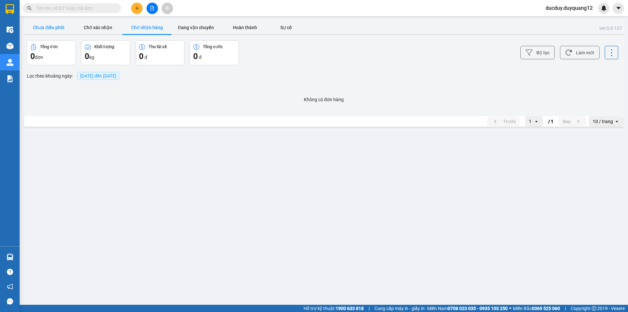
click at [56, 30] on button "Chưa điều phối" at bounding box center [48, 27] width 49 height 13
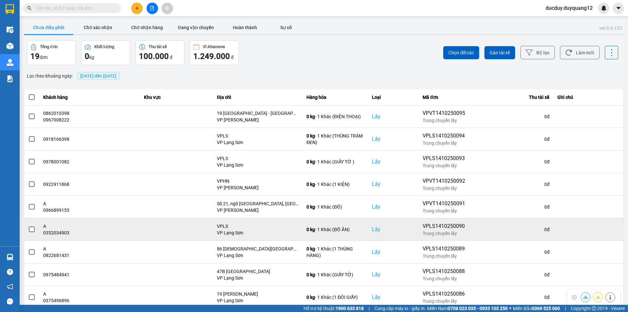
scroll to position [42, 0]
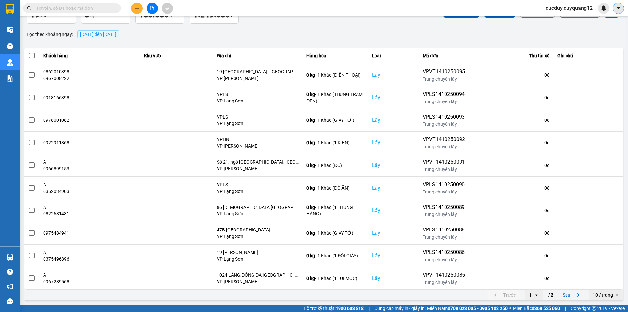
click at [620, 7] on icon "caret-down" at bounding box center [619, 8] width 6 height 6
click at [597, 26] on div "Cấu hình nhà xe" at bounding box center [601, 24] width 33 height 7
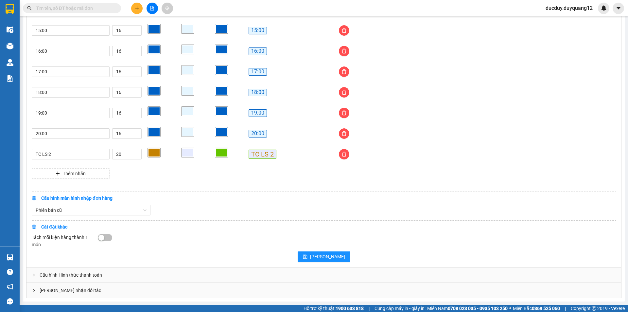
click at [91, 291] on div "[PERSON_NAME] nhận đối tác" at bounding box center [323, 290] width 595 height 15
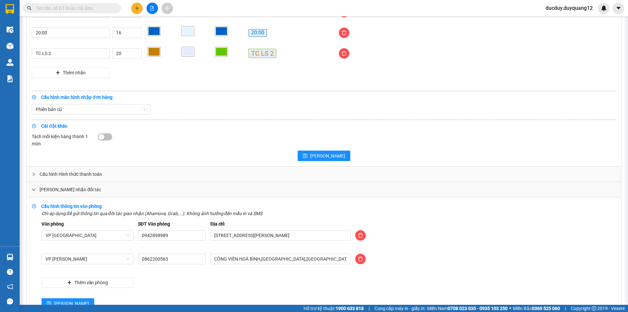
scroll to position [646, 0]
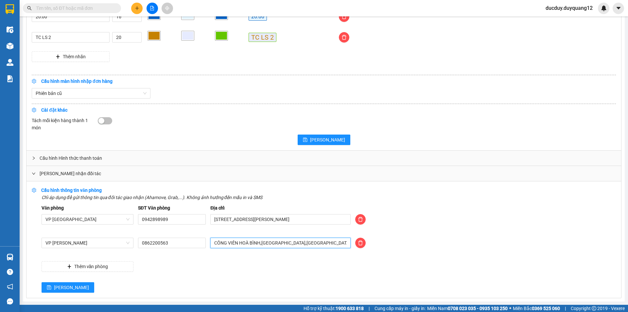
drag, startPoint x: 308, startPoint y: 243, endPoint x: 82, endPoint y: 226, distance: 225.7
click at [82, 226] on div "Văn phòng VP Hà Nội SĐT Văn phòng 0942898989 Địa chỉ 505 Minh Khai, Hai Bà Trưn…" at bounding box center [329, 237] width 574 height 67
type input "512 minh khai,[GEOGRAPHIC_DATA],[GEOGRAPHIC_DATA]"
drag, startPoint x: 181, startPoint y: 240, endPoint x: 128, endPoint y: 246, distance: 53.3
click at [128, 246] on div "VP Minh Khai 0862200563 512 minh khai,hai bà trưng,hà nội" at bounding box center [328, 247] width 579 height 18
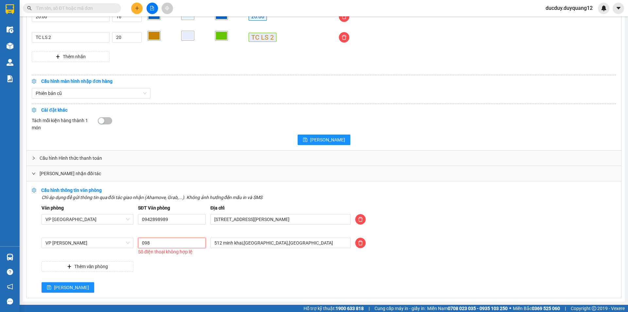
type input "0981355523"
click at [62, 289] on button "[PERSON_NAME]" at bounding box center [68, 287] width 53 height 10
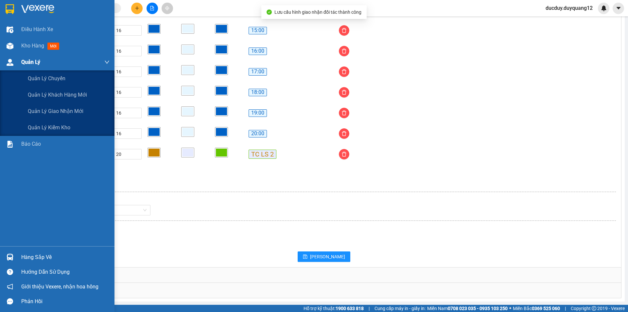
scroll to position [529, 0]
click at [49, 108] on span "Quản lý giao nhận mới" at bounding box center [56, 111] width 56 height 8
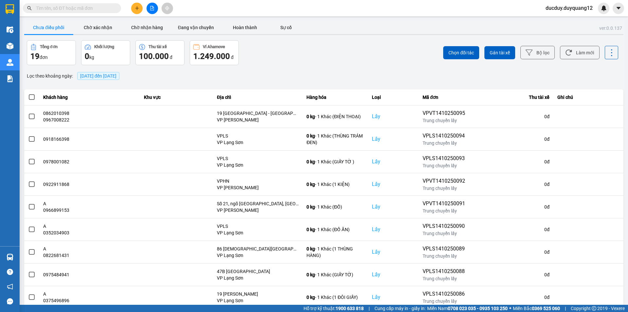
click at [51, 27] on button "Chưa điều phối" at bounding box center [48, 27] width 49 height 13
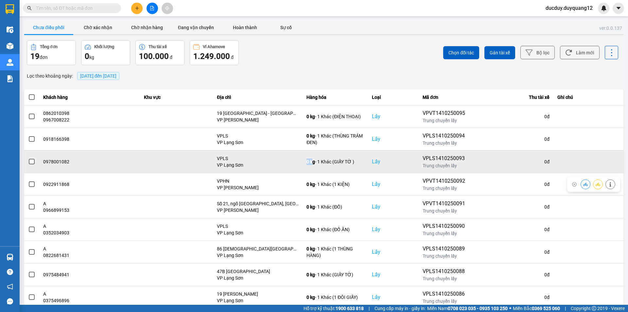
drag, startPoint x: 308, startPoint y: 169, endPoint x: 318, endPoint y: 160, distance: 13.9
click at [318, 160] on td "0 kg - 1 Khác (GIẤY TỜ )" at bounding box center [335, 161] width 65 height 23
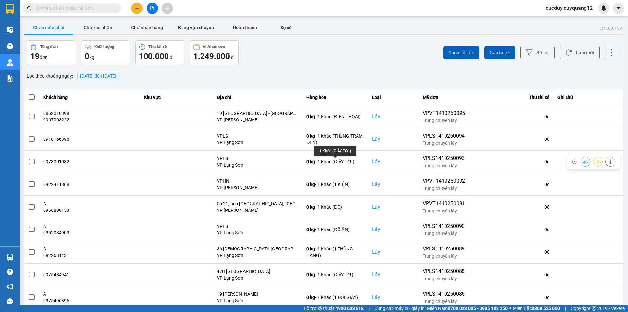
click at [384, 57] on div "Chọn đối tác Gán tài xế Bộ lọc Làm mới" at bounding box center [471, 52] width 296 height 25
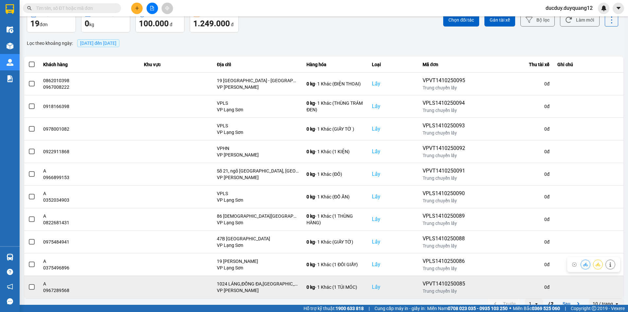
scroll to position [42, 0]
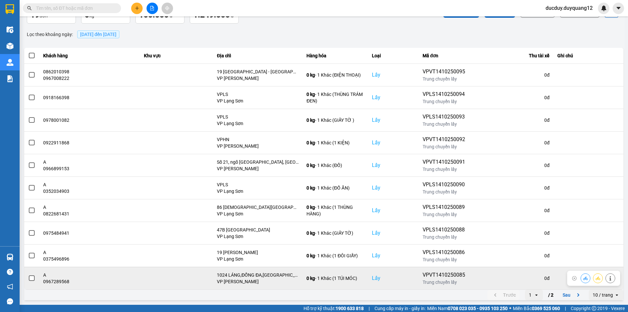
click at [29, 276] on span at bounding box center [32, 278] width 6 height 6
click at [28, 274] on input "checkbox" at bounding box center [28, 274] width 0 height 0
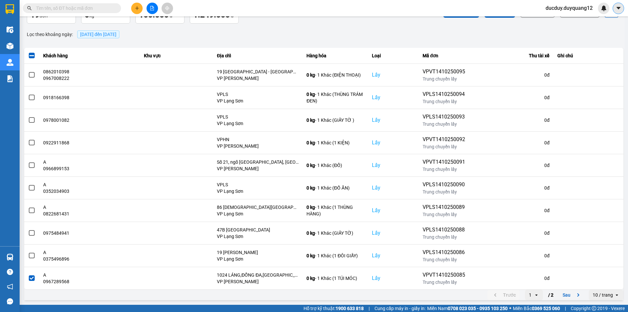
click at [620, 3] on button at bounding box center [618, 8] width 11 height 11
click at [608, 24] on div "Cấu hình nhà xe" at bounding box center [601, 24] width 33 height 7
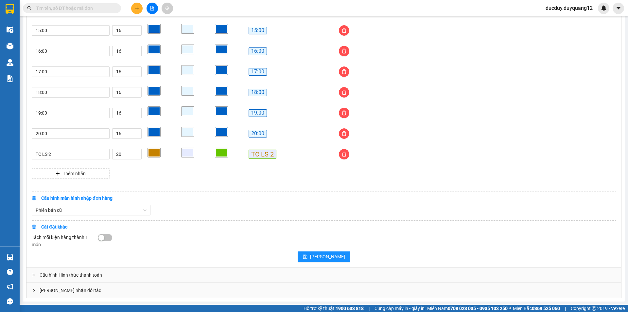
click at [150, 291] on div "[PERSON_NAME] nhận đối tác" at bounding box center [323, 290] width 595 height 15
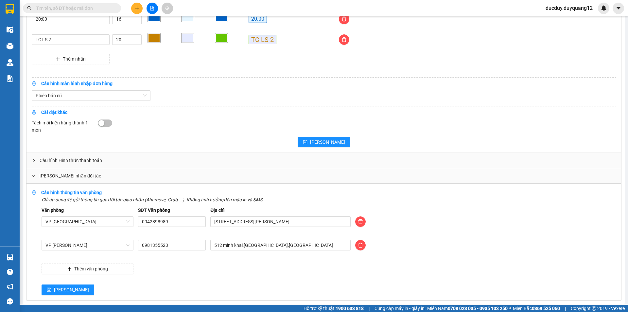
scroll to position [646, 0]
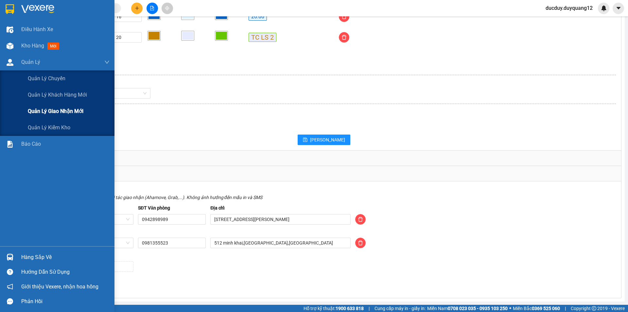
click at [58, 114] on span "Quản lý giao nhận mới" at bounding box center [56, 111] width 56 height 8
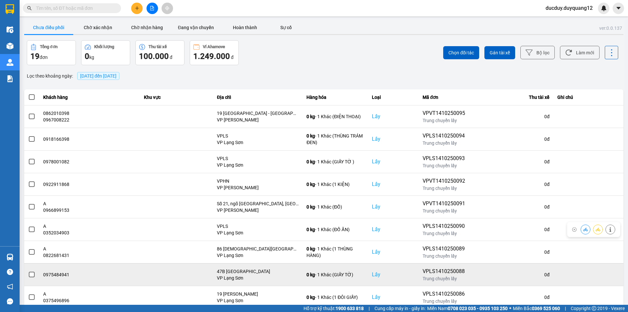
scroll to position [42, 0]
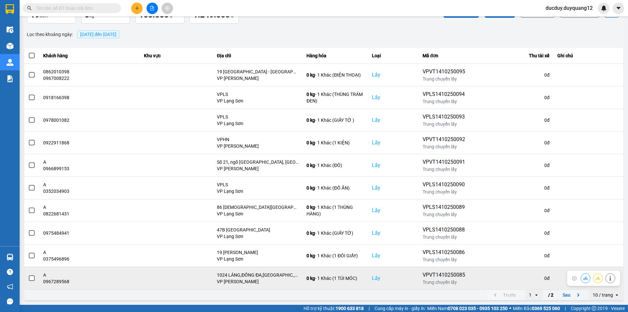
click at [30, 276] on span at bounding box center [32, 278] width 6 height 6
click at [28, 274] on input "checkbox" at bounding box center [28, 274] width 0 height 0
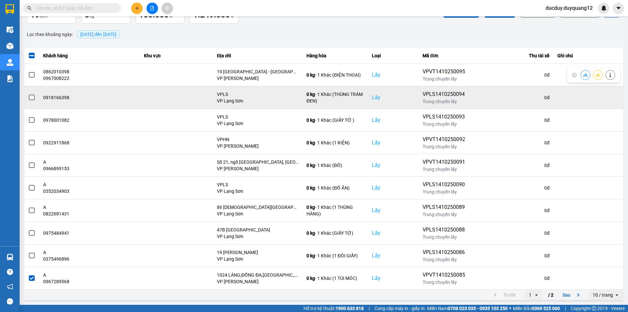
scroll to position [0, 0]
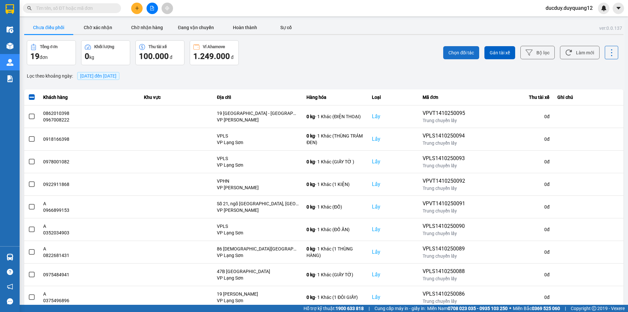
click at [464, 50] on span "Chọn đối tác" at bounding box center [462, 52] width 26 height 7
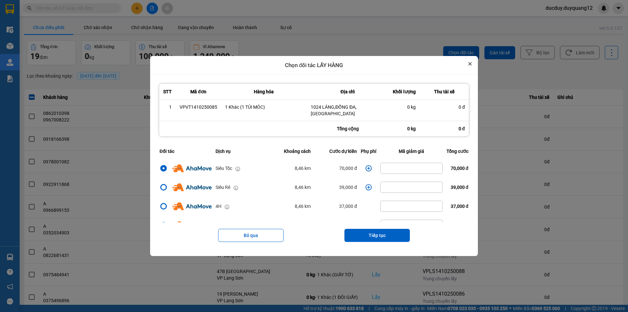
click at [471, 65] on icon "Close" at bounding box center [470, 63] width 3 height 3
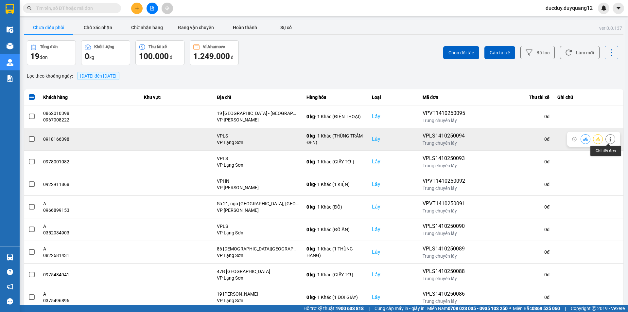
click at [608, 138] on icon at bounding box center [610, 139] width 5 height 5
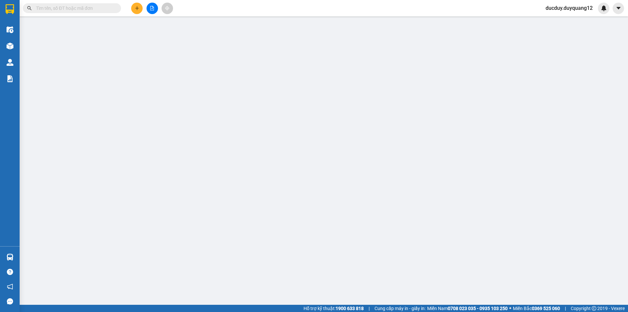
type input "0918166398"
checkbox input "true"
type input "VPLS"
type input "09030418111"
checkbox input "true"
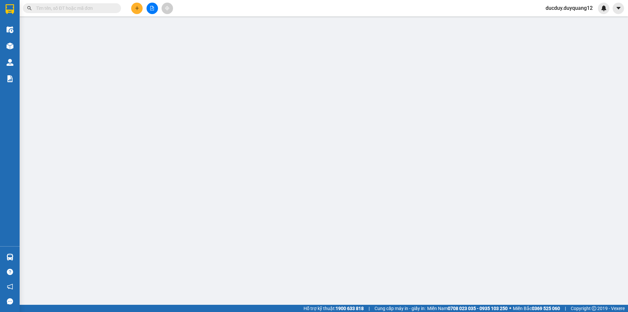
type input "TÒA CT4 VIMECO NGUYỄN CHÁNH TRUNG HÒA"
type input "100.000"
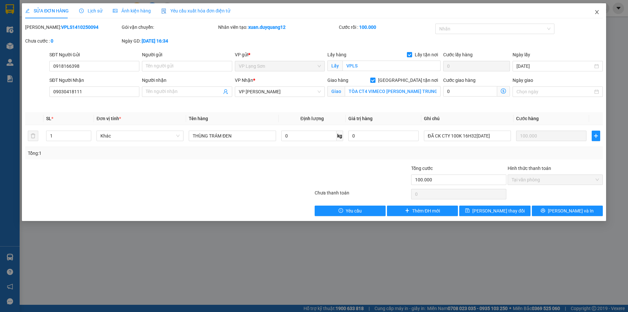
click at [599, 12] on icon "close" at bounding box center [596, 11] width 5 height 5
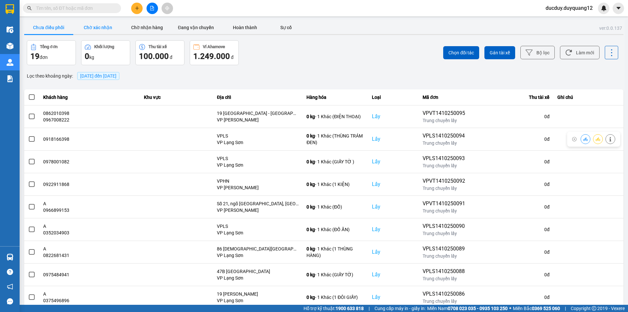
click at [111, 24] on button "Chờ xác nhận" at bounding box center [97, 27] width 49 height 13
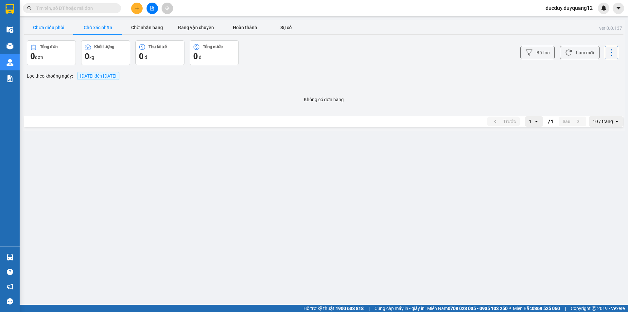
click at [59, 27] on button "Chưa điều phối" at bounding box center [48, 27] width 49 height 13
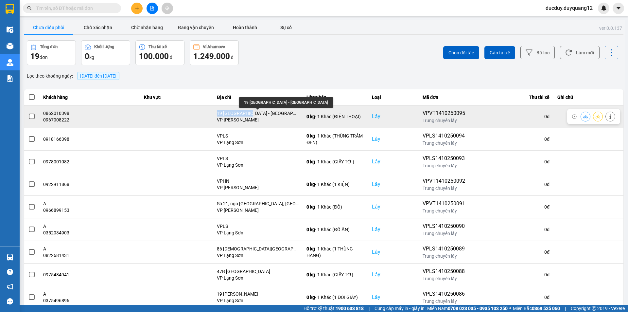
drag, startPoint x: 213, startPoint y: 109, endPoint x: 169, endPoint y: 115, distance: 44.9
click at [169, 115] on tr "0862010398 0967008222 19 CỰ LỘC - TX VP Minh Khai 0 kg - 1 Khác (ĐIỆN THOẠI) Lấ…" at bounding box center [323, 116] width 599 height 23
click at [168, 116] on td at bounding box center [176, 116] width 73 height 23
drag, startPoint x: 259, startPoint y: 111, endPoint x: 37, endPoint y: 115, distance: 221.8
click at [37, 115] on tr "0862010398 0967008222 19 CỰ LỘC - TX VP Minh Khai 0 kg - 1 Khác (ĐIỆN THOẠI) Lấ…" at bounding box center [323, 116] width 599 height 23
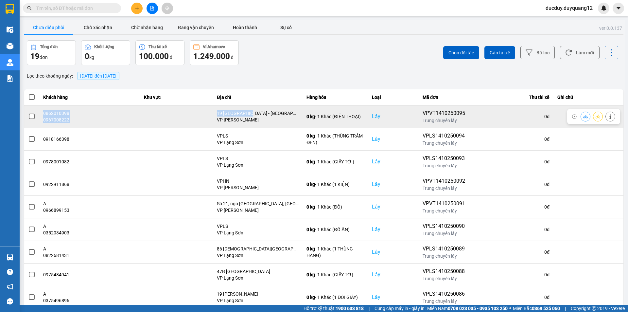
copy tr "0862010398 0967008222 19 CỰ LỘC - TX"
click at [610, 115] on icon at bounding box center [610, 116] width 5 height 5
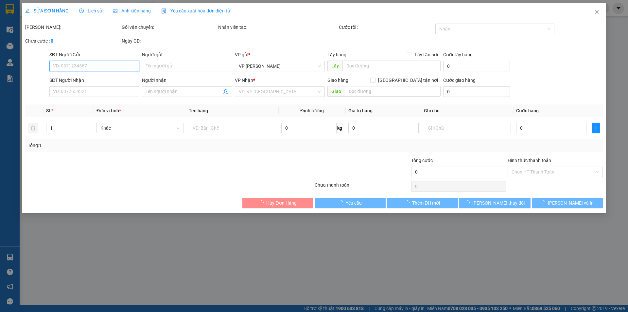
type input "0967008222"
type input "0862010398"
checkbox input "true"
type input "19 CỰ LỘC - TX"
type input "0362288262"
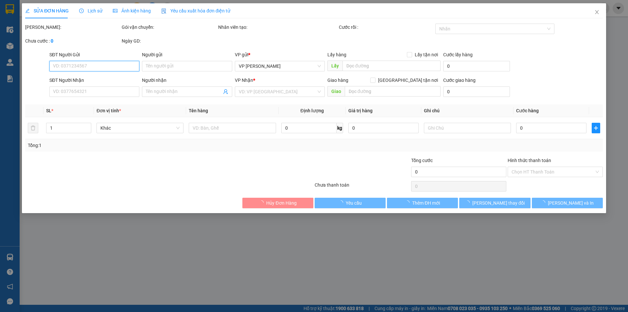
checkbox input "true"
type input "VPLS"
type input "100.000"
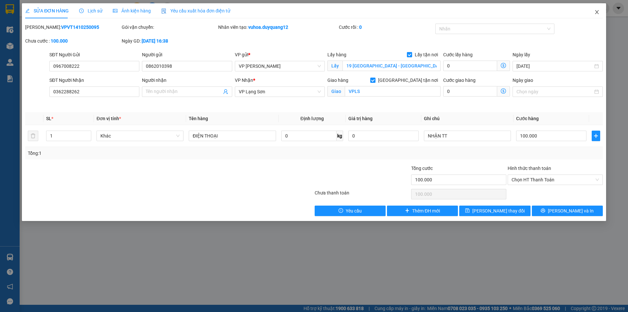
click at [596, 13] on icon "close" at bounding box center [596, 11] width 5 height 5
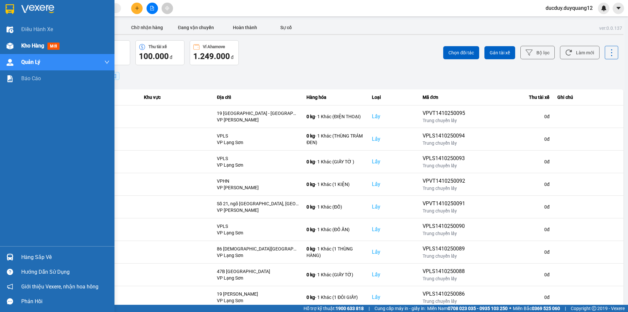
click at [32, 47] on span "Kho hàng" at bounding box center [32, 46] width 23 height 6
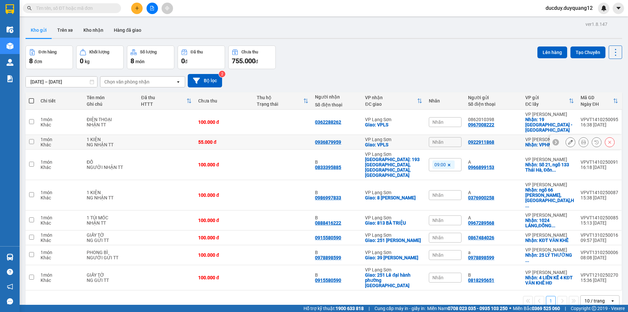
click at [33, 139] on input "checkbox" at bounding box center [31, 141] width 5 height 5
checkbox input "true"
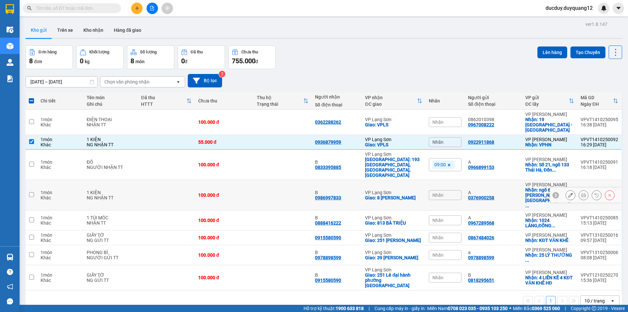
click at [30, 192] on input "checkbox" at bounding box center [31, 194] width 5 height 5
checkbox input "true"
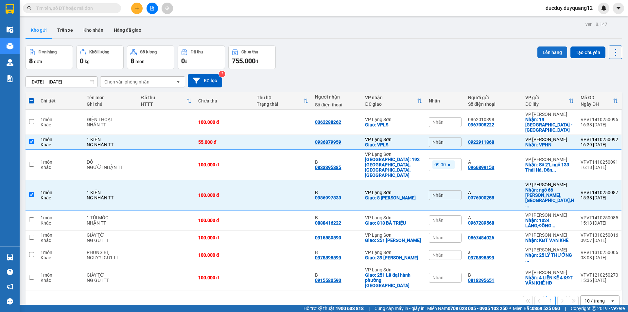
click at [535, 50] on div "Đơn hàng 8 đơn Khối lượng 0 kg Số lượng 8 món Đã thu 0 đ Chưa thu 755.000 đ Lên…" at bounding box center [324, 57] width 597 height 24
click at [542, 50] on button "Lên hàng" at bounding box center [553, 52] width 30 height 12
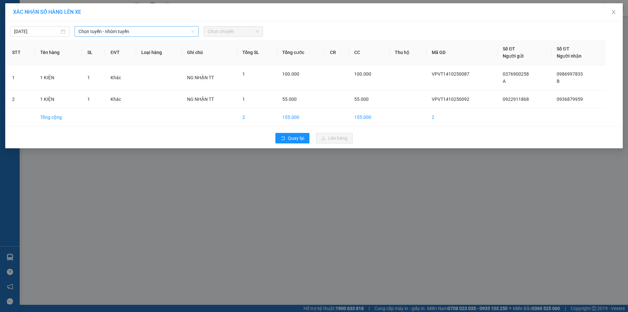
click at [117, 29] on span "Chọn tuyến - nhóm tuyến" at bounding box center [137, 31] width 116 height 10
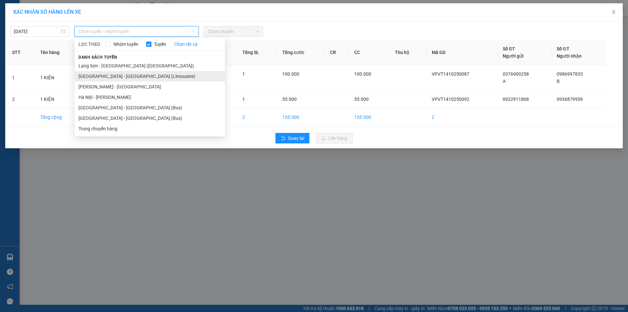
click at [109, 76] on li "[GEOGRAPHIC_DATA] - [GEOGRAPHIC_DATA] (Limousine)" at bounding box center [150, 76] width 150 height 10
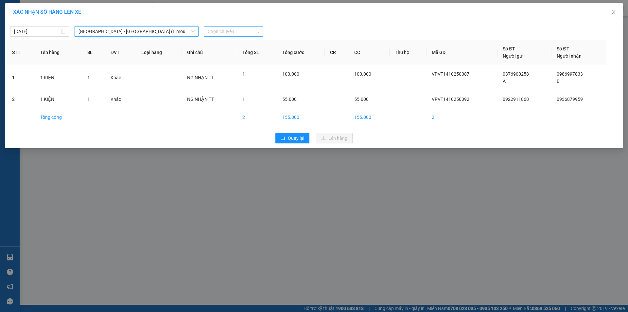
click at [231, 28] on span "Chọn chuyến" at bounding box center [233, 31] width 51 height 10
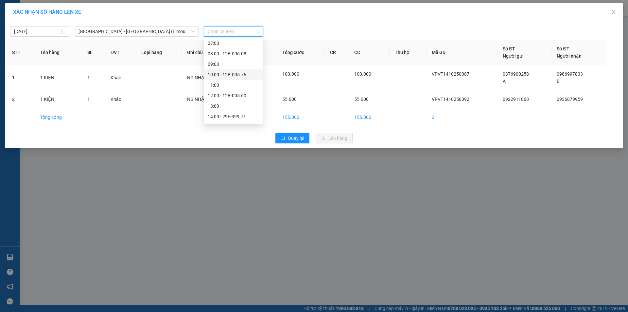
scroll to position [94, 0]
click at [229, 88] on div "17:00 - 12H-028.08" at bounding box center [233, 86] width 51 height 7
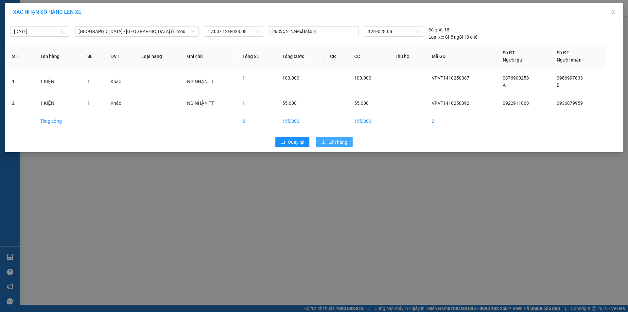
click at [345, 141] on span "Lên hàng" at bounding box center [337, 141] width 19 height 7
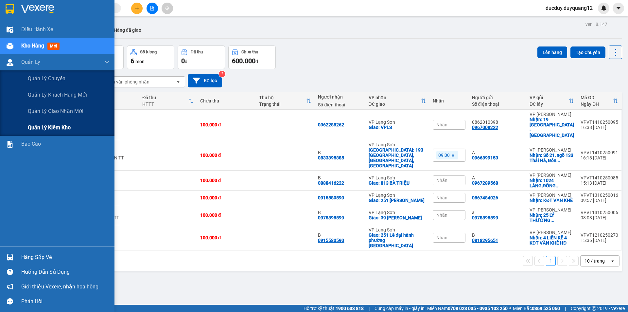
click at [55, 121] on div "Quản lý kiểm kho" at bounding box center [69, 127] width 82 height 16
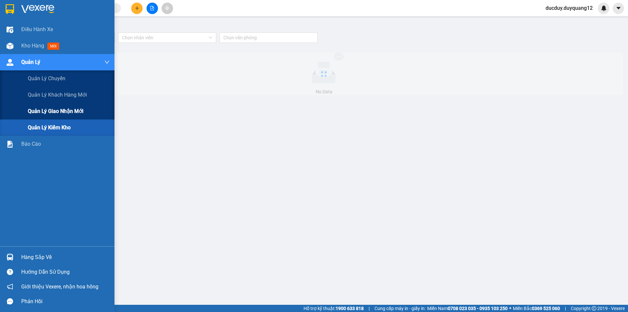
click at [58, 115] on span "Quản lý giao nhận mới" at bounding box center [56, 111] width 56 height 8
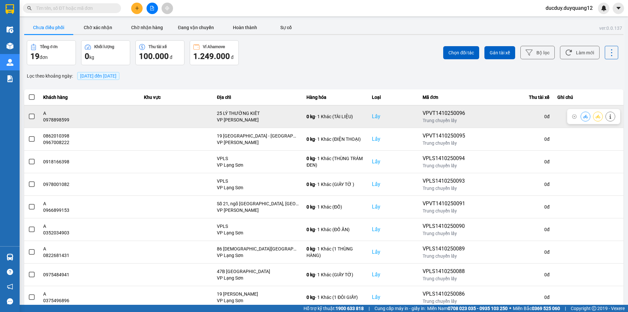
click at [609, 115] on icon at bounding box center [610, 116] width 5 height 5
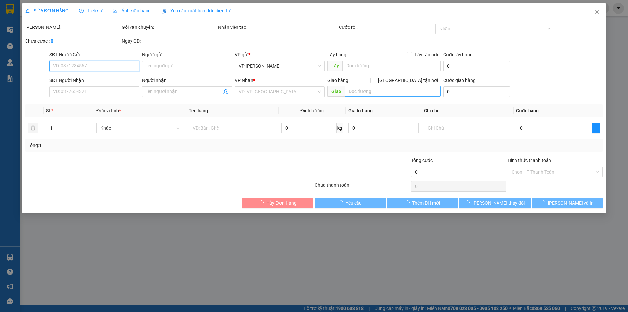
type input "0978898599"
type input "A"
checkbox input "true"
type input "25 LÝ THƯỜNG KIÊT"
type input "0961169988"
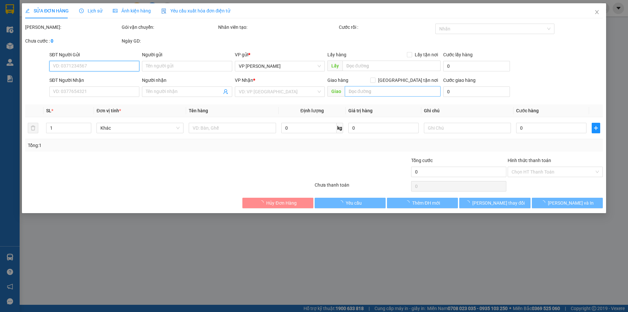
type input "B"
checkbox input "true"
type input "407 C TRẦN ĐĂNG NINH"
type input "100.000"
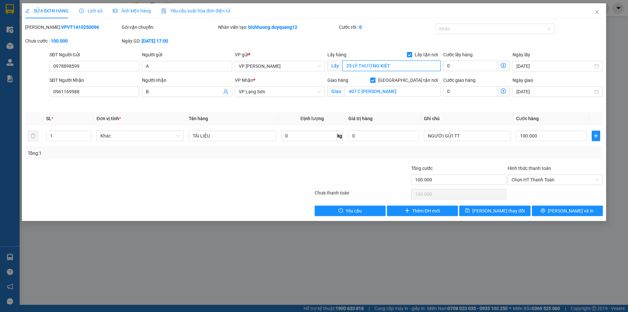
click at [399, 65] on input "25 LÝ THƯỜNG KIÊT" at bounding box center [392, 66] width 98 height 10
click at [412, 65] on input "25 LÝ THƯỜNG KIÊT" at bounding box center [392, 66] width 98 height 10
type input "25 LÝ THƯỜNG KIỆT,HOÀN KIẾM,HÀ NỘI"
click at [470, 213] on icon "save" at bounding box center [467, 210] width 5 height 5
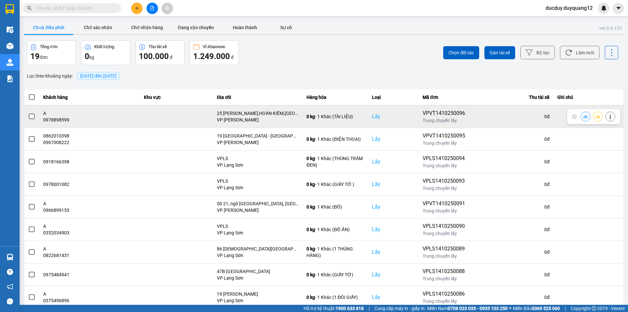
click at [33, 116] on span at bounding box center [32, 117] width 6 height 6
click at [28, 113] on input "checkbox" at bounding box center [28, 113] width 0 height 0
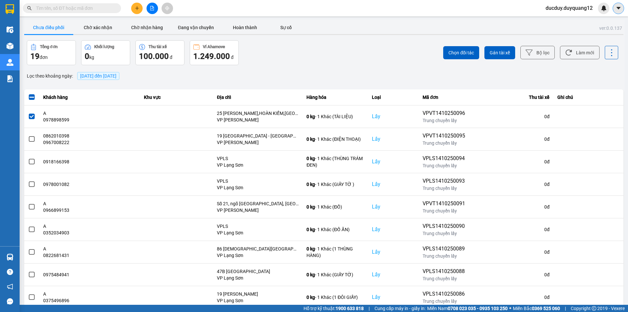
click at [621, 9] on icon "caret-down" at bounding box center [619, 8] width 6 height 6
click at [603, 22] on div "Cấu hình nhà xe" at bounding box center [601, 24] width 33 height 7
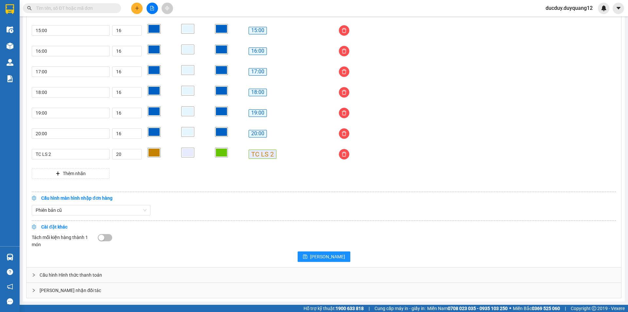
click at [145, 286] on div "[PERSON_NAME] nhận đối tác" at bounding box center [323, 290] width 595 height 15
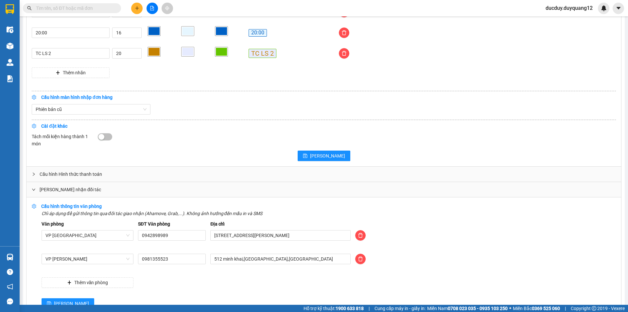
scroll to position [646, 0]
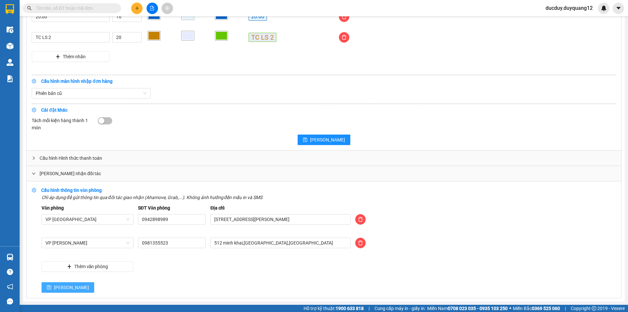
click at [45, 285] on button "[PERSON_NAME]" at bounding box center [68, 287] width 53 height 10
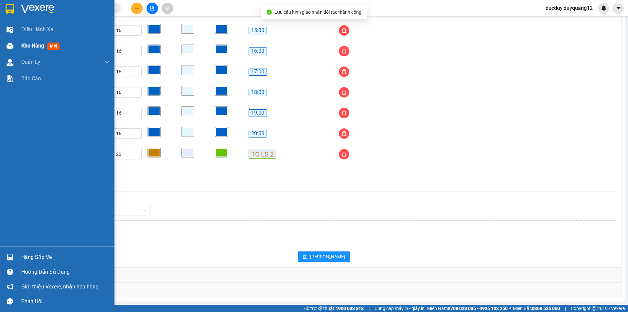
scroll to position [529, 0]
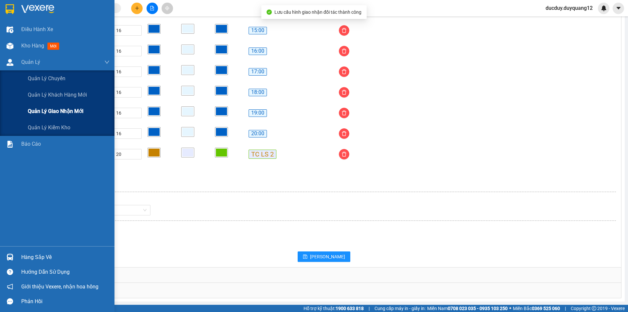
click at [46, 107] on div "Quản lý giao nhận mới" at bounding box center [69, 111] width 82 height 16
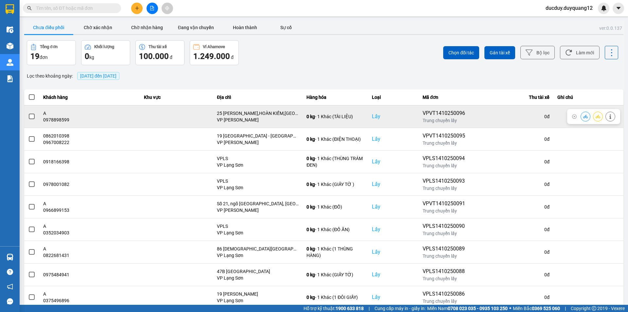
click at [33, 116] on span at bounding box center [32, 117] width 6 height 6
click at [28, 113] on input "checkbox" at bounding box center [28, 113] width 0 height 0
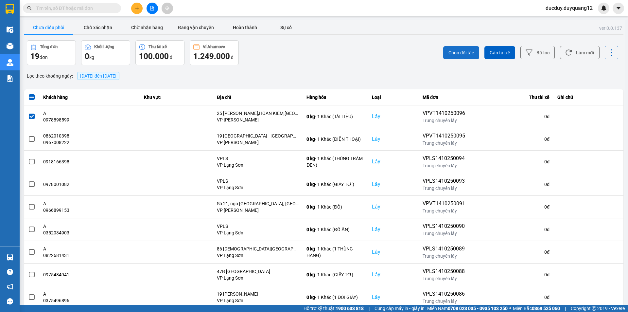
click at [476, 48] on button "Chọn đối tác" at bounding box center [461, 52] width 36 height 13
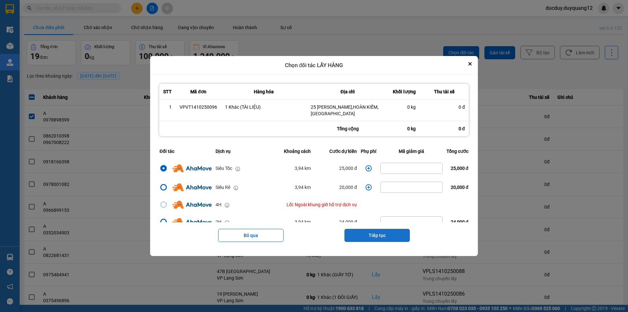
drag, startPoint x: 378, startPoint y: 232, endPoint x: 376, endPoint y: 223, distance: 9.1
click at [378, 231] on button "Tiếp tục" at bounding box center [376, 235] width 65 height 13
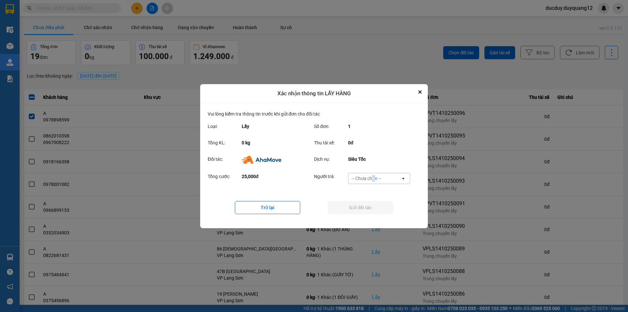
click at [374, 176] on div "-- Chưa chọn --" at bounding box center [366, 178] width 29 height 7
drag, startPoint x: 371, startPoint y: 216, endPoint x: 372, endPoint y: 209, distance: 6.9
click at [371, 215] on span "Ví Ahamove" at bounding box center [366, 215] width 26 height 7
click at [372, 209] on button "Gửi đối tác" at bounding box center [360, 207] width 65 height 13
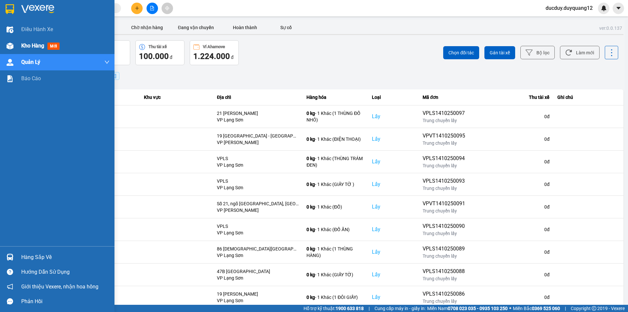
click at [32, 46] on span "Kho hàng" at bounding box center [32, 46] width 23 height 6
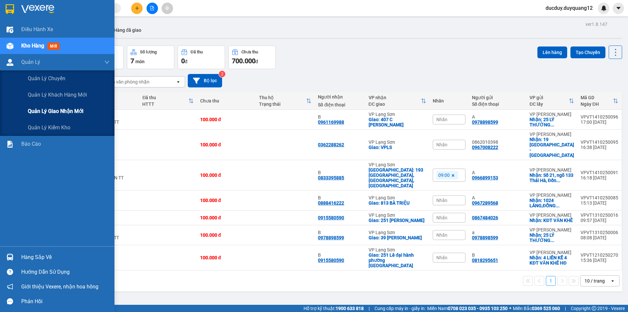
click at [42, 113] on span "Quản lý giao nhận mới" at bounding box center [56, 111] width 56 height 8
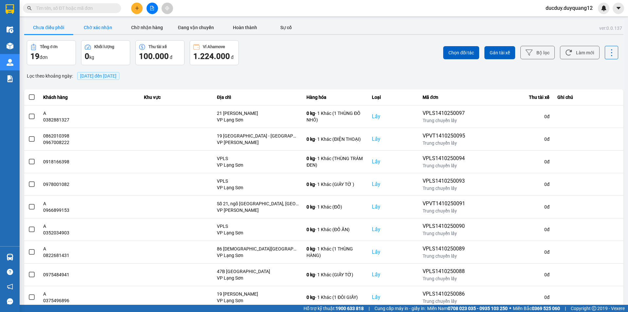
click at [94, 27] on button "Chờ xác nhận" at bounding box center [97, 27] width 49 height 13
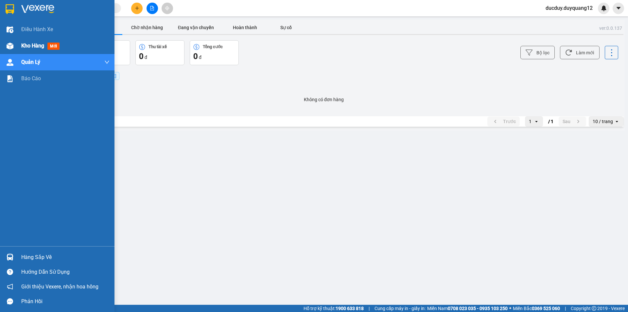
click at [33, 47] on span "Kho hàng" at bounding box center [32, 46] width 23 height 6
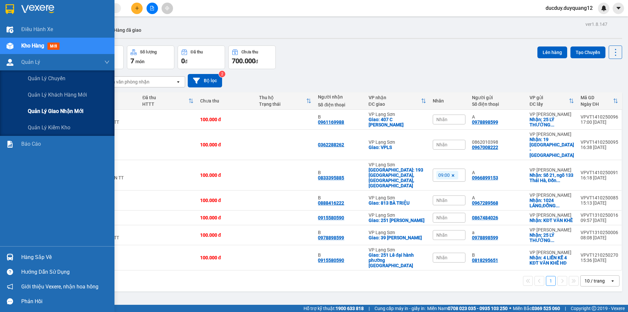
drag, startPoint x: 55, startPoint y: 112, endPoint x: 96, endPoint y: 79, distance: 51.9
click at [55, 112] on span "Quản lý giao nhận mới" at bounding box center [56, 111] width 56 height 8
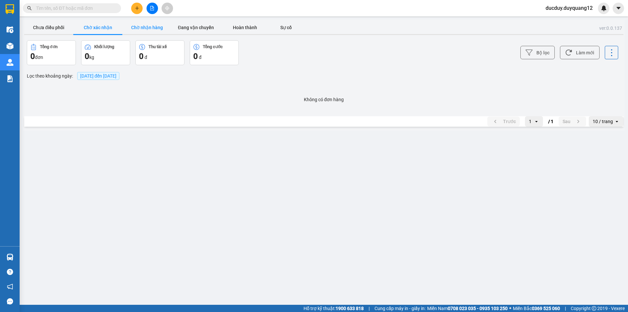
click at [141, 28] on button "Chờ nhận hàng" at bounding box center [146, 27] width 49 height 13
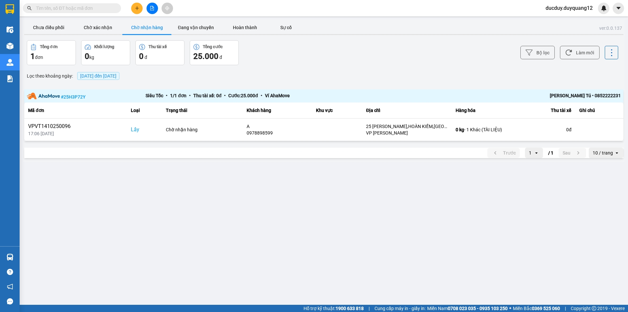
click at [144, 30] on button "Chờ nhận hàng" at bounding box center [146, 27] width 49 height 13
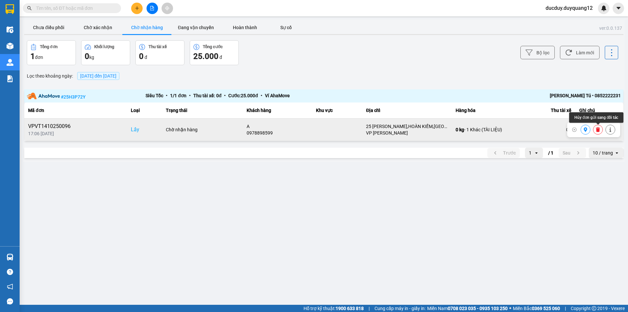
click at [599, 129] on icon at bounding box center [598, 129] width 4 height 5
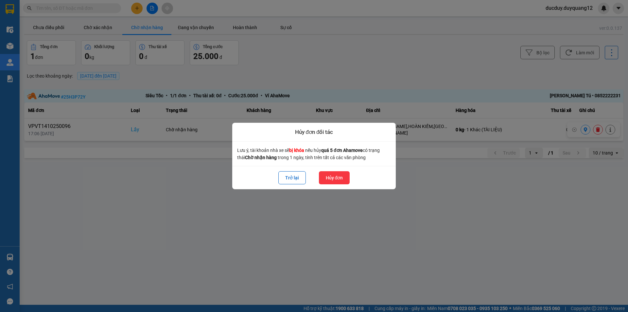
click at [340, 175] on button "Hủy đơn" at bounding box center [334, 177] width 31 height 13
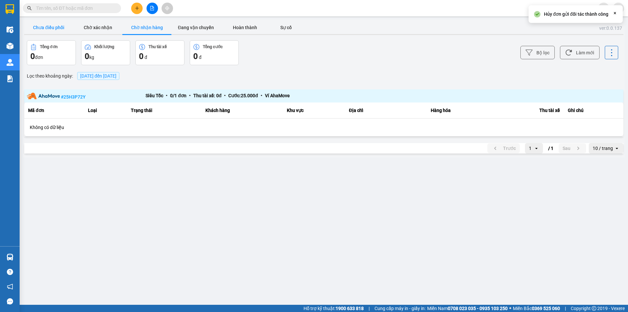
click at [48, 26] on button "Chưa điều phối" at bounding box center [48, 27] width 49 height 13
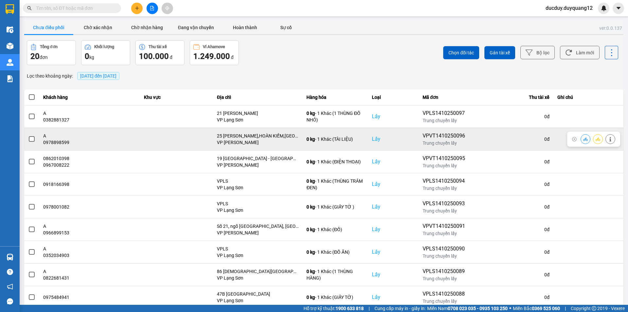
click at [29, 140] on span at bounding box center [32, 139] width 6 height 6
click at [28, 135] on input "checkbox" at bounding box center [28, 135] width 0 height 0
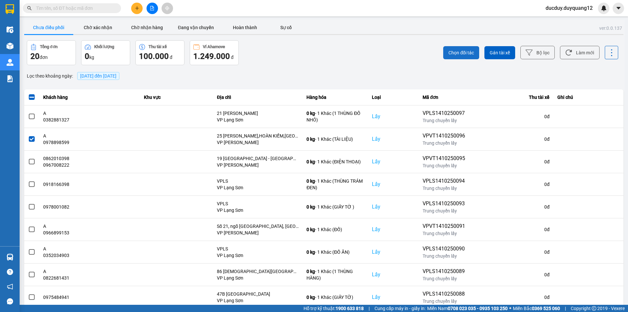
click at [449, 53] on span "Chọn đối tác" at bounding box center [462, 52] width 26 height 7
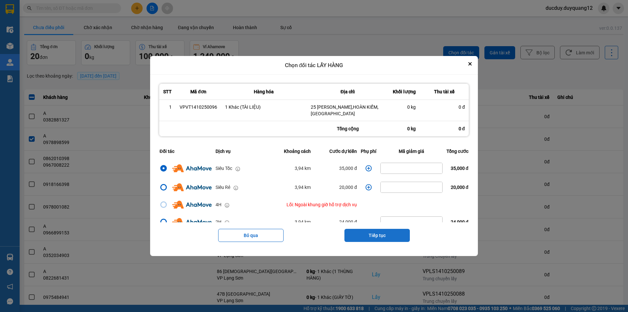
click at [385, 235] on button "Tiếp tục" at bounding box center [376, 235] width 65 height 13
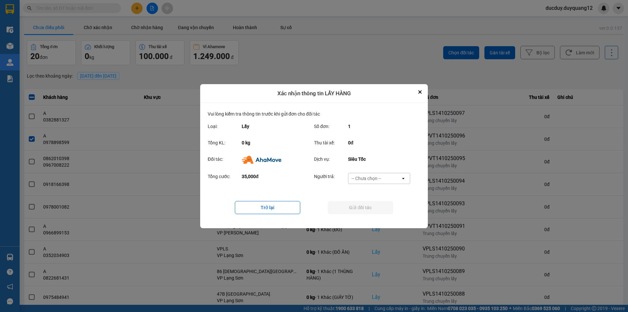
click at [364, 173] on div "-- Chưa chọn --" at bounding box center [374, 178] width 52 height 10
click at [376, 216] on span "Ví Ahamove" at bounding box center [366, 215] width 26 height 7
click at [377, 207] on button "Gửi đối tác" at bounding box center [360, 207] width 65 height 13
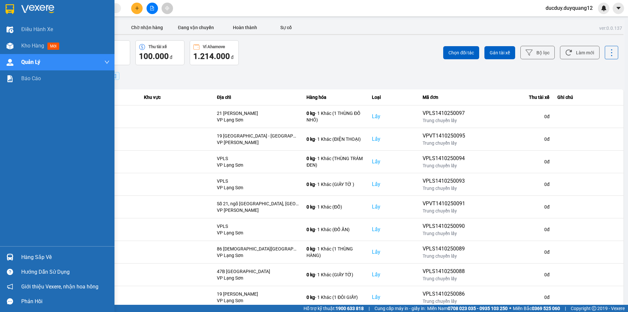
click at [30, 256] on div "Hàng sắp về" at bounding box center [65, 257] width 88 height 10
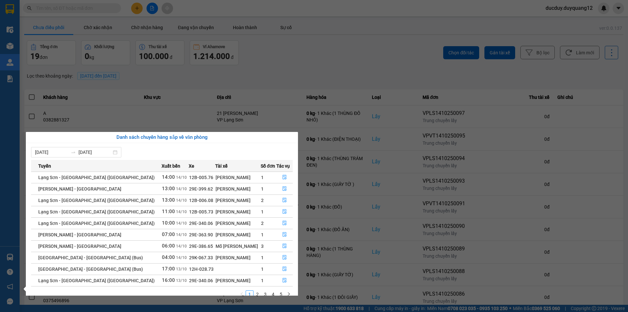
click at [68, 68] on section "Kết quả tìm kiếm ( 0 ) Bộ lọc No Data ducduy.duyquang12 Điều hành xe Kho hàng m…" at bounding box center [314, 156] width 628 height 312
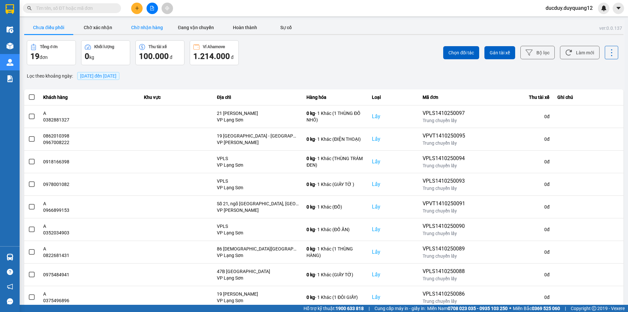
click at [147, 33] on button "Chờ nhận hàng" at bounding box center [146, 27] width 49 height 13
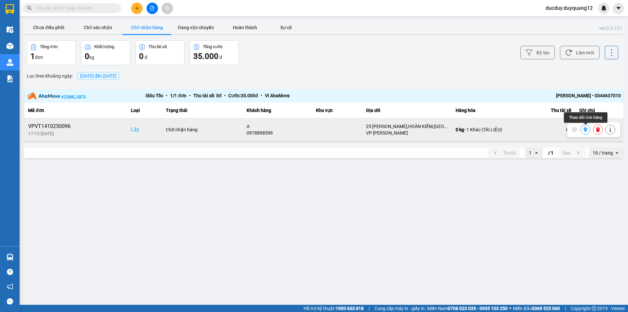
click at [587, 130] on icon at bounding box center [585, 129] width 5 height 5
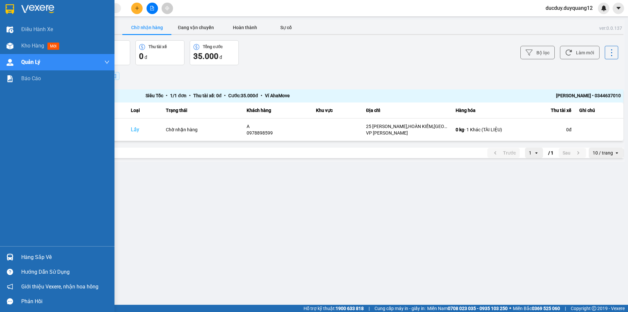
click at [33, 255] on div "Hàng sắp về" at bounding box center [65, 257] width 88 height 10
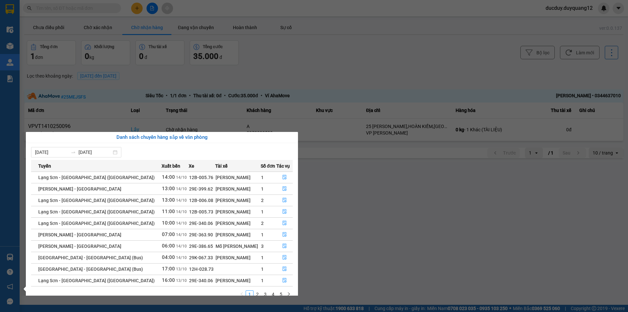
click at [425, 199] on section "Kết quả tìm kiếm ( 0 ) Bộ lọc No Data ducduy.duyquang12 Điều hành xe Kho hàng m…" at bounding box center [314, 156] width 628 height 312
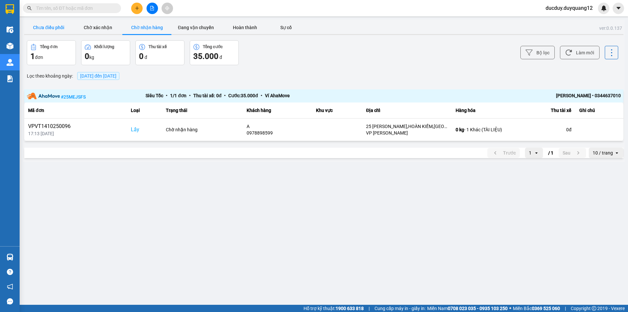
click at [47, 28] on button "Chưa điều phối" at bounding box center [48, 27] width 49 height 13
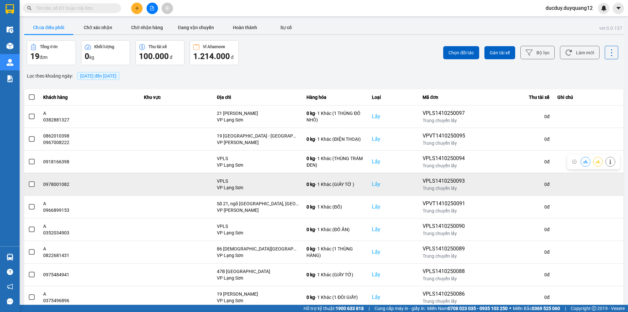
scroll to position [42, 0]
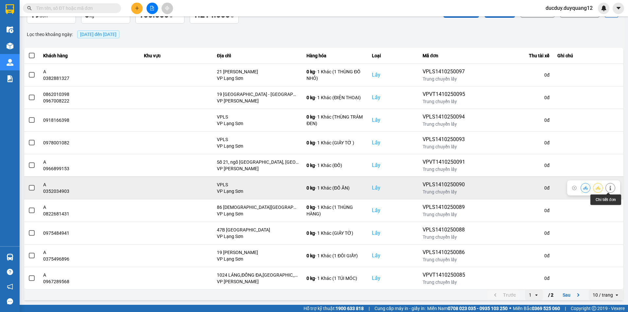
click at [608, 189] on icon at bounding box center [610, 187] width 5 height 5
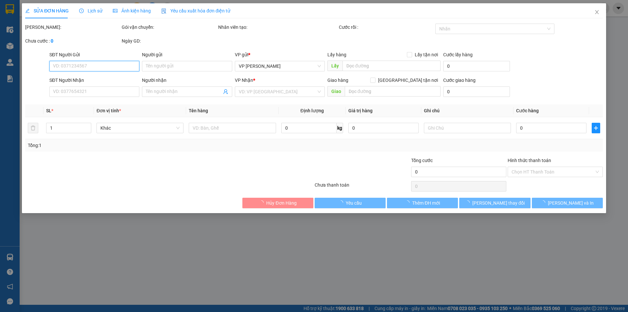
type input "0352034903"
type input "A"
checkbox input "true"
type input "VPLS"
type input "0963607348"
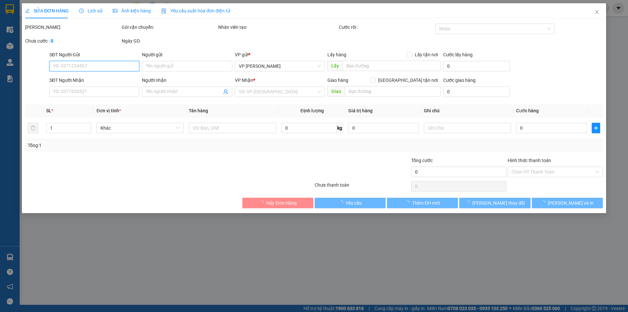
type input "B"
checkbox input "true"
type input "VPHN"
type input "55.000"
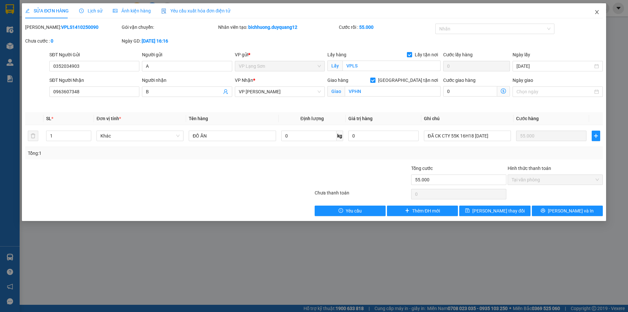
click at [599, 11] on icon "close" at bounding box center [596, 11] width 5 height 5
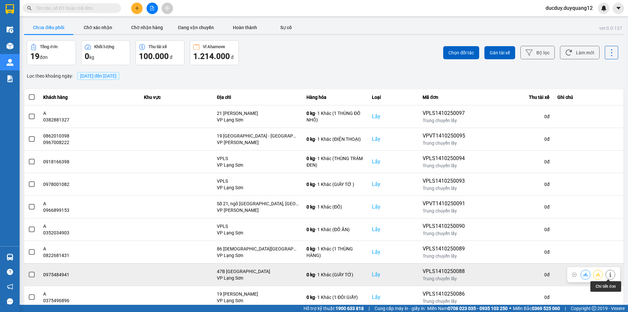
click at [607, 271] on button at bounding box center [610, 274] width 9 height 11
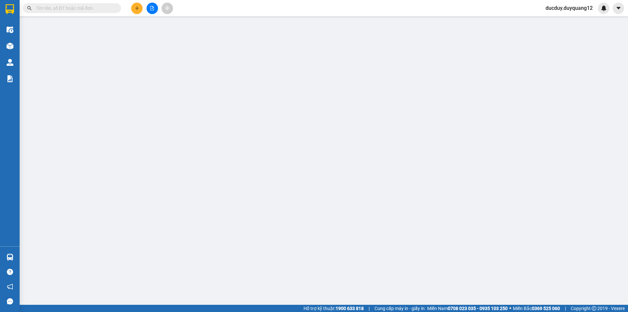
type input "0975484941"
checkbox input "true"
type input "47B CHÙA TIÊN"
type input "0945409087"
checkbox input "true"
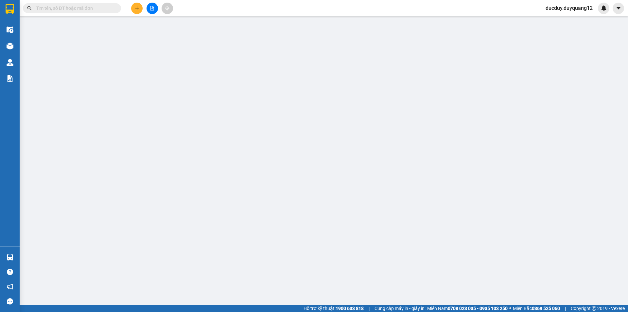
type input "N8A9 NGUYỄN THỊ THẬP"
type input "100.000"
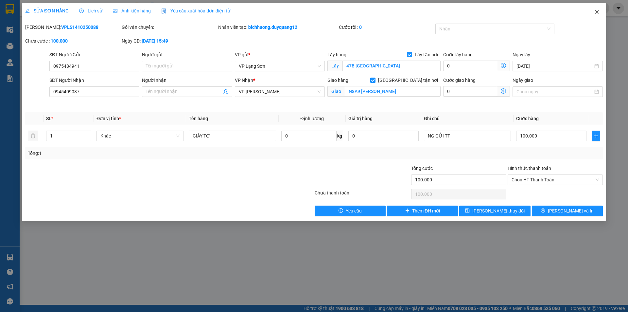
drag, startPoint x: 596, startPoint y: 9, endPoint x: 603, endPoint y: 15, distance: 9.3
click at [597, 9] on span "Close" at bounding box center [597, 12] width 18 height 18
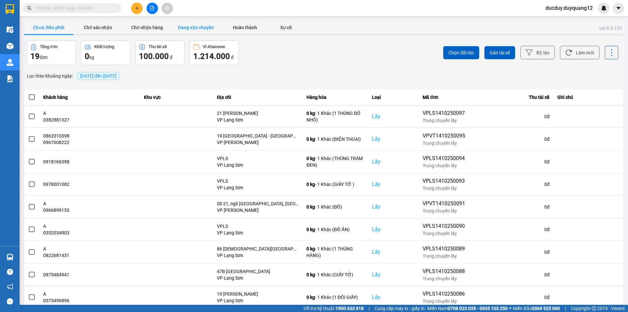
click at [179, 27] on button "Đang vận chuyển" at bounding box center [195, 27] width 49 height 13
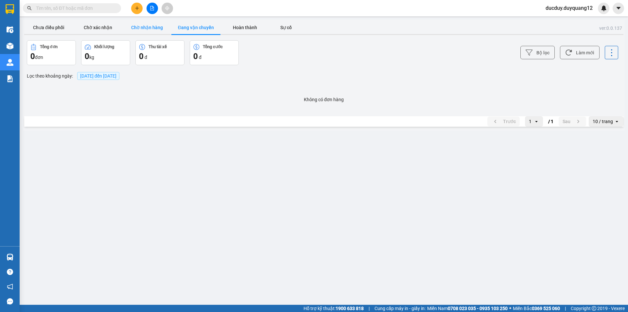
click at [148, 25] on button "Chờ nhận hàng" at bounding box center [146, 27] width 49 height 13
click at [244, 27] on button "Hoàn thành" at bounding box center [244, 27] width 49 height 13
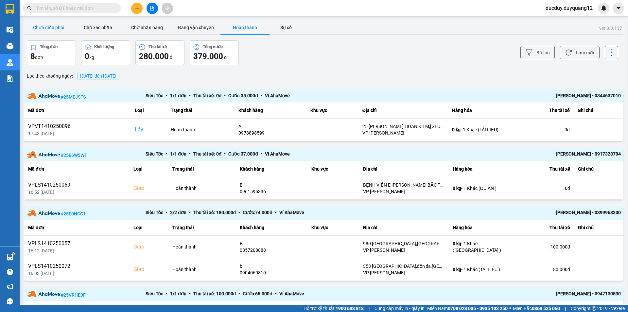
click at [52, 27] on button "Chưa điều phối" at bounding box center [48, 27] width 49 height 13
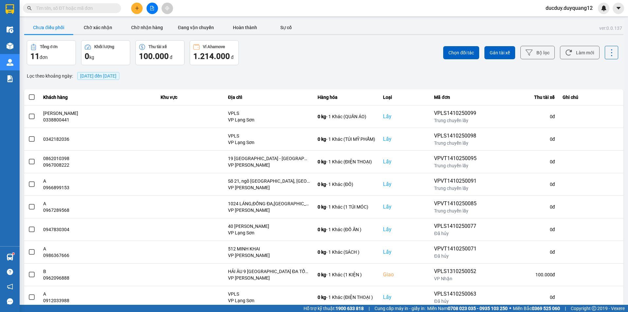
click at [137, 9] on icon "plus" at bounding box center [137, 8] width 5 height 5
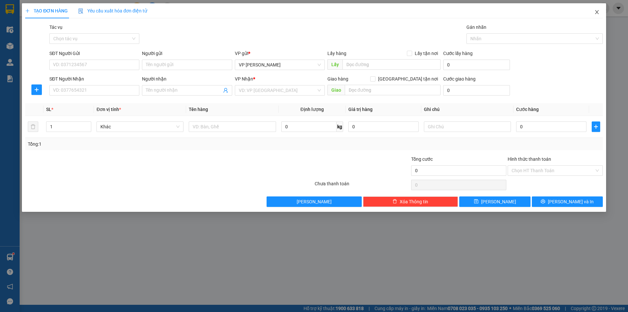
click at [596, 12] on icon "close" at bounding box center [597, 12] width 4 height 4
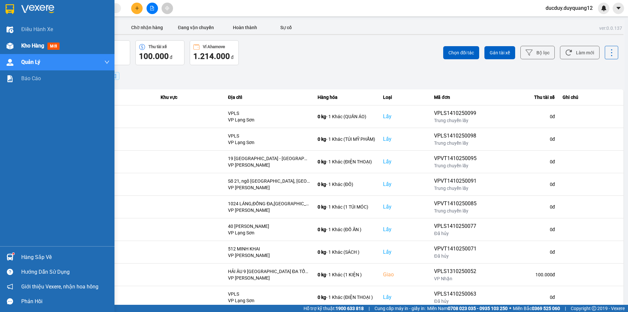
click at [31, 43] on span "Kho hàng" at bounding box center [32, 46] width 23 height 6
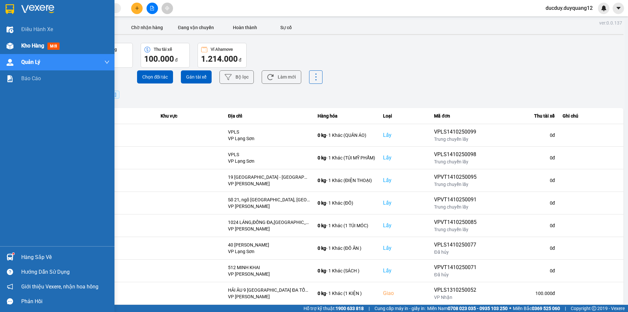
click at [32, 43] on span "Kho hàng" at bounding box center [32, 46] width 23 height 6
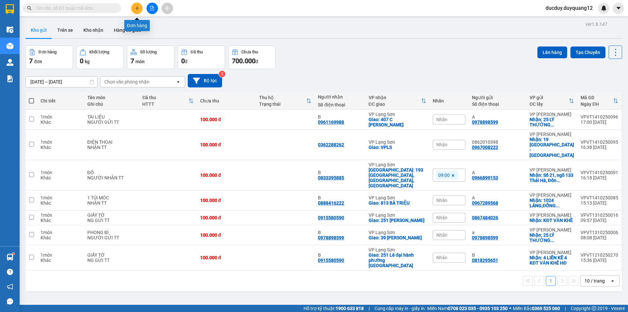
click at [137, 7] on icon "plus" at bounding box center [137, 8] width 5 height 5
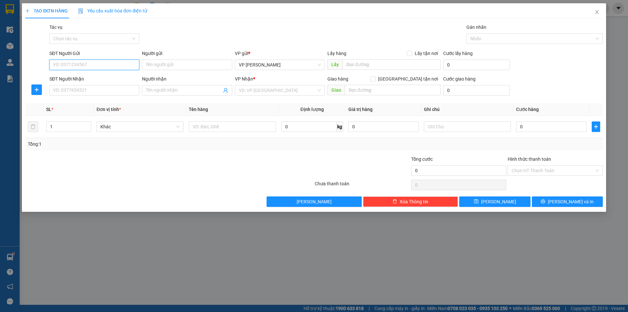
drag, startPoint x: 108, startPoint y: 60, endPoint x: 106, endPoint y: 63, distance: 4.4
click at [107, 62] on input "SĐT Người Gửi" at bounding box center [94, 65] width 90 height 10
click at [106, 63] on input "SĐT Người Gửi" at bounding box center [94, 65] width 90 height 10
click at [105, 67] on input "0862" at bounding box center [94, 65] width 90 height 10
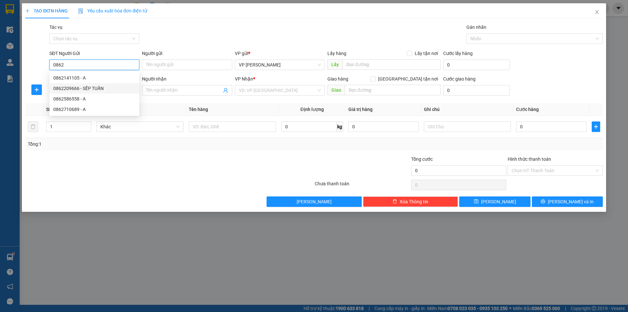
click at [85, 88] on div "0862209666 - SẾP TUẤN" at bounding box center [94, 88] width 82 height 7
type input "0862209666"
type input "SẾP TUẤN"
checkbox input "true"
type input "VPHN"
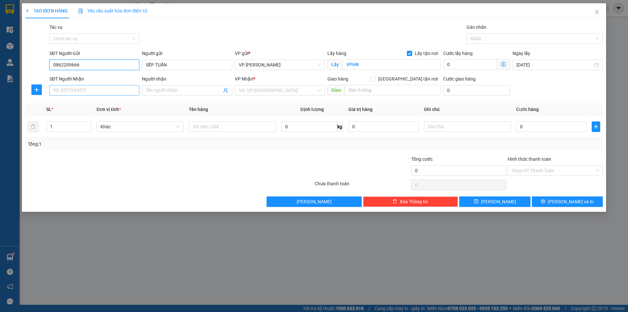
type input "0862209666"
click at [88, 92] on input "SĐT Người Nhận" at bounding box center [94, 90] width 90 height 10
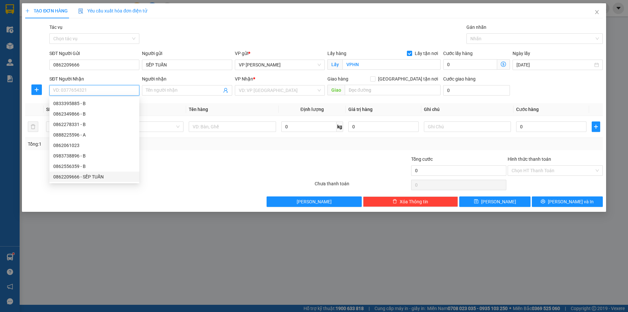
click at [93, 176] on div "0862209666 - SẾP TUẤN" at bounding box center [94, 176] width 82 height 7
type input "0862209666"
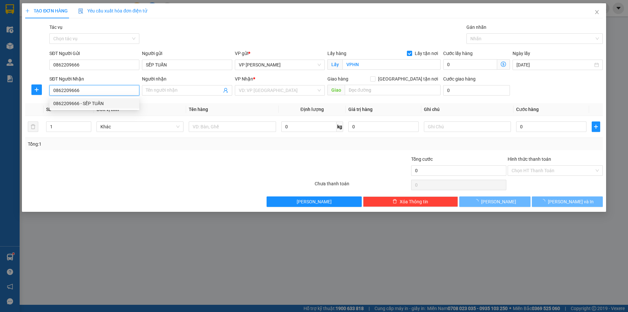
type input "SẾP TUẤN"
checkbox input "true"
type input "47 BẮC SƠN"
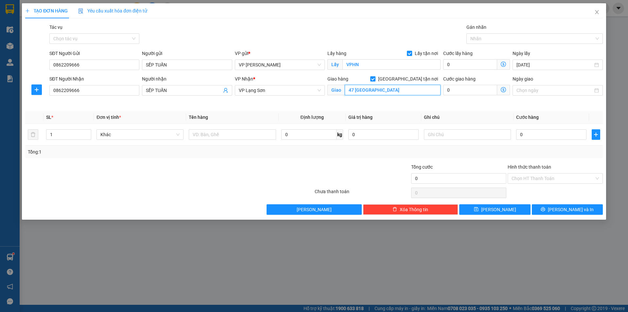
click at [415, 93] on input "47 BẮC SƠN" at bounding box center [393, 90] width 96 height 10
click at [411, 94] on input "47 BẮC SƠN" at bounding box center [393, 90] width 96 height 10
click at [543, 135] on input "0" at bounding box center [551, 134] width 70 height 10
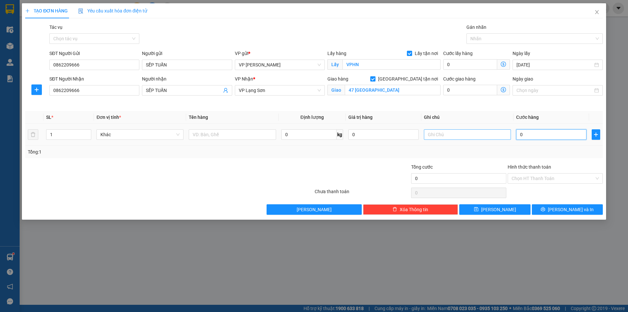
type input "1"
click at [438, 135] on input "text" at bounding box center [467, 134] width 87 height 10
type input "1.000"
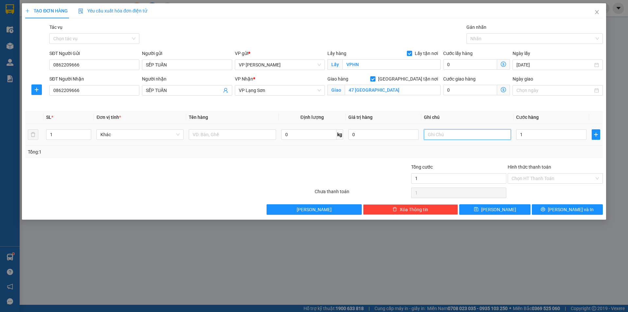
type input "1.000"
click at [438, 135] on input "text" at bounding box center [467, 134] width 87 height 10
click at [438, 134] on input "text" at bounding box center [467, 134] width 87 height 10
click at [228, 134] on input "text" at bounding box center [232, 134] width 87 height 10
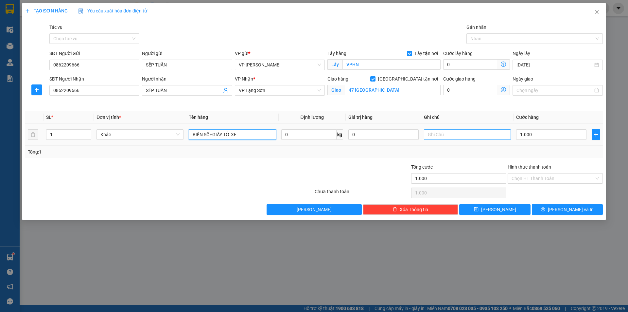
type input "BIỂN SỐ+GIẤY TỜ XE"
click at [460, 133] on input "text" at bounding box center [467, 134] width 87 height 10
type input "D"
type input "ĐẾN GỌI SẾP LUÔN"
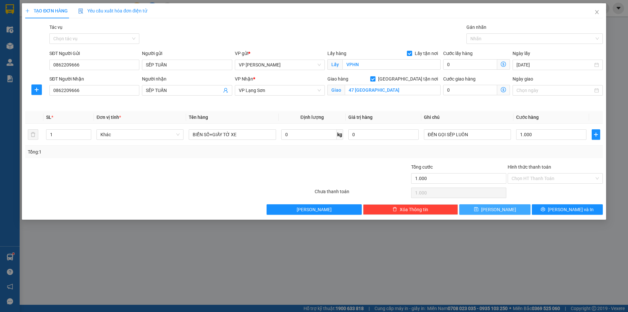
click at [498, 212] on span "[PERSON_NAME]" at bounding box center [498, 209] width 35 height 7
checkbox input "false"
type input "0"
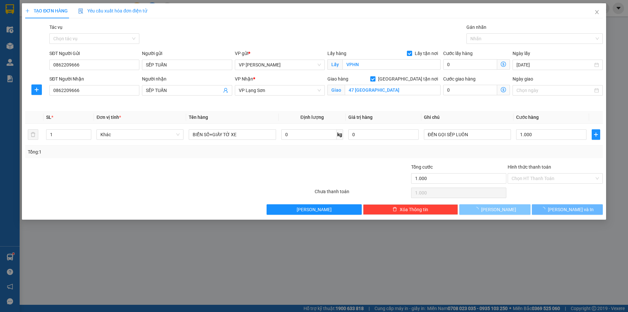
type input "0"
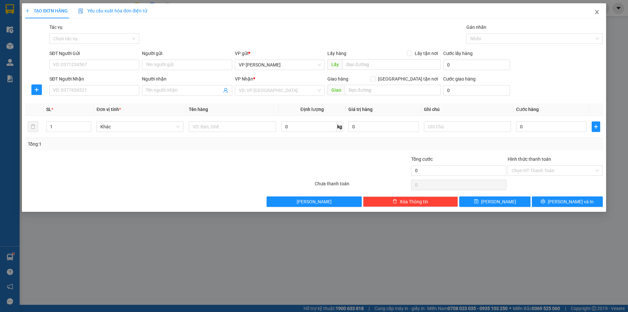
click at [599, 11] on icon "close" at bounding box center [596, 11] width 5 height 5
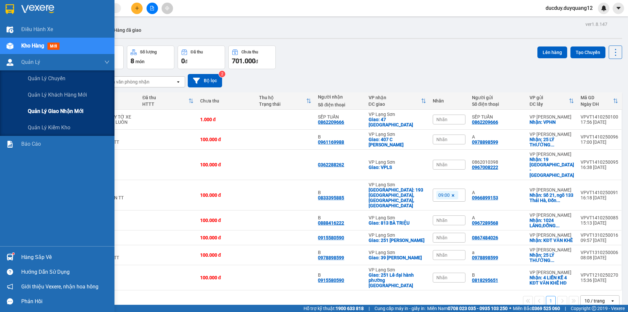
click at [51, 115] on div "Quản lý giao nhận mới" at bounding box center [69, 111] width 82 height 16
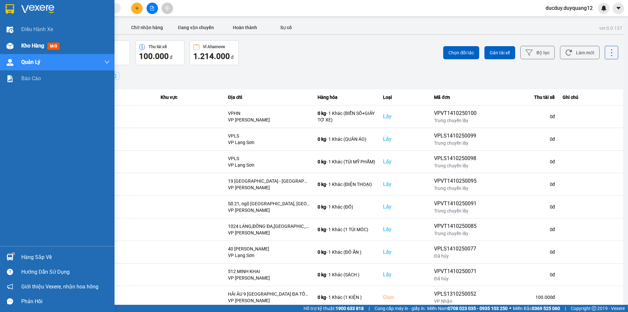
click at [23, 45] on span "Kho hàng" at bounding box center [32, 46] width 23 height 6
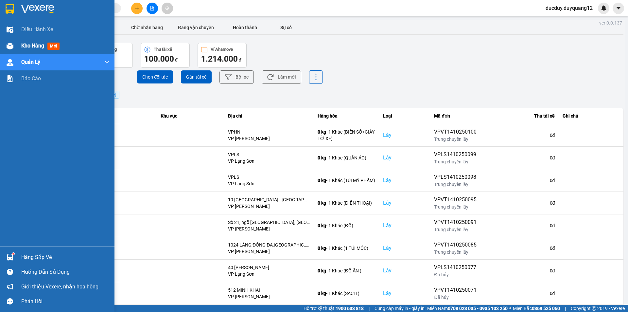
click at [23, 45] on span "Kho hàng" at bounding box center [32, 46] width 23 height 6
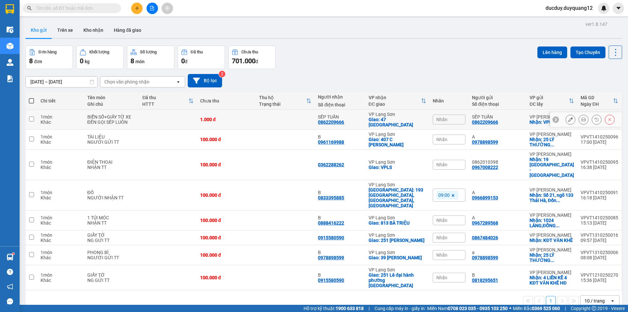
click at [32, 118] on input "checkbox" at bounding box center [31, 118] width 5 height 5
checkbox input "true"
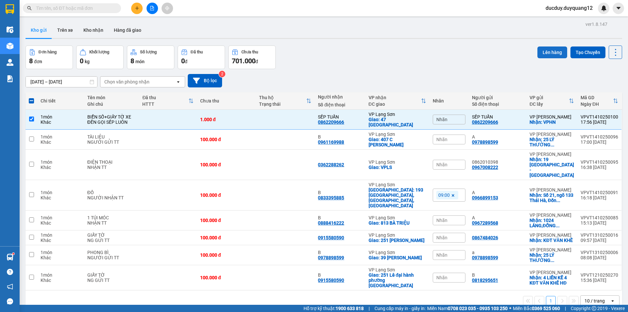
click at [552, 50] on button "Lên hàng" at bounding box center [553, 52] width 30 height 12
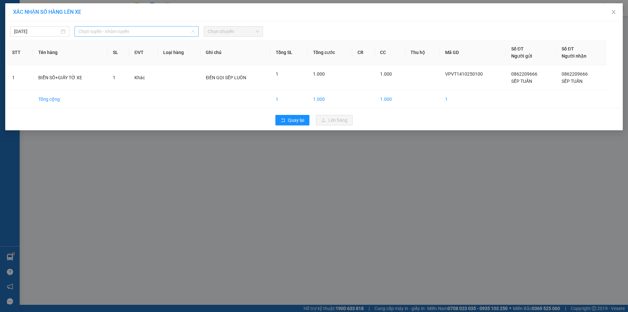
click at [152, 32] on span "Chọn tuyến - nhóm tuyến" at bounding box center [137, 31] width 116 height 10
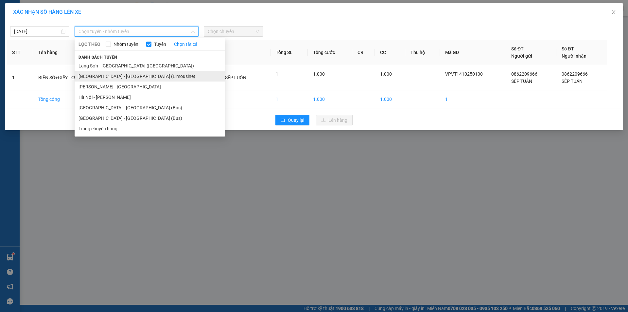
drag, startPoint x: 125, startPoint y: 77, endPoint x: 153, endPoint y: 55, distance: 35.5
click at [125, 77] on li "[GEOGRAPHIC_DATA] - [GEOGRAPHIC_DATA] (Limousine)" at bounding box center [150, 76] width 150 height 10
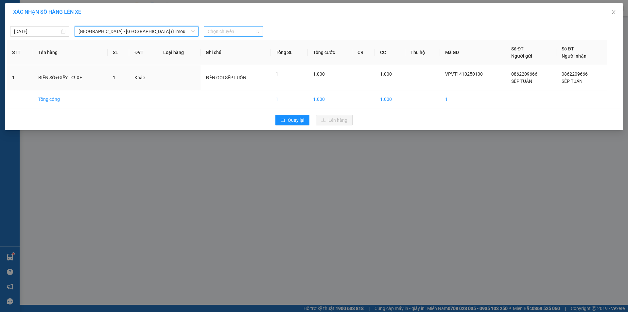
click at [227, 29] on span "Chọn chuyến" at bounding box center [233, 31] width 51 height 10
click at [612, 10] on icon "close" at bounding box center [613, 11] width 5 height 5
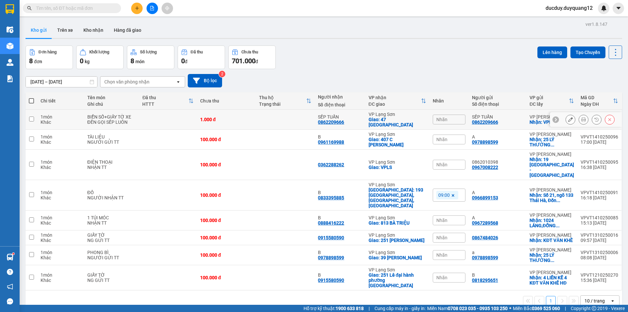
click at [30, 116] on input "checkbox" at bounding box center [31, 118] width 5 height 5
checkbox input "true"
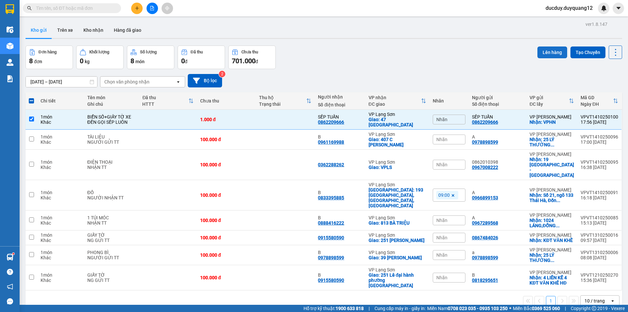
click at [561, 53] on button "Lên hàng" at bounding box center [553, 52] width 30 height 12
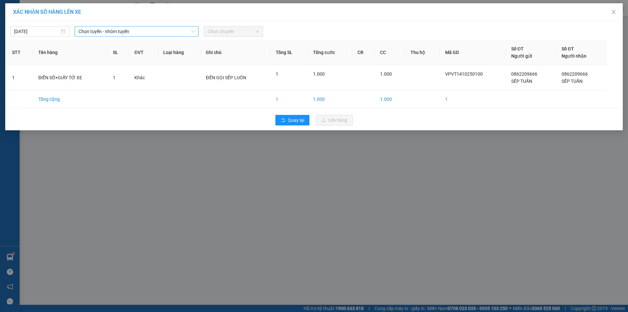
click at [125, 30] on span "Chọn tuyến - nhóm tuyến" at bounding box center [137, 31] width 116 height 10
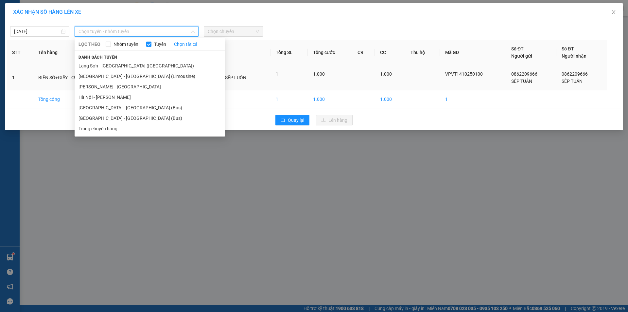
click at [110, 76] on li "[GEOGRAPHIC_DATA] - [GEOGRAPHIC_DATA] (Limousine)" at bounding box center [150, 76] width 150 height 10
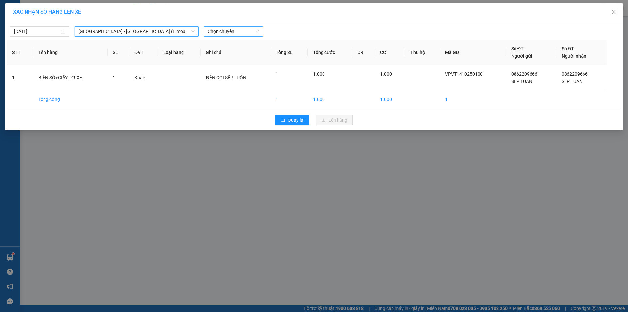
click at [215, 31] on span "Chọn chuyến" at bounding box center [233, 31] width 51 height 10
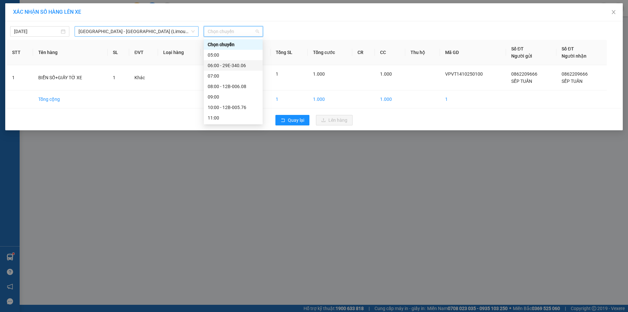
click at [151, 31] on span "[GEOGRAPHIC_DATA] - [GEOGRAPHIC_DATA] (Limousine)" at bounding box center [137, 31] width 116 height 10
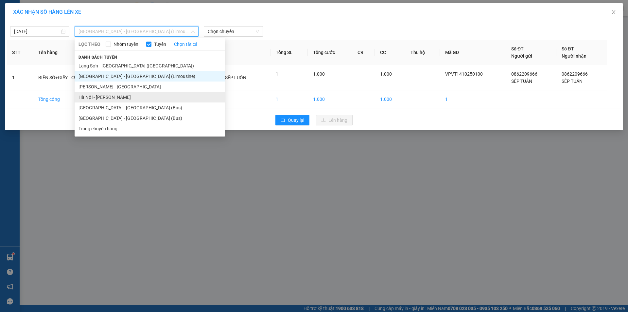
click at [108, 100] on li "Hà Nội - [PERSON_NAME]" at bounding box center [150, 97] width 150 height 10
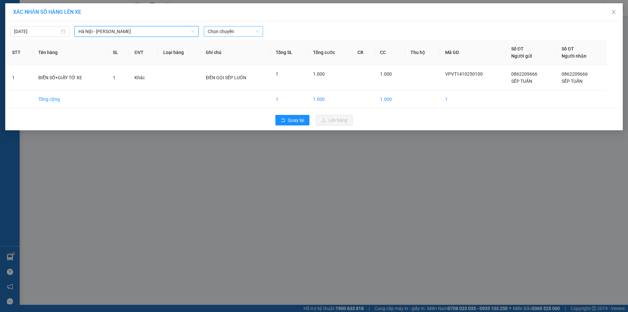
click at [233, 30] on span "Chọn chuyến" at bounding box center [233, 31] width 51 height 10
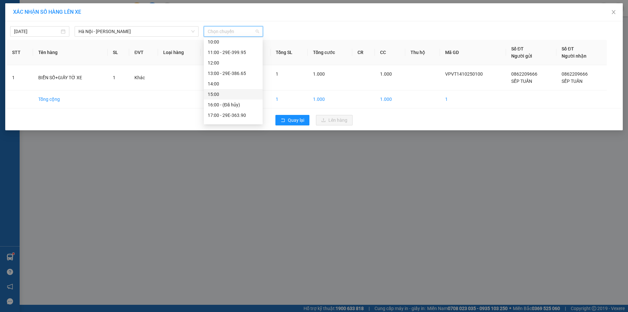
scroll to position [73, 0]
click at [238, 116] on div "18:00 - 29E-399.62" at bounding box center [233, 117] width 51 height 7
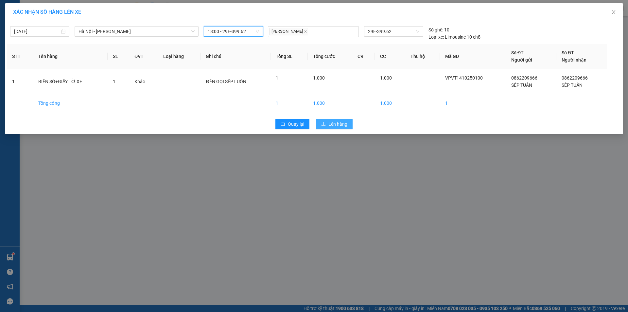
click at [329, 121] on span "Lên hàng" at bounding box center [337, 123] width 19 height 7
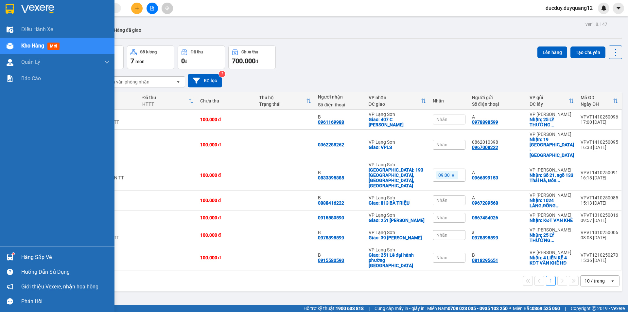
click at [30, 260] on div "Hàng sắp về" at bounding box center [65, 257] width 88 height 10
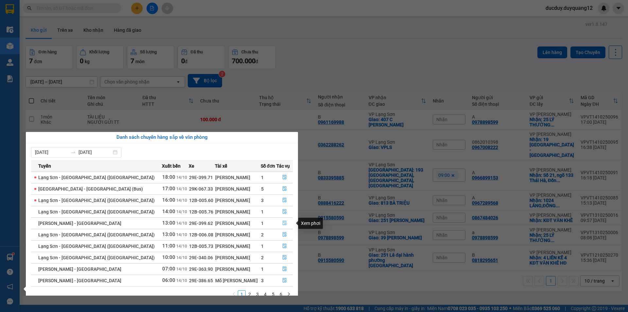
click at [282, 222] on icon "file-done" at bounding box center [284, 222] width 5 height 5
